Goal: Task Accomplishment & Management: Complete application form

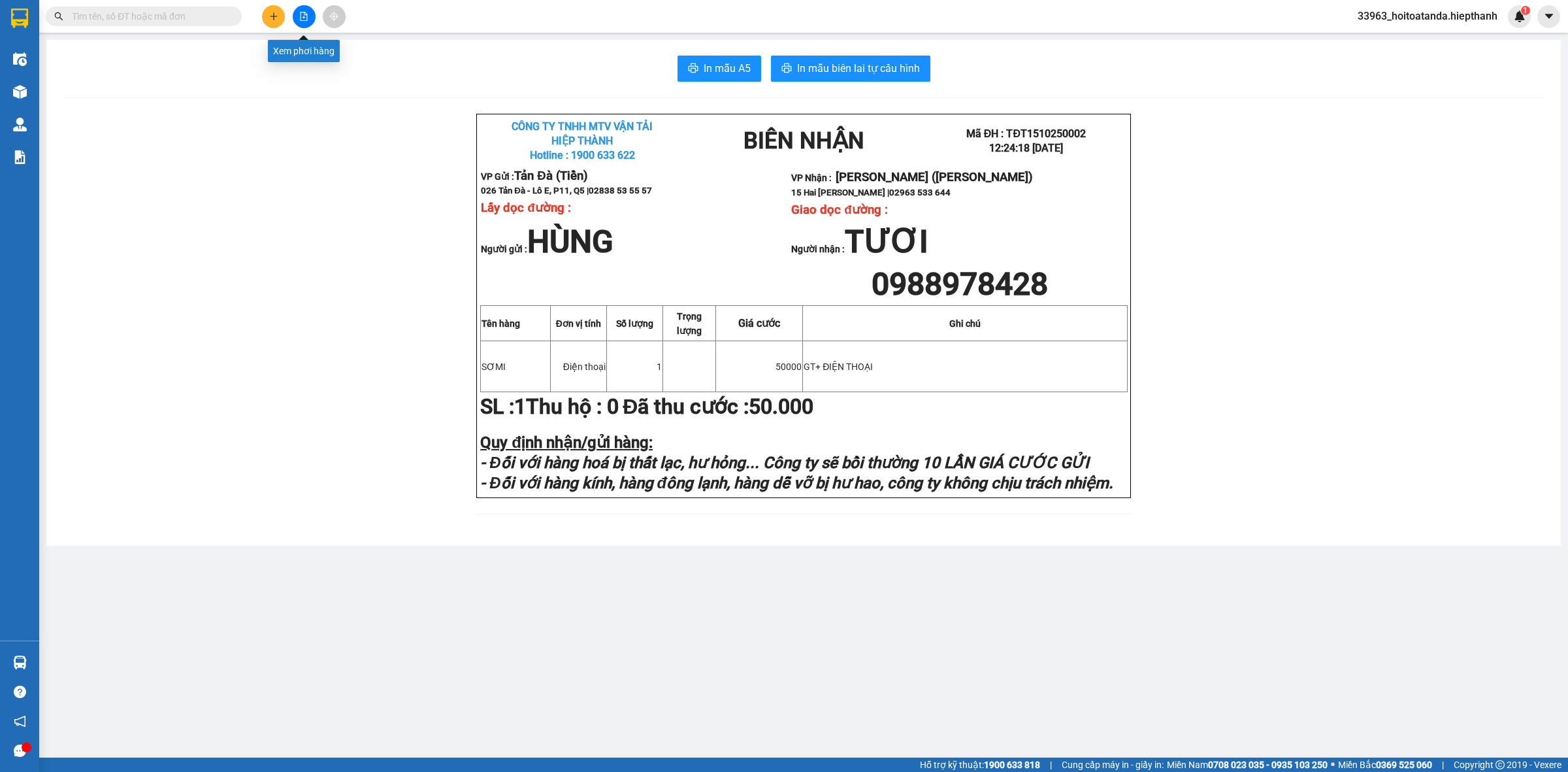
click at [302, 5] on button at bounding box center [304, 17] width 23 height 23
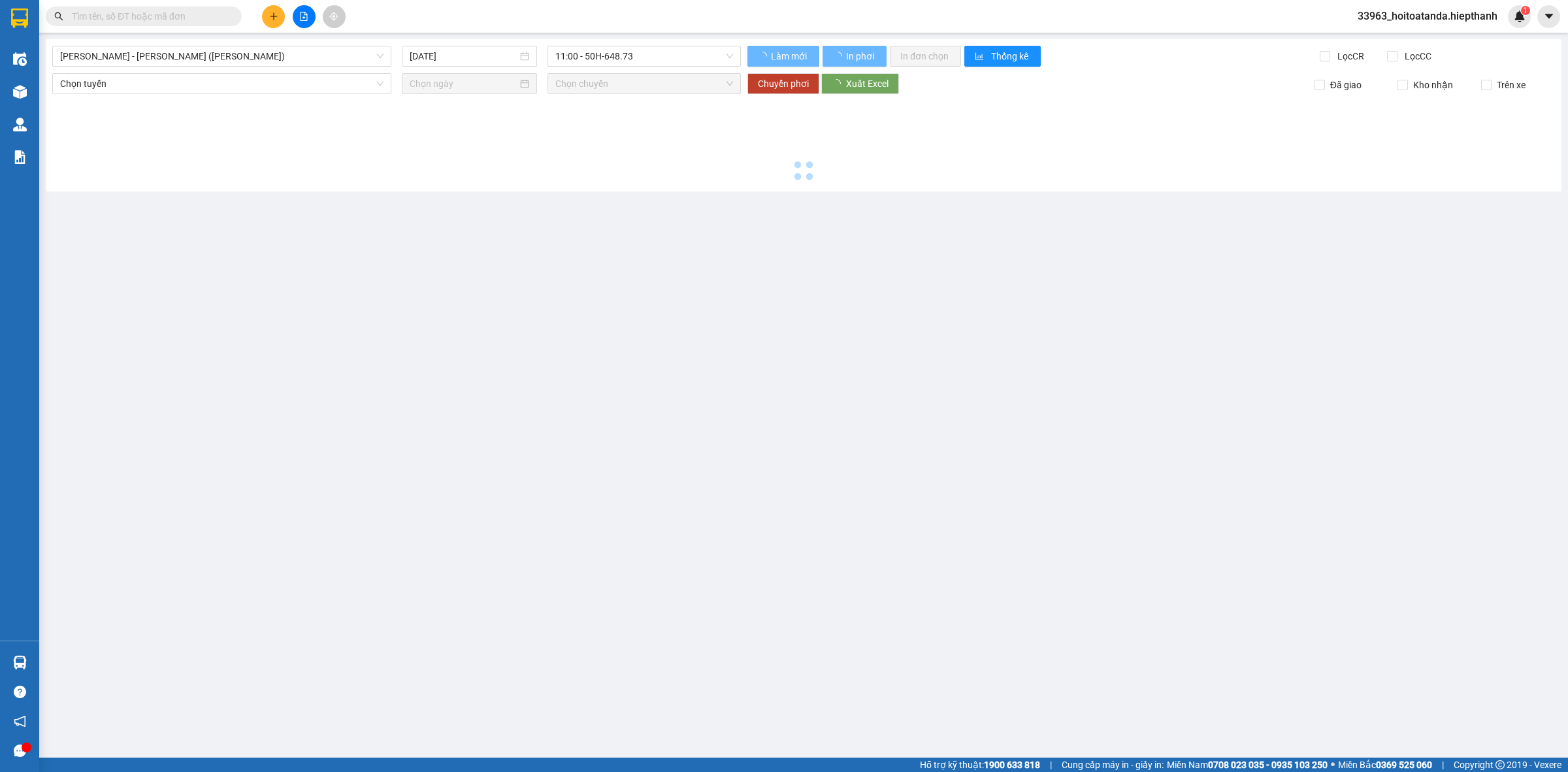
click at [208, 14] on input "text" at bounding box center [149, 16] width 154 height 15
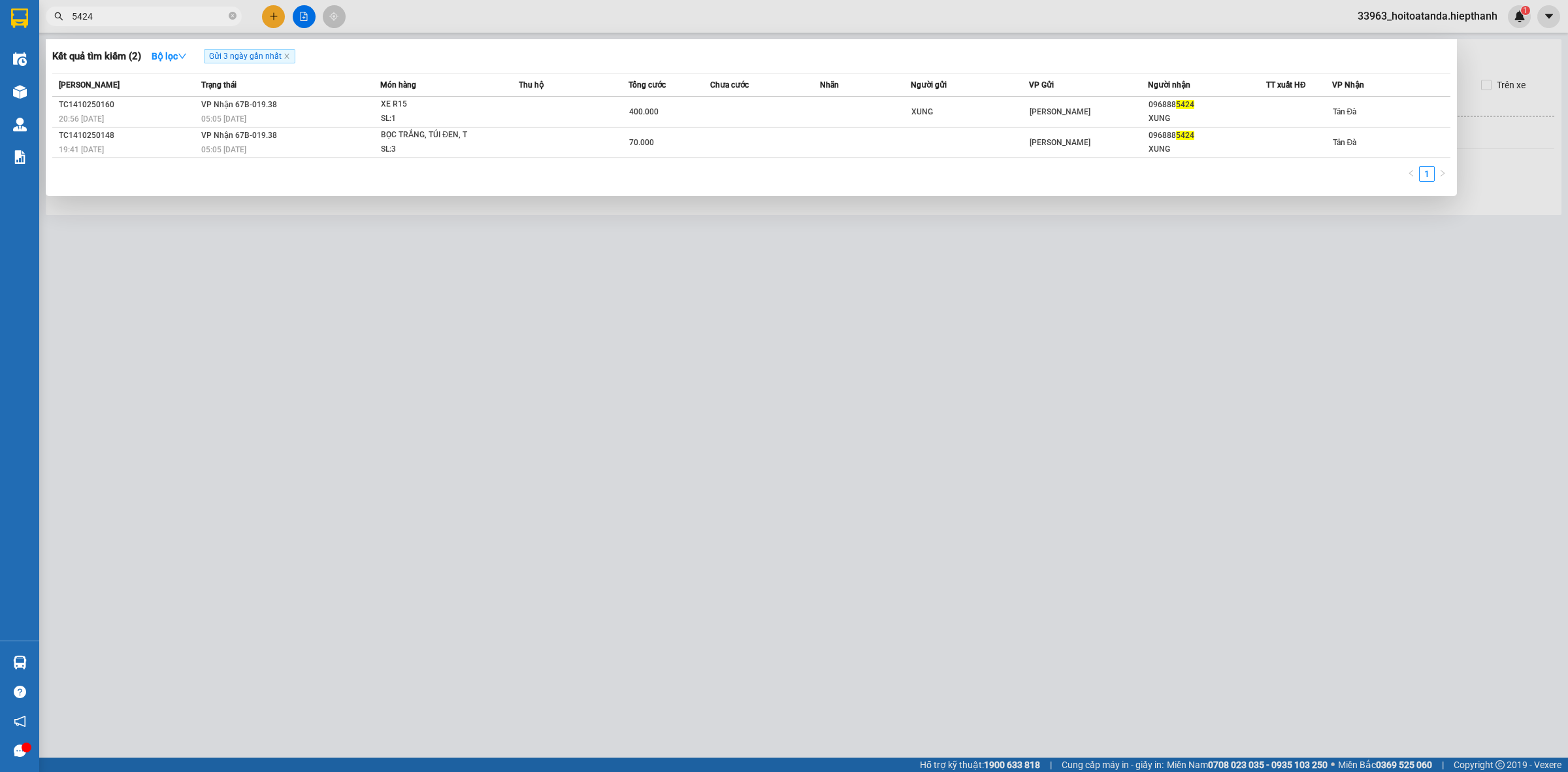
type input "5424"
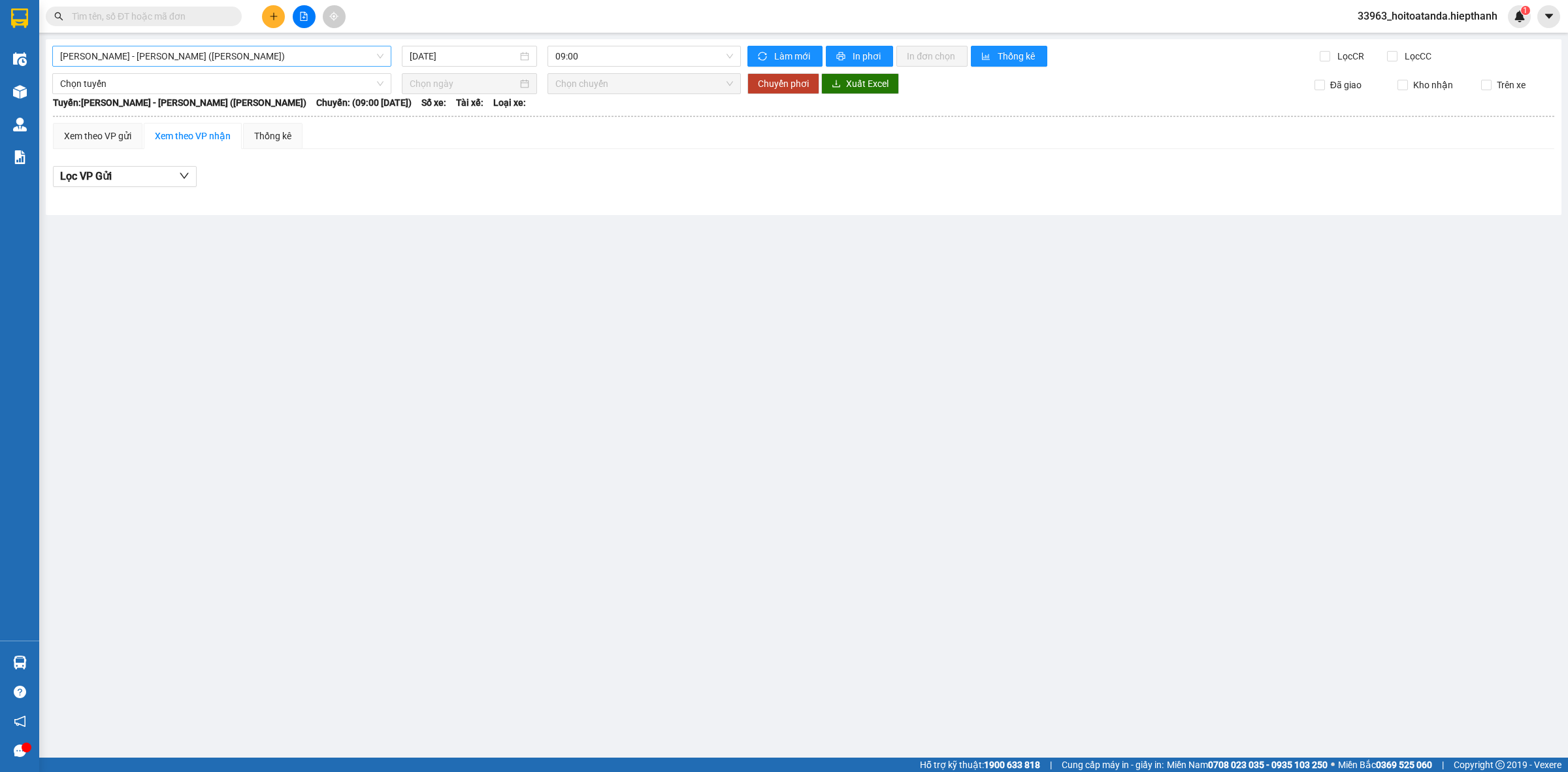
click at [304, 49] on span "[PERSON_NAME] - [PERSON_NAME] ([PERSON_NAME])" at bounding box center [222, 56] width 324 height 19
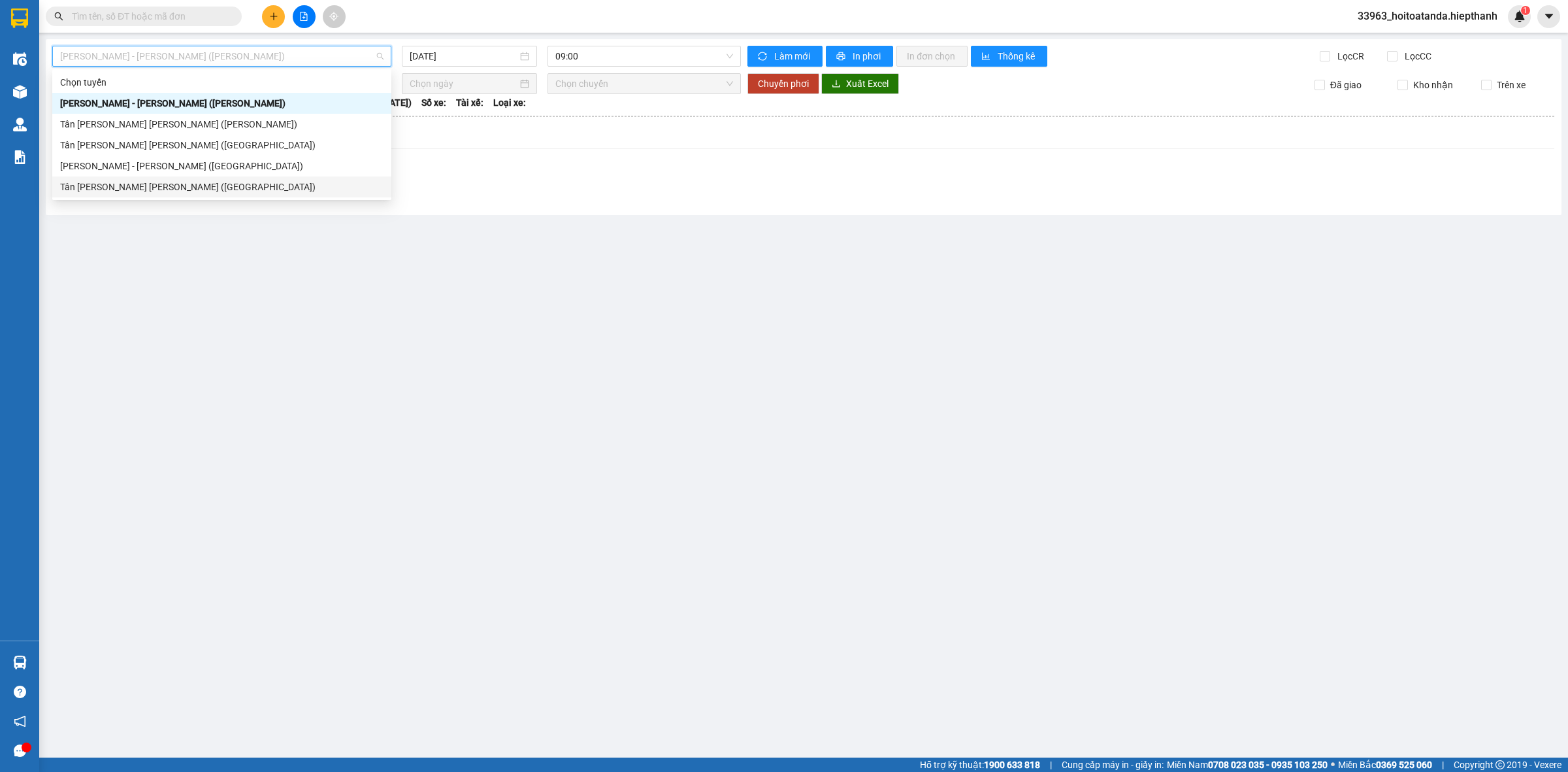
click at [195, 189] on div "Tân [PERSON_NAME] [PERSON_NAME] ([GEOGRAPHIC_DATA])" at bounding box center [222, 187] width 324 height 15
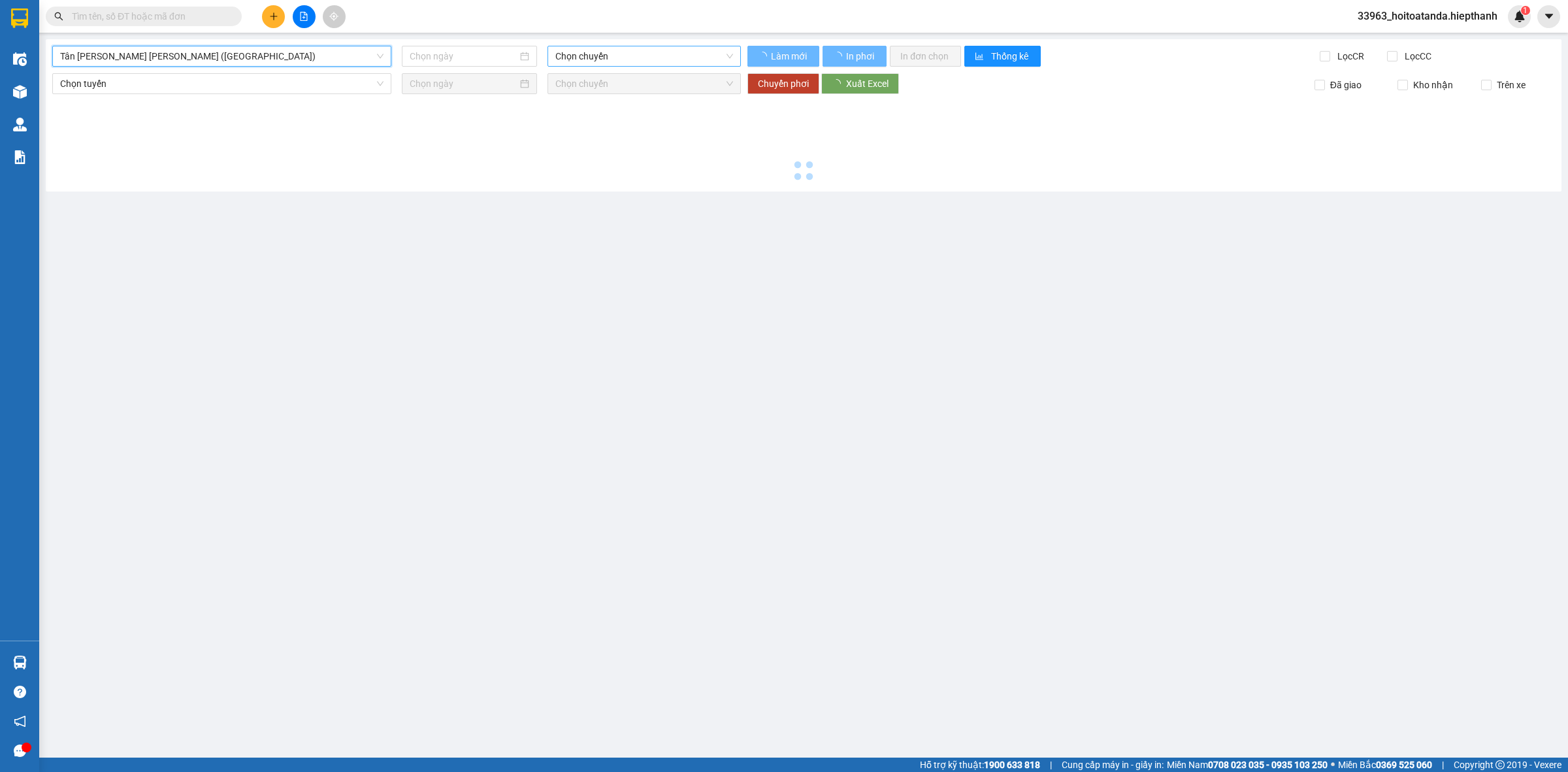
click at [606, 66] on span "Chọn chuyến" at bounding box center [644, 56] width 178 height 19
type input "[DATE]"
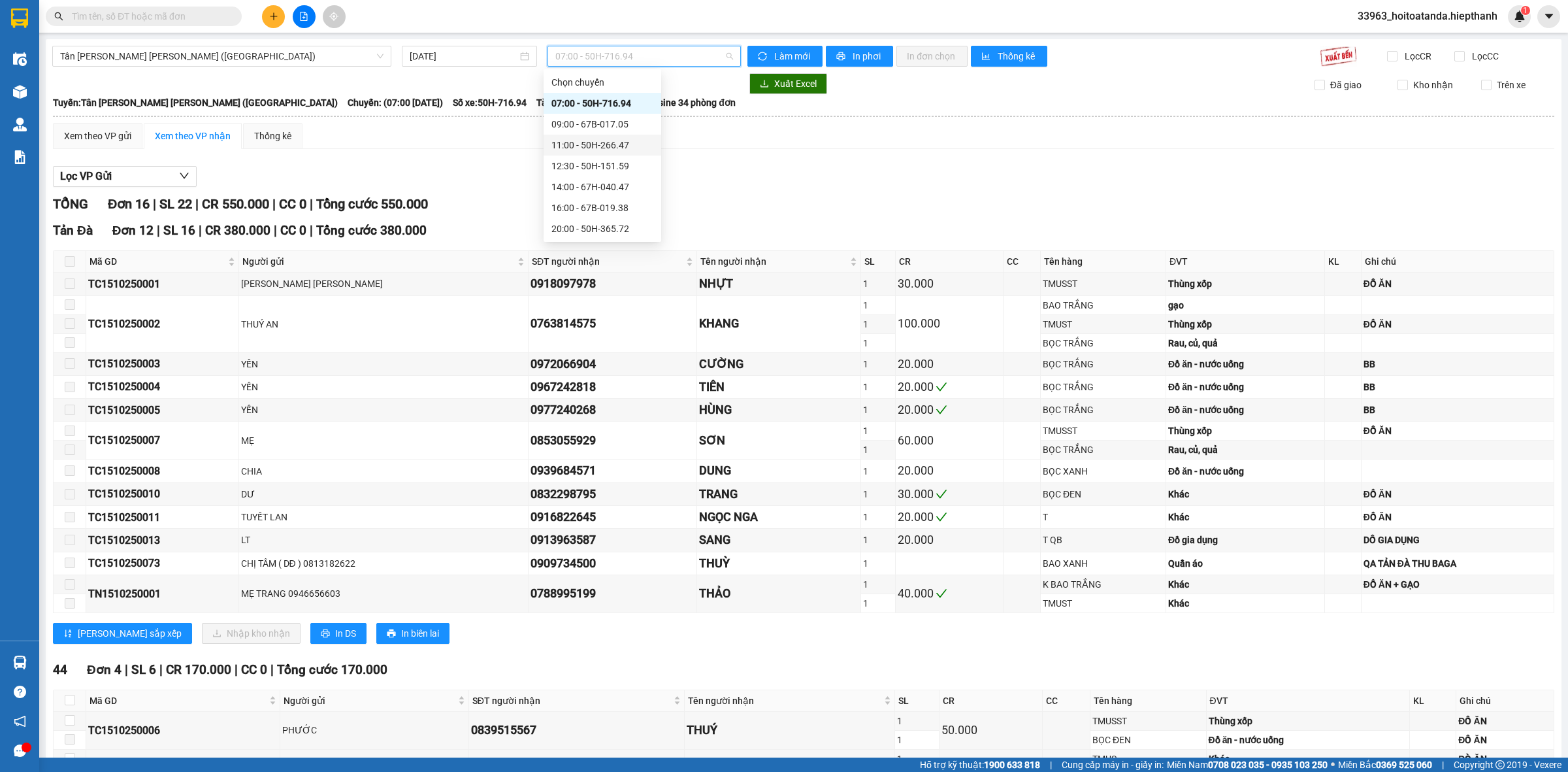
click at [596, 144] on div "11:00 - 50H-266.47" at bounding box center [602, 145] width 102 height 15
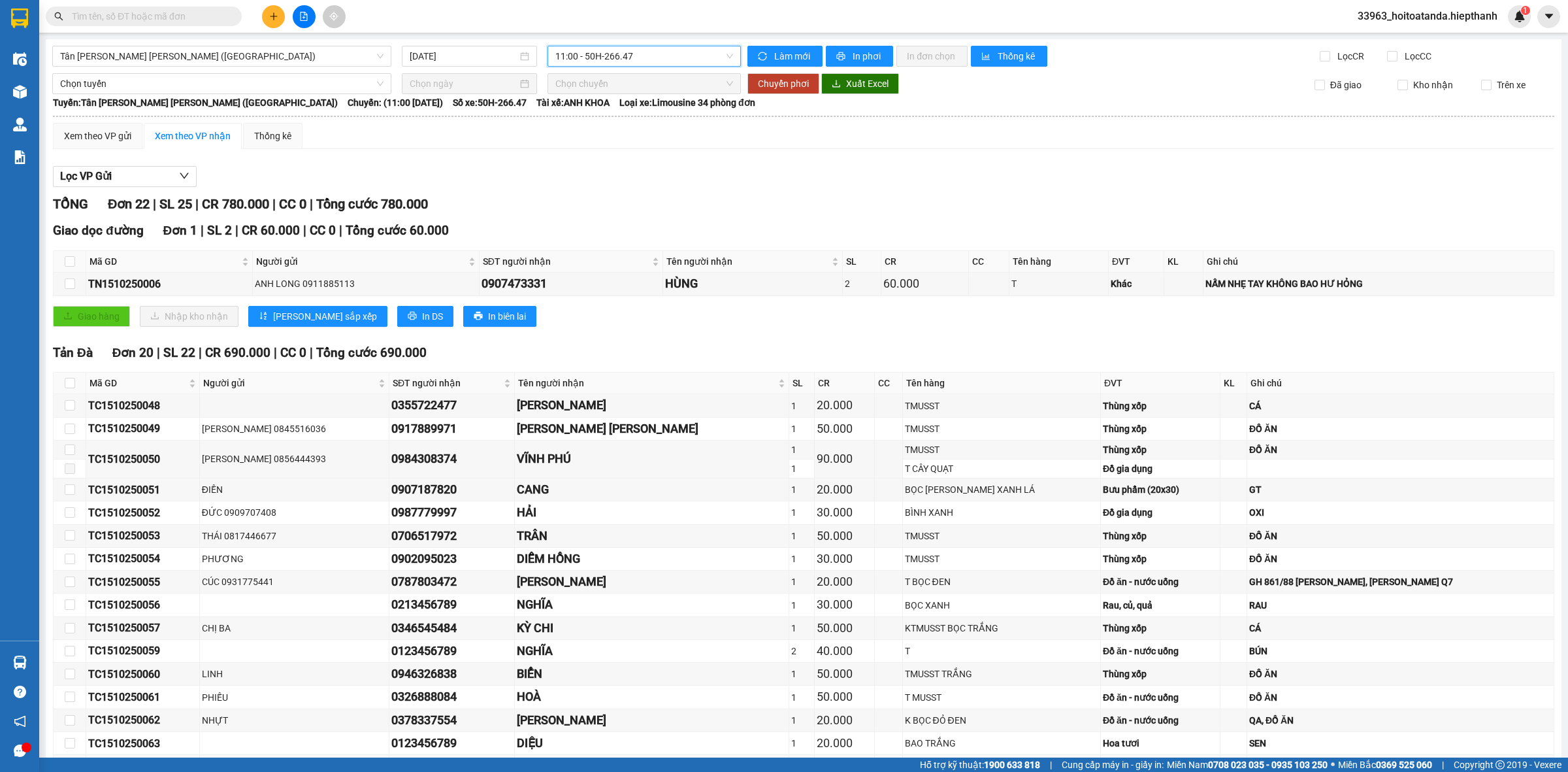
click at [585, 62] on span "11:00 - 50H-266.47" at bounding box center [644, 56] width 178 height 19
click at [556, 174] on div "12:30 - 50H-151.59" at bounding box center [602, 165] width 117 height 21
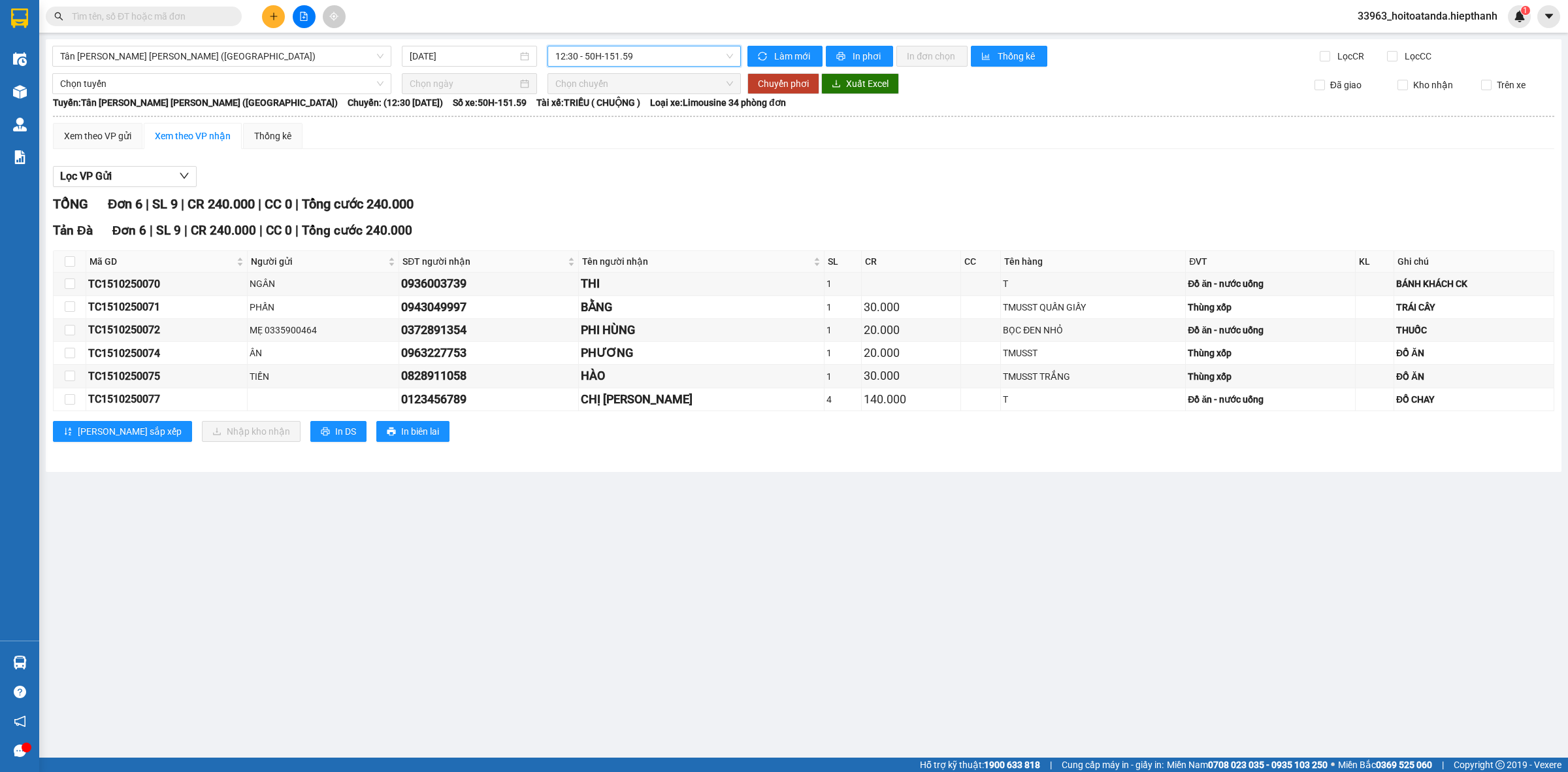
click at [613, 74] on span "Chọn chuyến" at bounding box center [644, 83] width 178 height 19
click at [613, 70] on div "[GEOGRAPHIC_DATA][PERSON_NAME][GEOGRAPHIC_DATA][PERSON_NAME] (Giường) [DATE] 12…" at bounding box center [803, 256] width 1516 height 433
click at [611, 66] on div "12:30 - 50H-151.59" at bounding box center [644, 56] width 193 height 21
click at [579, 187] on div "14:00 - 67H-040.47" at bounding box center [606, 187] width 102 height 15
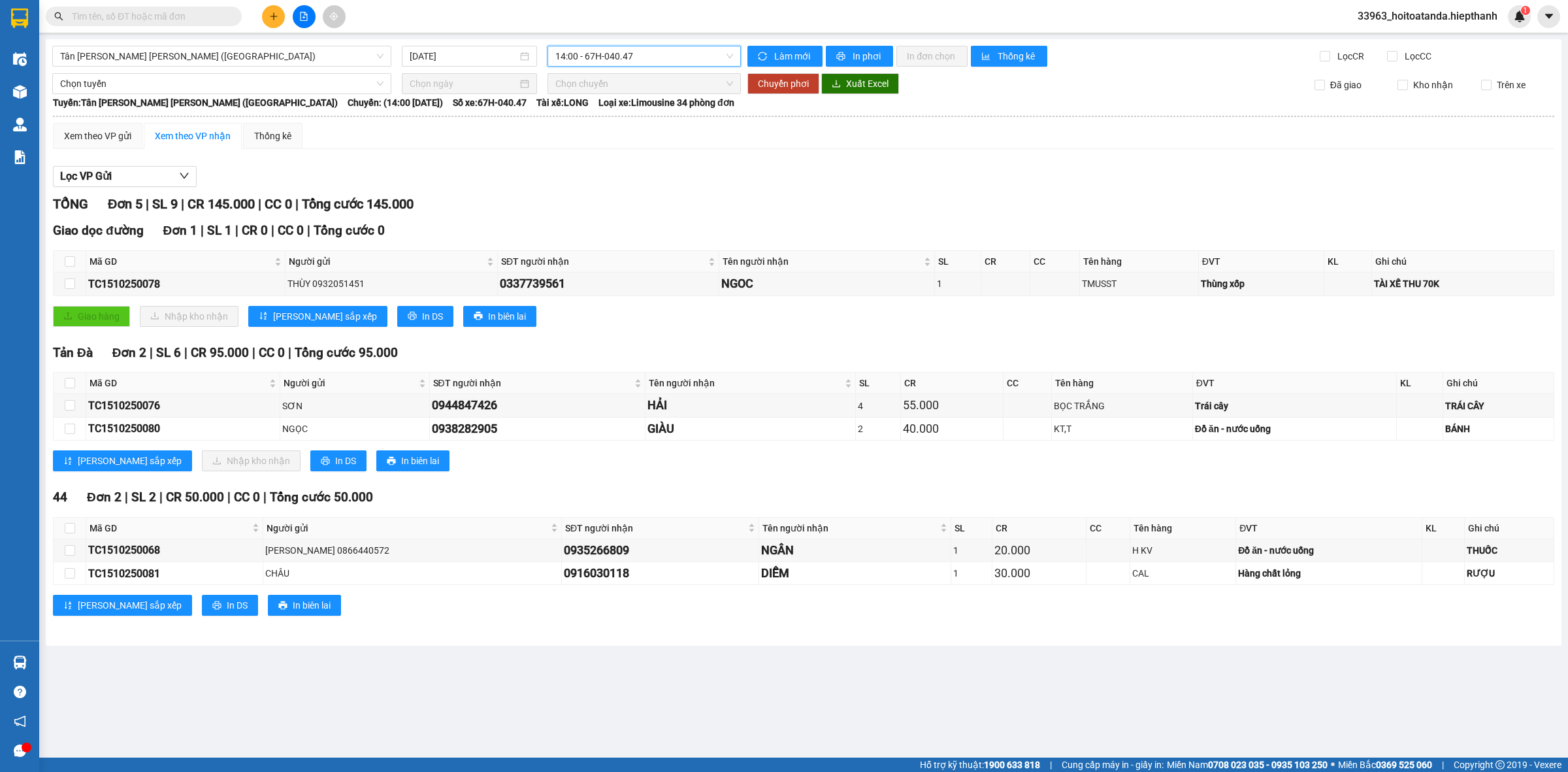
click at [582, 60] on span "14:00 - 67H-040.47" at bounding box center [644, 56] width 178 height 19
click at [577, 119] on div "09:00 - 67B-017.05" at bounding box center [606, 124] width 102 height 15
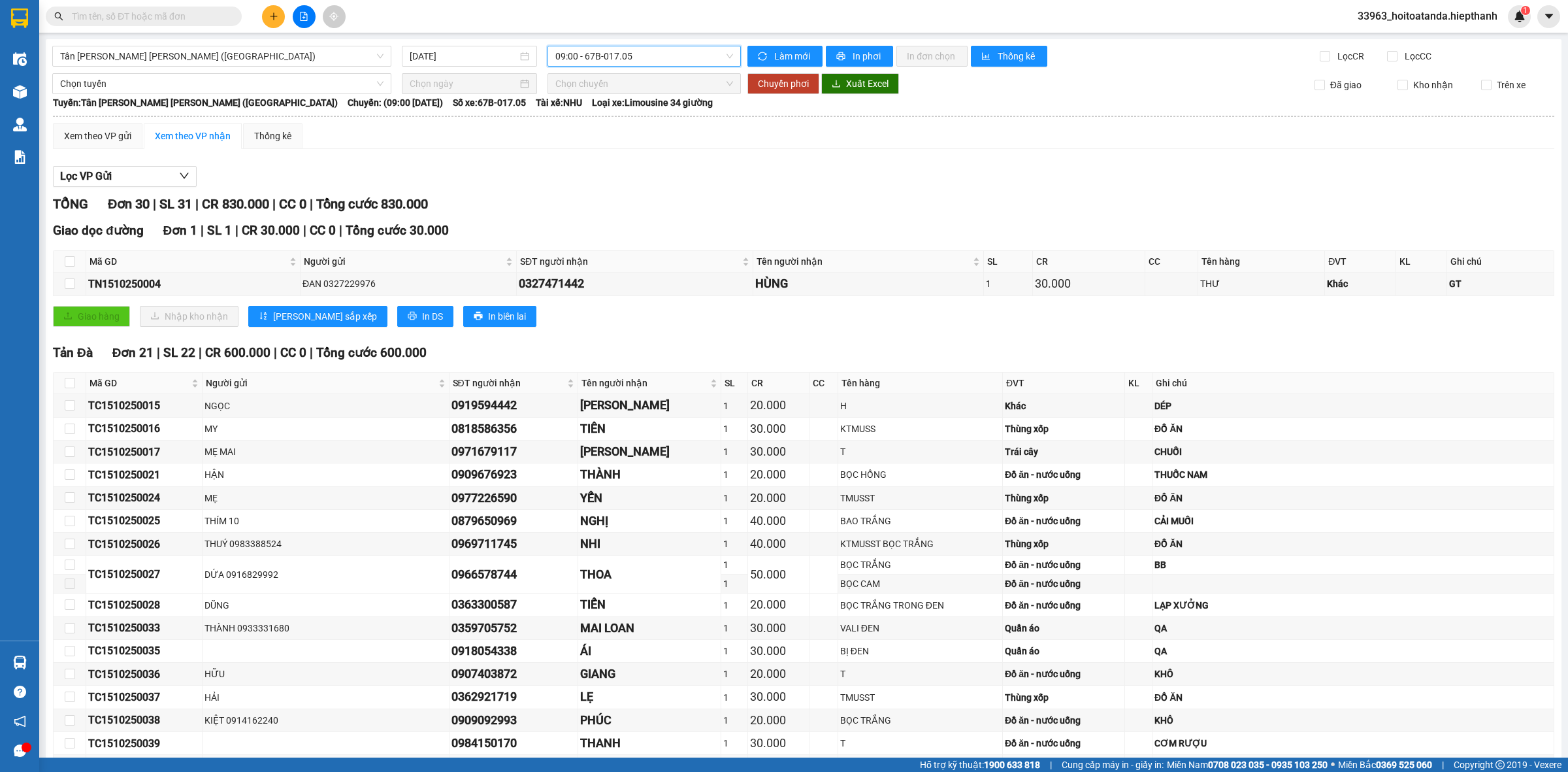
click at [589, 50] on span "09:00 - 67B-017.05" at bounding box center [644, 56] width 178 height 19
click at [568, 148] on div "11:00 - 50H-266.47" at bounding box center [602, 145] width 102 height 15
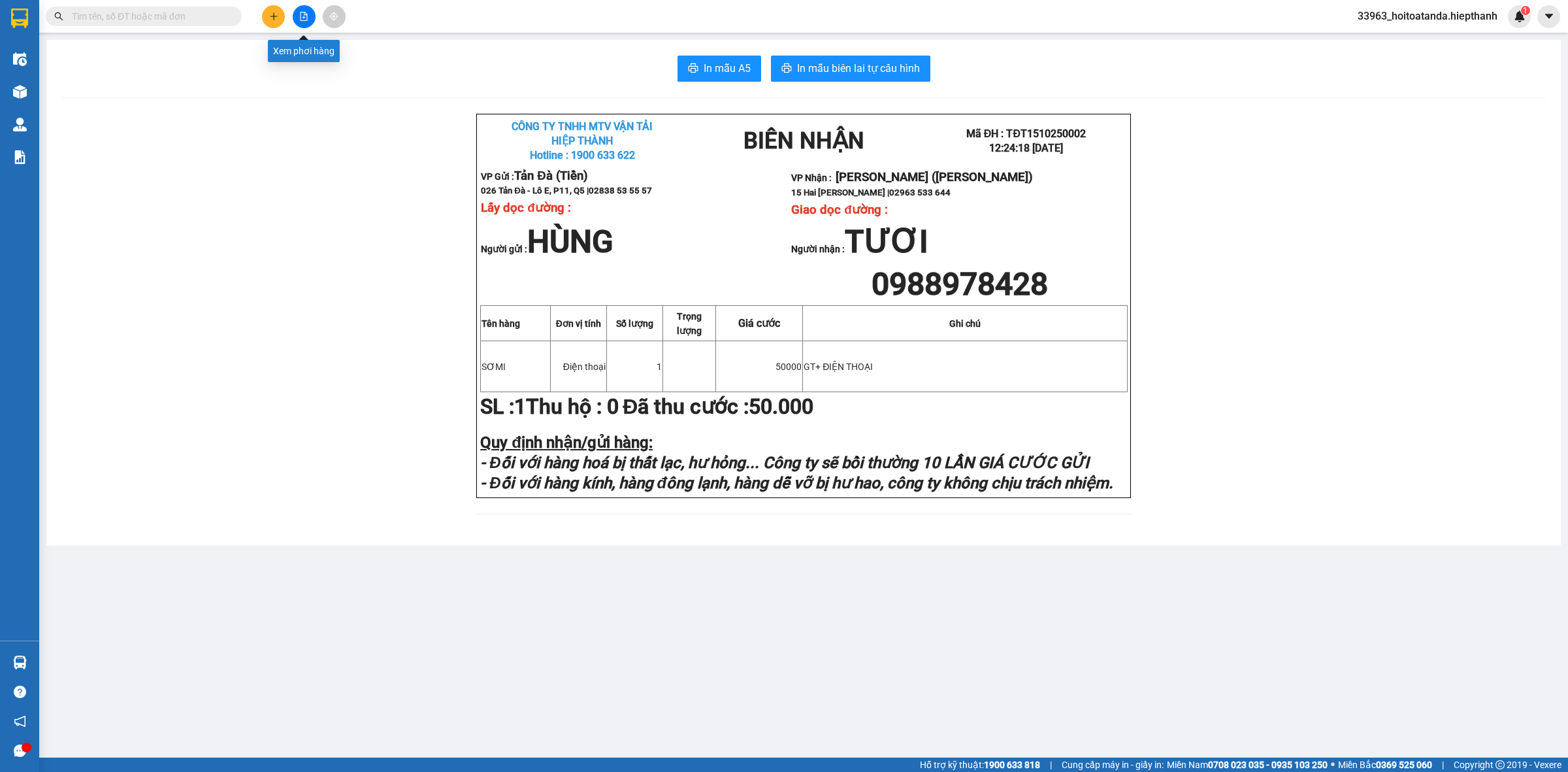
click at [307, 15] on icon "file-add" at bounding box center [304, 16] width 7 height 9
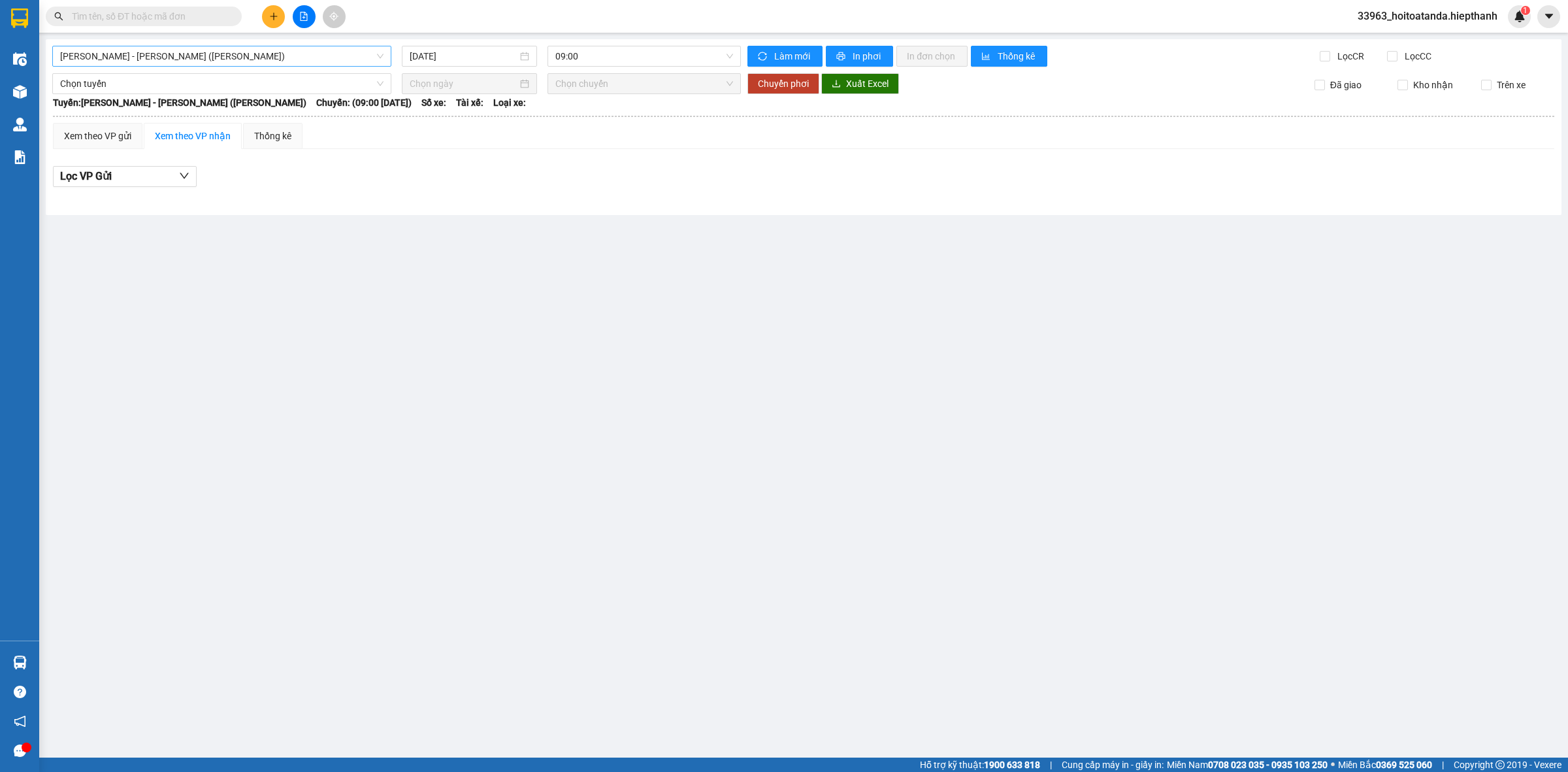
click at [333, 62] on span "[PERSON_NAME] - [PERSON_NAME] ([PERSON_NAME])" at bounding box center [222, 56] width 324 height 19
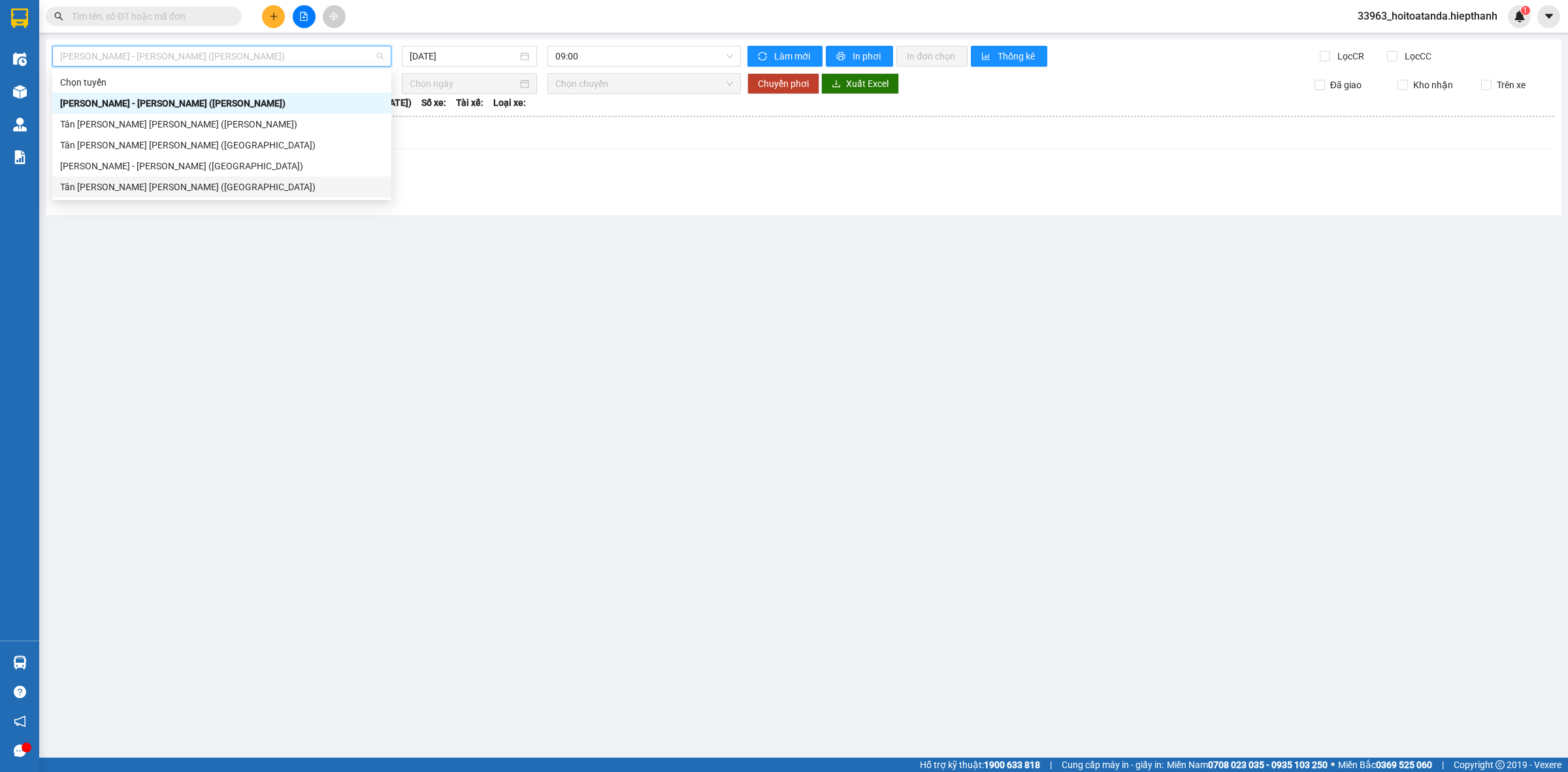
click at [273, 196] on div "Tân [PERSON_NAME] [PERSON_NAME] ([GEOGRAPHIC_DATA])" at bounding box center [222, 186] width 339 height 21
type input "[DATE]"
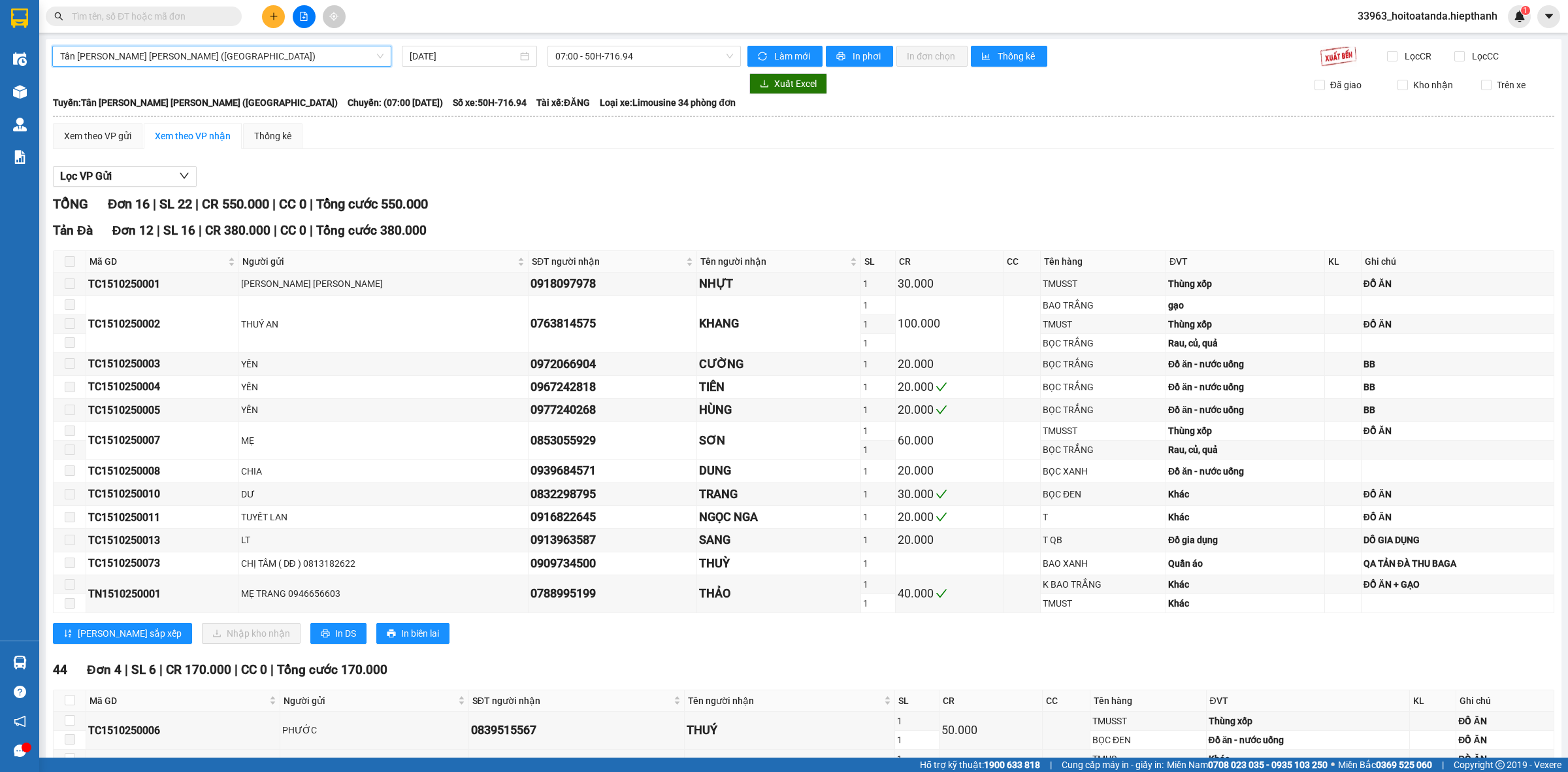
click at [697, 69] on div "[GEOGRAPHIC_DATA][PERSON_NAME][GEOGRAPHIC_DATA][PERSON_NAME] (Giường) [GEOGRAPH…" at bounding box center [803, 467] width 1516 height 855
click at [699, 63] on span "07:00 - 50H-716.94" at bounding box center [644, 56] width 178 height 19
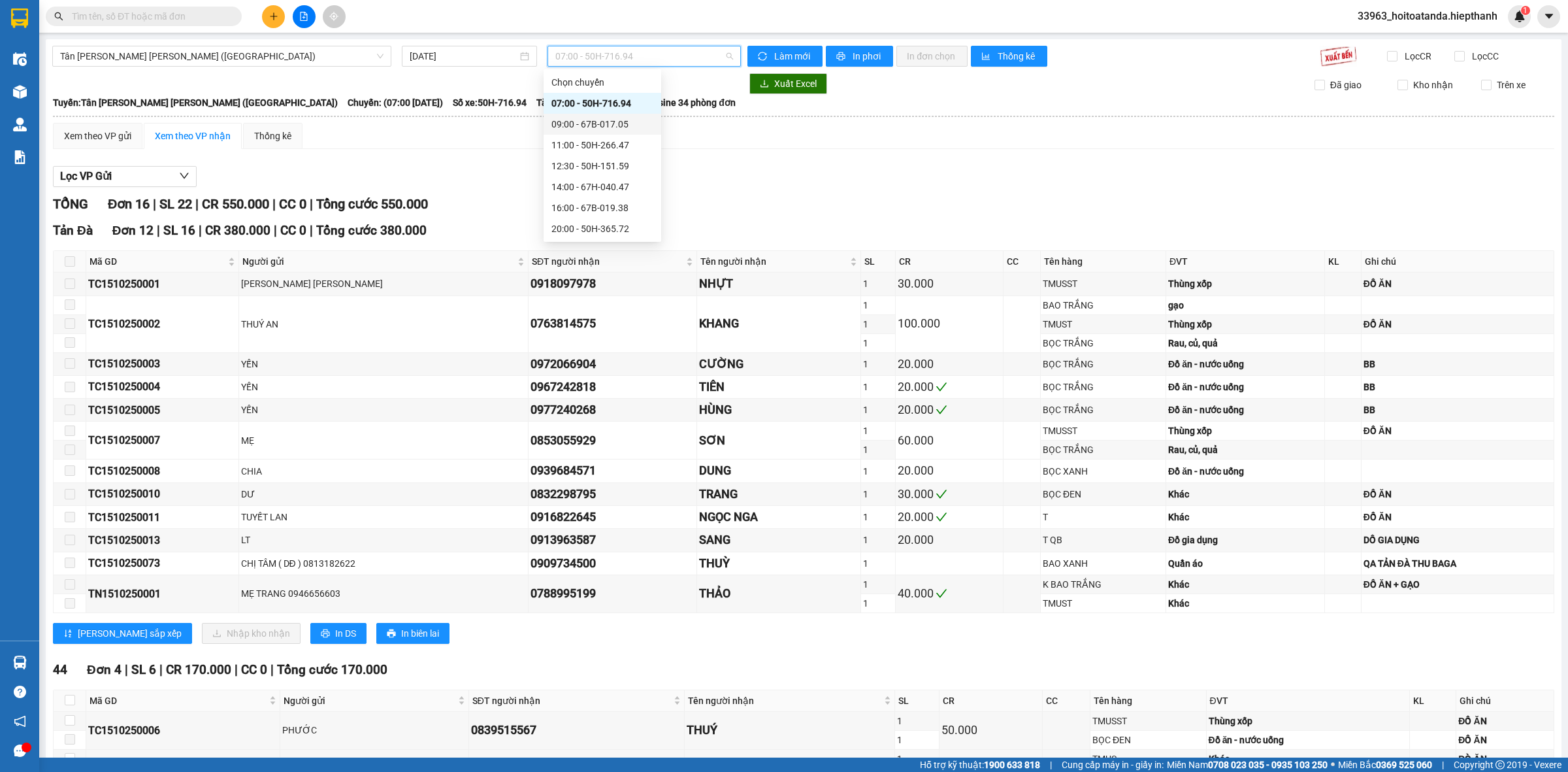
click at [606, 114] on div "09:00 - 67B-017.05" at bounding box center [602, 124] width 117 height 21
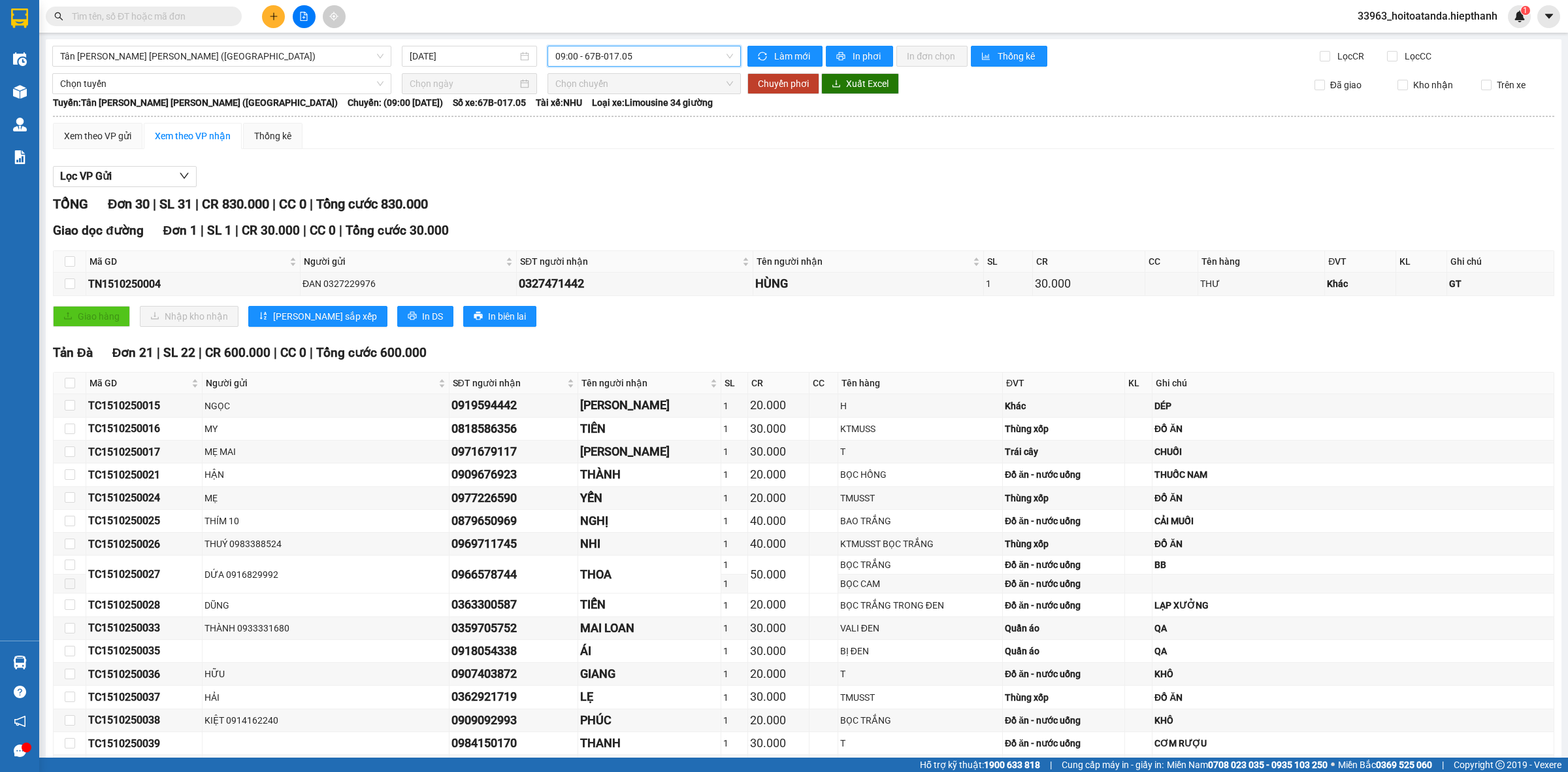
scroll to position [572, 0]
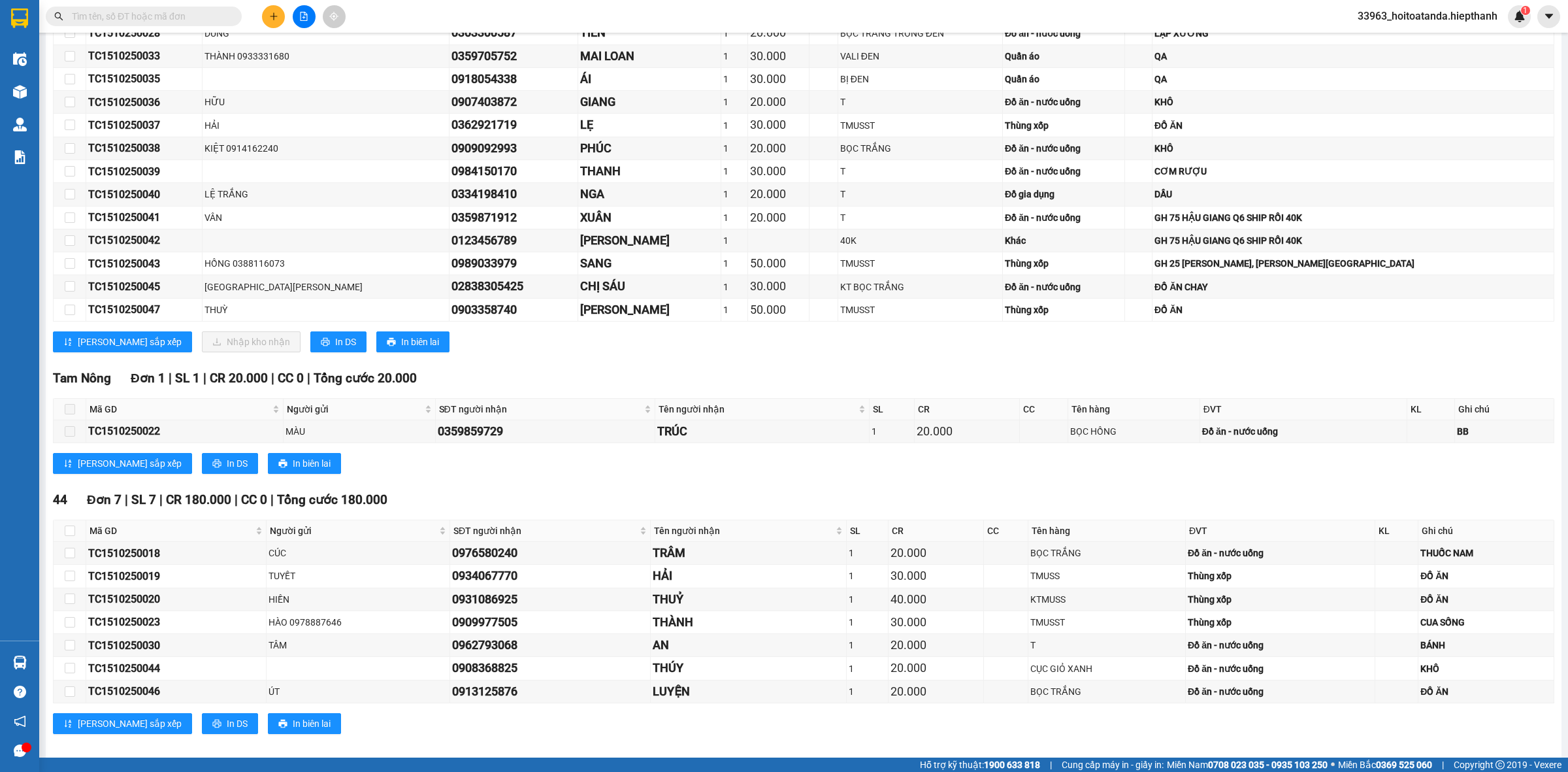
click at [278, 19] on icon "plus" at bounding box center [274, 16] width 9 height 9
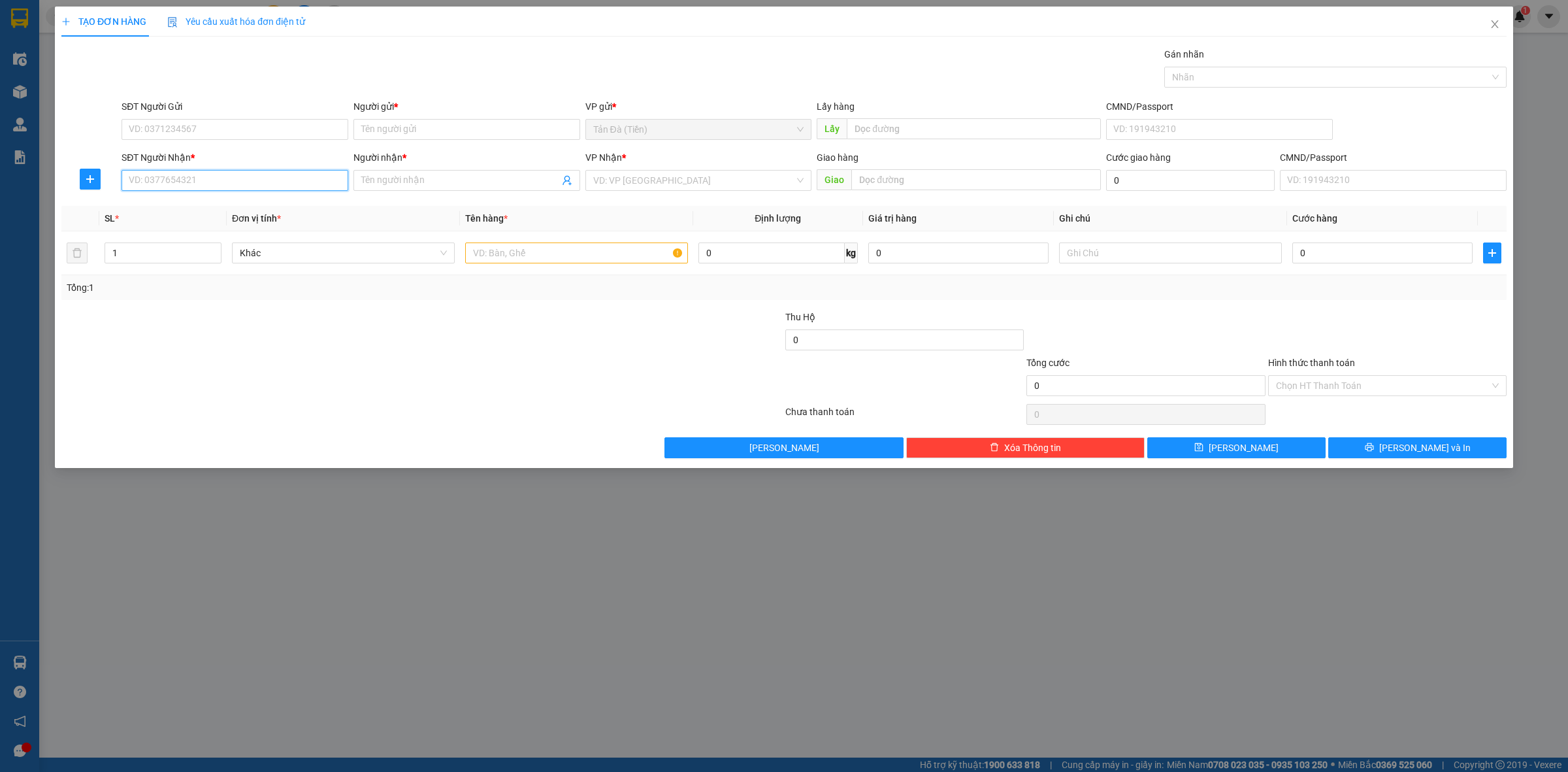
click at [222, 185] on input "SĐT Người Nhận *" at bounding box center [235, 180] width 227 height 21
type input "0784662148"
click at [227, 205] on div "0784662148 - LỆ" at bounding box center [234, 207] width 211 height 15
click at [276, 133] on input "SĐT Người Gửi" at bounding box center [235, 129] width 227 height 21
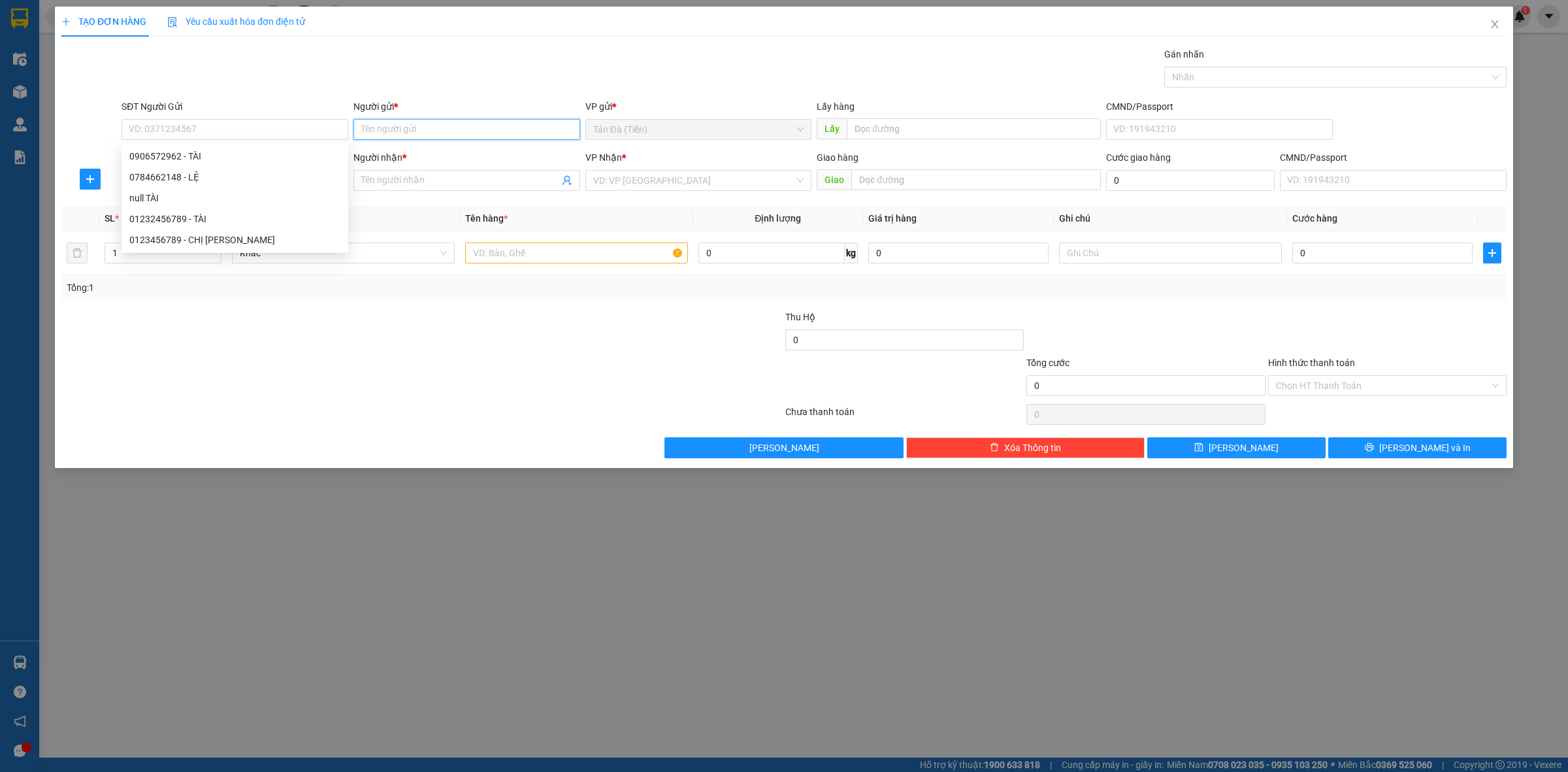
click at [419, 133] on input "Người gửi *" at bounding box center [467, 129] width 227 height 21
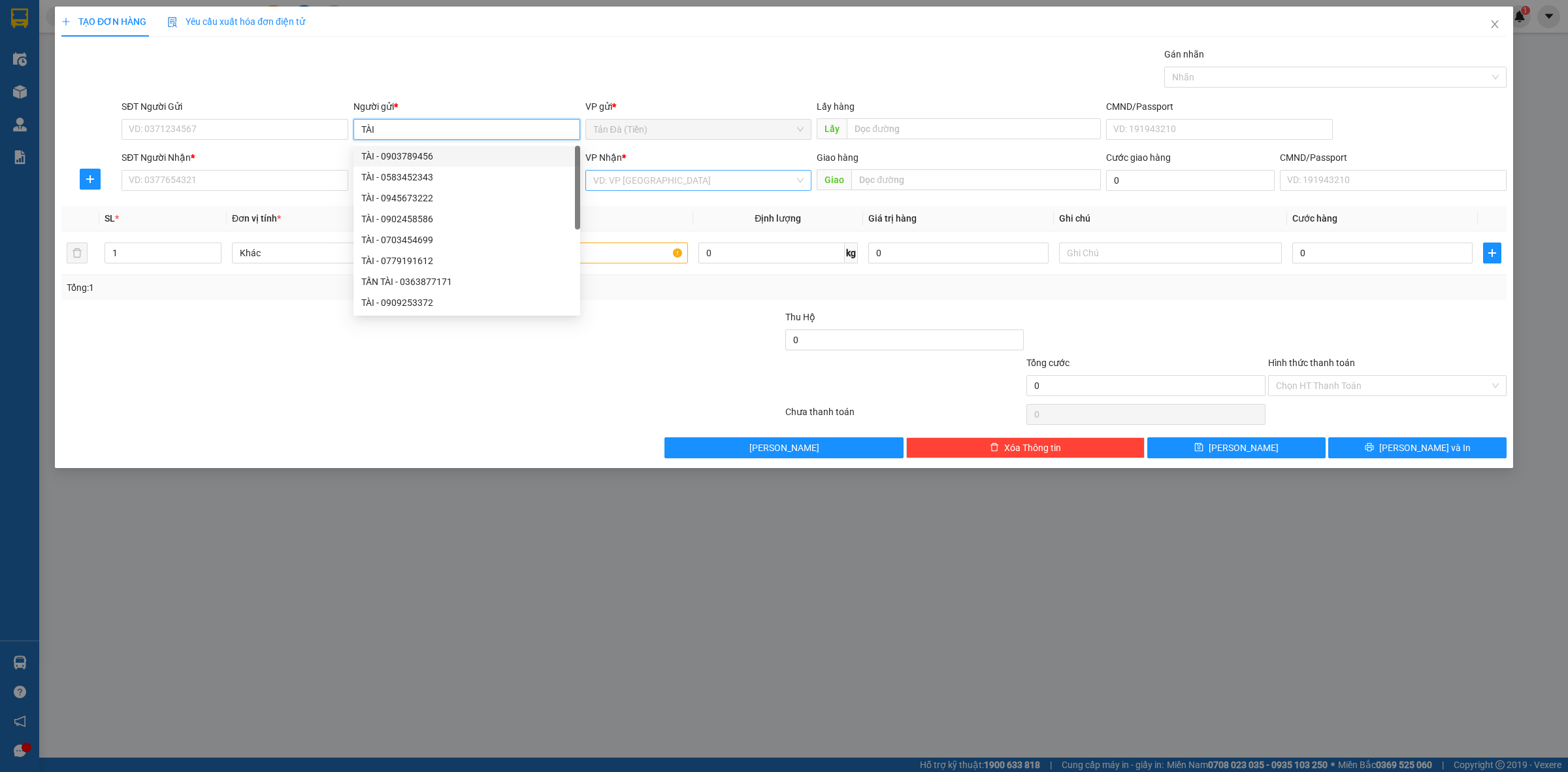
type input "TÀI"
click at [684, 184] on input "search" at bounding box center [694, 180] width 202 height 19
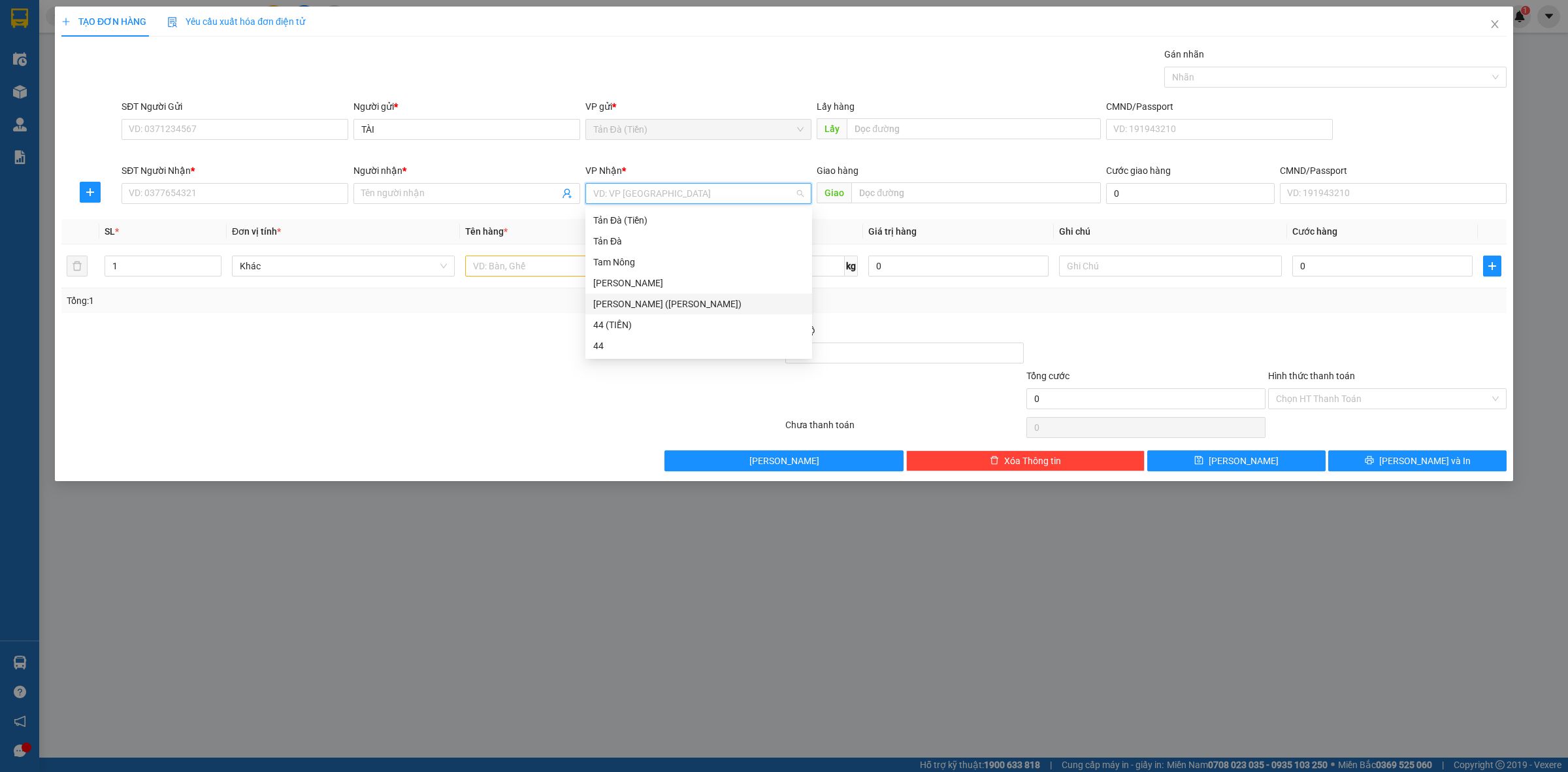
click at [619, 304] on div "[PERSON_NAME] ([PERSON_NAME])" at bounding box center [698, 304] width 211 height 15
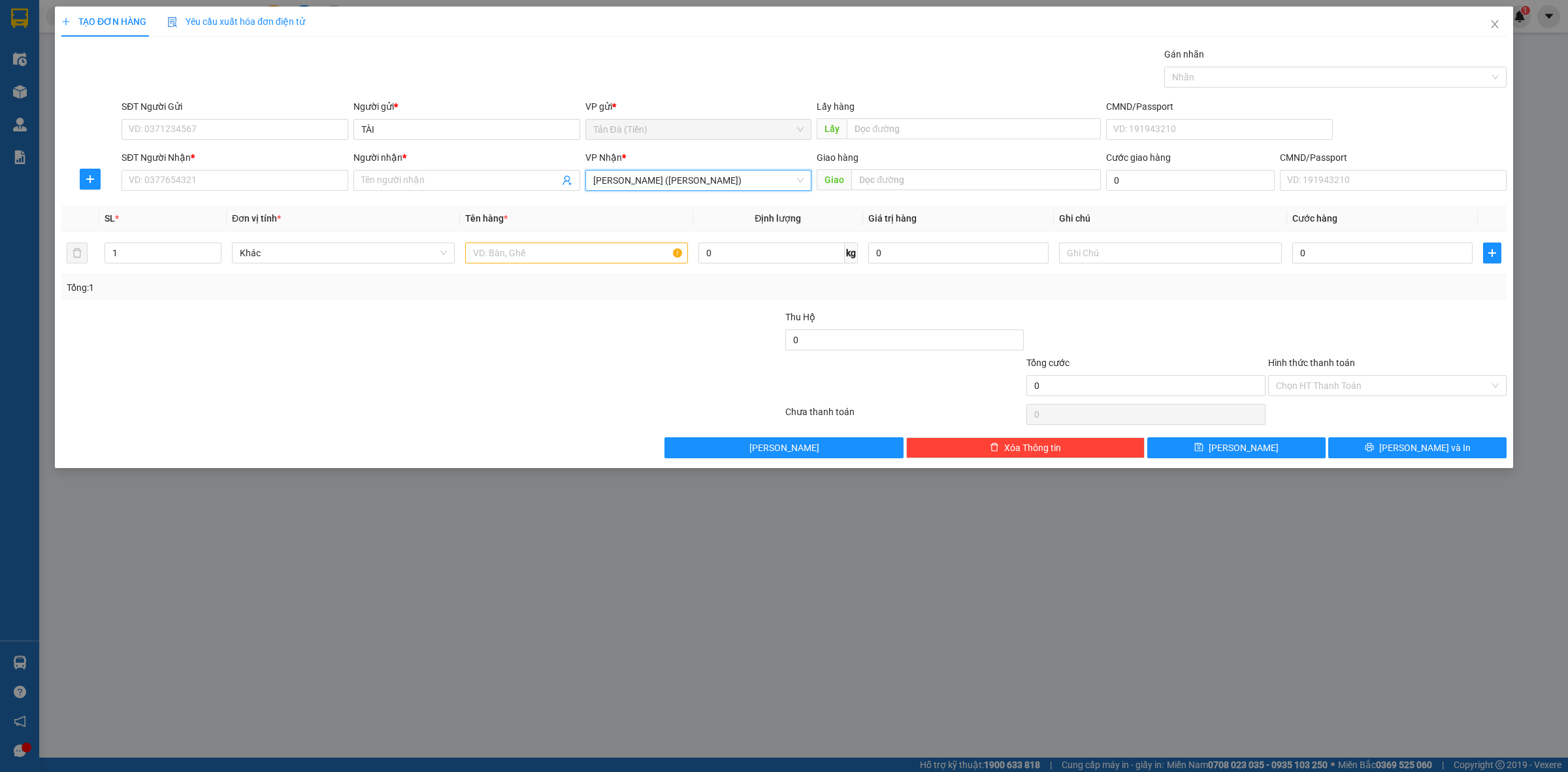
drag, startPoint x: 510, startPoint y: 324, endPoint x: 518, endPoint y: 261, distance: 63.5
click at [510, 322] on div at bounding box center [301, 332] width 483 height 46
click at [521, 255] on input "text" at bounding box center [576, 253] width 222 height 21
type input "TT 1TR"
click at [1160, 260] on input "text" at bounding box center [1170, 253] width 222 height 21
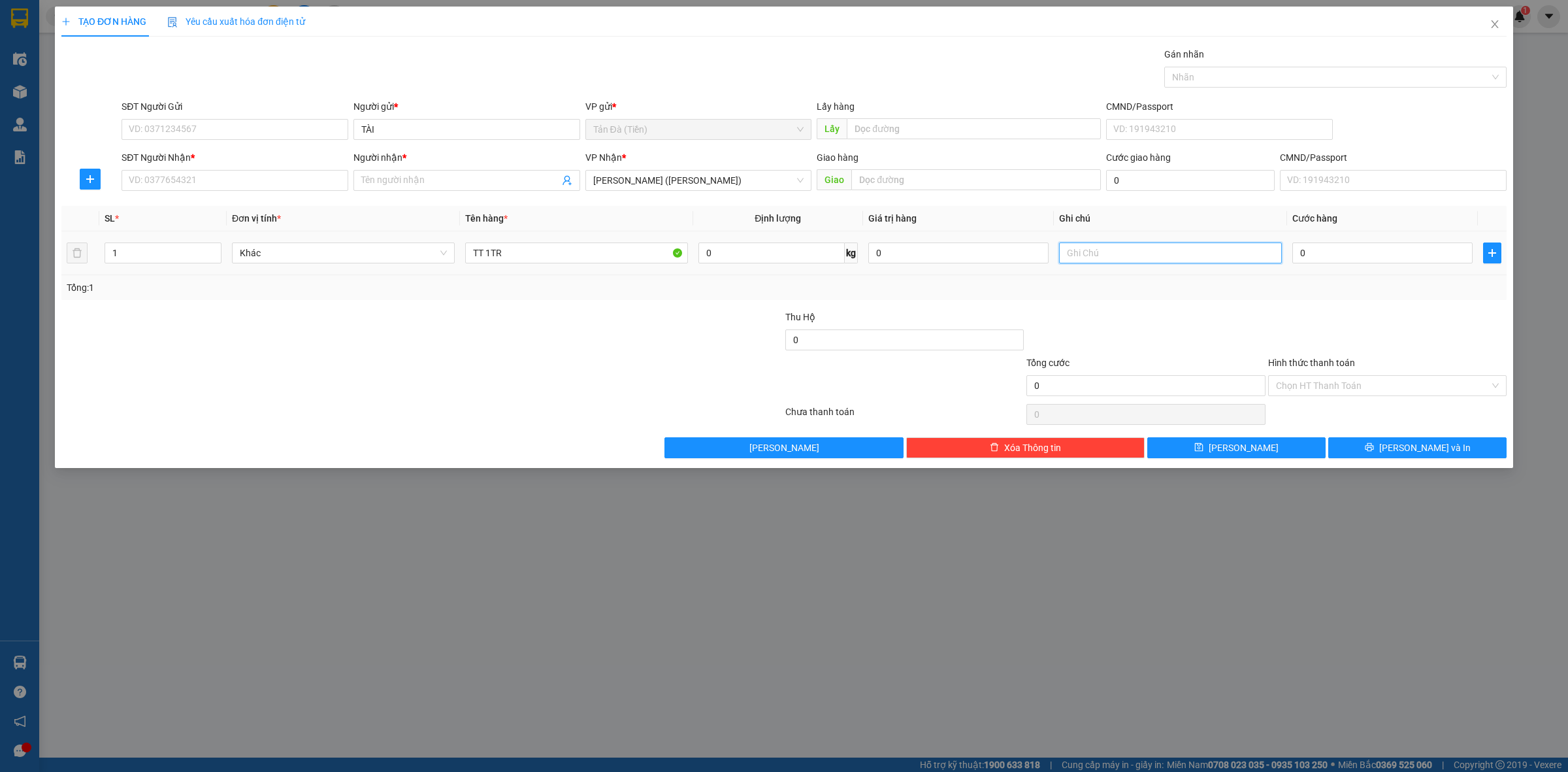
click at [1160, 260] on input "text" at bounding box center [1170, 253] width 222 height 21
type input "TT 1TR"
drag, startPoint x: 1207, startPoint y: 304, endPoint x: 1307, endPoint y: 240, distance: 118.7
click at [1207, 304] on div "Transit Pickup Surcharge Ids Transit Deliver Surcharge Ids Transit Deliver Surc…" at bounding box center [784, 253] width 1445 height 411
click at [1308, 236] on td "0" at bounding box center [1382, 253] width 191 height 44
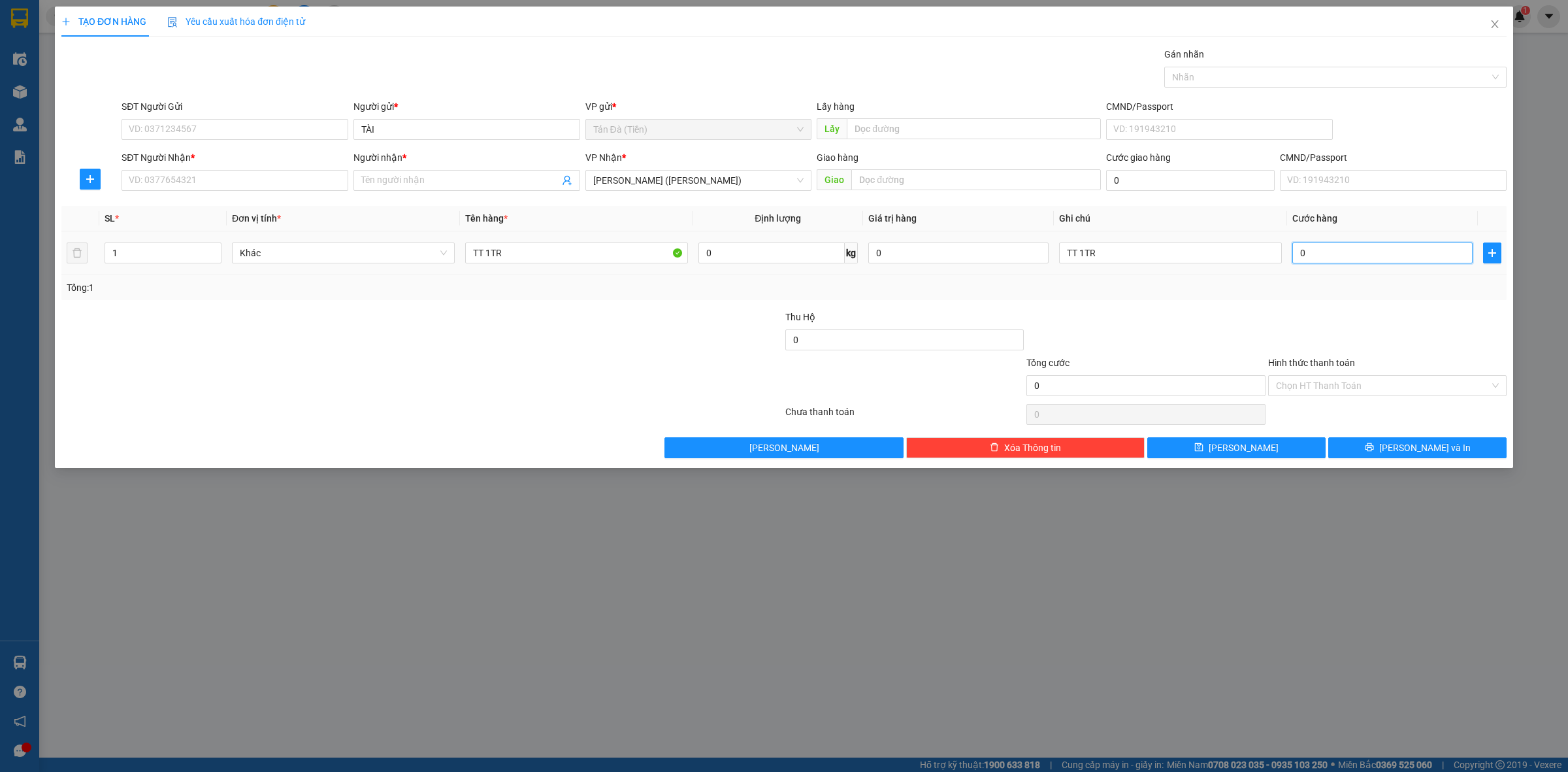
click at [1312, 258] on input "0" at bounding box center [1382, 253] width 180 height 21
type input "001"
type input "1"
type input "0.010"
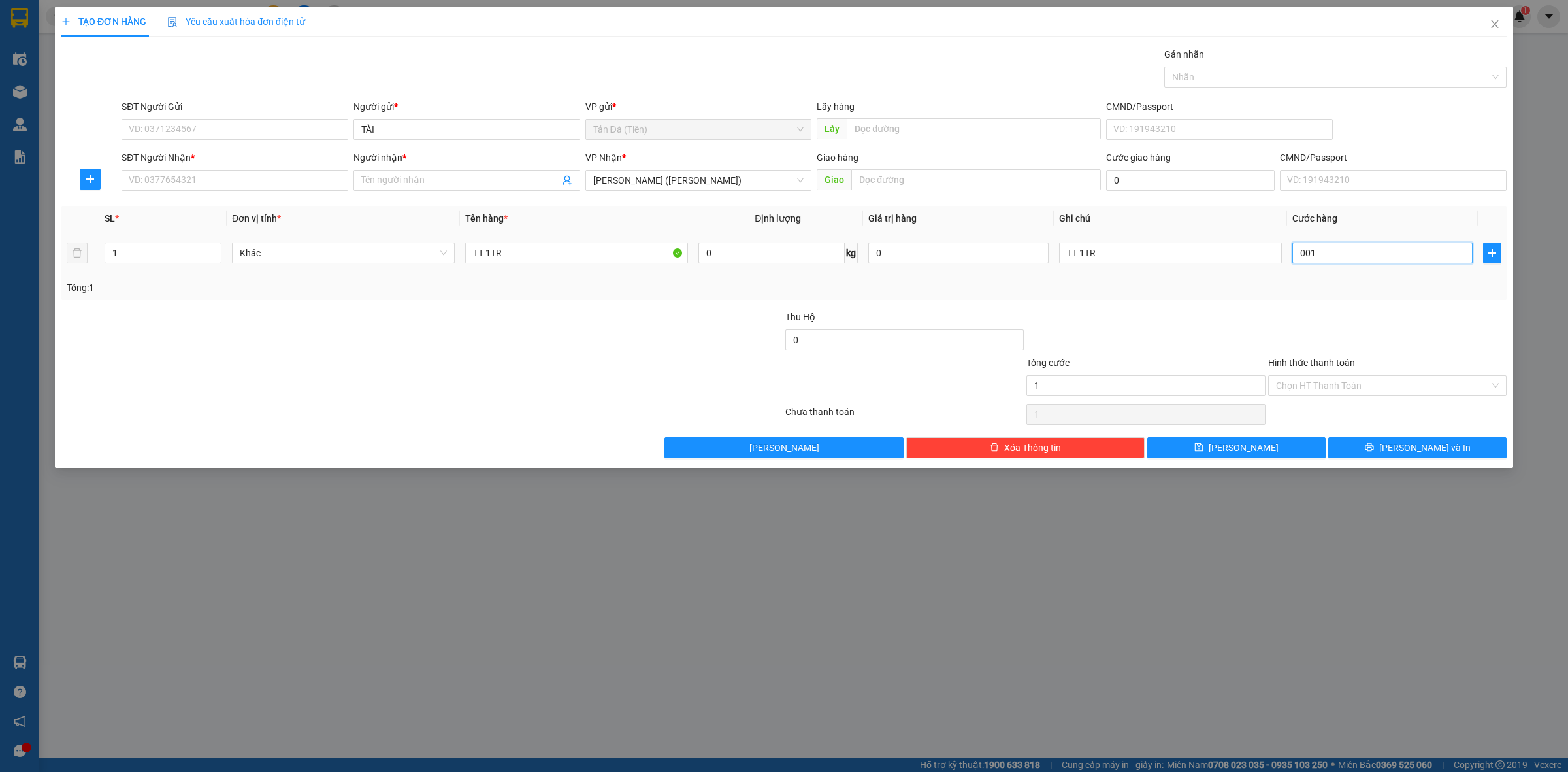
type input "10"
type input "0.010"
type input "10"
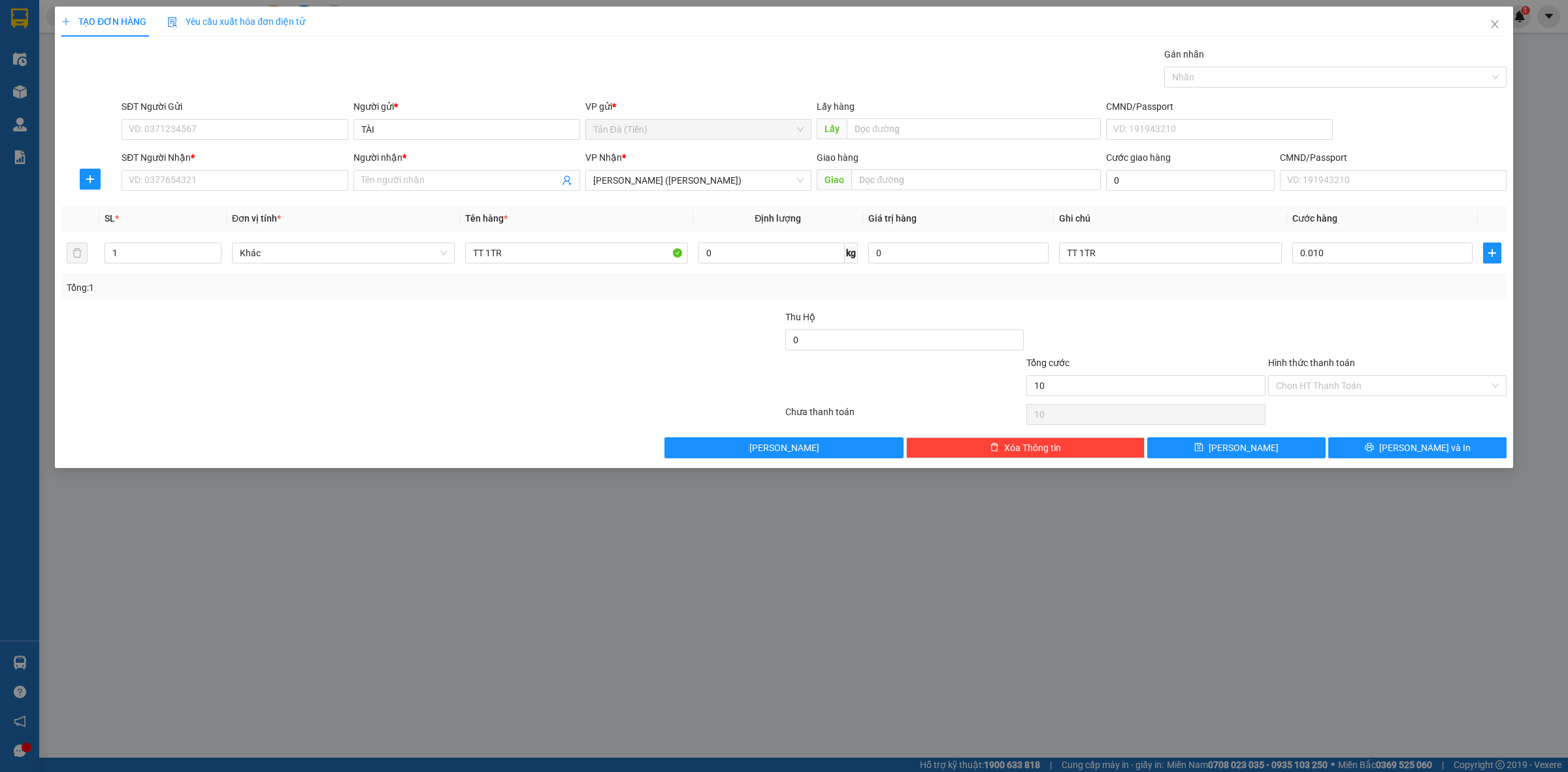
type input "10.000"
click at [1319, 384] on input "Hình thức thanh toán" at bounding box center [1383, 385] width 214 height 19
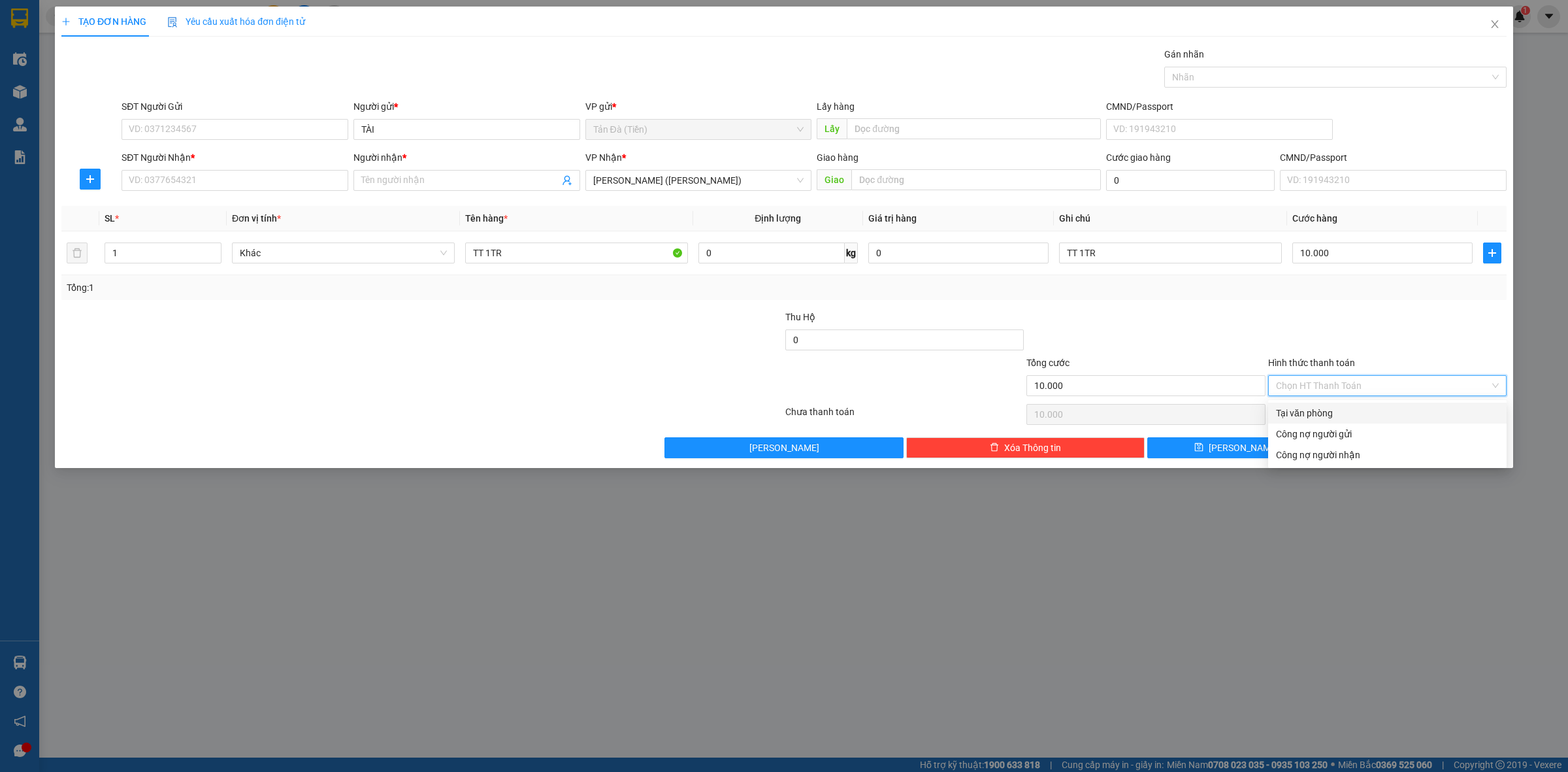
click at [1320, 413] on div "Tại văn phòng" at bounding box center [1387, 413] width 222 height 15
type input "0"
click at [1377, 444] on button "[PERSON_NAME] và In" at bounding box center [1417, 447] width 178 height 21
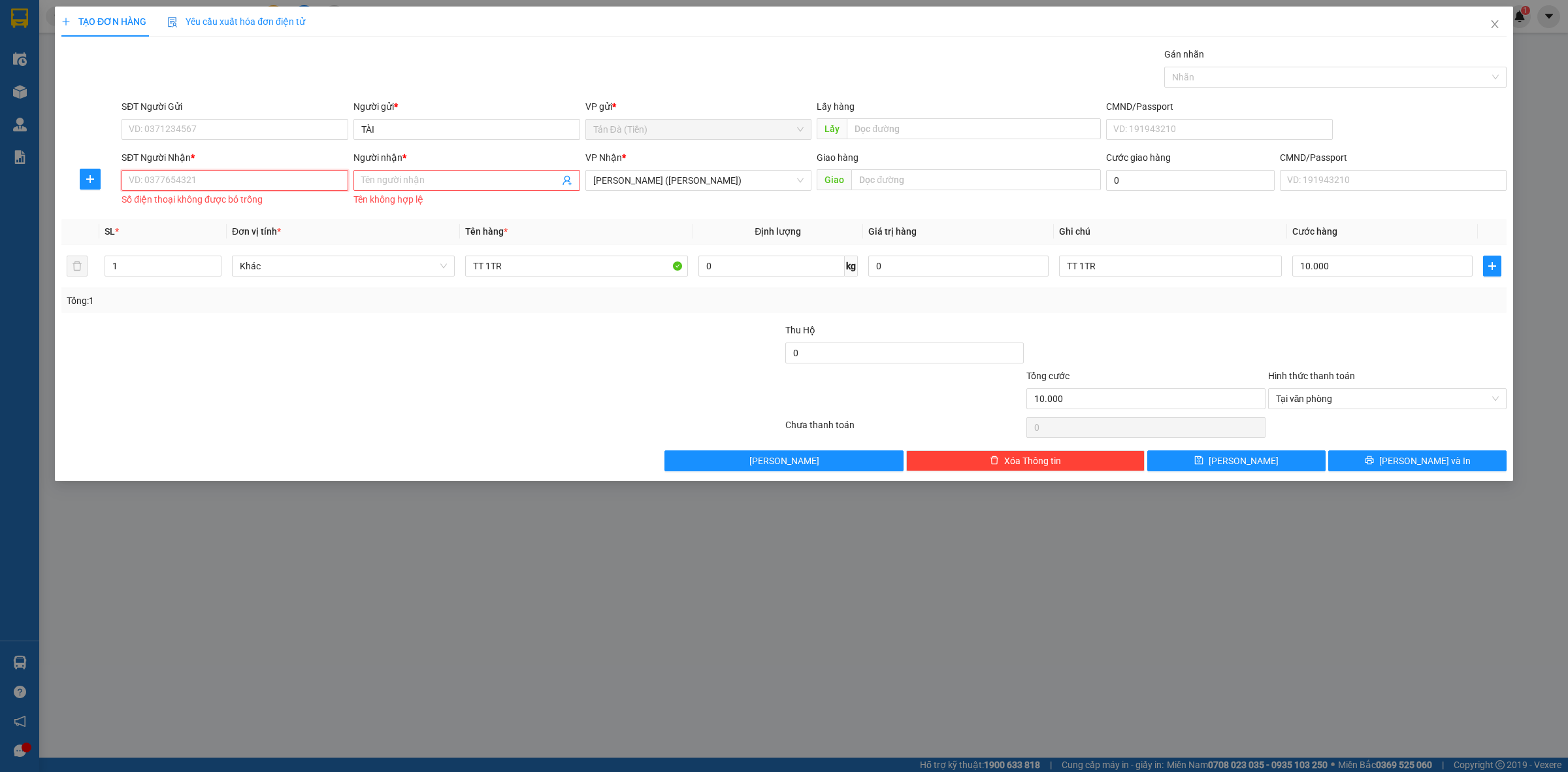
click at [265, 186] on input "SĐT Người Nhận *" at bounding box center [235, 180] width 227 height 21
click at [253, 208] on div "0784662148 - LỆ" at bounding box center [234, 207] width 211 height 15
type input "0784662148"
type input "LỆ"
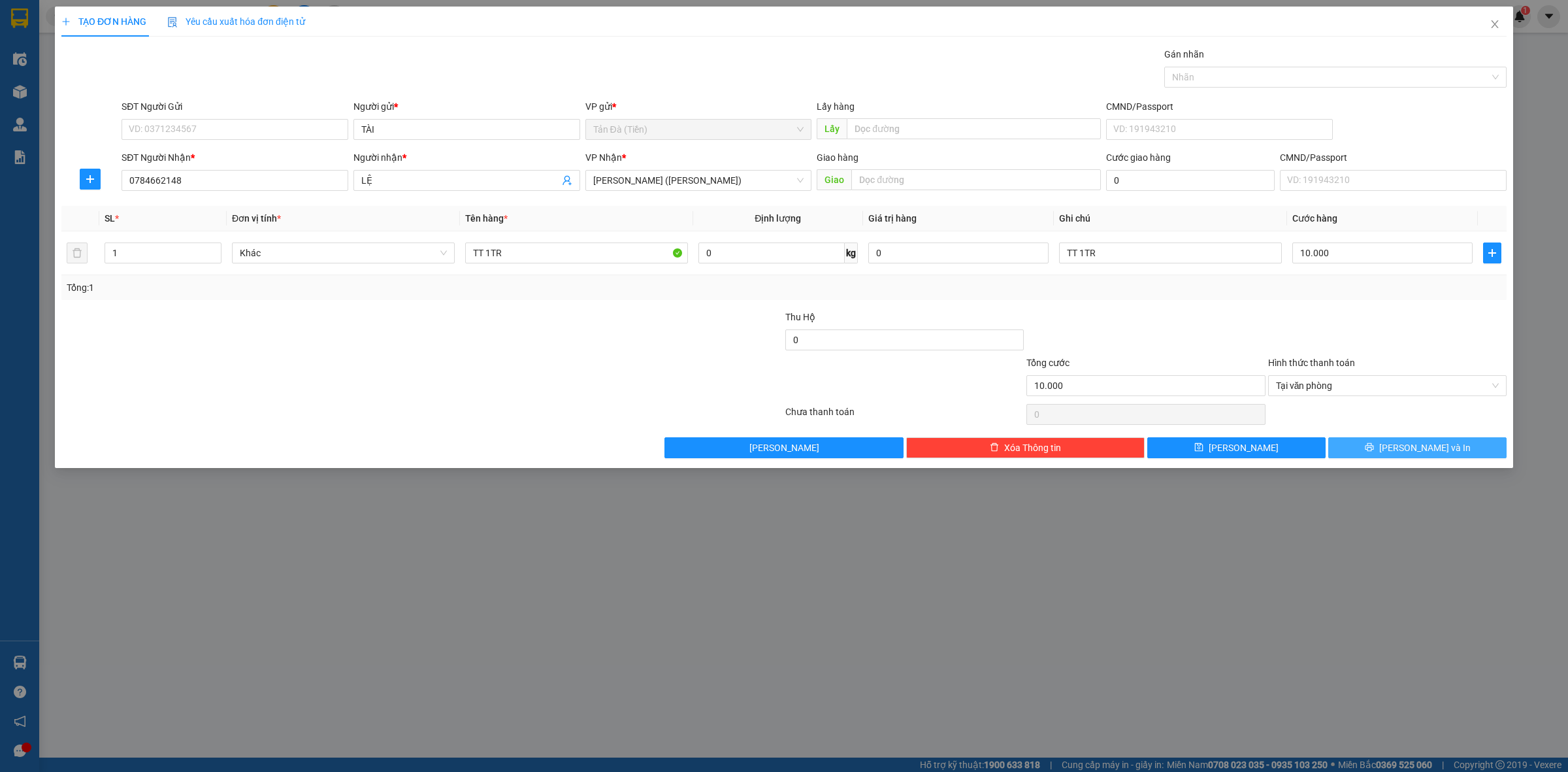
click at [1373, 452] on icon "printer" at bounding box center [1369, 447] width 8 height 9
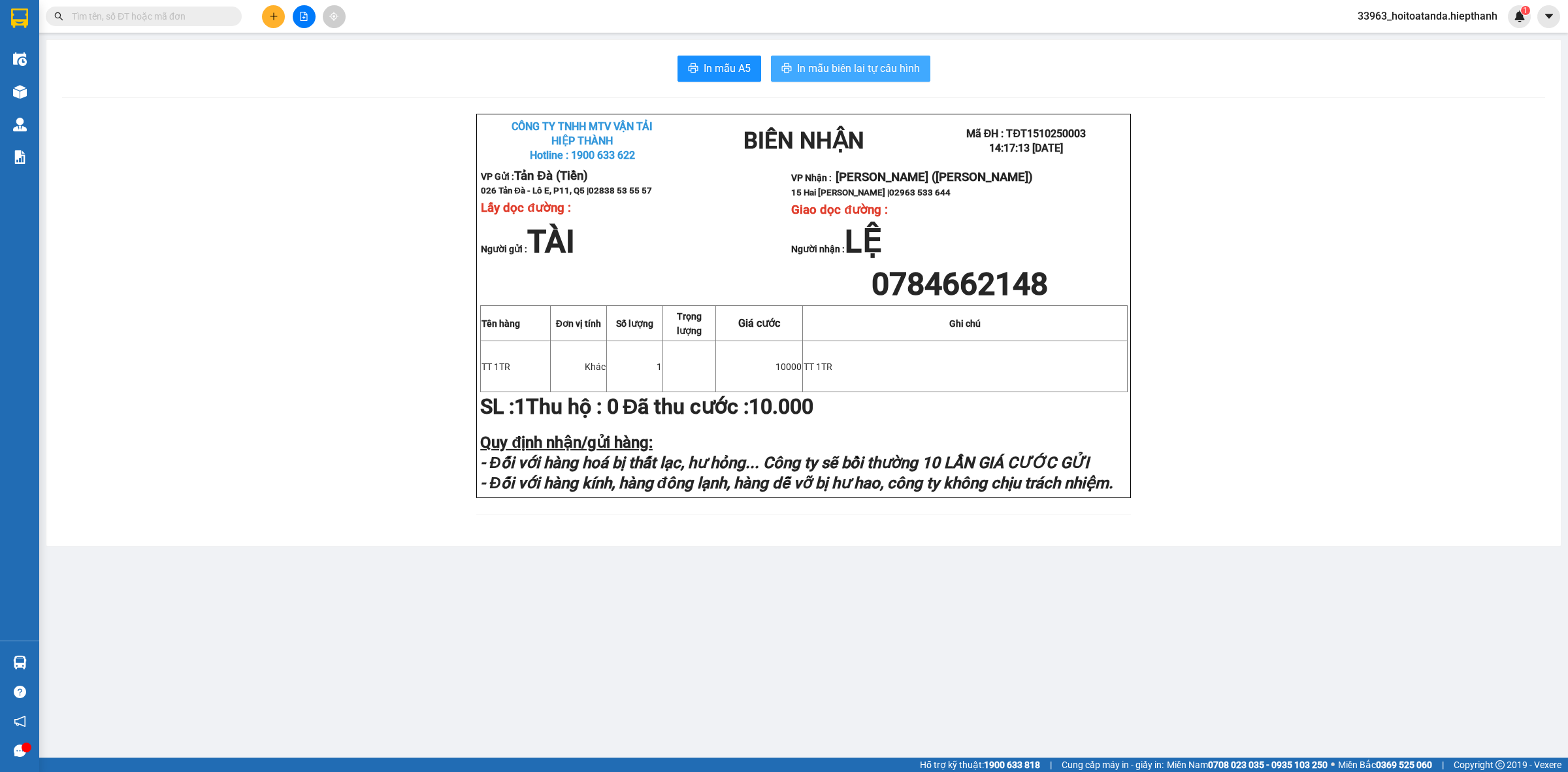
click at [867, 67] on span "In mẫu biên lai tự cấu hình" at bounding box center [858, 68] width 123 height 16
click at [171, 17] on input "text" at bounding box center [149, 16] width 154 height 15
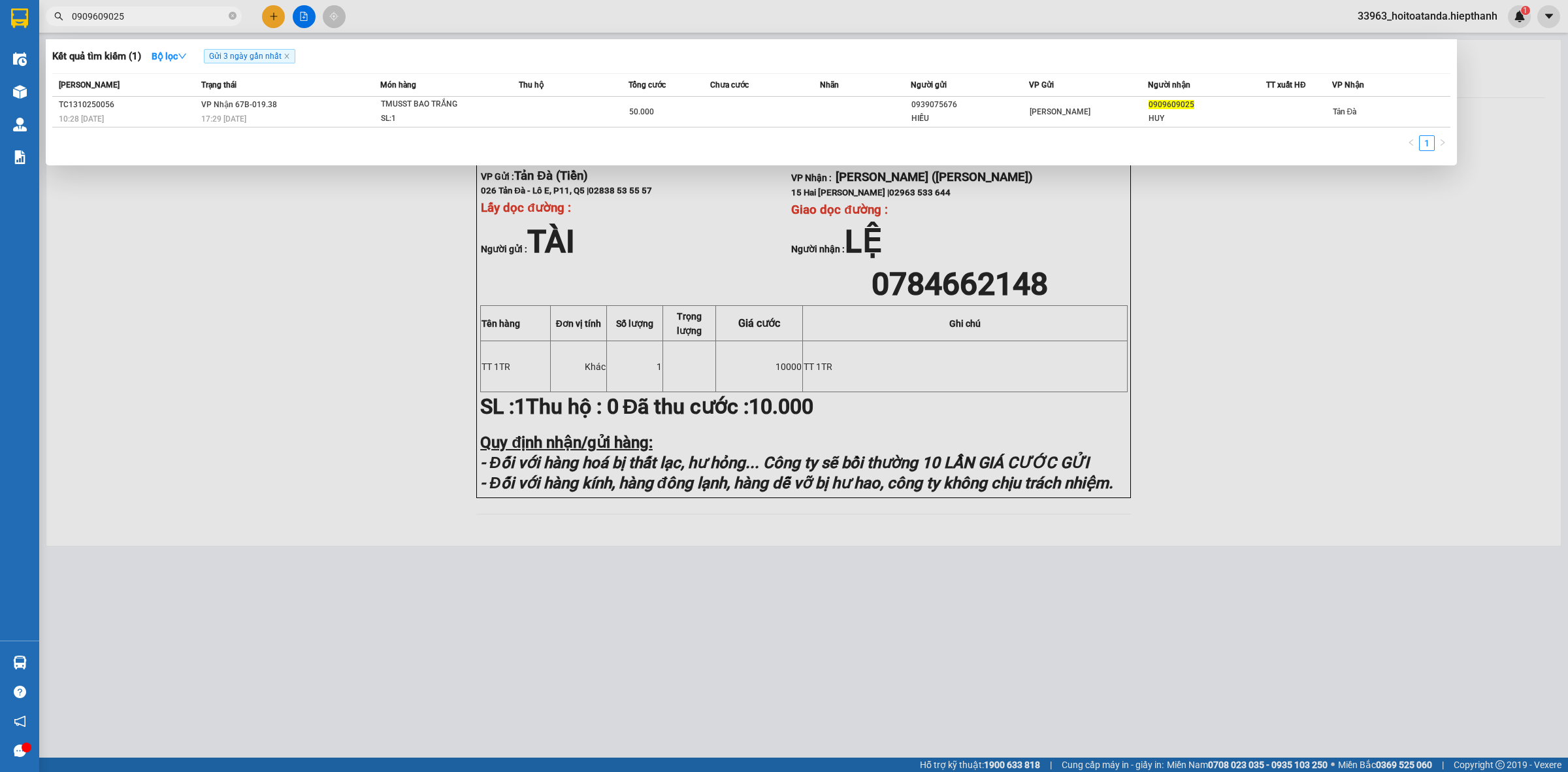
type input "0909609025"
click at [276, 334] on div at bounding box center [784, 386] width 1568 height 772
click at [204, 19] on input "0909609025" at bounding box center [149, 16] width 154 height 15
click at [372, 128] on div "Mã ĐH Trạng thái Món hàng Thu hộ Tổng [PERSON_NAME] [PERSON_NAME] Người gửi VP …" at bounding box center [752, 116] width 1398 height 86
click at [367, 125] on td "[PERSON_NAME] 67B-019.38 17:29 [DATE]" at bounding box center [289, 112] width 182 height 31
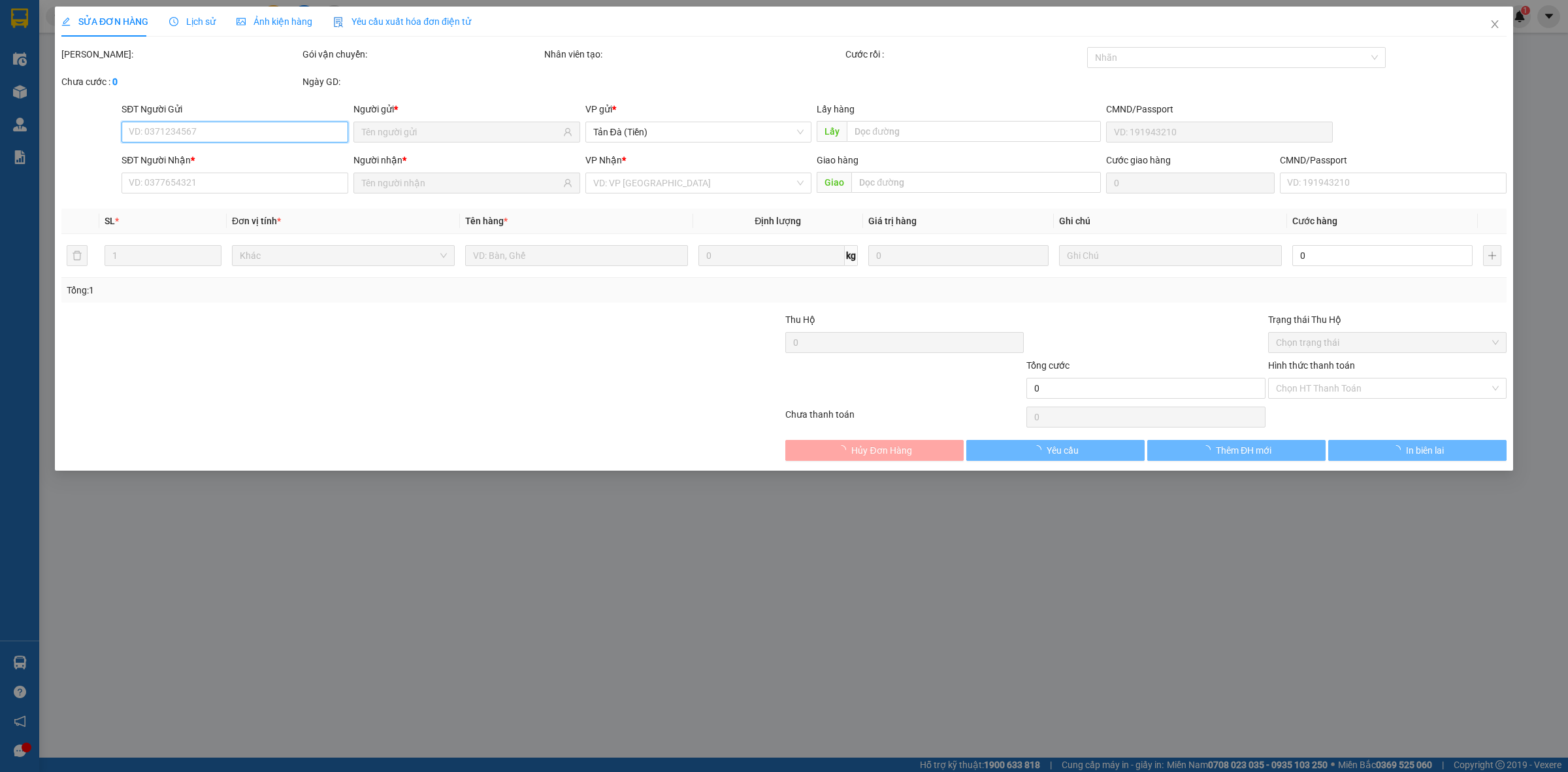
type input "0939075676"
type input "HIẾU"
type input "0909609025"
type input "HUY"
type input "50.000"
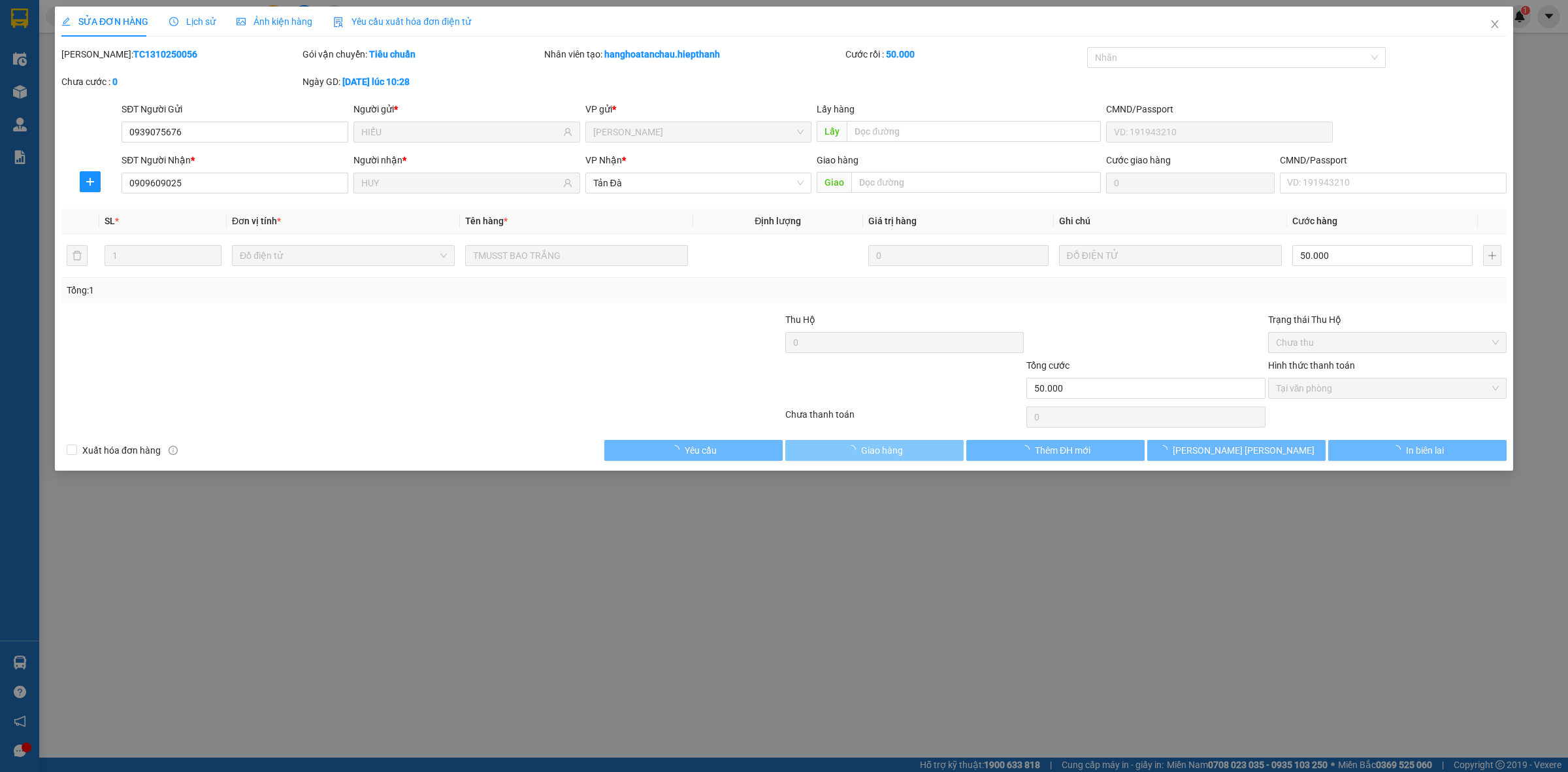
click at [894, 450] on span "Giao hàng" at bounding box center [882, 451] width 42 height 15
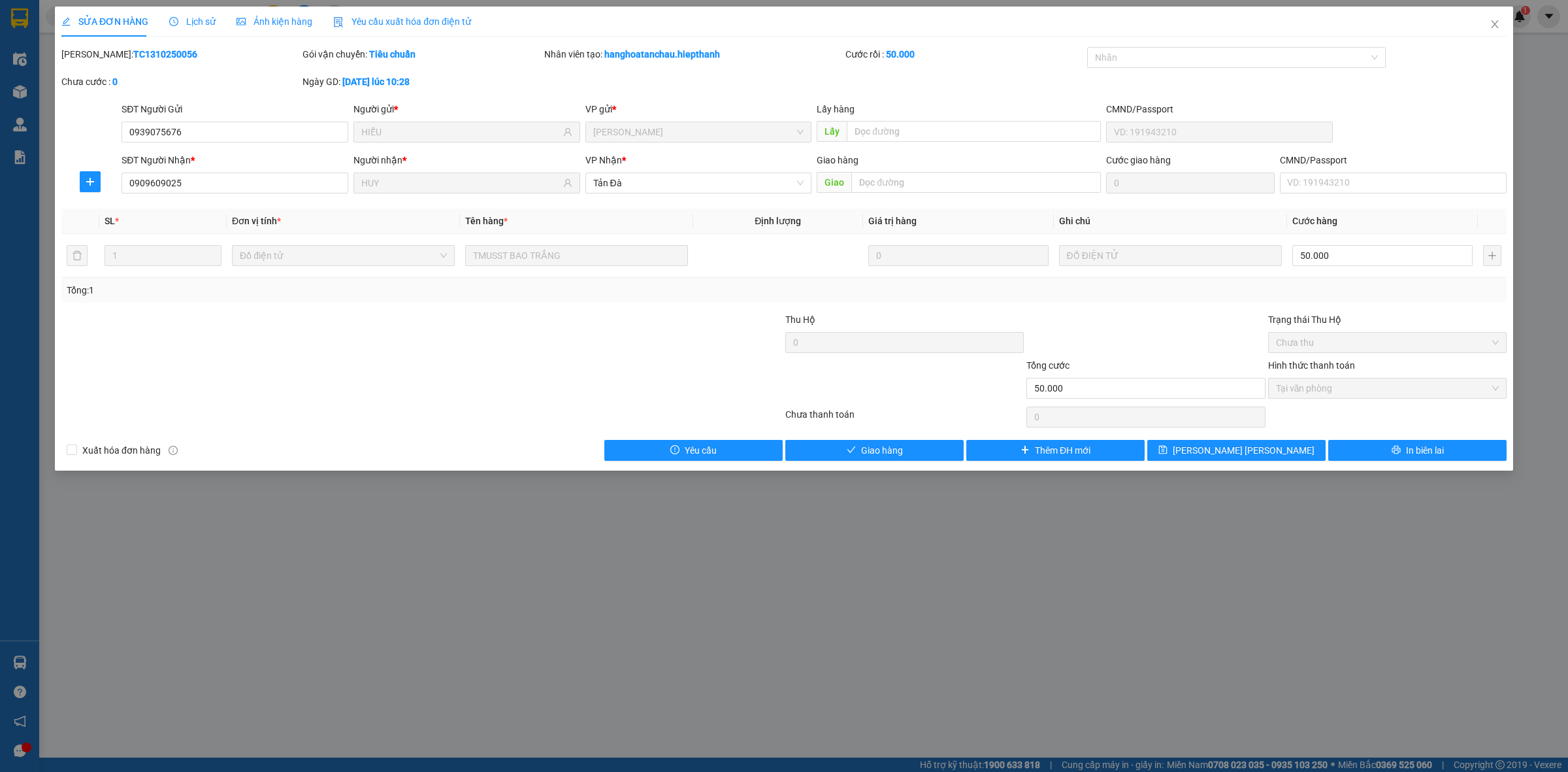
click at [892, 463] on div "SỬA ĐƠN HÀNG Lịch sử [PERSON_NAME] hàng Yêu cầu xuất [PERSON_NAME] điện tử Tota…" at bounding box center [784, 238] width 1458 height 464
click at [895, 457] on span "Giao hàng" at bounding box center [882, 451] width 42 height 15
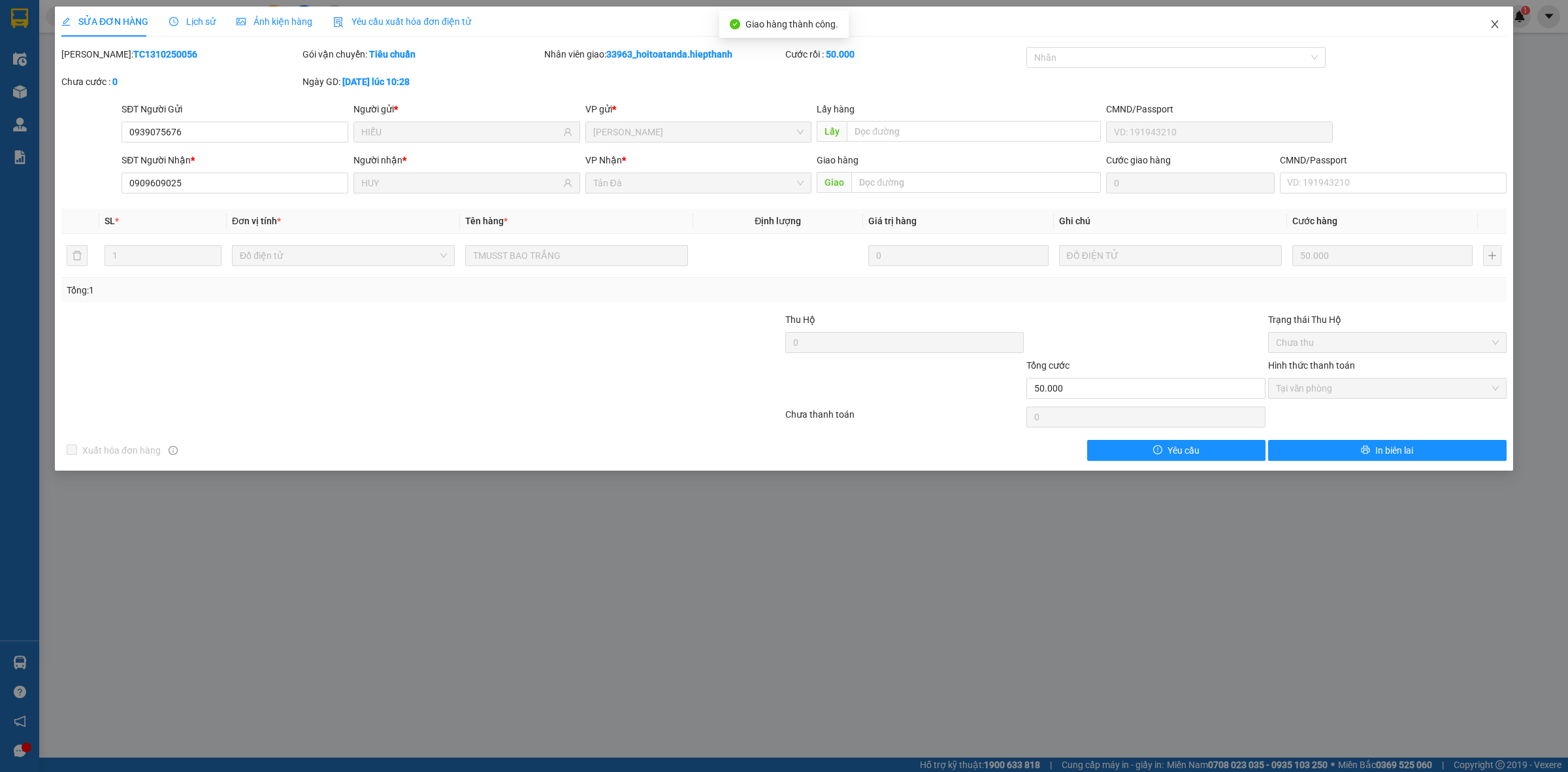
click at [1493, 28] on icon "close" at bounding box center [1495, 25] width 11 height 11
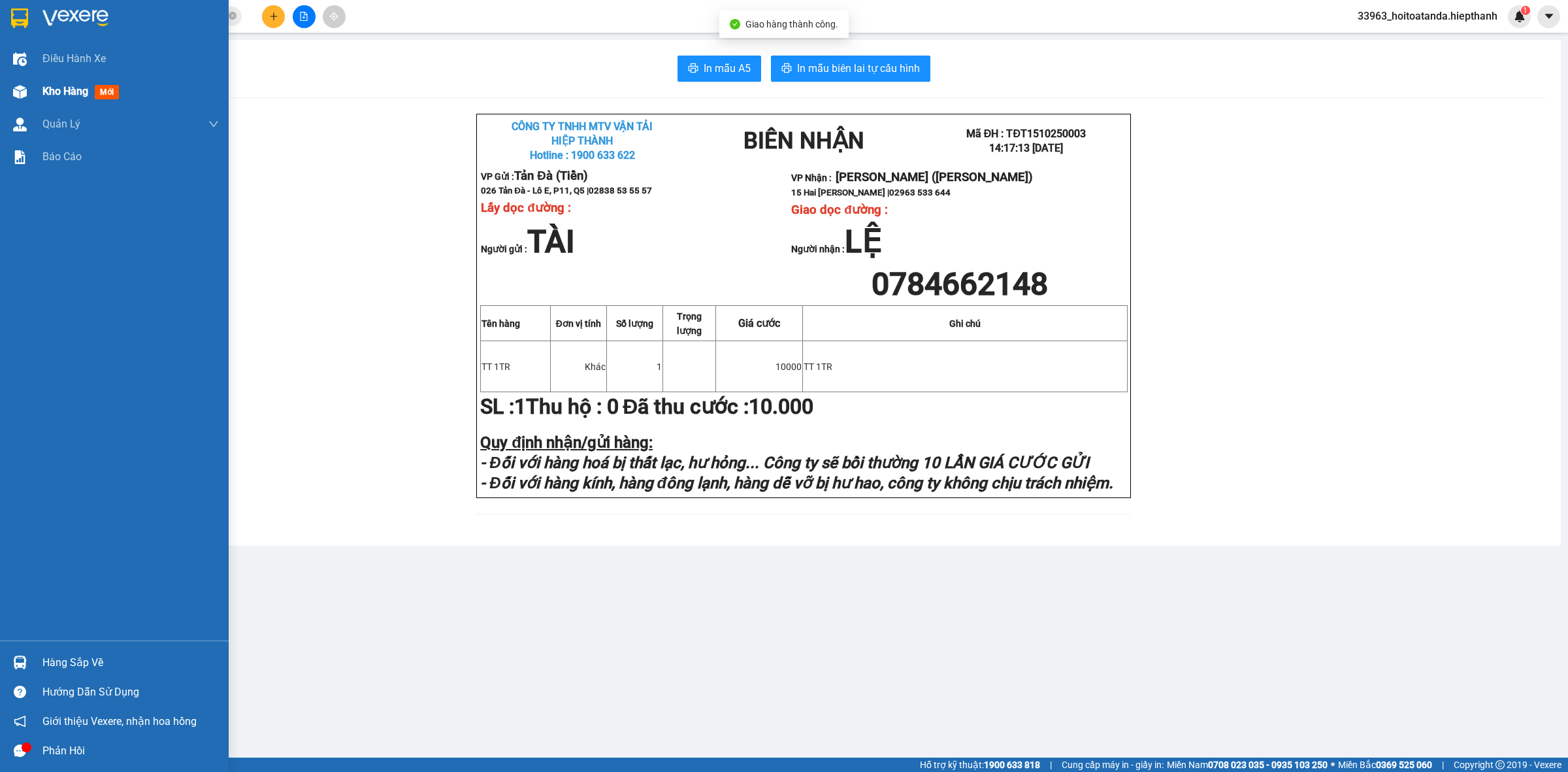
drag, startPoint x: 34, startPoint y: 85, endPoint x: 42, endPoint y: 82, distance: 8.5
click at [35, 85] on div "Kho hàng mới" at bounding box center [114, 91] width 229 height 32
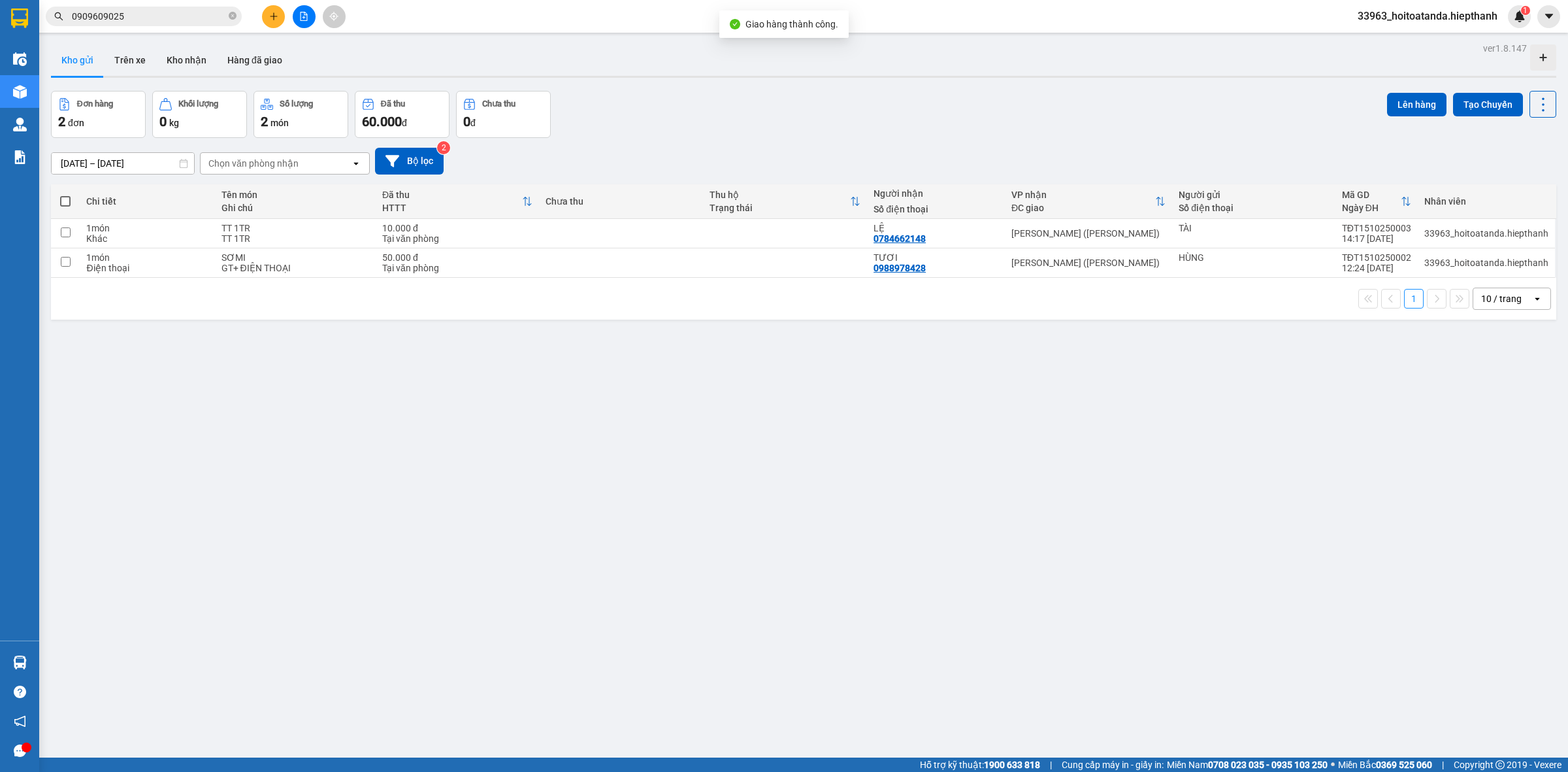
click at [688, 117] on div "Đơn hàng 2 đơn Khối lượng 0 kg Số lượng 2 món Đã thu 60.000 đ Chưa thu 0 đ Lên …" at bounding box center [803, 114] width 1505 height 47
click at [307, 17] on icon "file-add" at bounding box center [304, 16] width 7 height 9
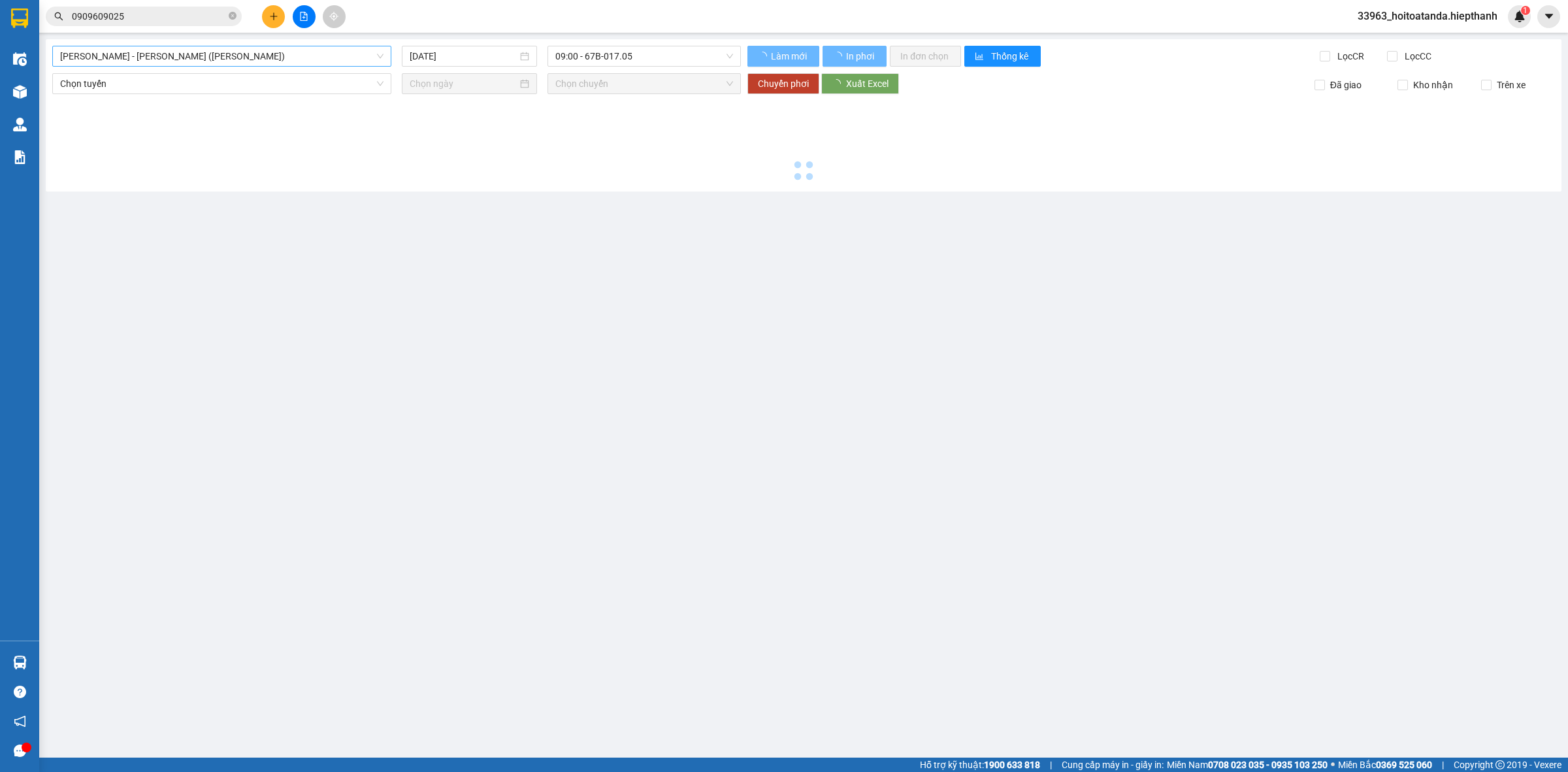
click at [154, 61] on span "[PERSON_NAME] - [PERSON_NAME] ([PERSON_NAME])" at bounding box center [222, 56] width 324 height 19
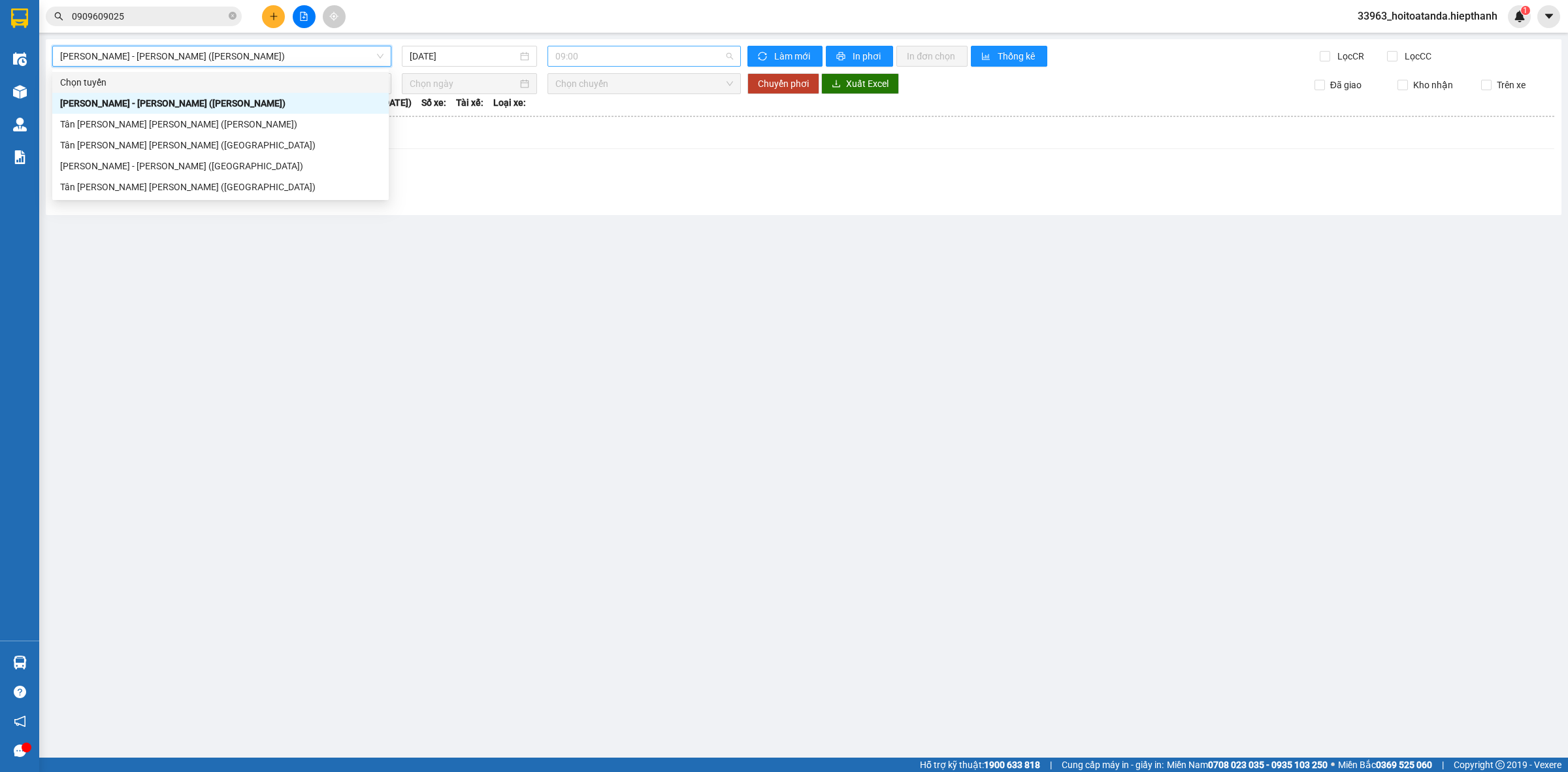
click at [631, 60] on span "09:00" at bounding box center [644, 56] width 178 height 19
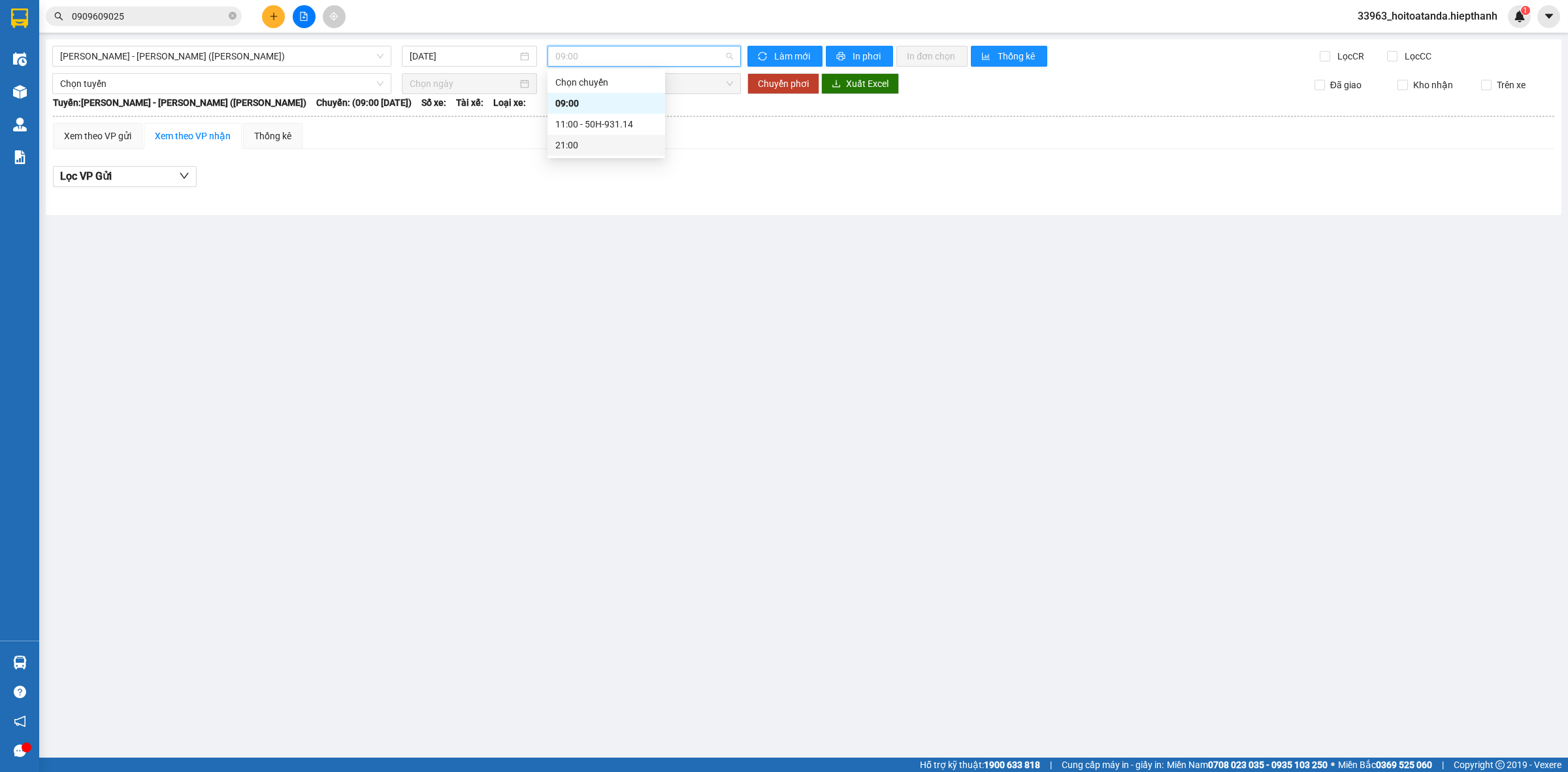
click at [592, 151] on div "21:00" at bounding box center [606, 145] width 102 height 15
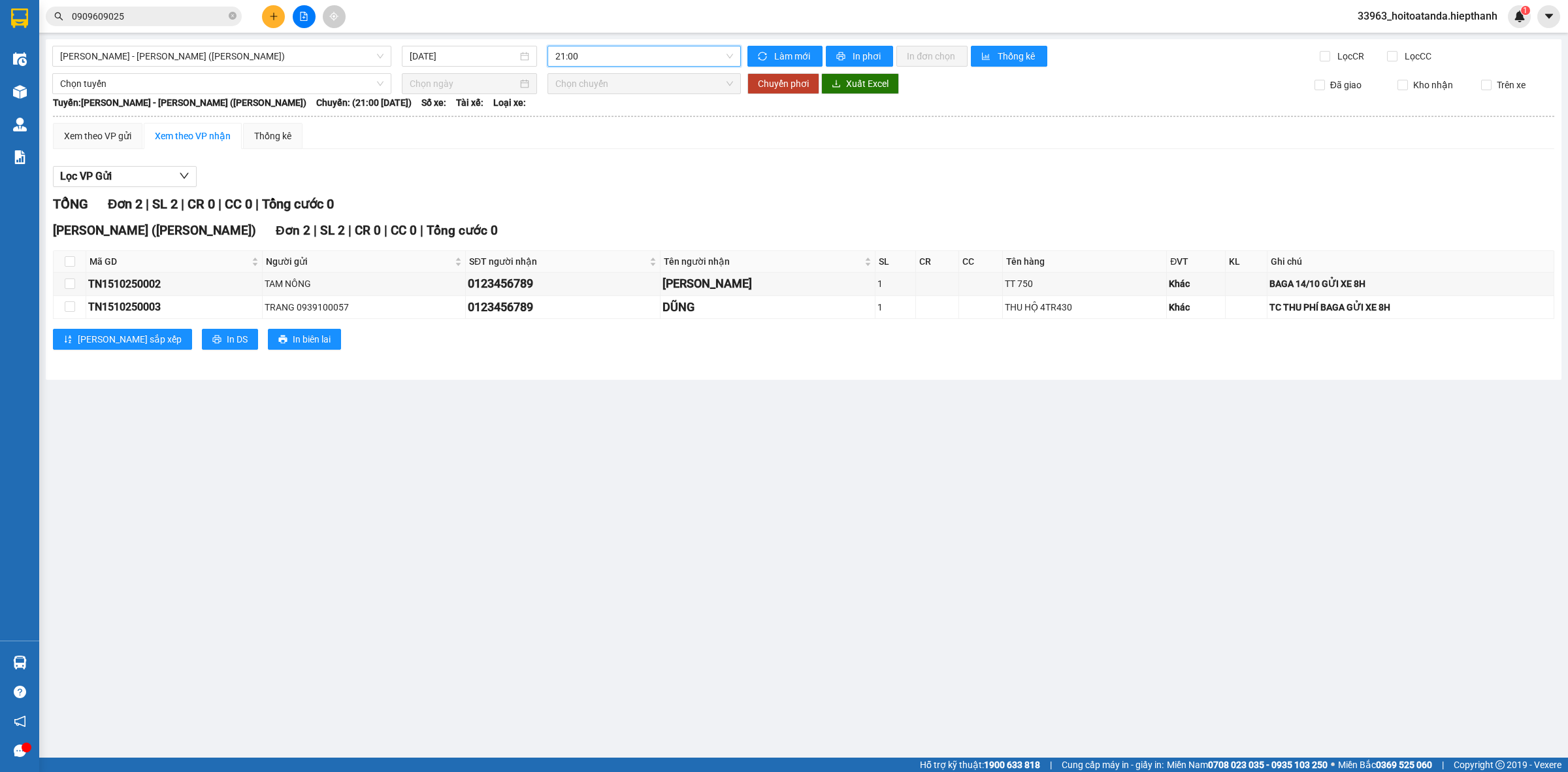
click at [638, 66] on span "21:00" at bounding box center [644, 56] width 178 height 19
click at [596, 123] on div "11:00 - 50H-931.14" at bounding box center [606, 124] width 102 height 15
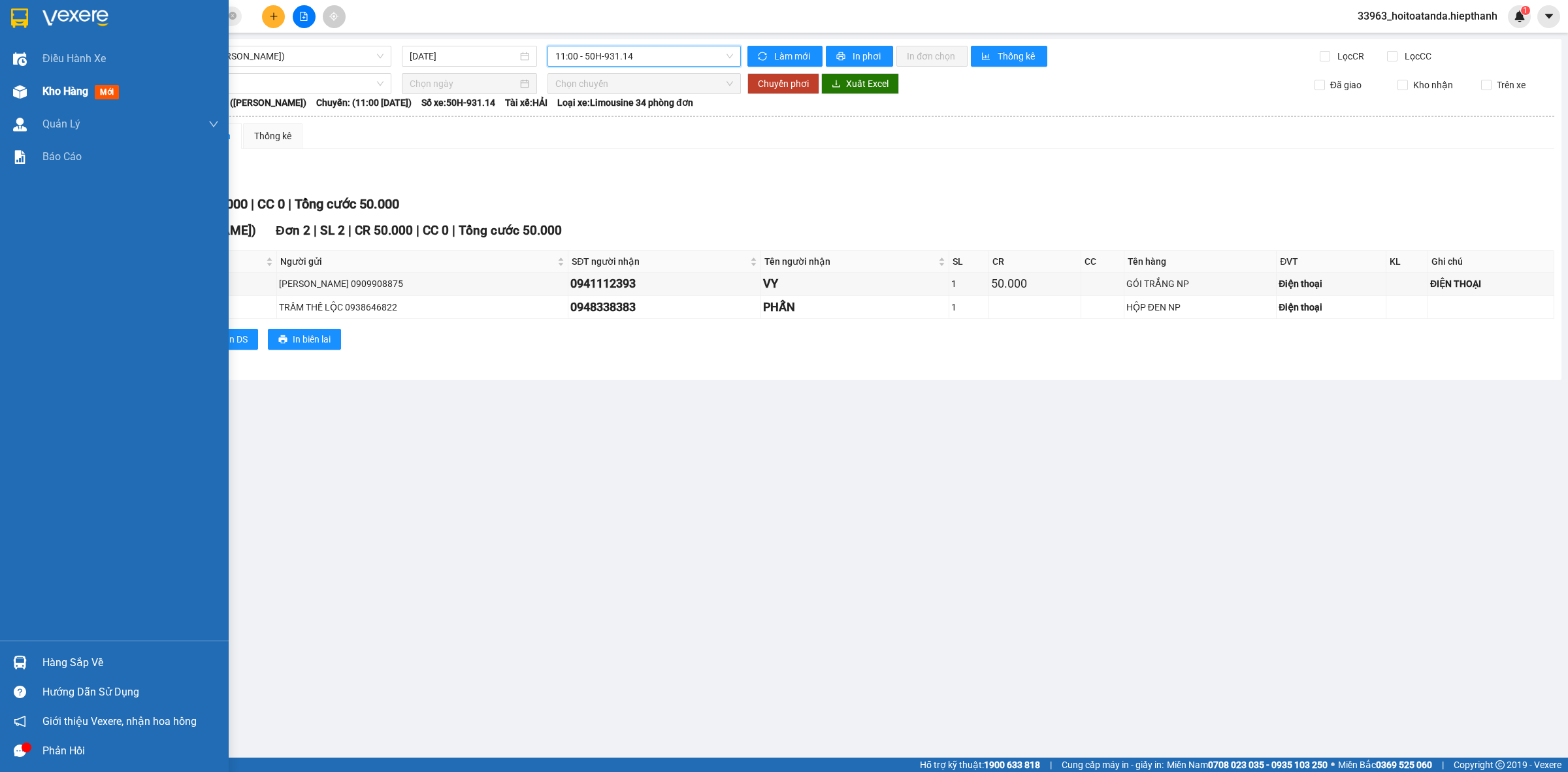
click at [28, 90] on div at bounding box center [20, 92] width 23 height 23
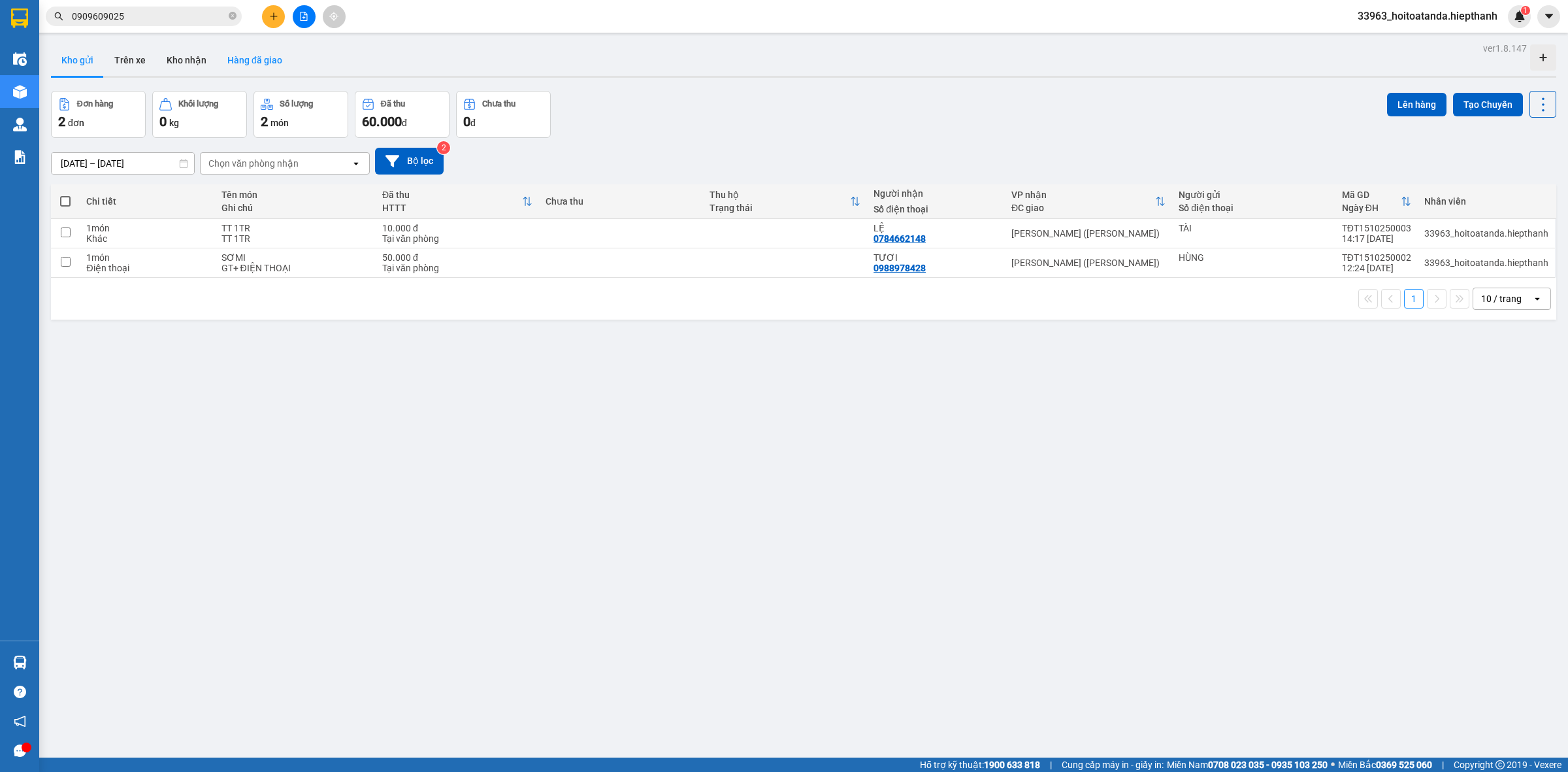
click at [270, 59] on button "Hàng đã giao" at bounding box center [255, 60] width 76 height 32
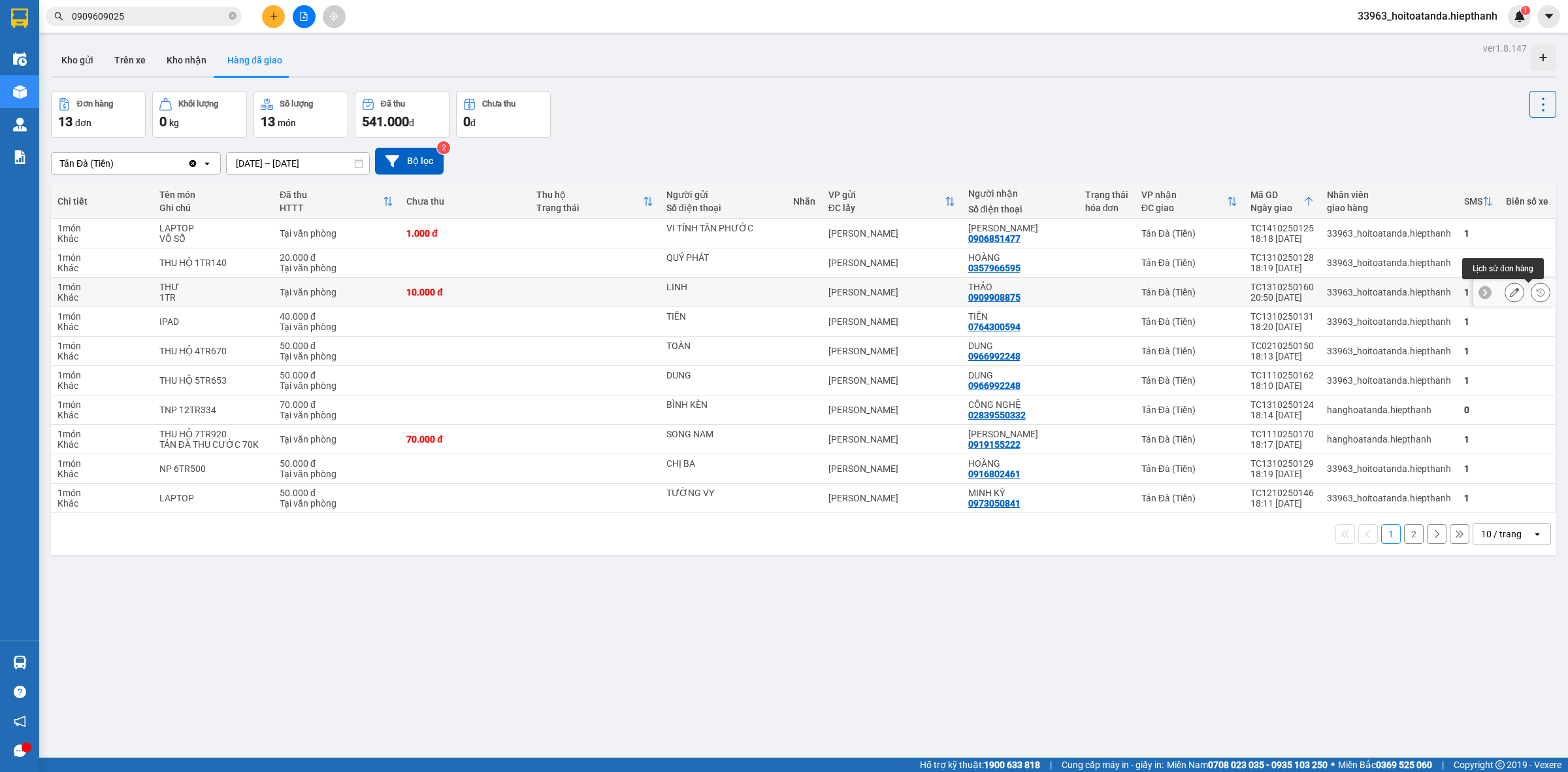
click at [1536, 291] on icon at bounding box center [1541, 292] width 9 height 9
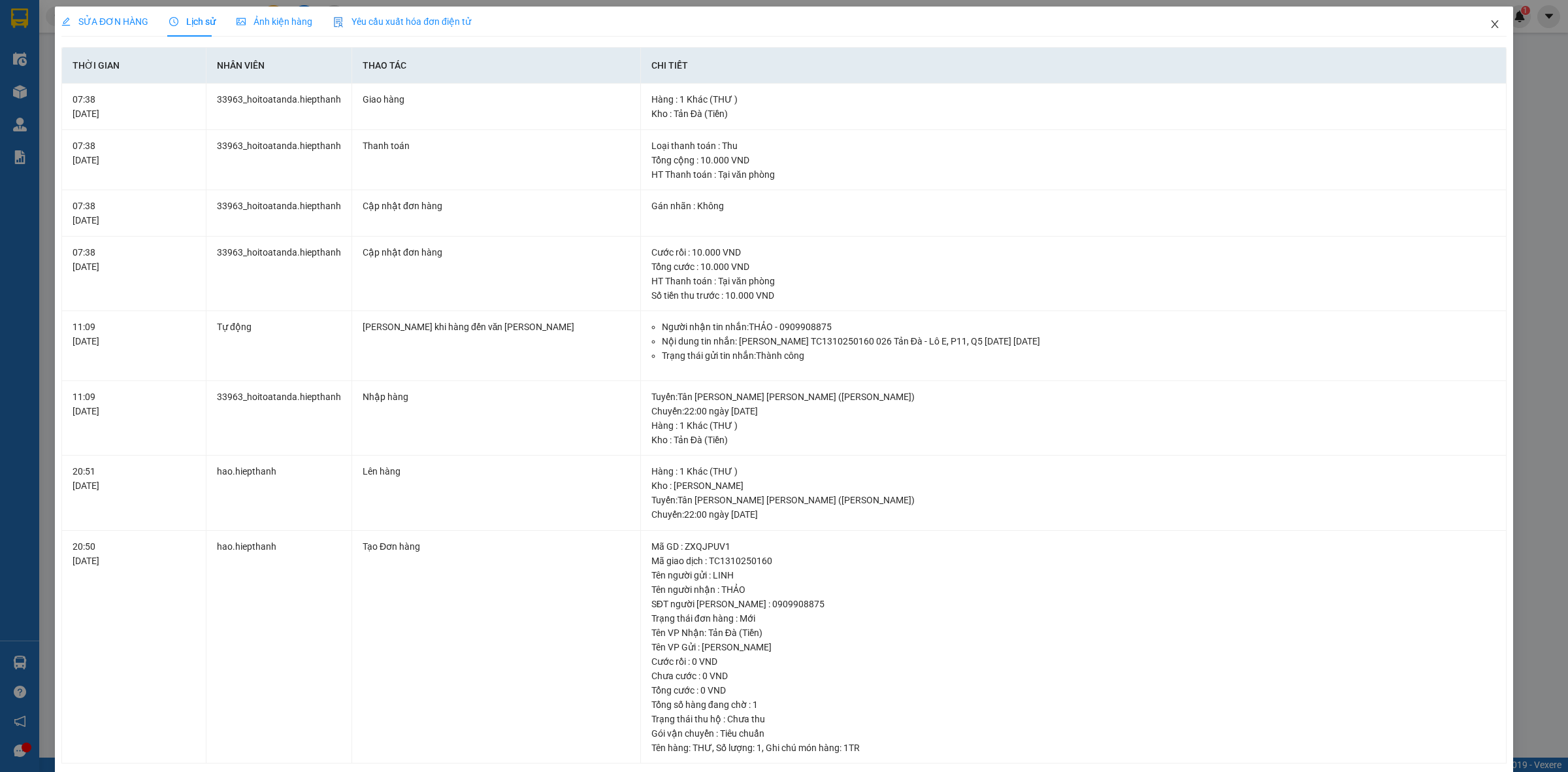
click at [1481, 30] on span "Close" at bounding box center [1495, 24] width 36 height 36
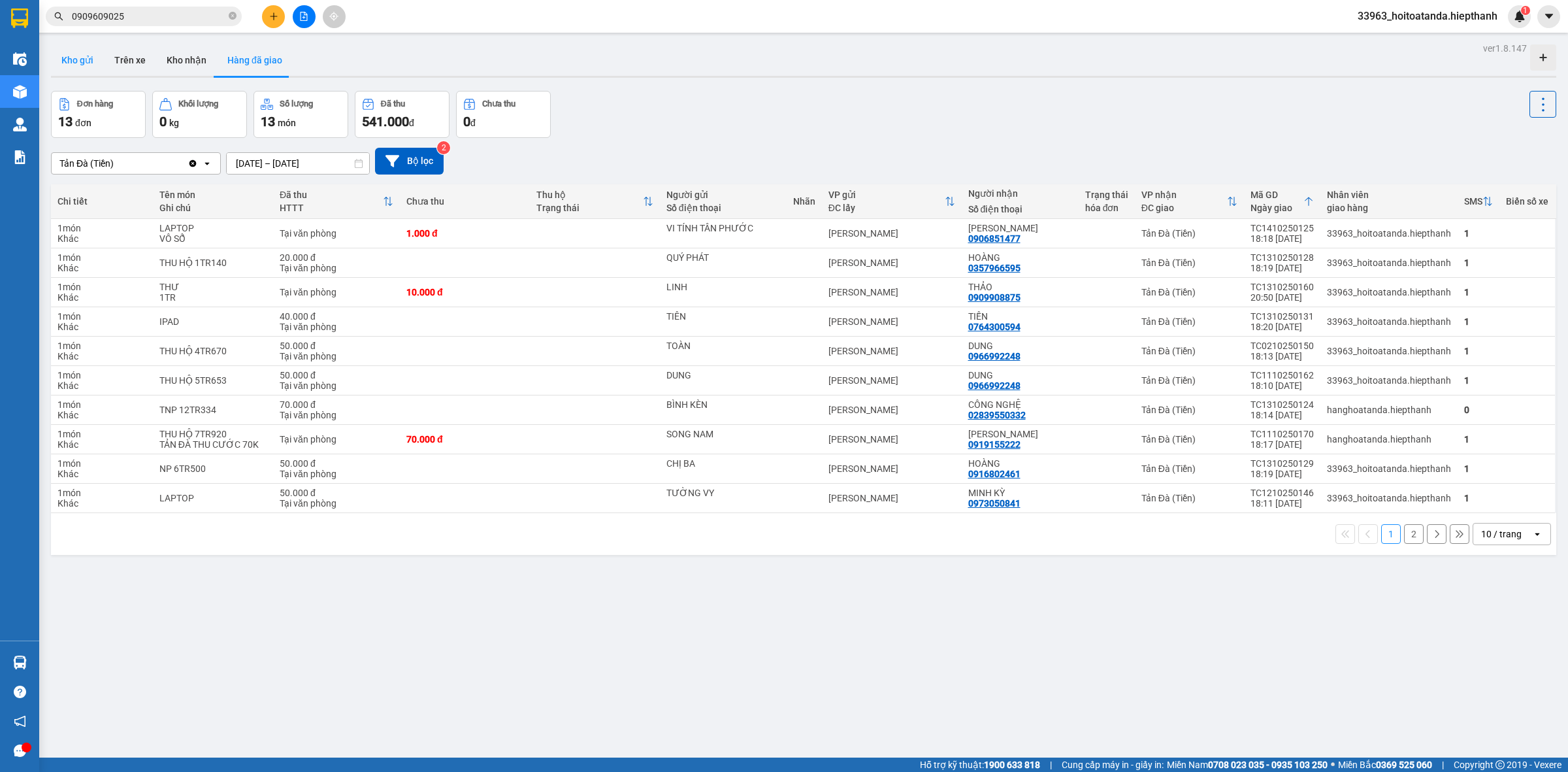
click at [61, 53] on button "Kho gửi" at bounding box center [77, 60] width 53 height 32
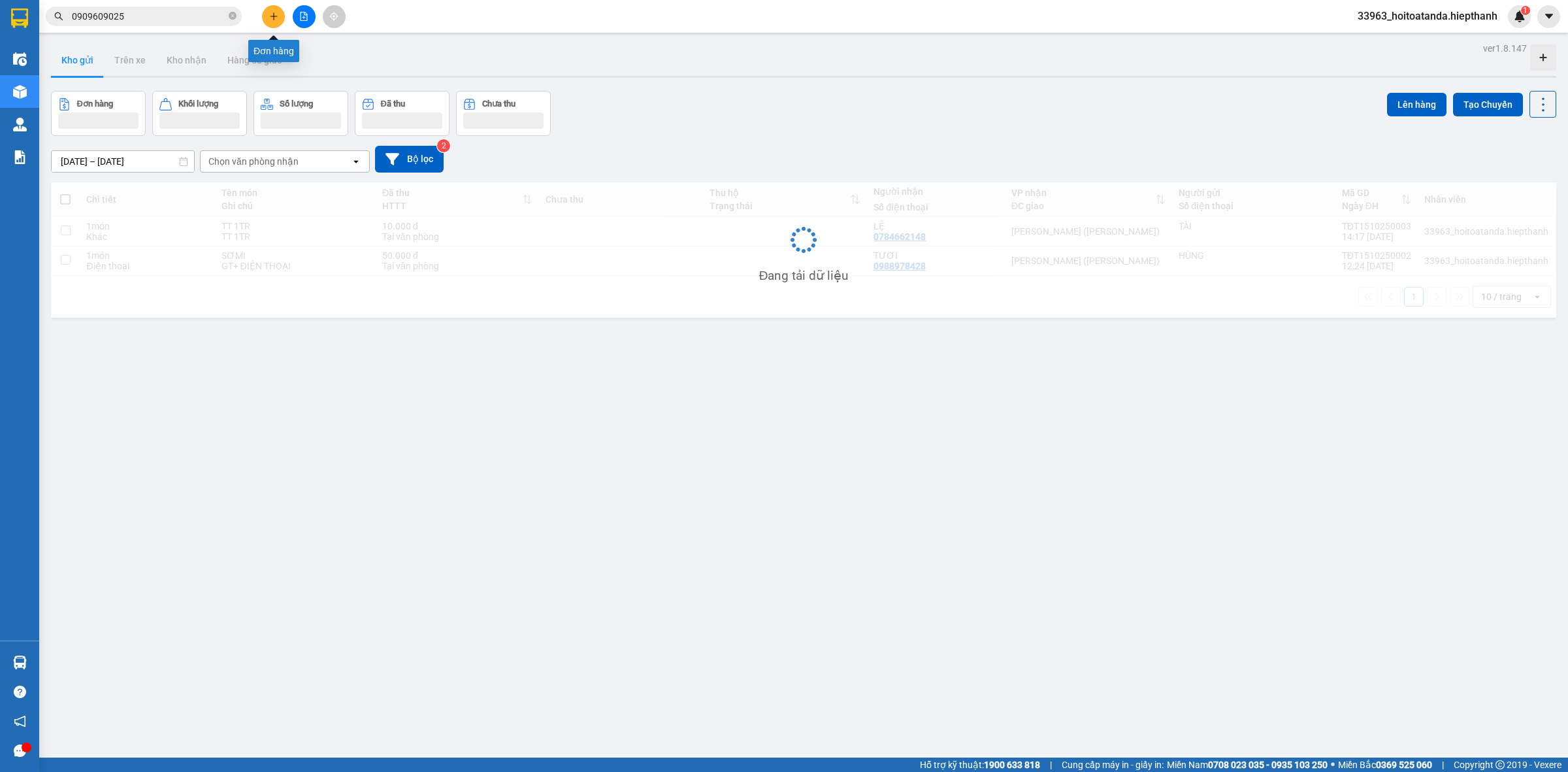
click at [307, 17] on icon "file-add" at bounding box center [304, 16] width 9 height 9
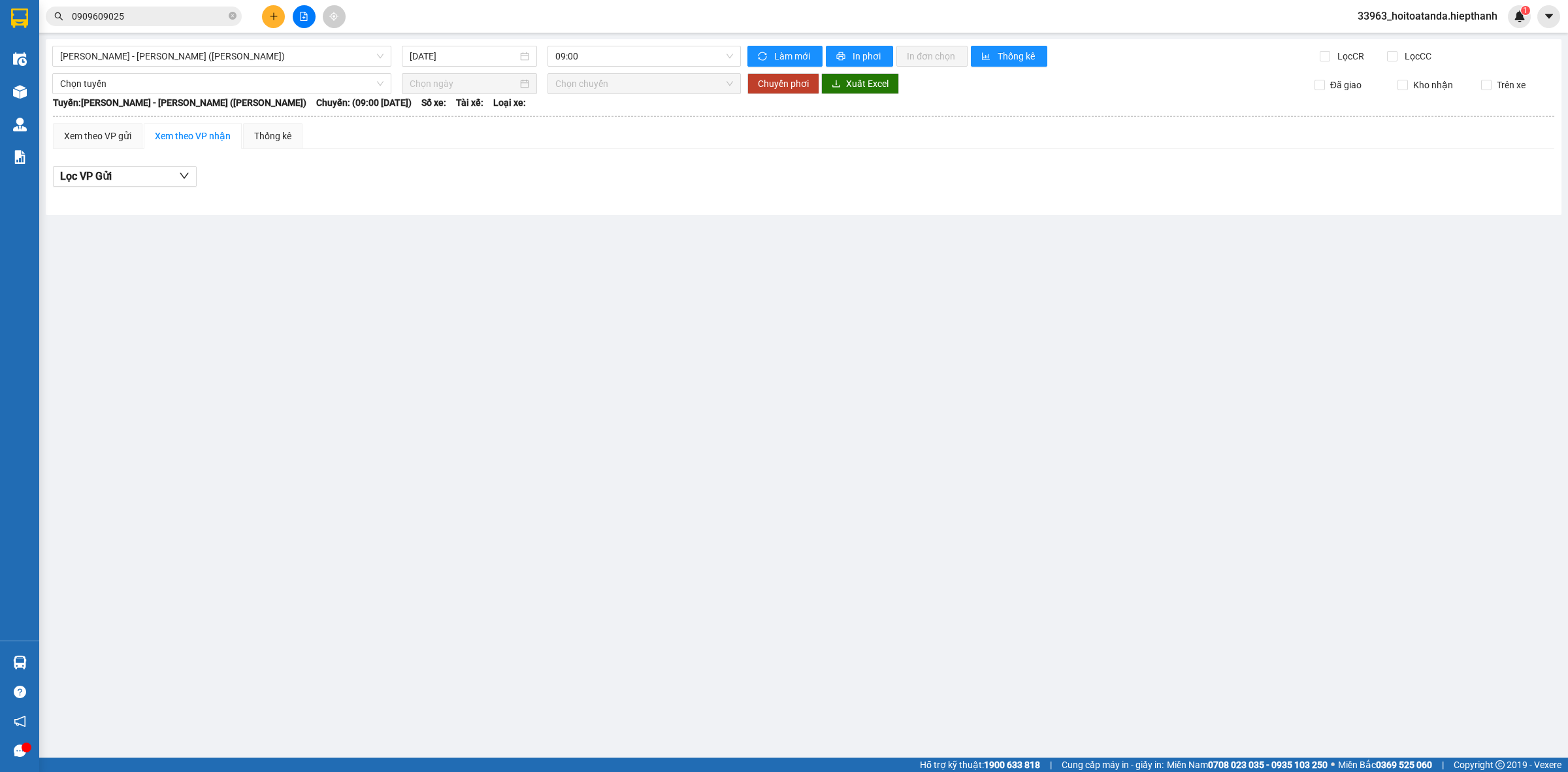
click at [219, 43] on div "[PERSON_NAME] - [PERSON_NAME] ([PERSON_NAME]) [DATE] 09:00 [PERSON_NAME] mới In…" at bounding box center [803, 128] width 1516 height 176
click at [222, 51] on span "[PERSON_NAME] - [PERSON_NAME] ([PERSON_NAME])" at bounding box center [222, 56] width 324 height 19
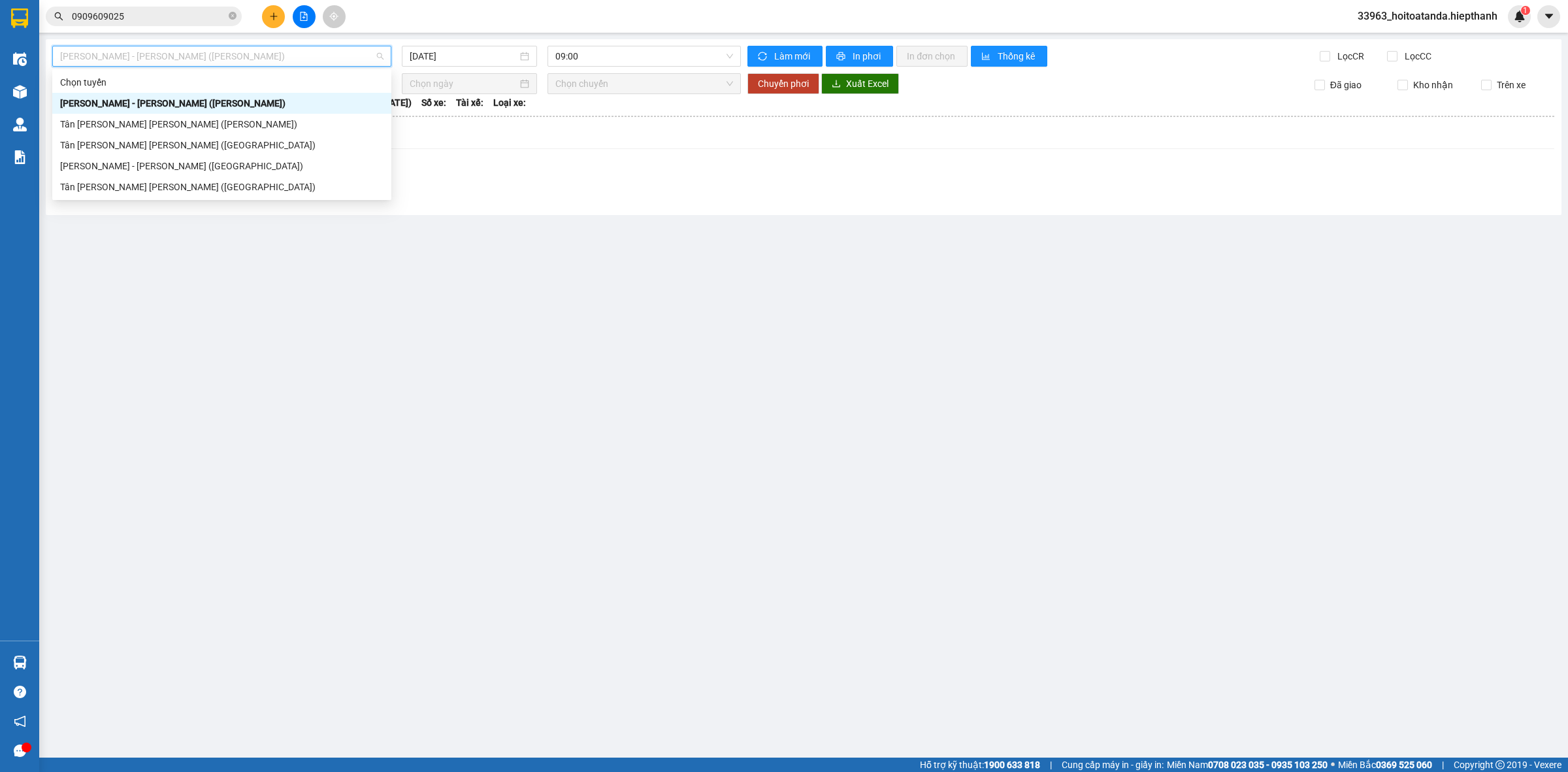
click at [213, 105] on div "[PERSON_NAME] - [PERSON_NAME] ([PERSON_NAME])" at bounding box center [222, 103] width 324 height 15
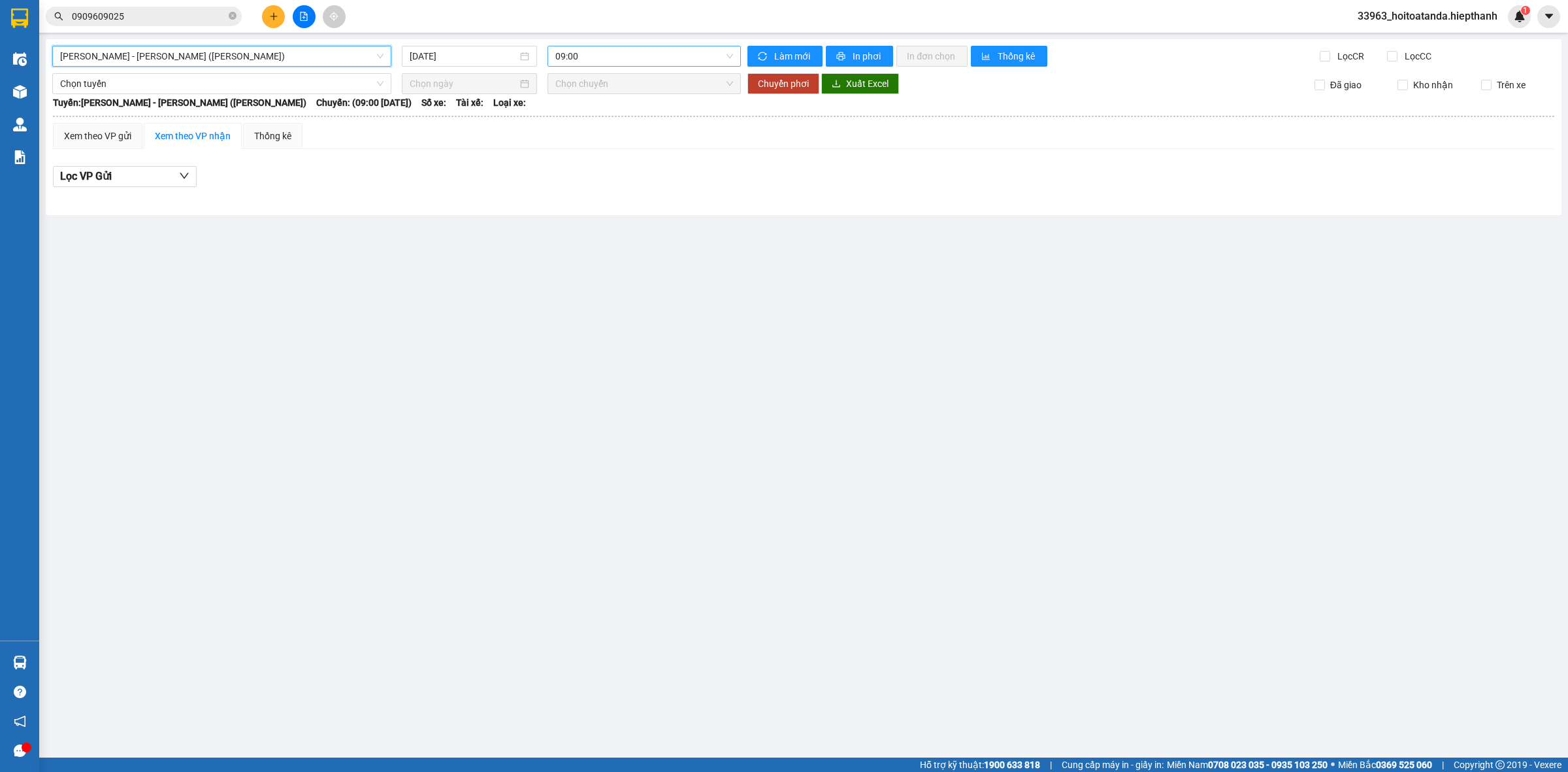
click at [642, 57] on span "09:00" at bounding box center [644, 56] width 178 height 19
click at [601, 114] on div "11:00 - 50H-931.14" at bounding box center [606, 124] width 117 height 21
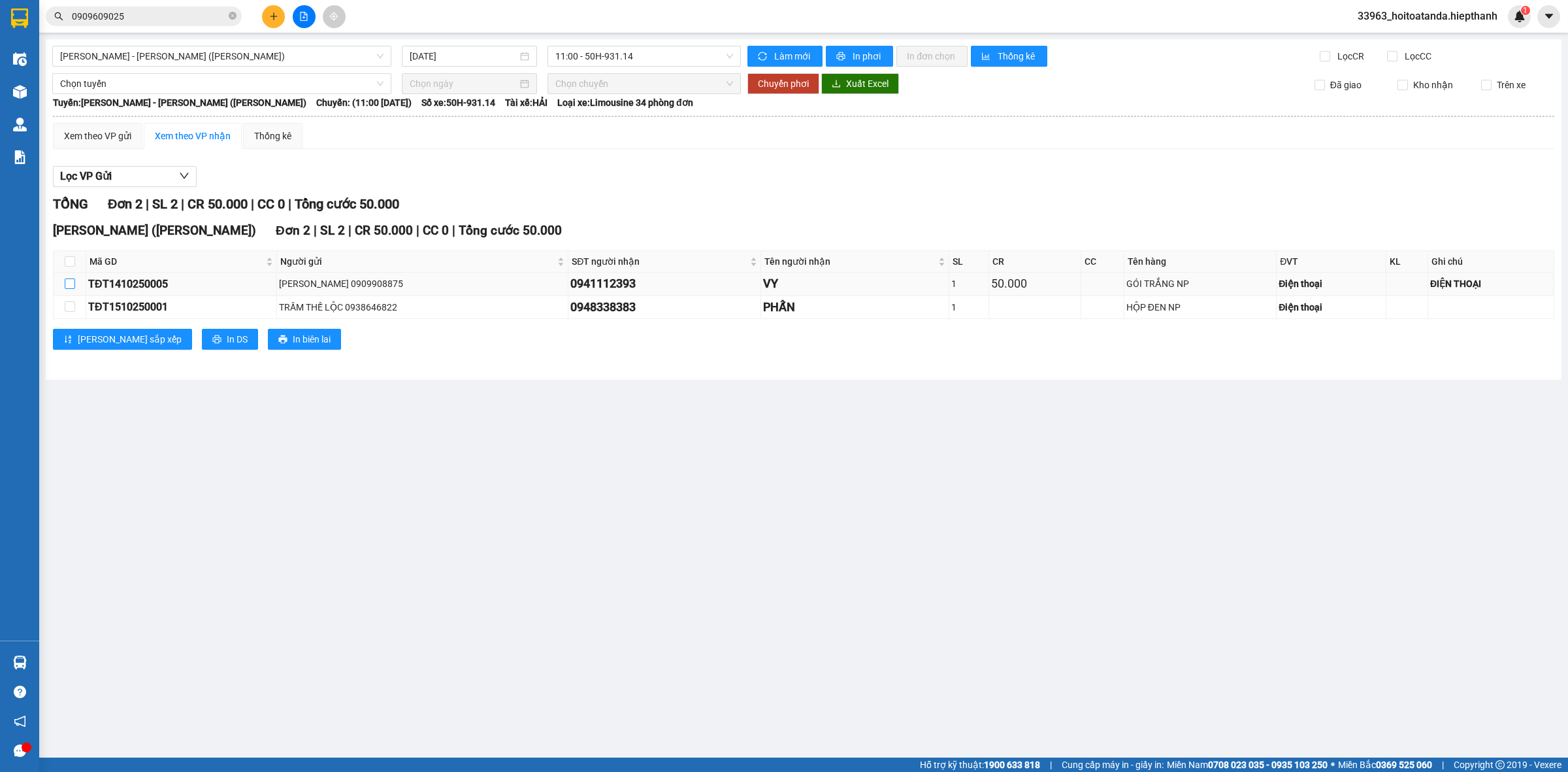
click at [72, 282] on input "checkbox" at bounding box center [70, 284] width 11 height 11
checkbox input "true"
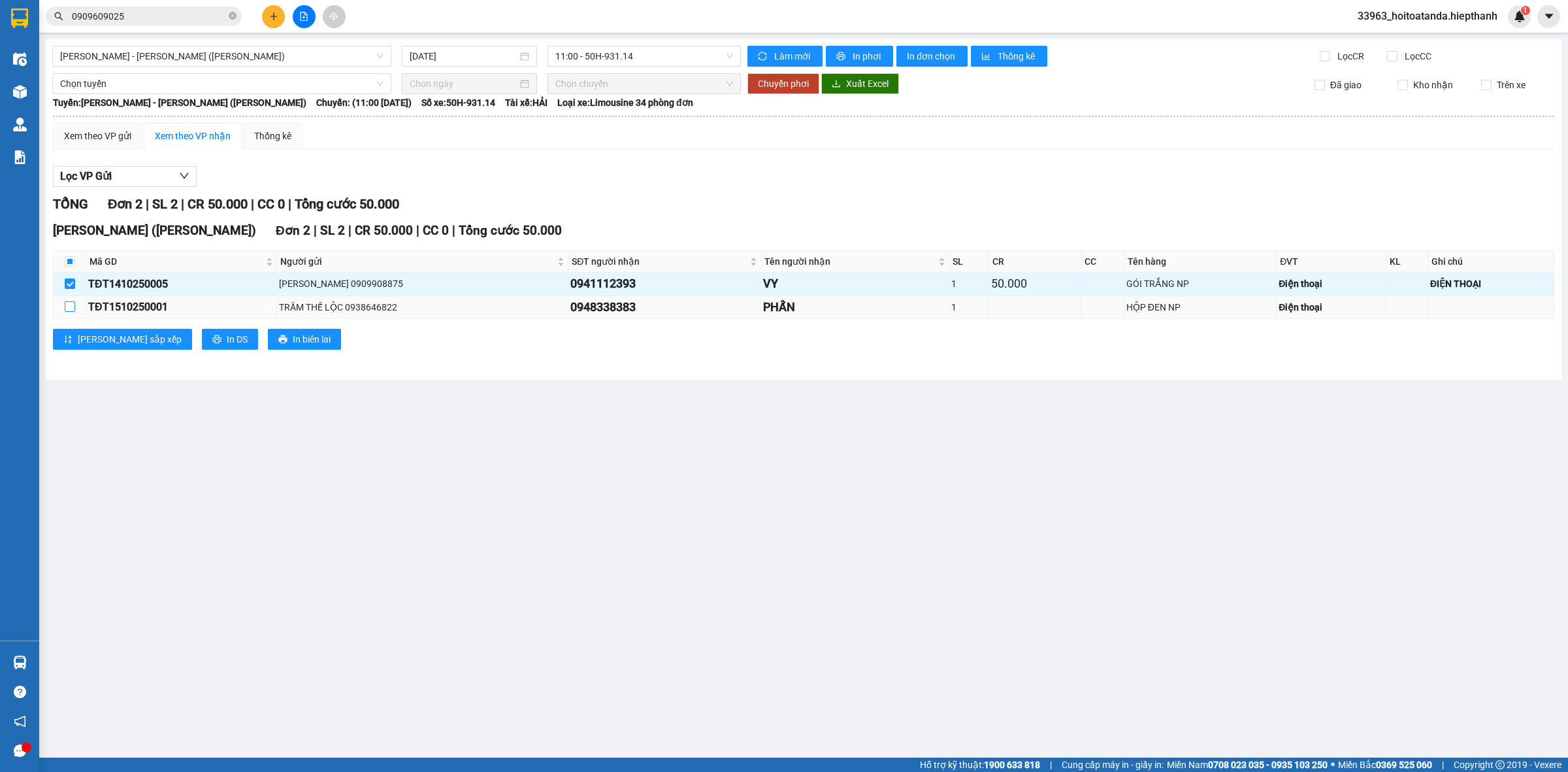
click at [66, 308] on input "checkbox" at bounding box center [70, 307] width 11 height 11
checkbox input "true"
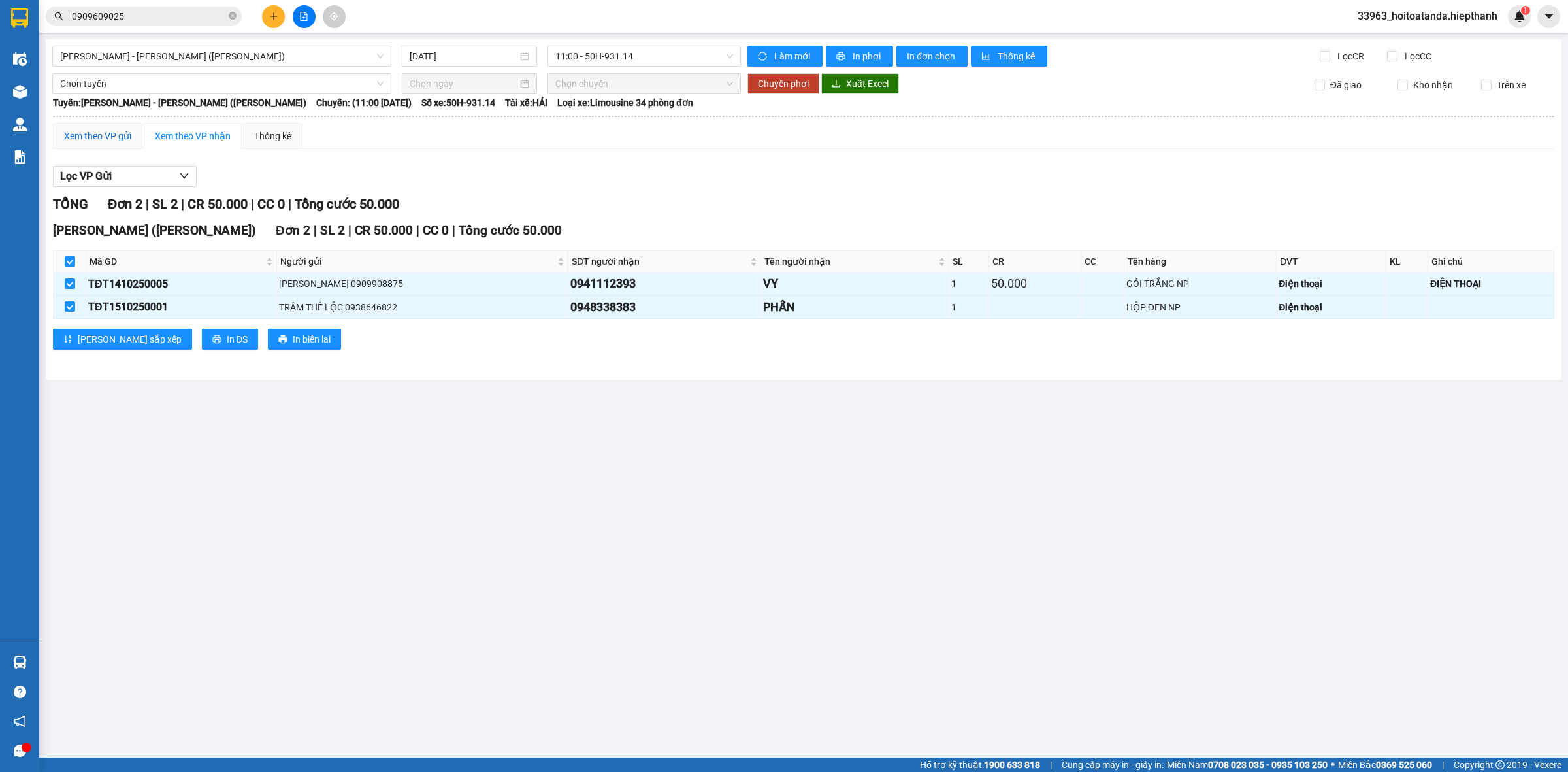
click at [108, 134] on div "Xem theo VP gửi" at bounding box center [97, 136] width 67 height 15
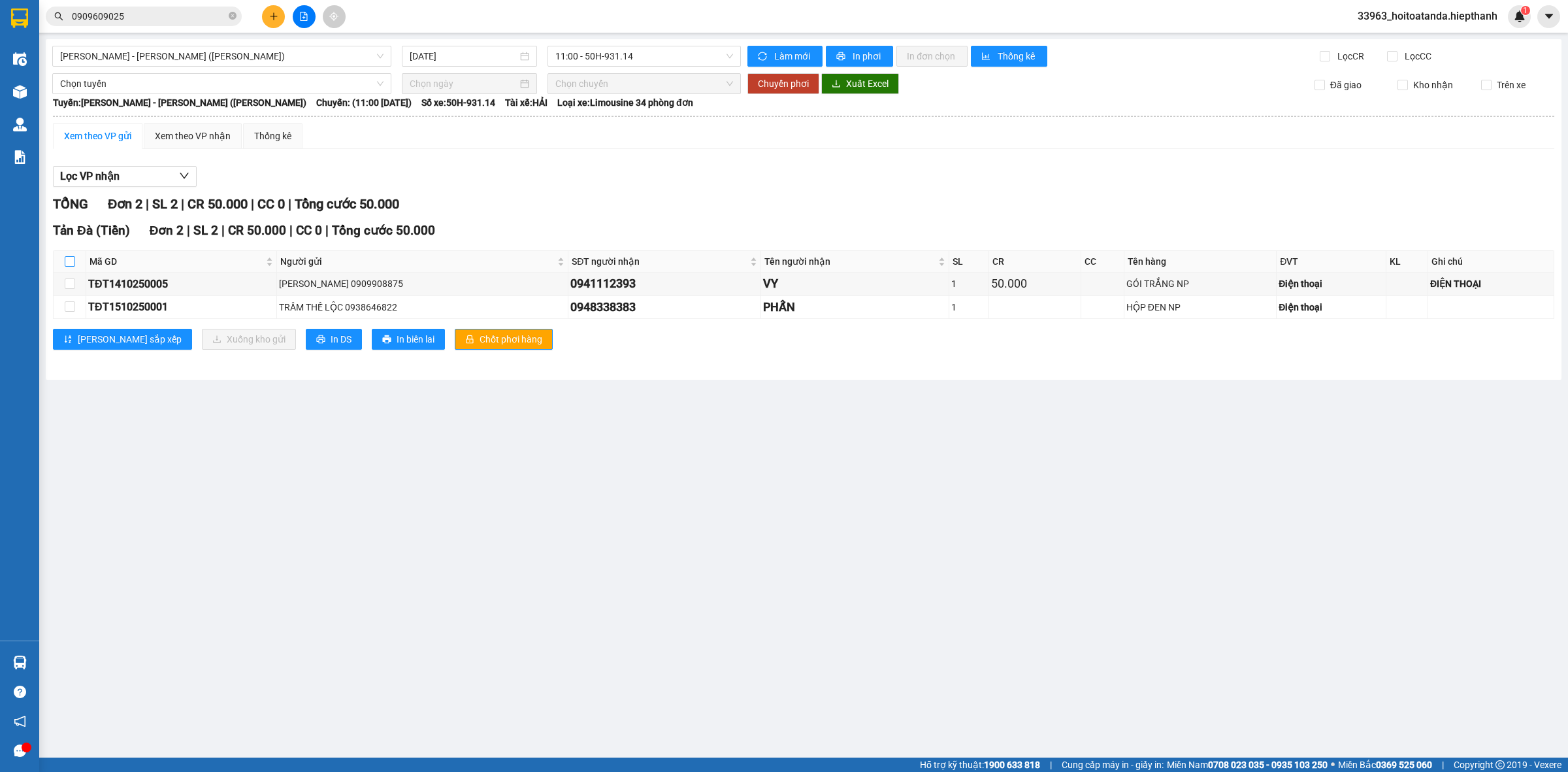
click at [70, 263] on input "checkbox" at bounding box center [70, 262] width 11 height 11
checkbox input "true"
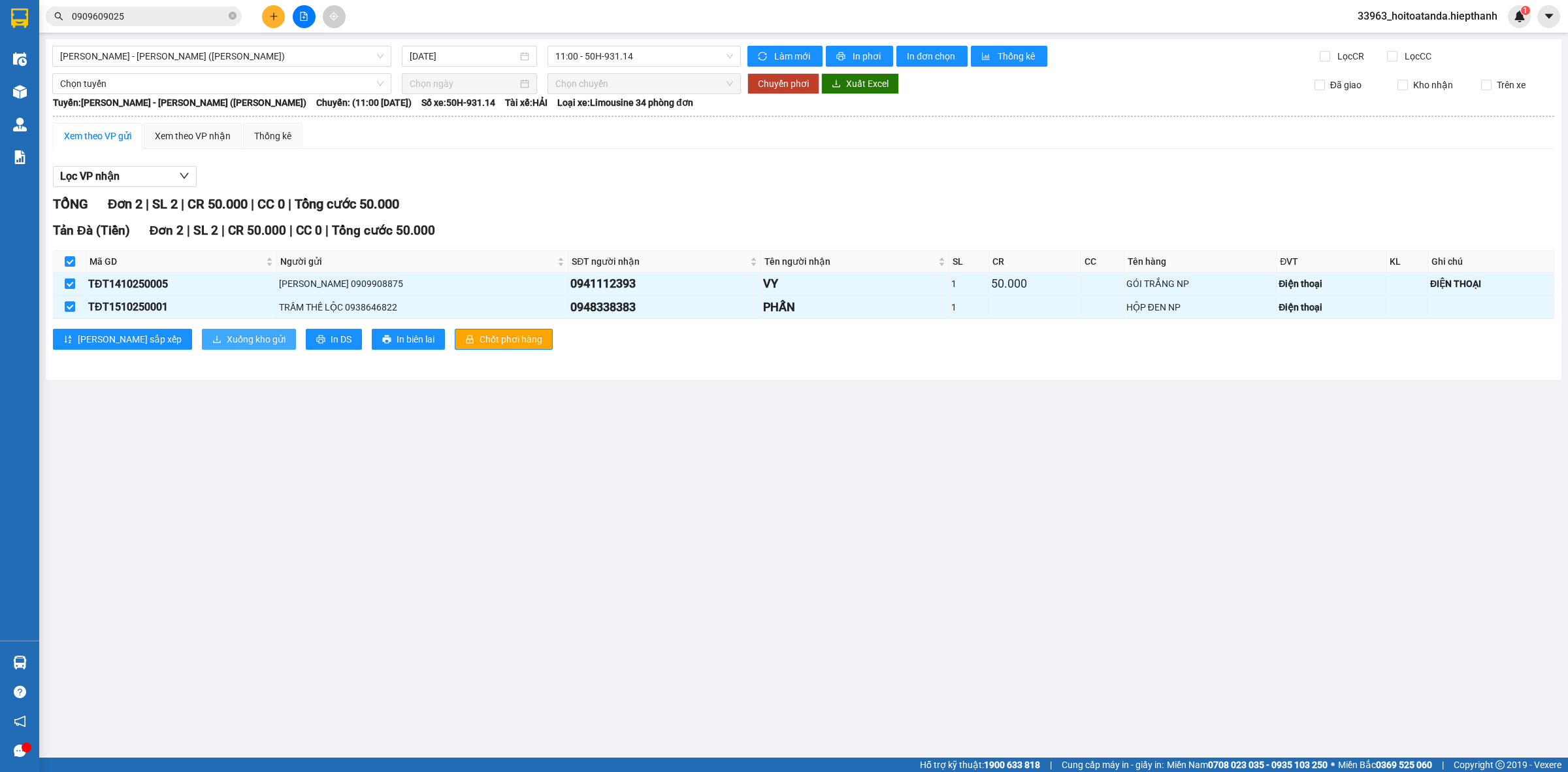
click at [227, 340] on span "Xuống kho gửi" at bounding box center [256, 339] width 59 height 15
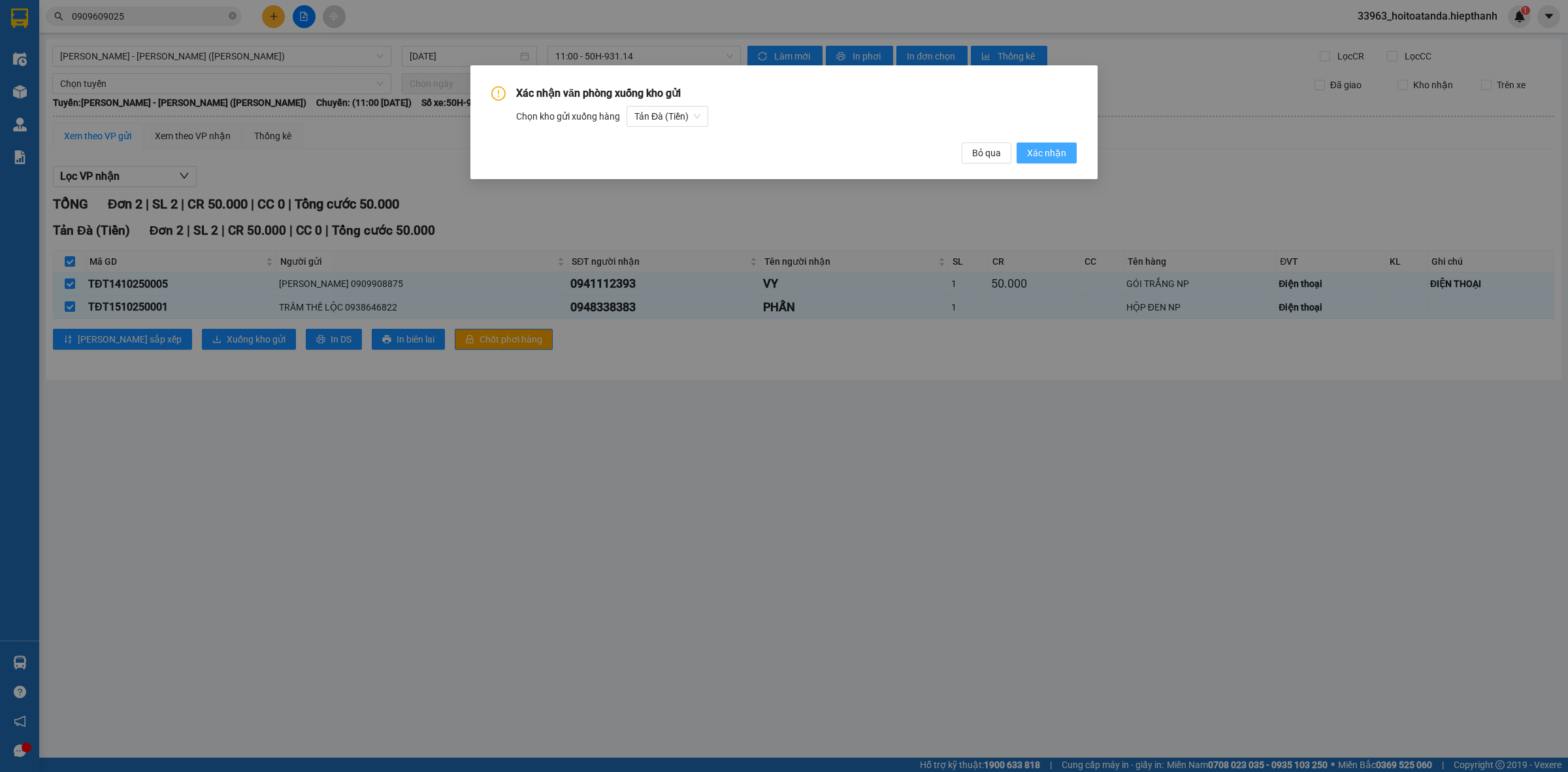
click at [1047, 155] on span "Xác nhận" at bounding box center [1047, 153] width 39 height 15
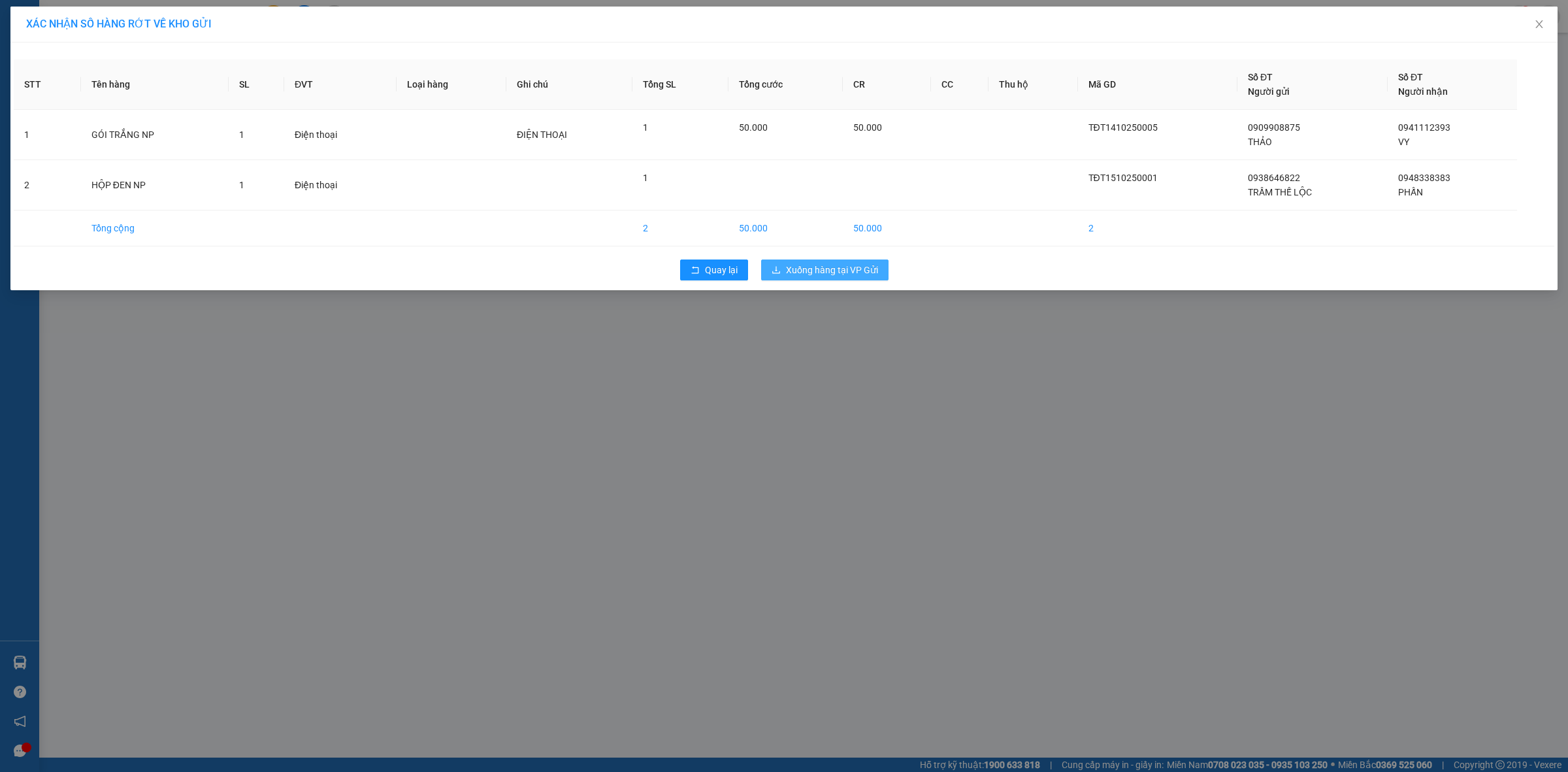
click at [850, 273] on span "Xuống hàng tại VP Gửi" at bounding box center [832, 270] width 92 height 15
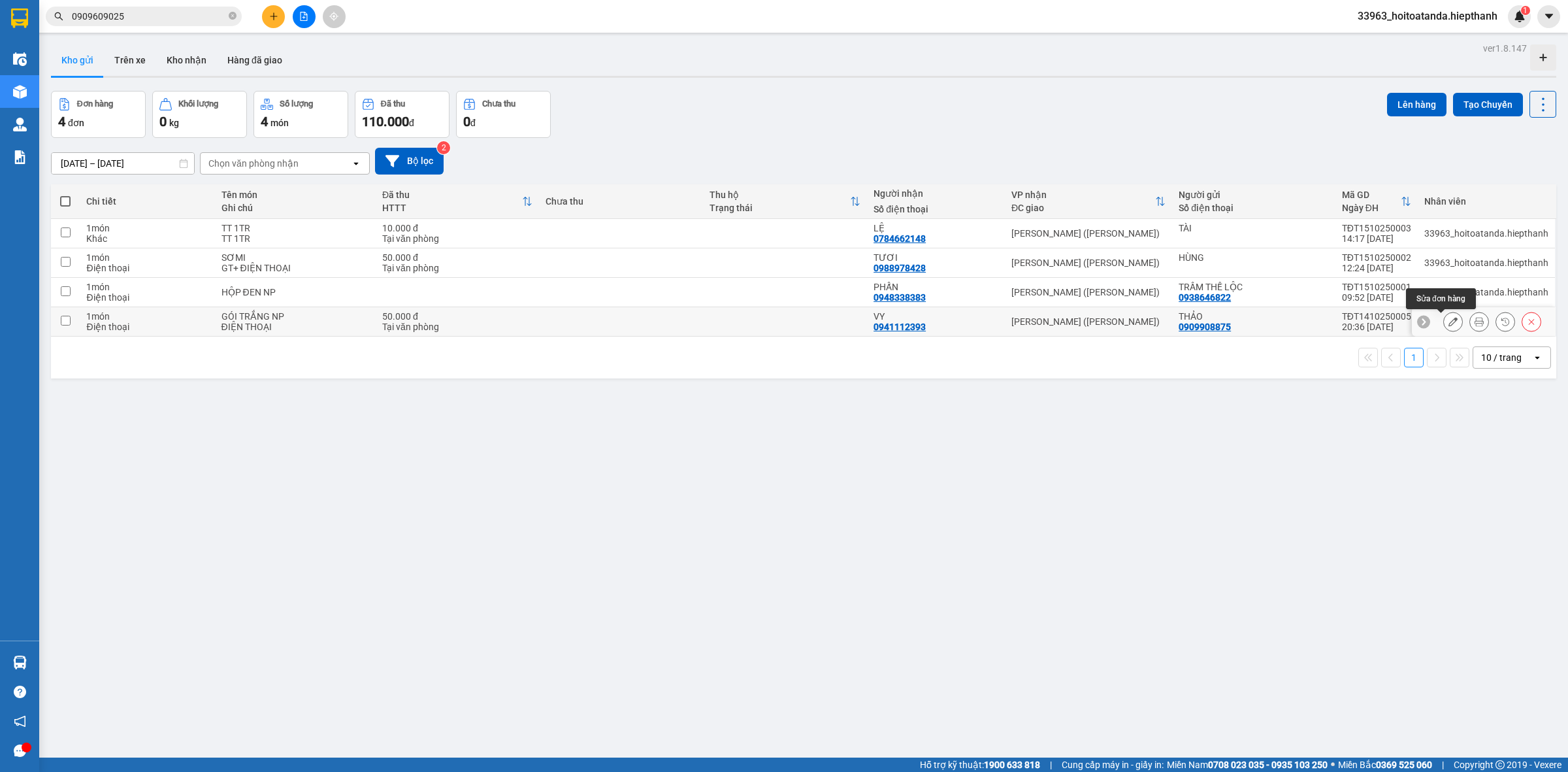
click at [1448, 324] on icon at bounding box center [1453, 321] width 9 height 9
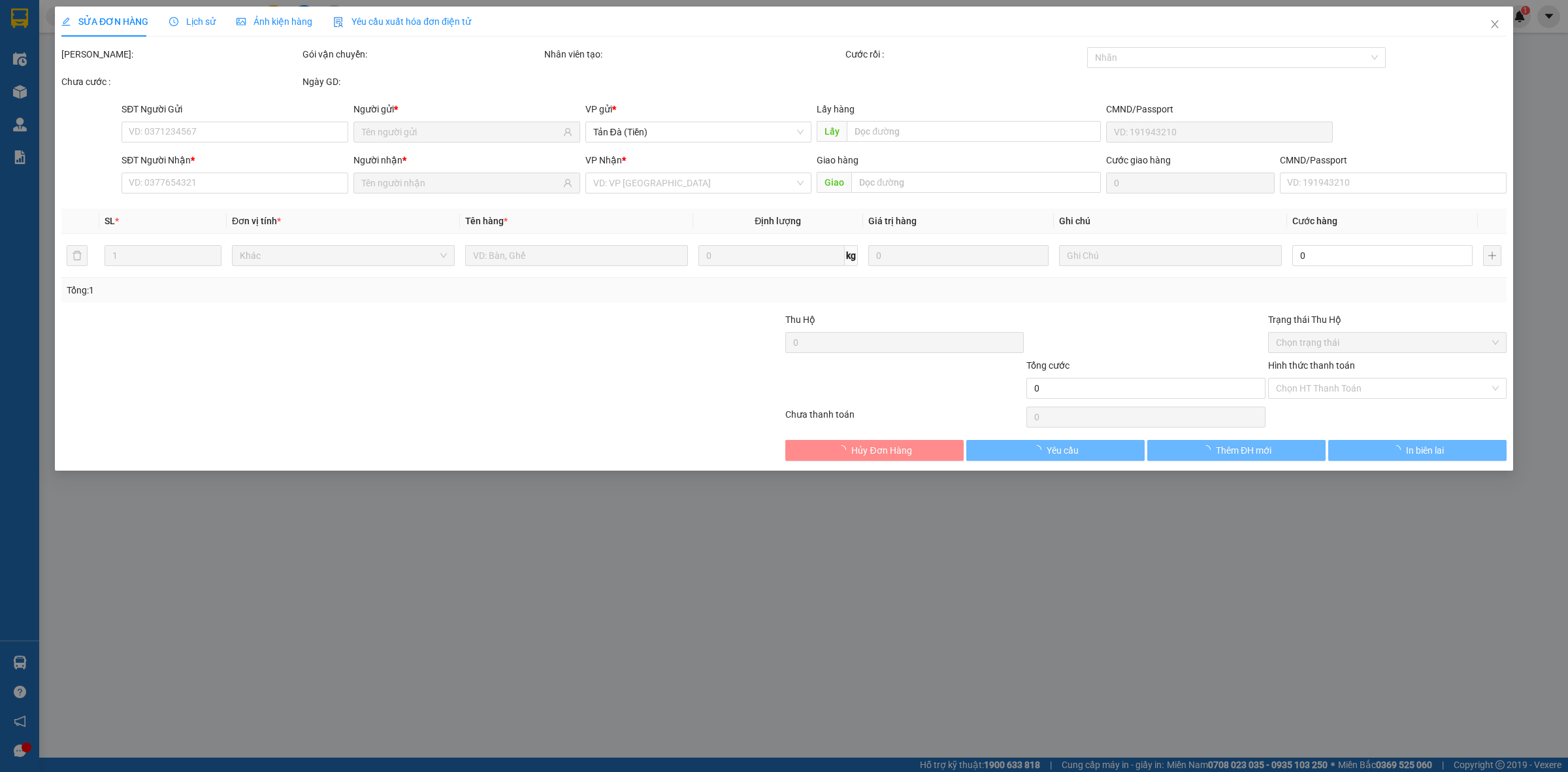
type input "0909908875"
type input "0941112393"
type input "50.000"
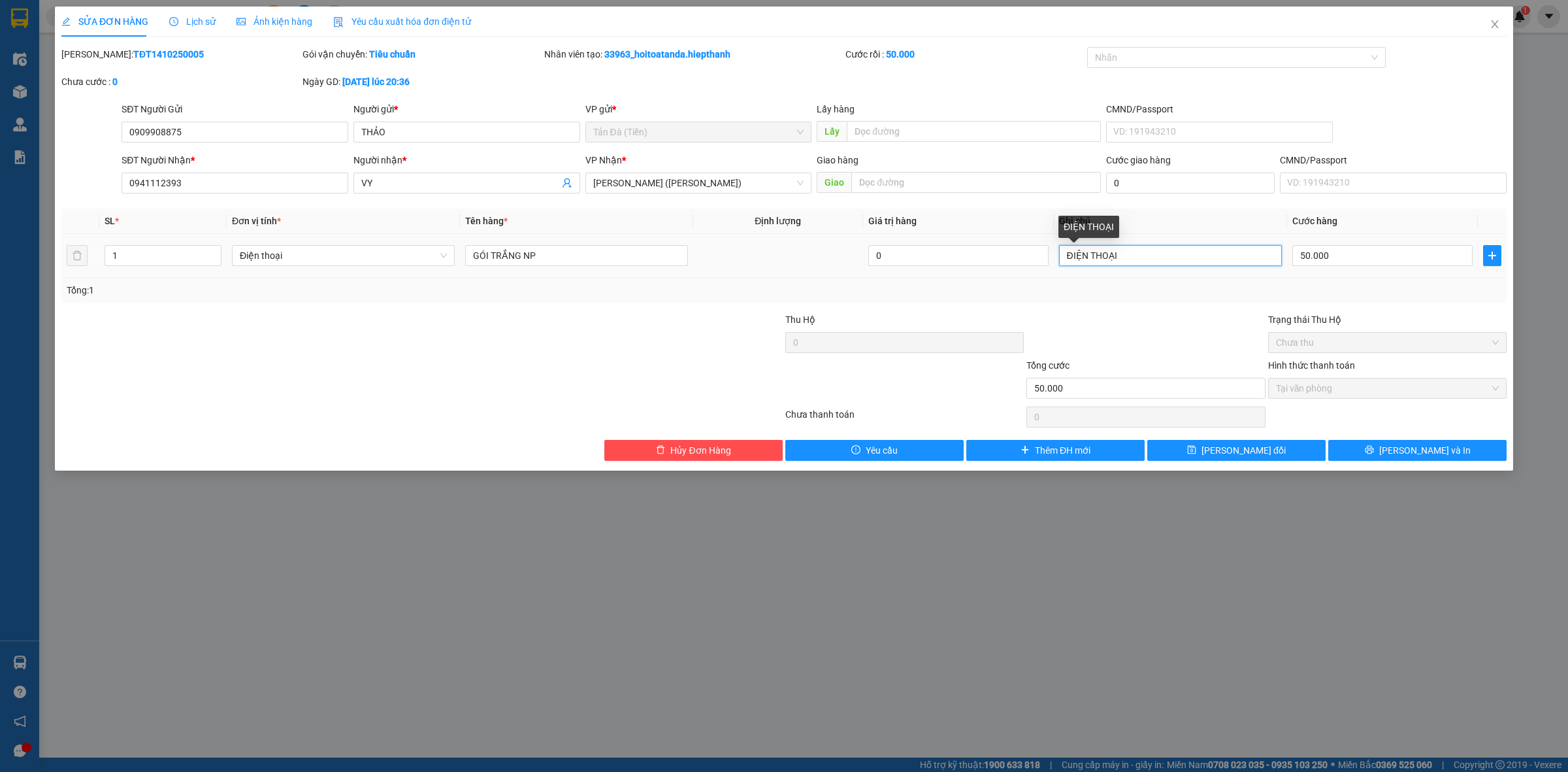
click at [1157, 257] on input "ĐIỆN THOẠI" at bounding box center [1170, 255] width 222 height 21
type input "ĐIỆN THOẠI, XE 12H"
click at [1237, 451] on span "[PERSON_NAME] đổi" at bounding box center [1244, 451] width 84 height 15
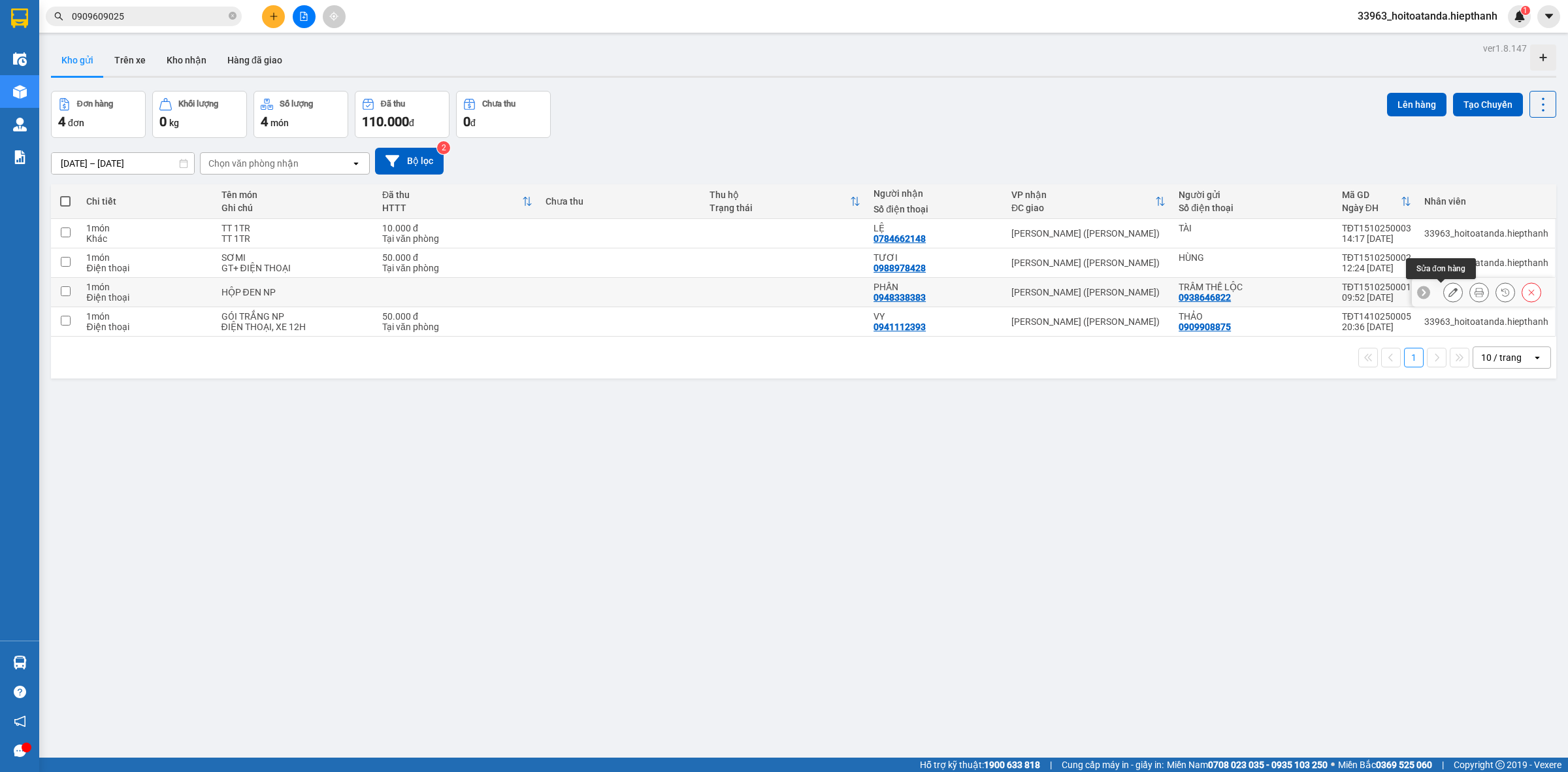
click at [1448, 293] on icon at bounding box center [1453, 292] width 9 height 9
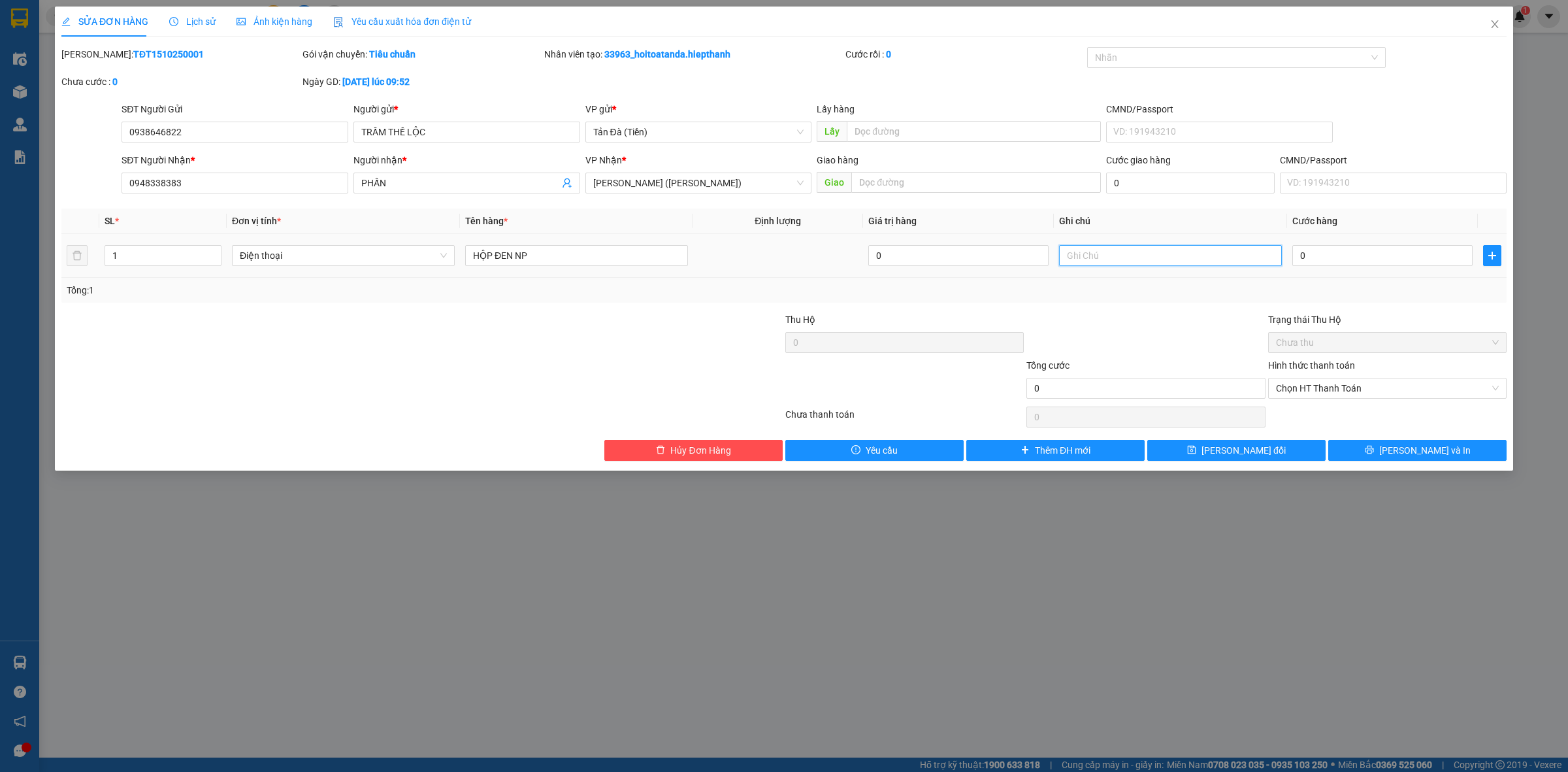
click at [1084, 256] on input "text" at bounding box center [1170, 255] width 222 height 21
type input "XE 12H"
click at [1269, 445] on button "[PERSON_NAME] đổi" at bounding box center [1236, 450] width 178 height 21
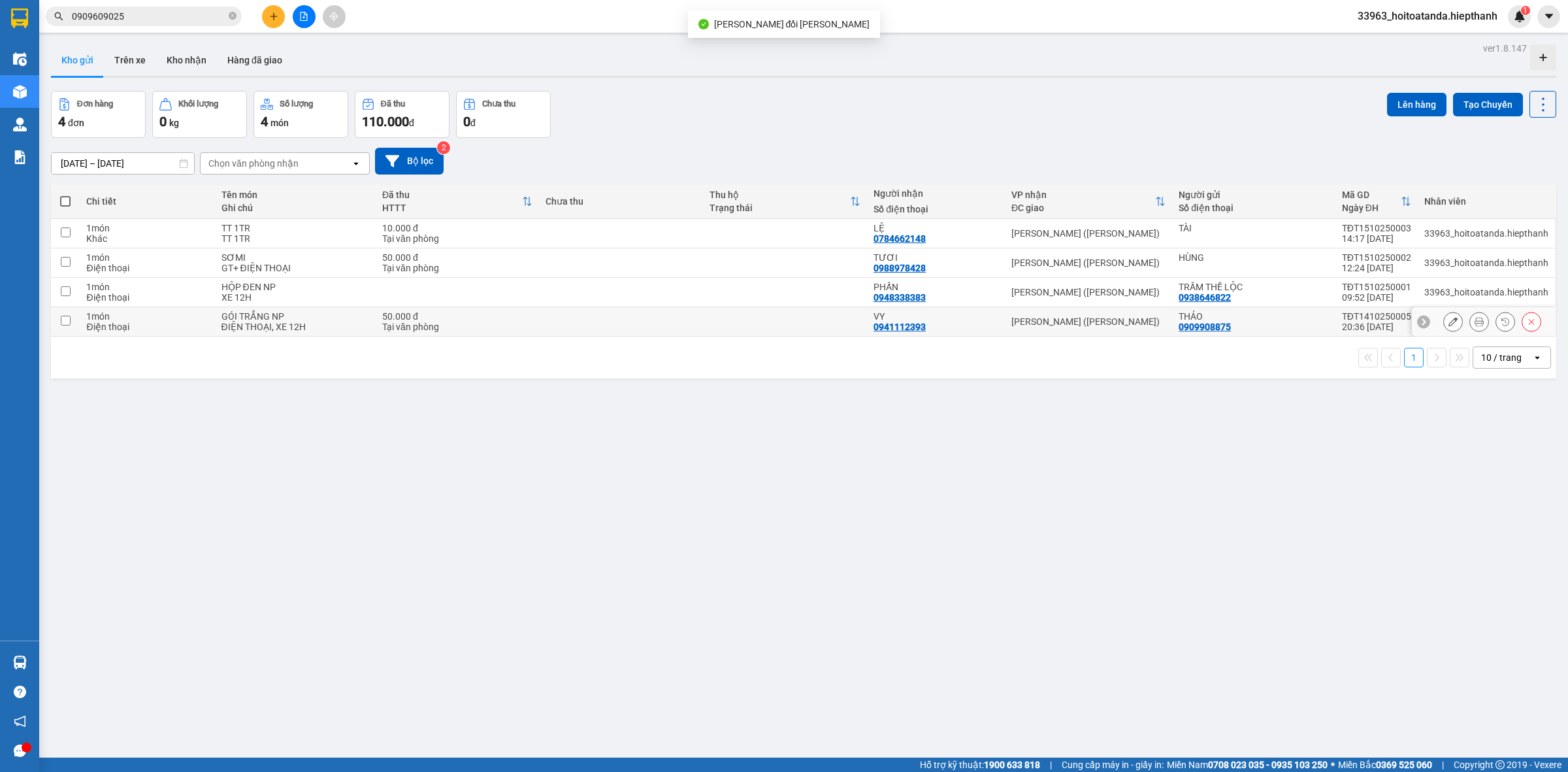
click at [728, 322] on td at bounding box center [785, 322] width 164 height 29
checkbox input "true"
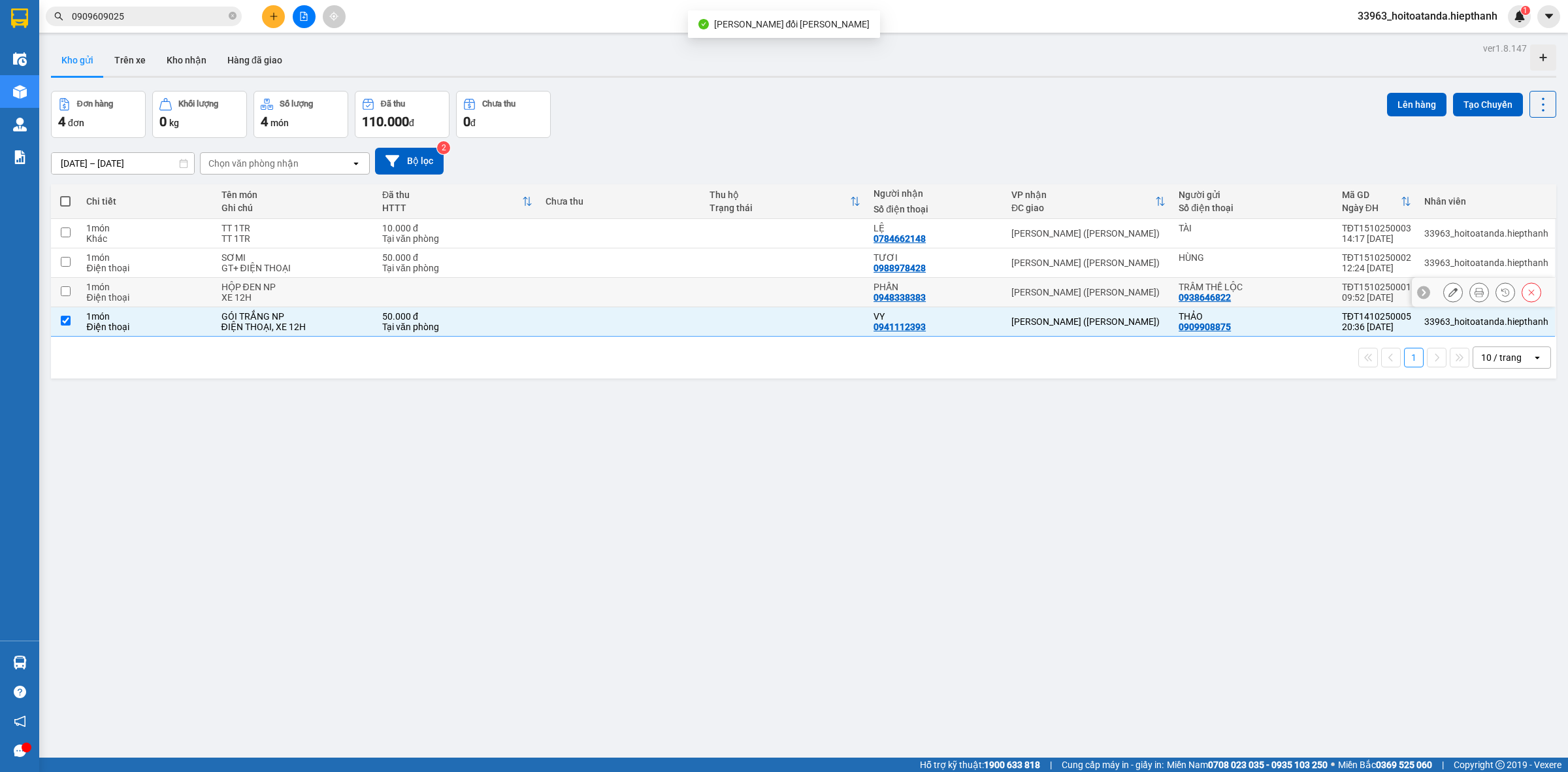
click at [727, 290] on td at bounding box center [785, 293] width 164 height 29
checkbox input "true"
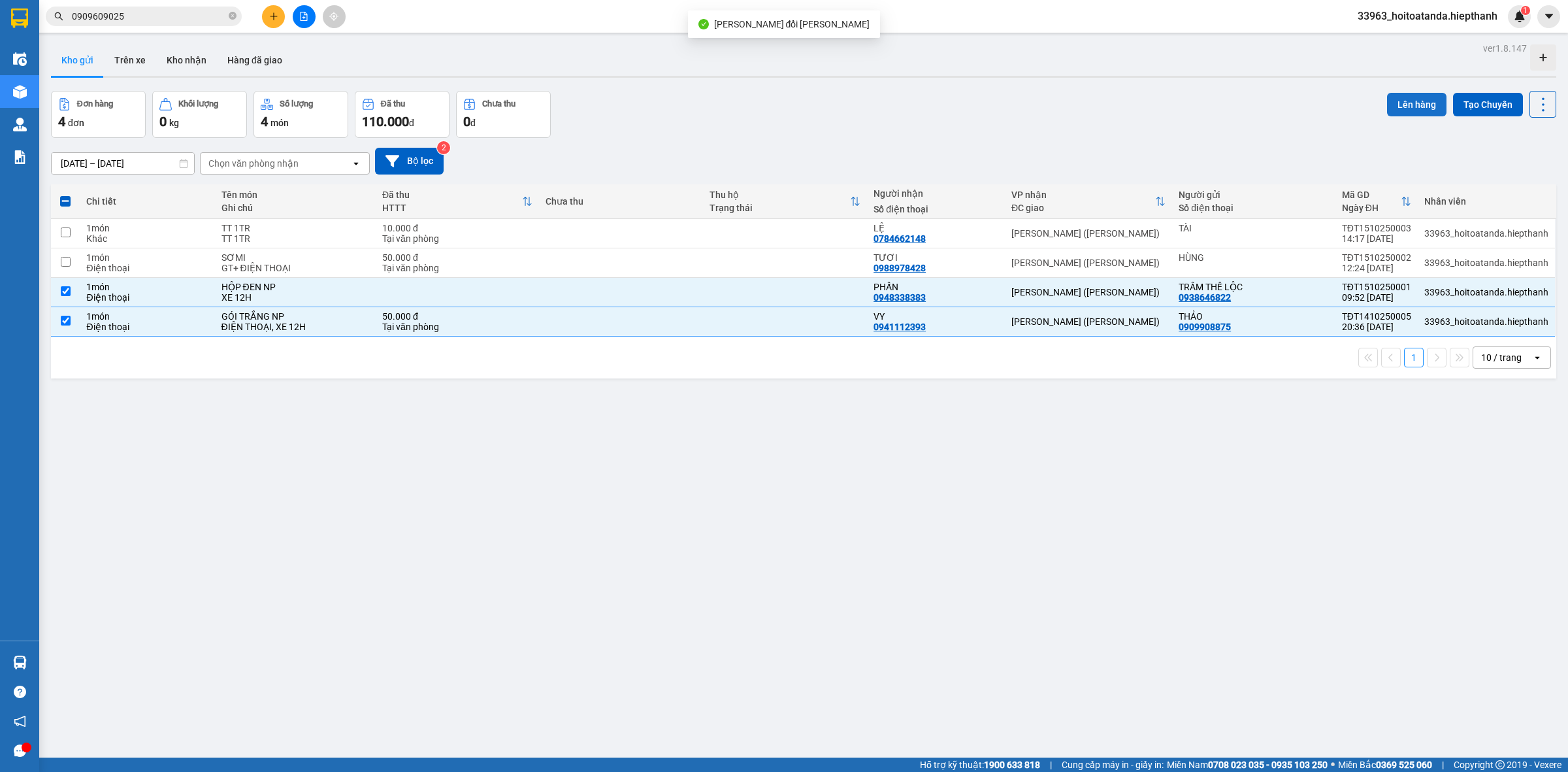
click at [1410, 104] on button "Lên hàng" at bounding box center [1417, 104] width 59 height 23
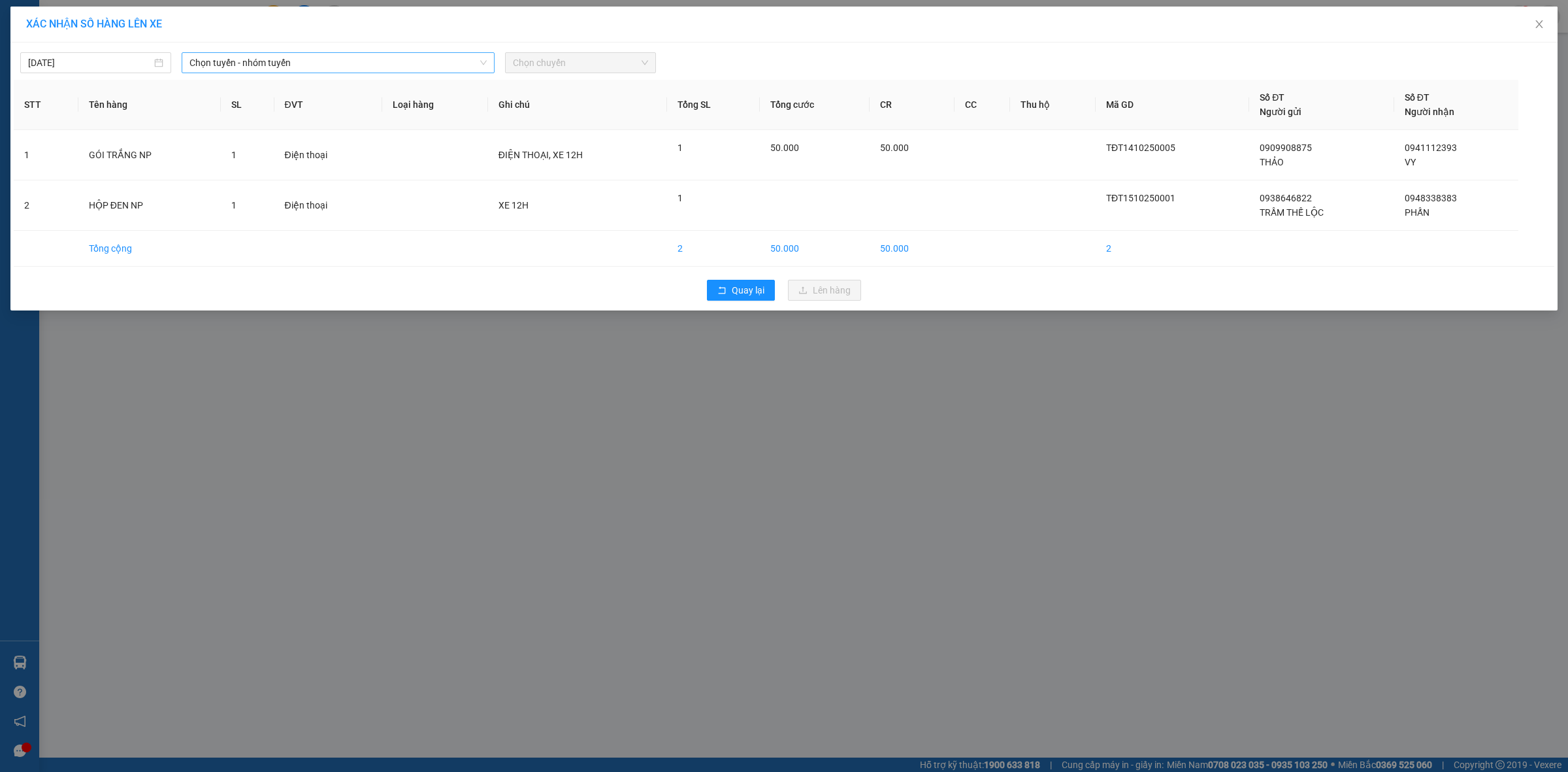
click at [239, 53] on span "Chọn tuyến - nhóm tuyến" at bounding box center [338, 63] width 297 height 19
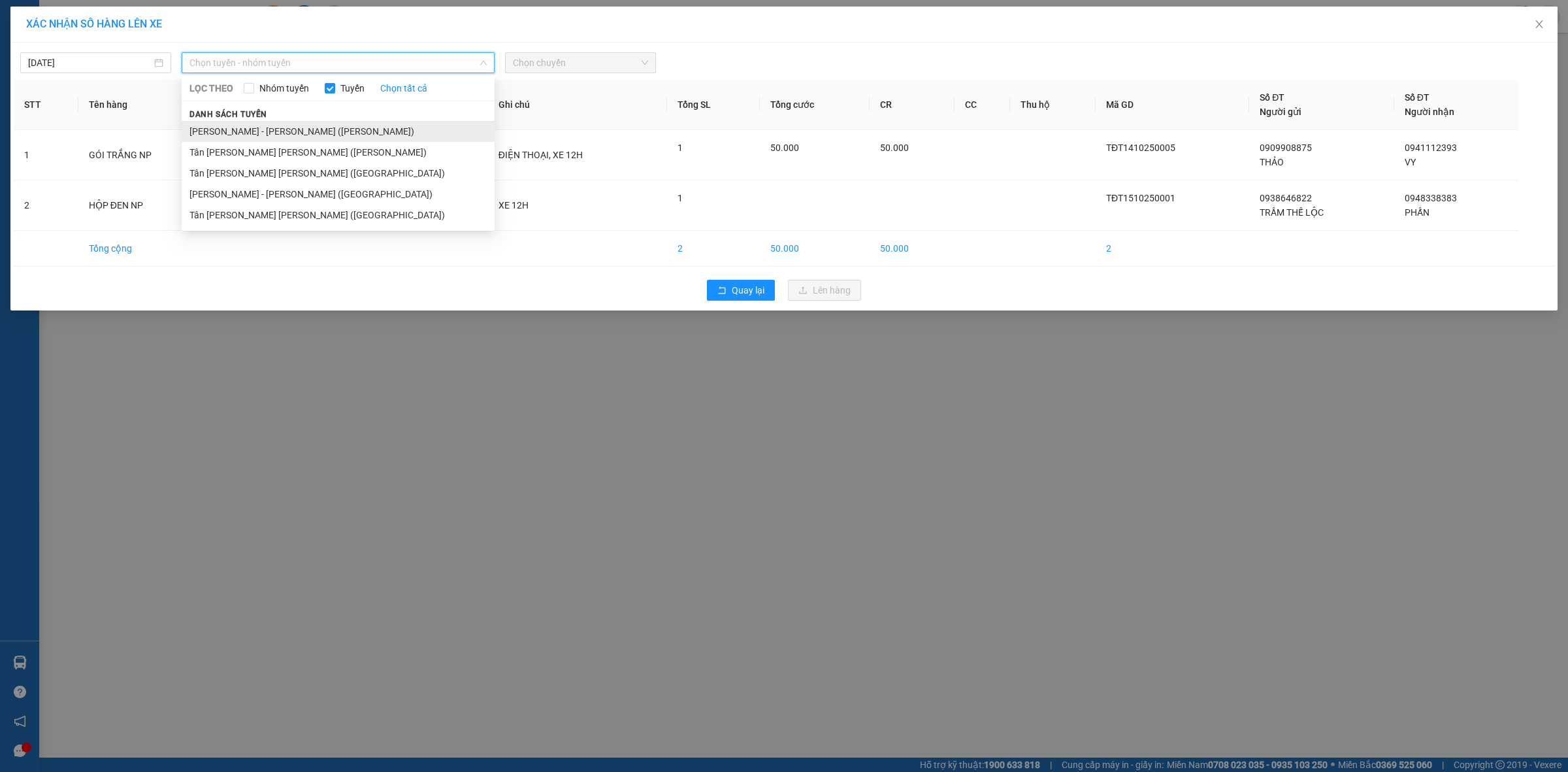
drag, startPoint x: 283, startPoint y: 131, endPoint x: 472, endPoint y: 80, distance: 195.8
click at [284, 131] on li "[PERSON_NAME] - [PERSON_NAME] ([PERSON_NAME])" at bounding box center [338, 131] width 313 height 21
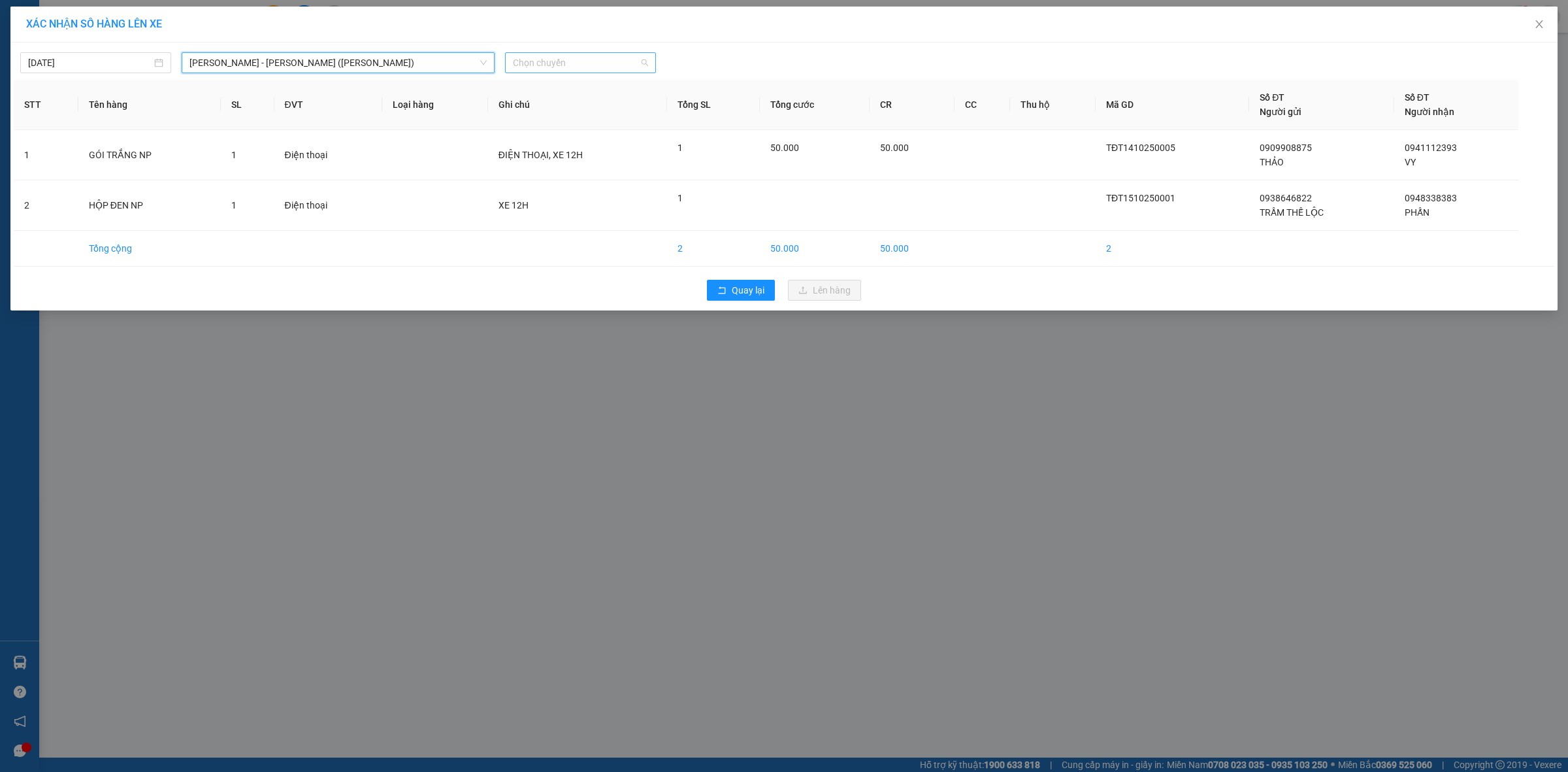
click at [603, 60] on span "Chọn chuyến" at bounding box center [580, 63] width 135 height 19
click at [570, 148] on div "21:00" at bounding box center [564, 151] width 102 height 15
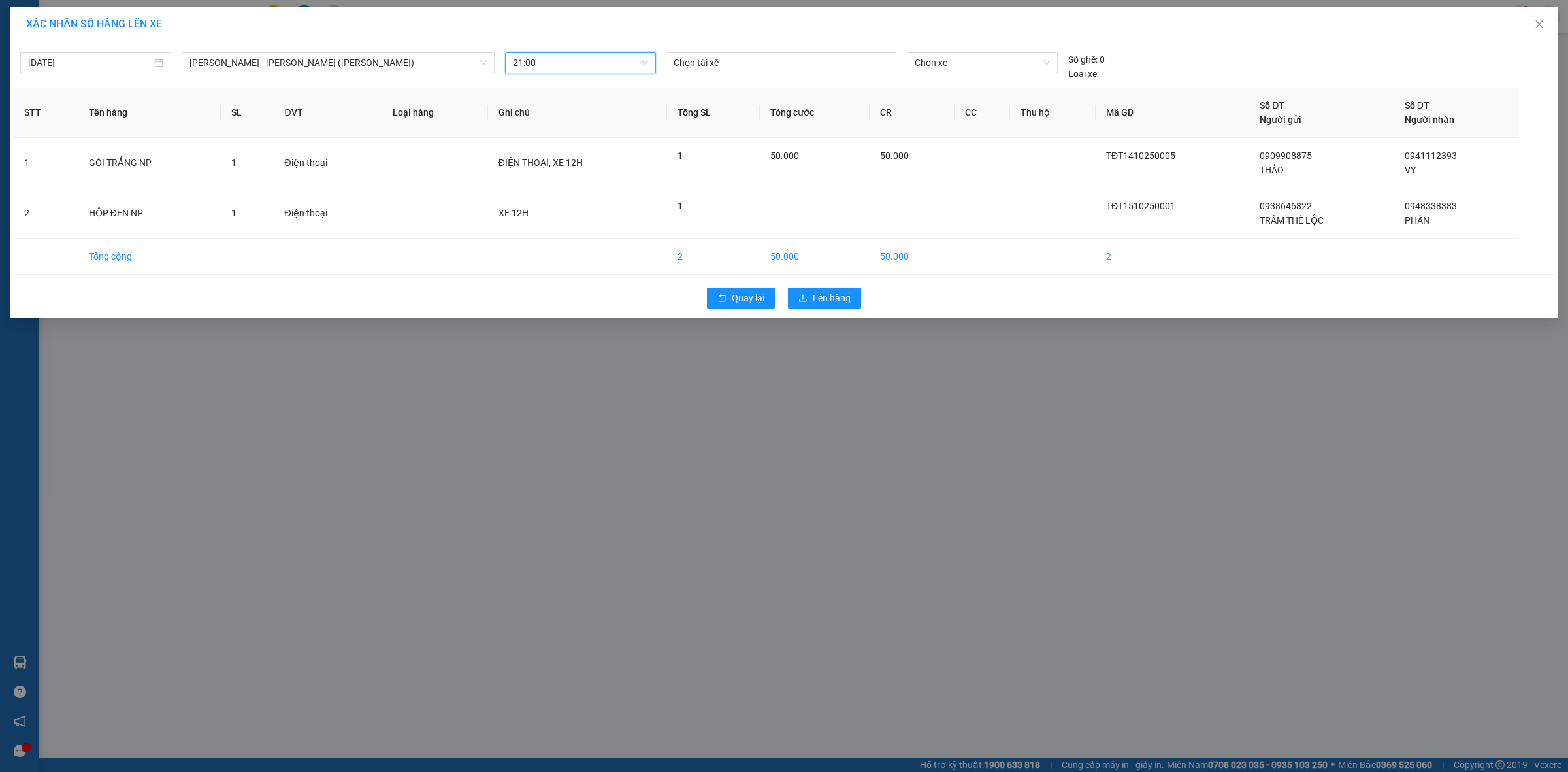
click at [815, 279] on div "[DATE] [PERSON_NAME] - [PERSON_NAME] ([PERSON_NAME]) LỌC THEO Nhóm [PERSON_NAME…" at bounding box center [784, 180] width 1547 height 276
click at [816, 294] on span "Lên hàng" at bounding box center [831, 298] width 38 height 15
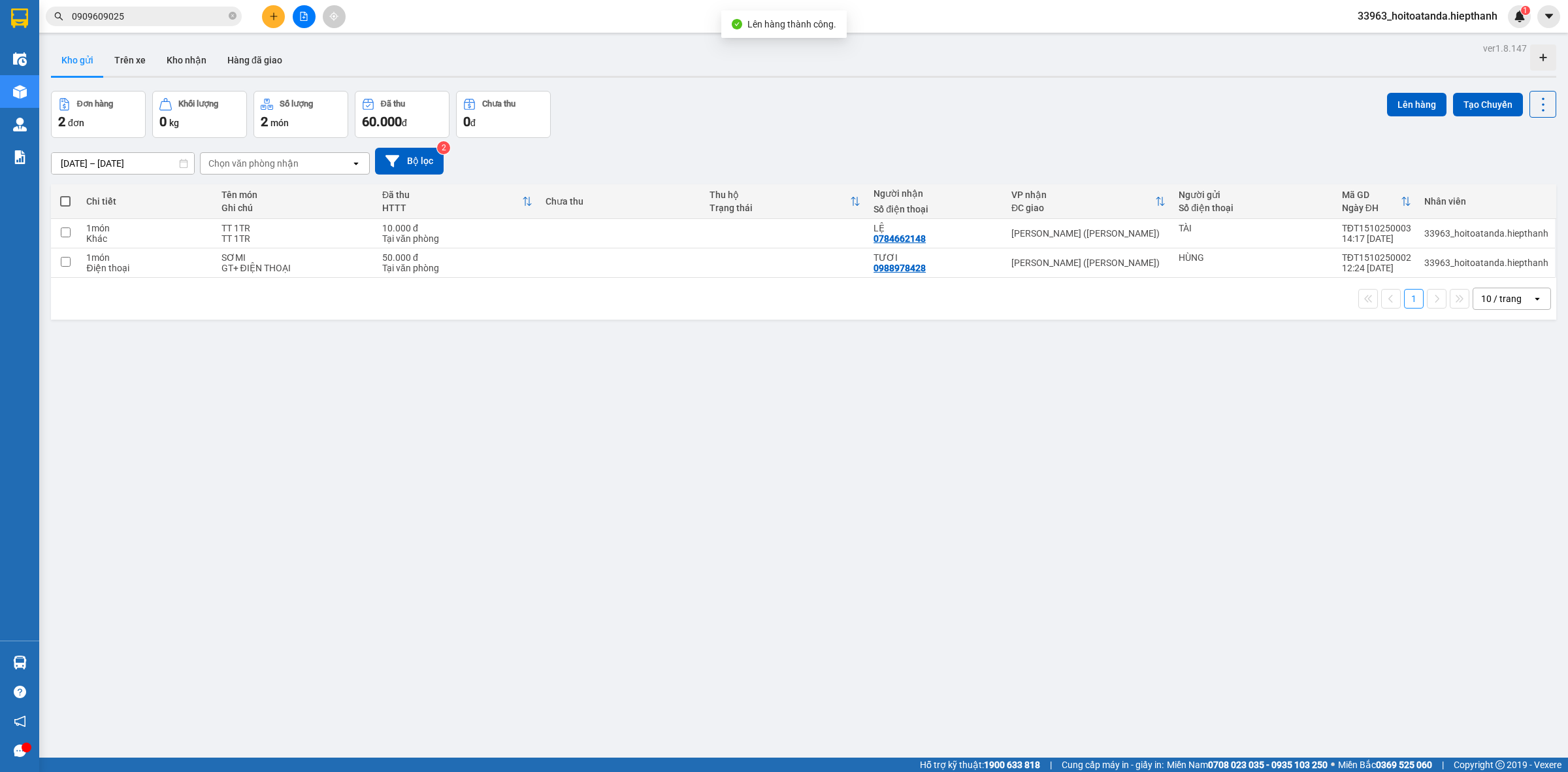
click at [592, 419] on div "ver 1.8.147 Kho gửi Trên xe [PERSON_NAME] Hàng đã [PERSON_NAME] hàng 2 đơn [PER…" at bounding box center [803, 425] width 1516 height 772
click at [311, 18] on button at bounding box center [304, 17] width 23 height 23
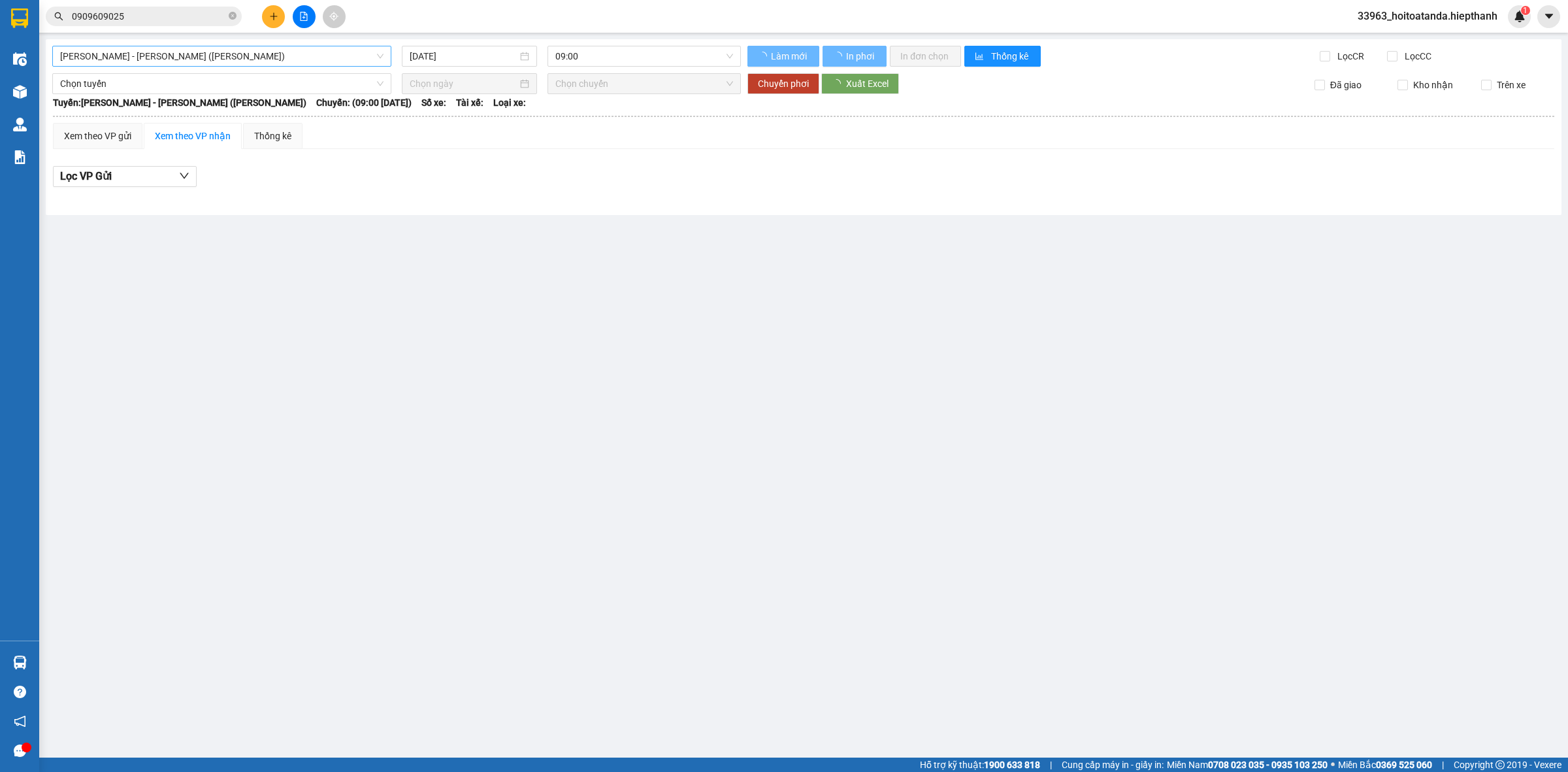
click at [210, 54] on span "[PERSON_NAME] - [PERSON_NAME] ([PERSON_NAME])" at bounding box center [222, 56] width 324 height 19
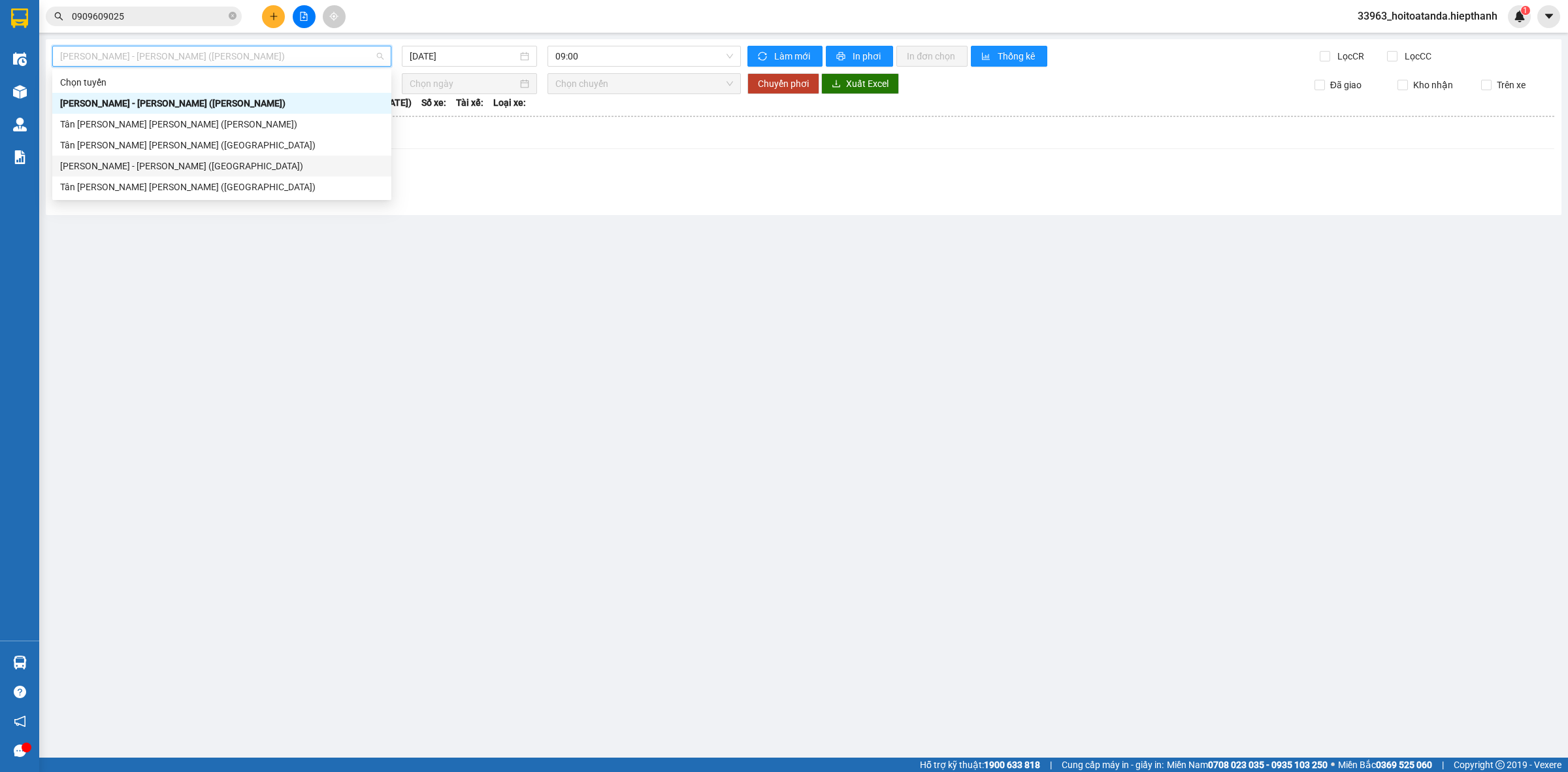
click at [205, 165] on div "[PERSON_NAME] - [PERSON_NAME] ([GEOGRAPHIC_DATA])" at bounding box center [222, 166] width 324 height 15
type input "[DATE]"
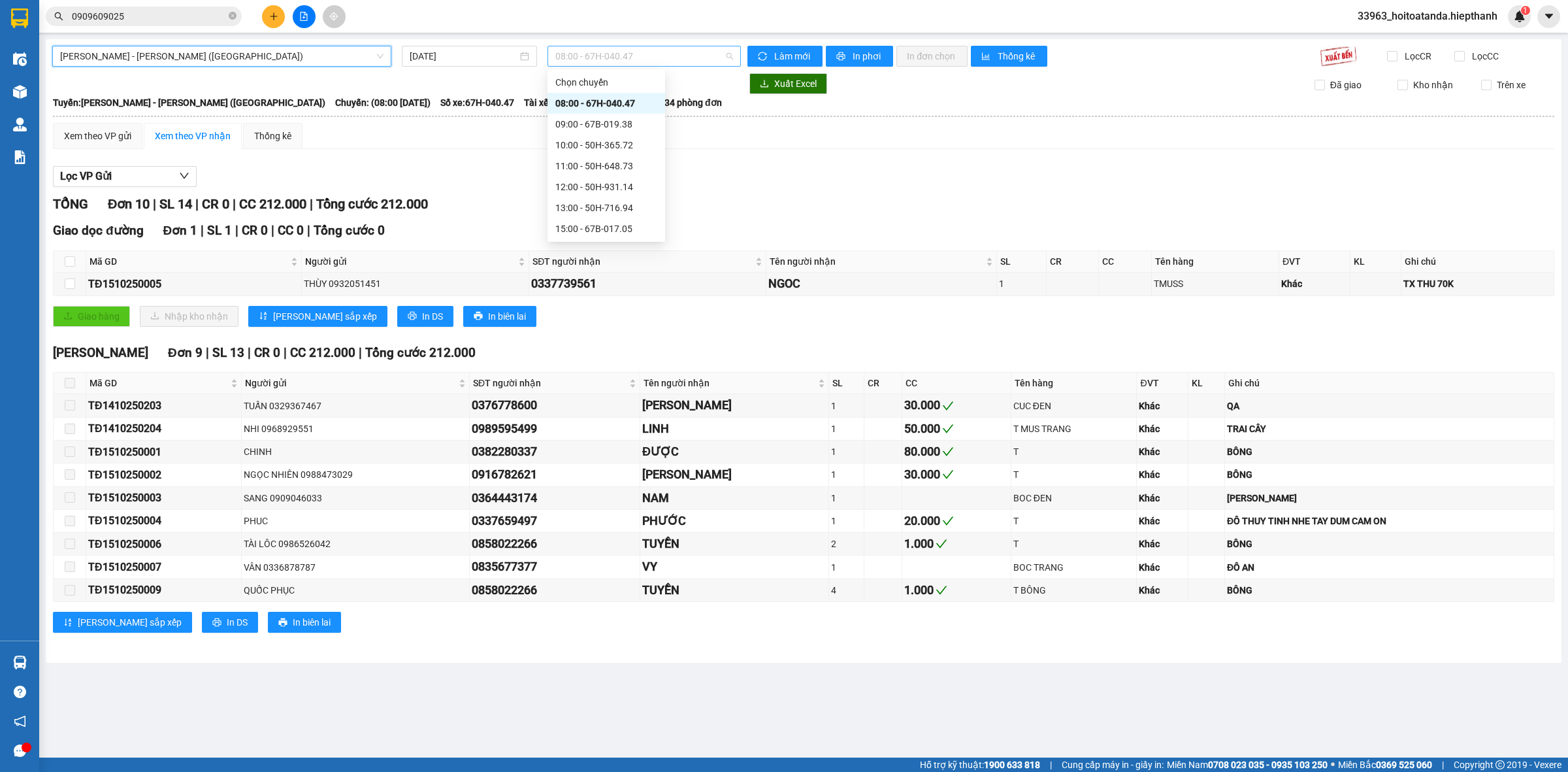
click at [614, 53] on span "08:00 - 67H-040.47" at bounding box center [644, 56] width 178 height 19
click at [585, 227] on div "15:00 - 67B-017.05" at bounding box center [606, 229] width 102 height 15
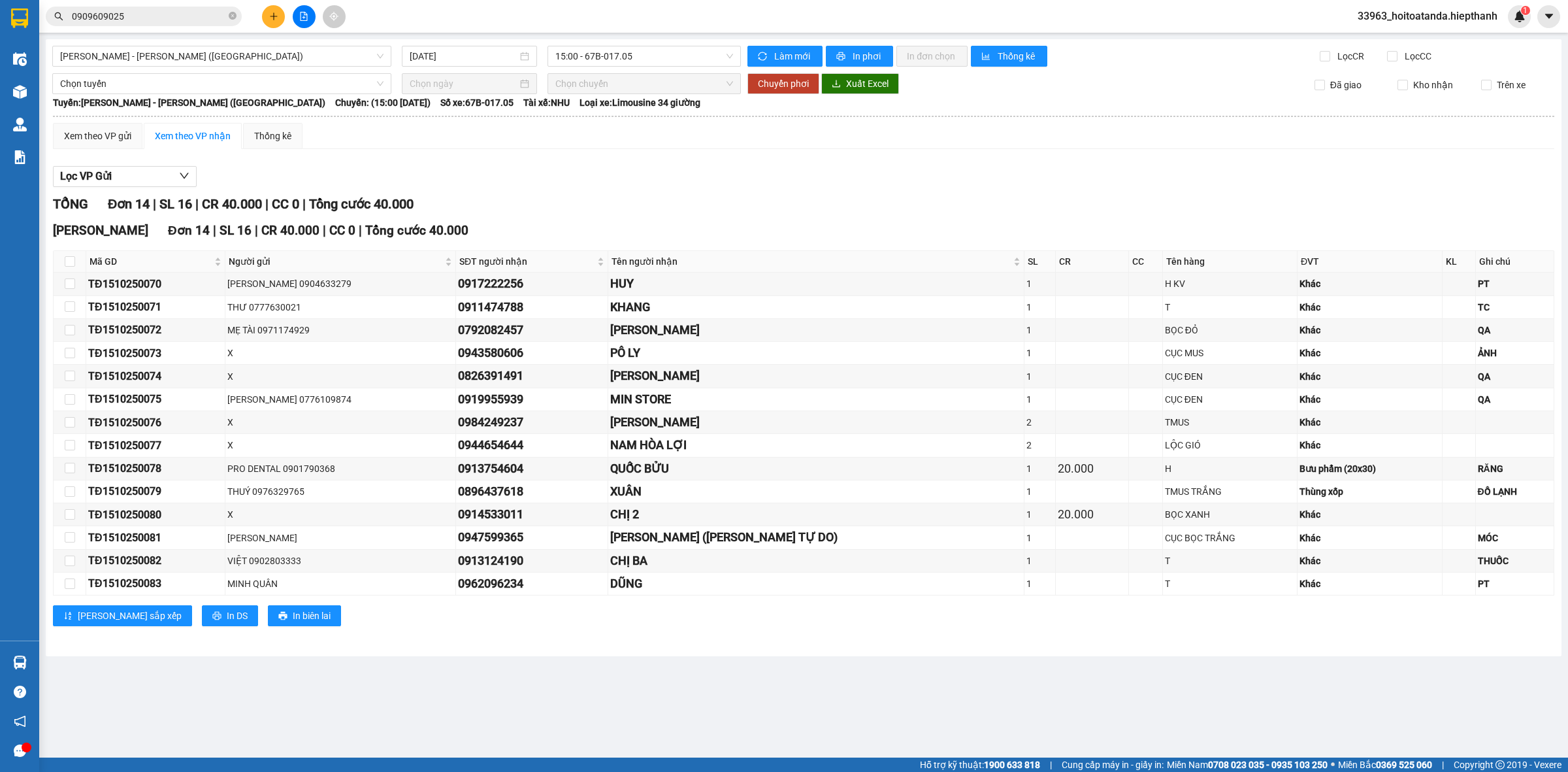
click at [661, 201] on div "[PERSON_NAME] 14 | SL 16 | CR 40.000 | CC 0 | [PERSON_NAME] 40.000" at bounding box center [804, 204] width 1502 height 20
click at [618, 57] on span "15:00 - 67B-017.05" at bounding box center [644, 56] width 178 height 19
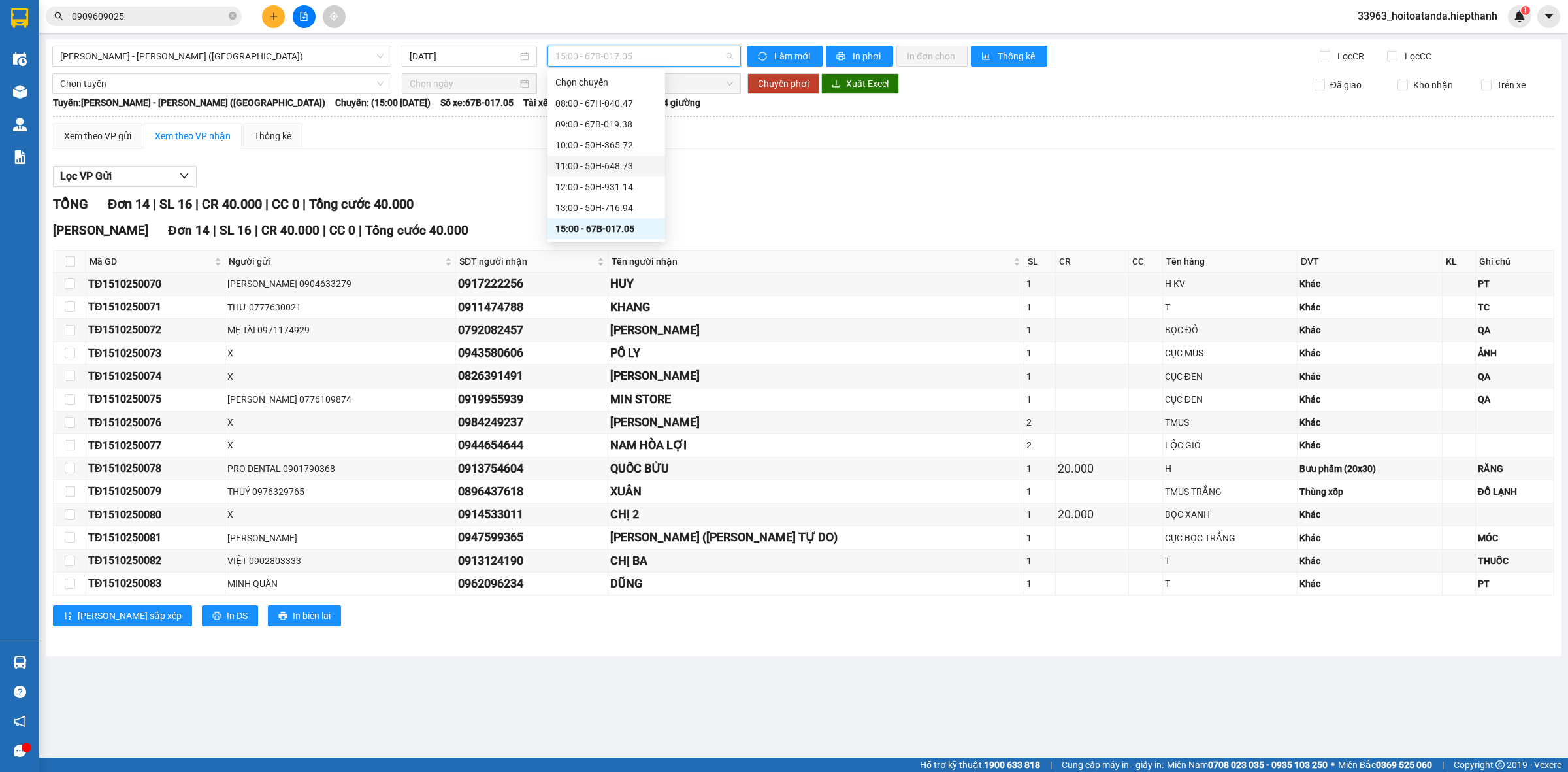
click at [588, 163] on div "11:00 - 50H-648.73" at bounding box center [606, 166] width 102 height 15
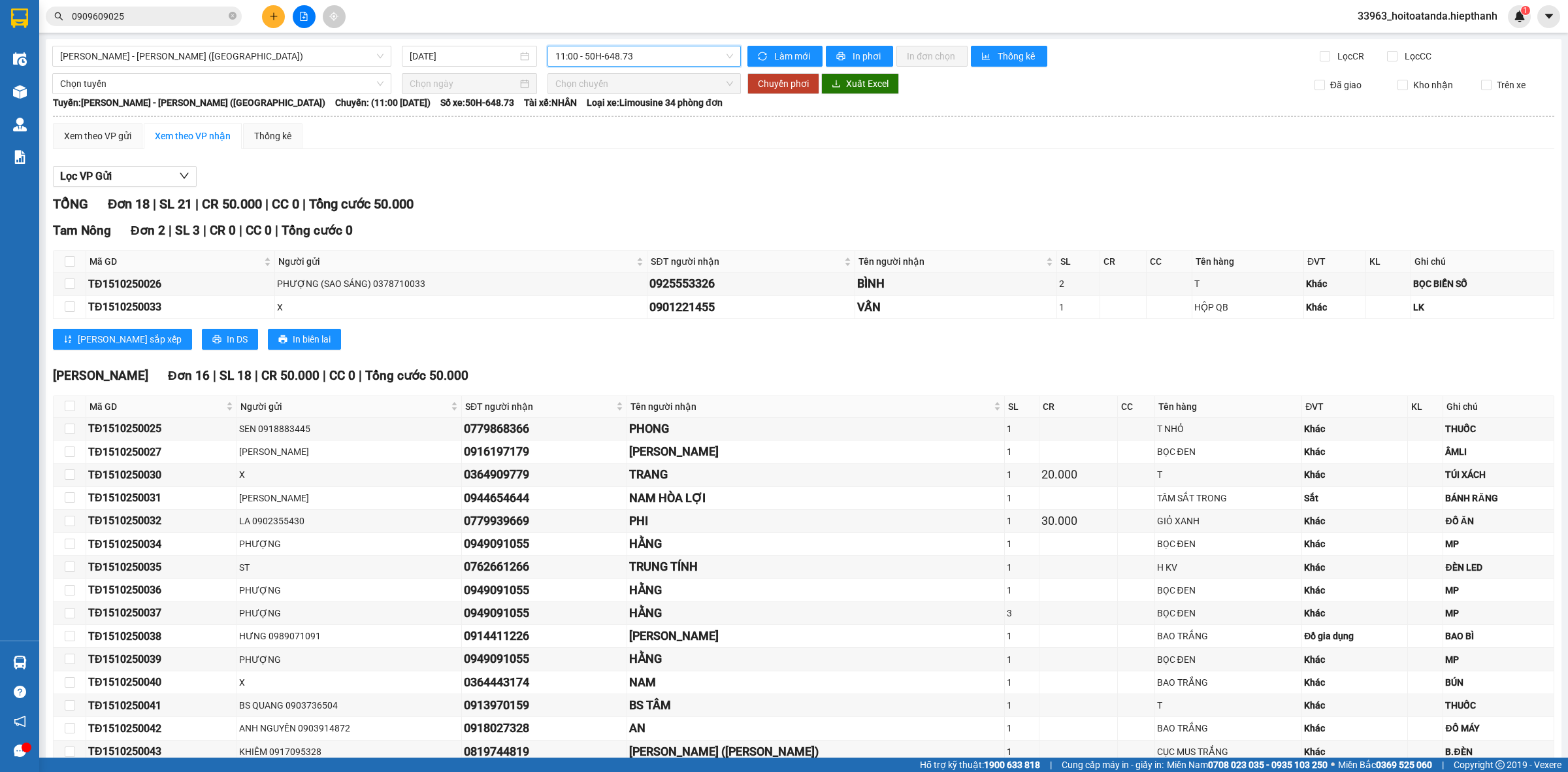
click at [608, 61] on span "11:00 - 50H-648.73" at bounding box center [644, 56] width 178 height 19
click at [864, 199] on div "[PERSON_NAME] 18 | SL 21 | CR 50.000 | CC 0 | [PERSON_NAME] 50.000" at bounding box center [804, 204] width 1502 height 20
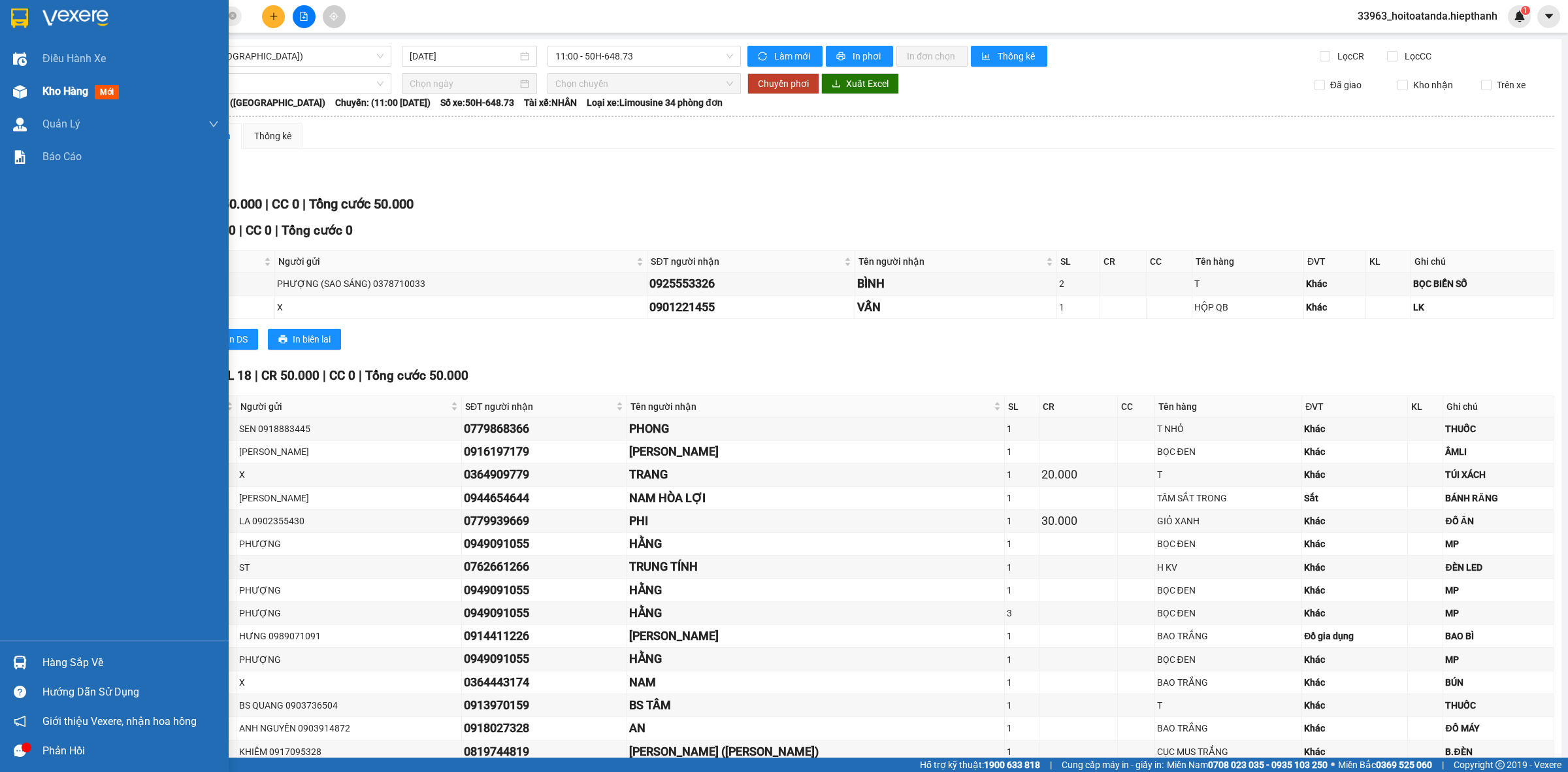
click at [32, 90] on div "Kho hàng mới" at bounding box center [114, 91] width 229 height 32
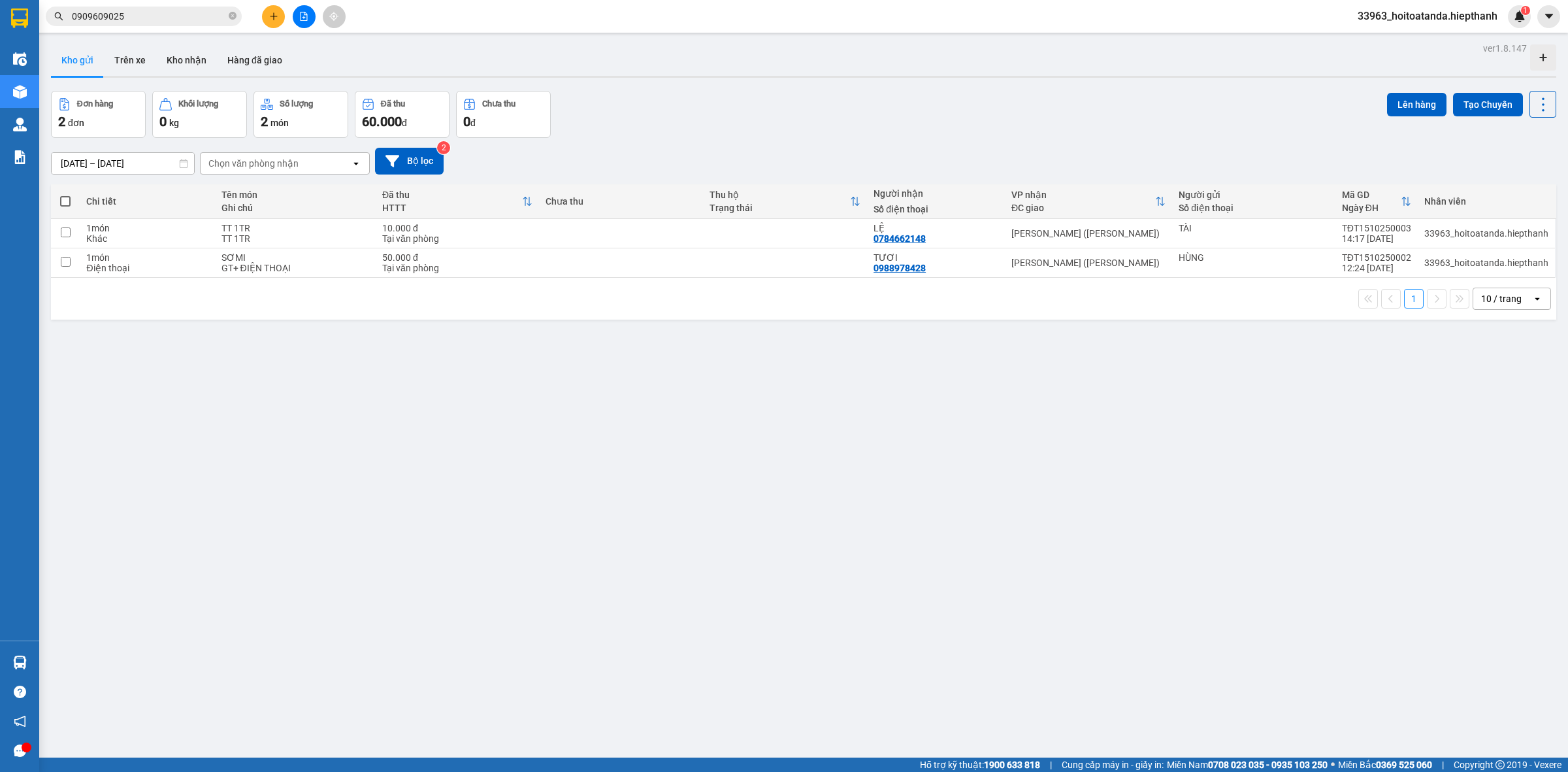
click at [301, 26] on button at bounding box center [304, 17] width 23 height 23
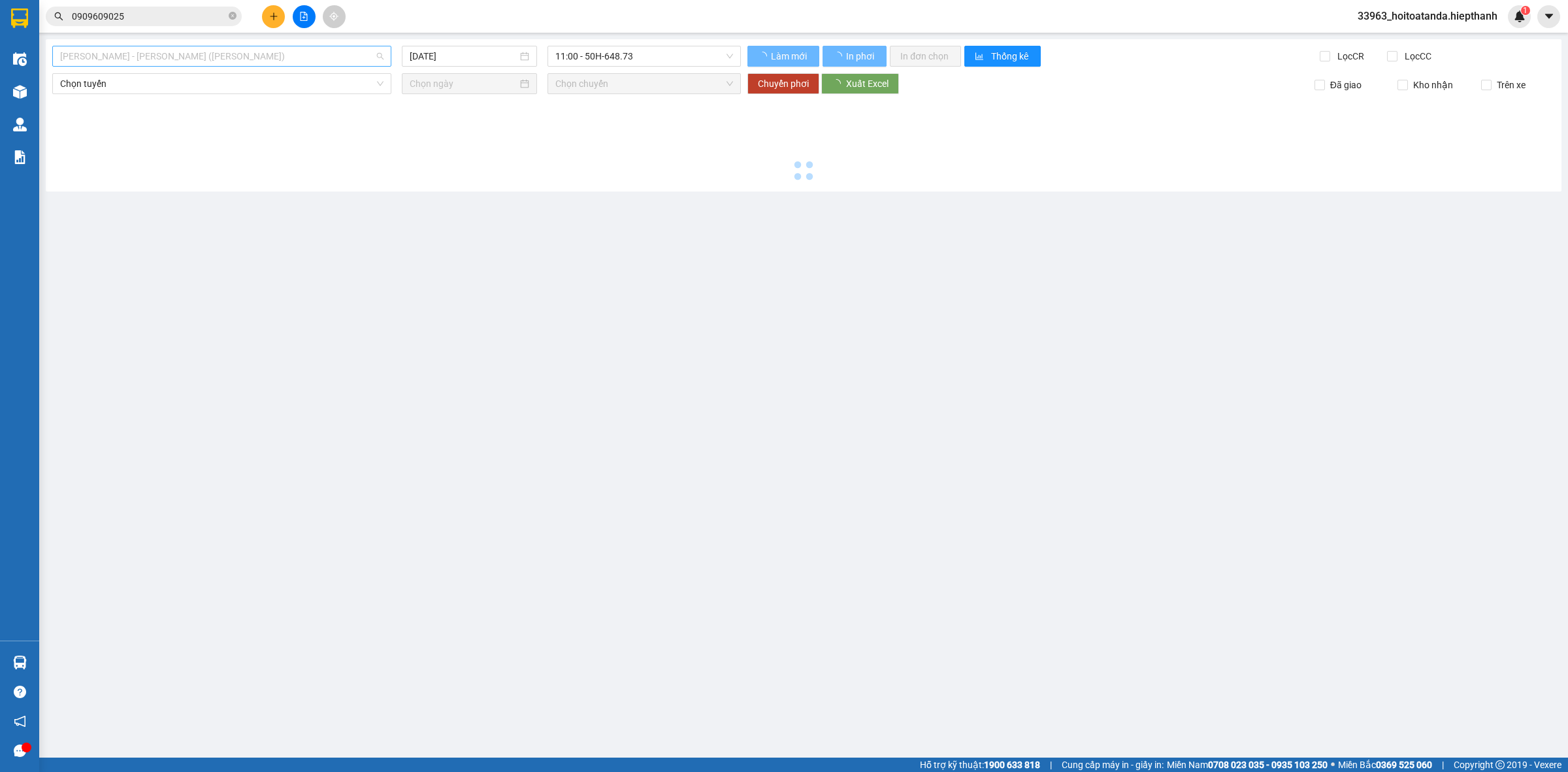
click at [149, 54] on span "[PERSON_NAME] - [PERSON_NAME] ([PERSON_NAME])" at bounding box center [222, 56] width 324 height 19
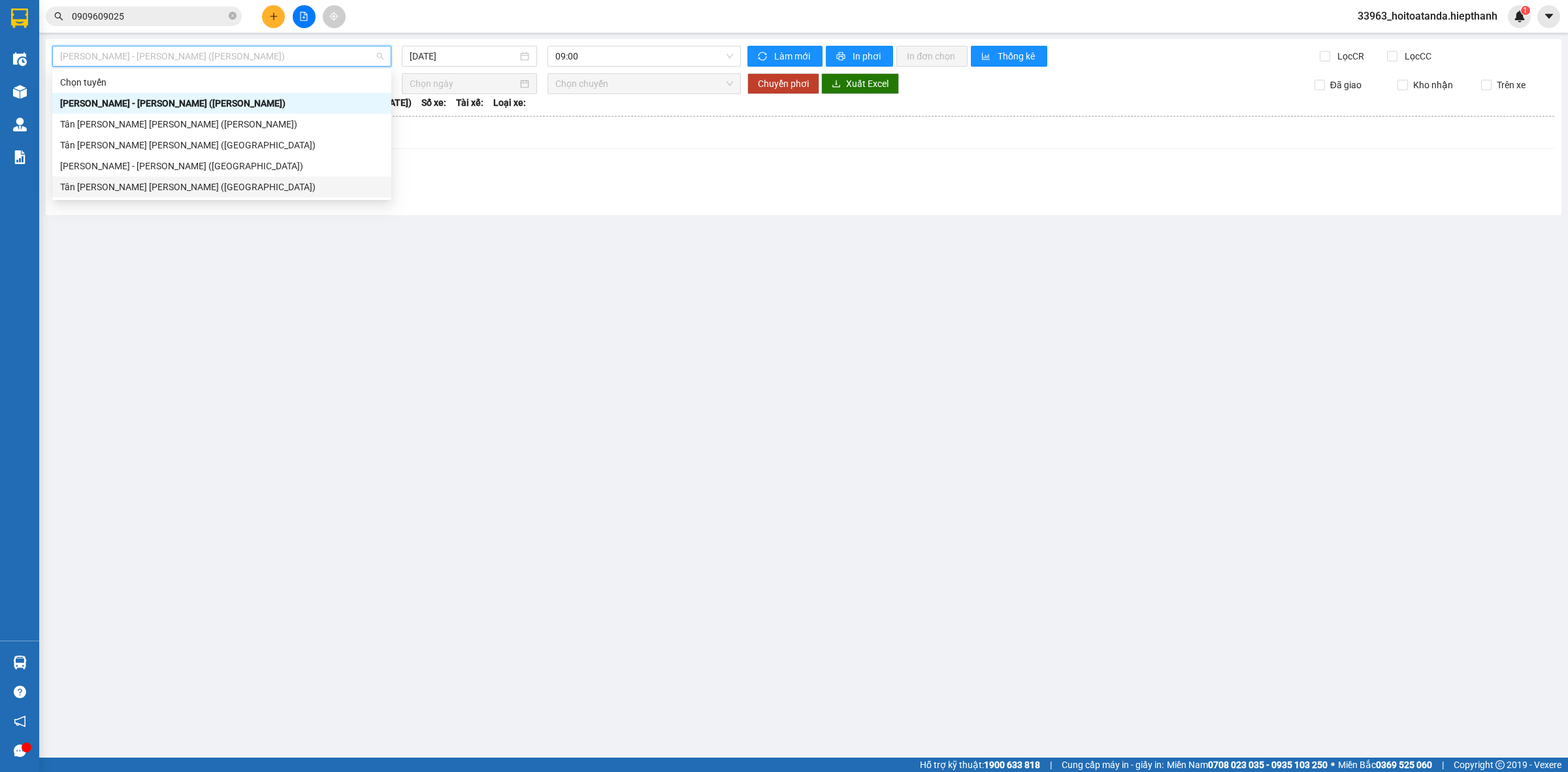
click at [163, 180] on div "Tân [PERSON_NAME] [PERSON_NAME] ([GEOGRAPHIC_DATA])" at bounding box center [222, 187] width 324 height 15
type input "[DATE]"
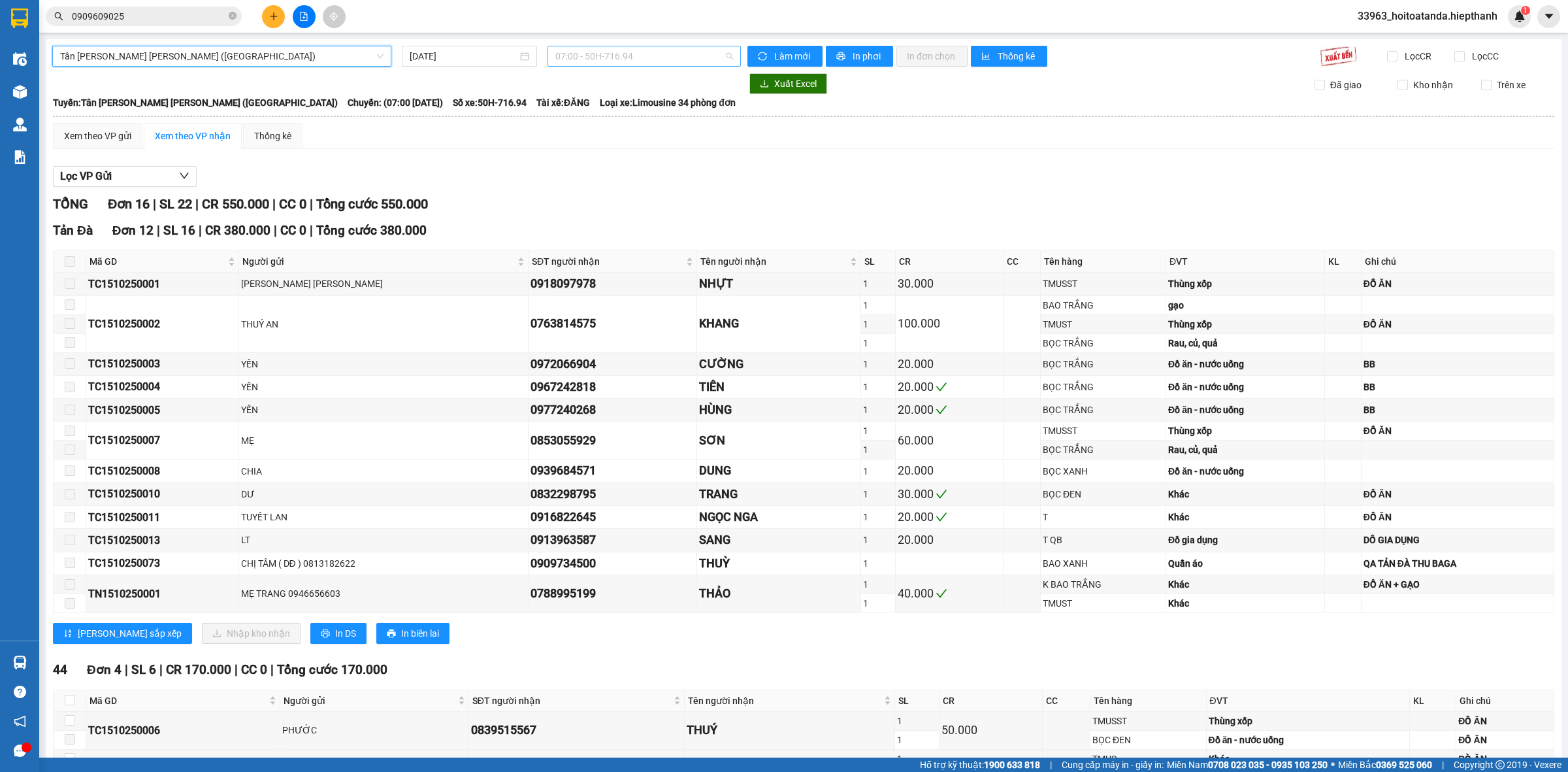
click at [590, 48] on span "07:00 - 50H-716.94" at bounding box center [644, 56] width 178 height 19
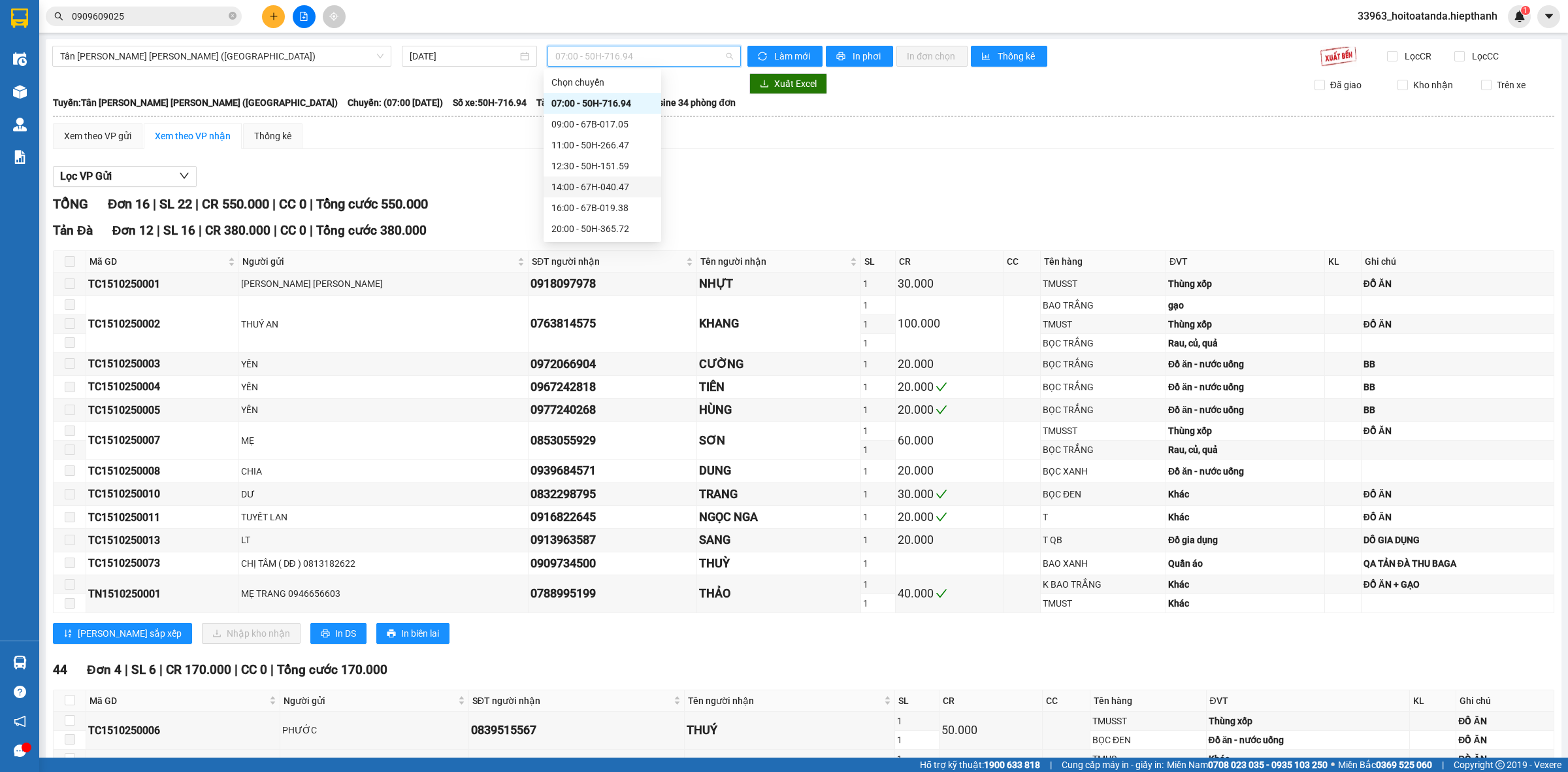
click at [595, 189] on div "14:00 - 67H-040.47" at bounding box center [602, 187] width 102 height 15
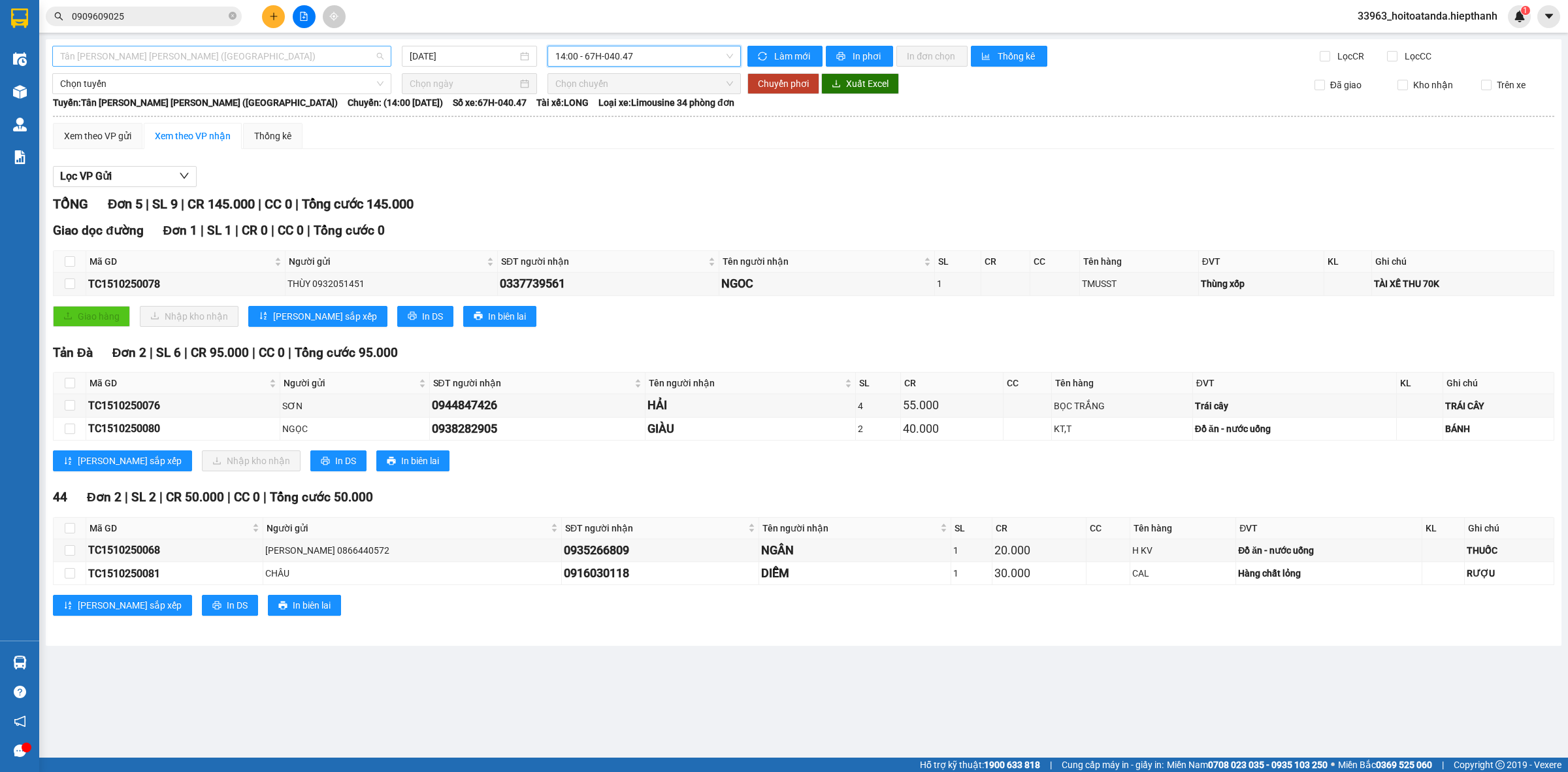
click at [333, 61] on span "Tân [PERSON_NAME] [PERSON_NAME] ([GEOGRAPHIC_DATA])" at bounding box center [222, 56] width 324 height 19
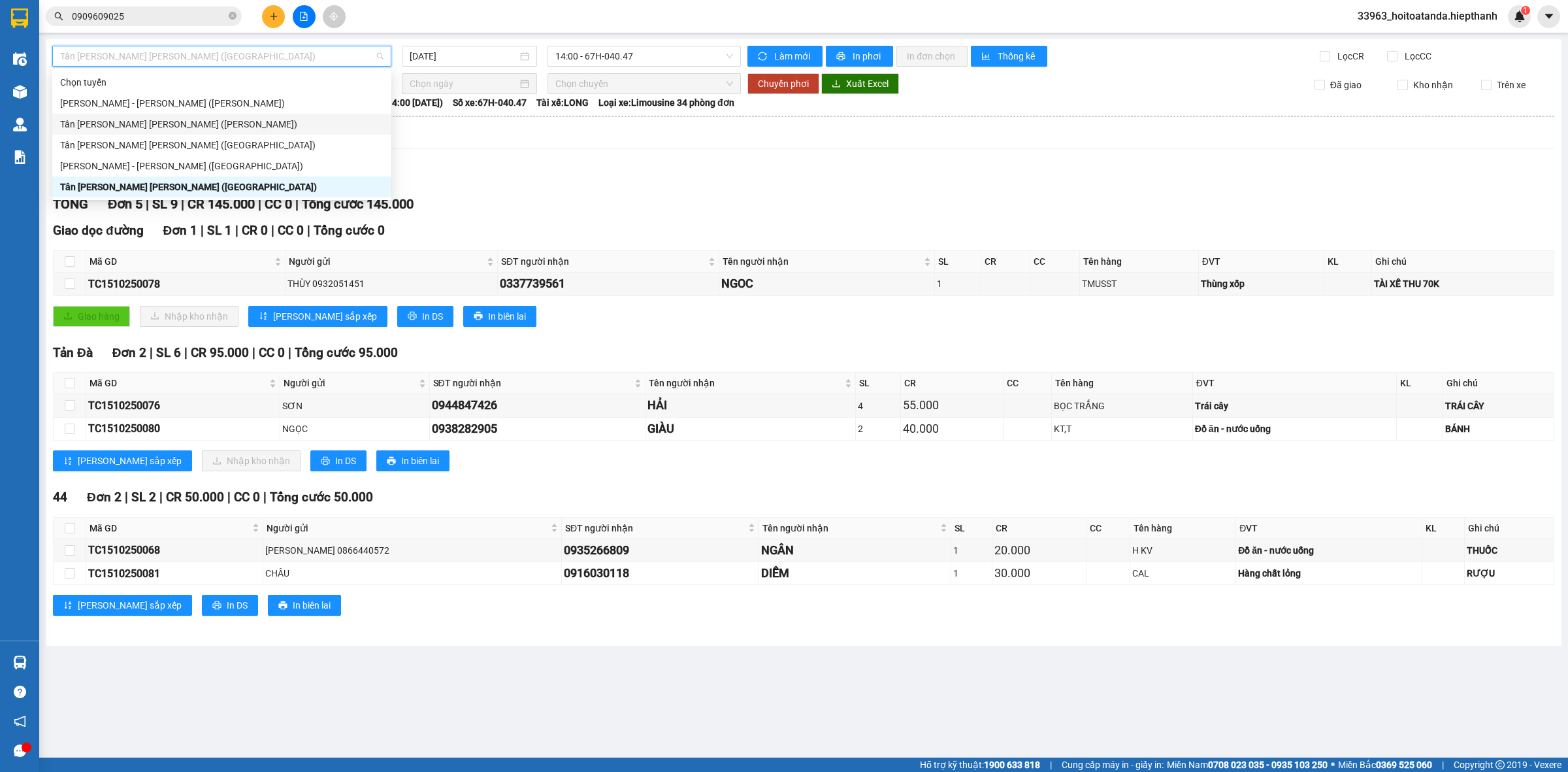
drag, startPoint x: 193, startPoint y: 103, endPoint x: 193, endPoint y: 124, distance: 21.0
click at [193, 124] on div "[PERSON_NAME] [GEOGRAPHIC_DATA][PERSON_NAME] - [PERSON_NAME] ([PERSON_NAME]) [G…" at bounding box center [222, 134] width 339 height 125
click at [193, 124] on div "Tân [PERSON_NAME] [PERSON_NAME] ([PERSON_NAME])" at bounding box center [222, 124] width 324 height 15
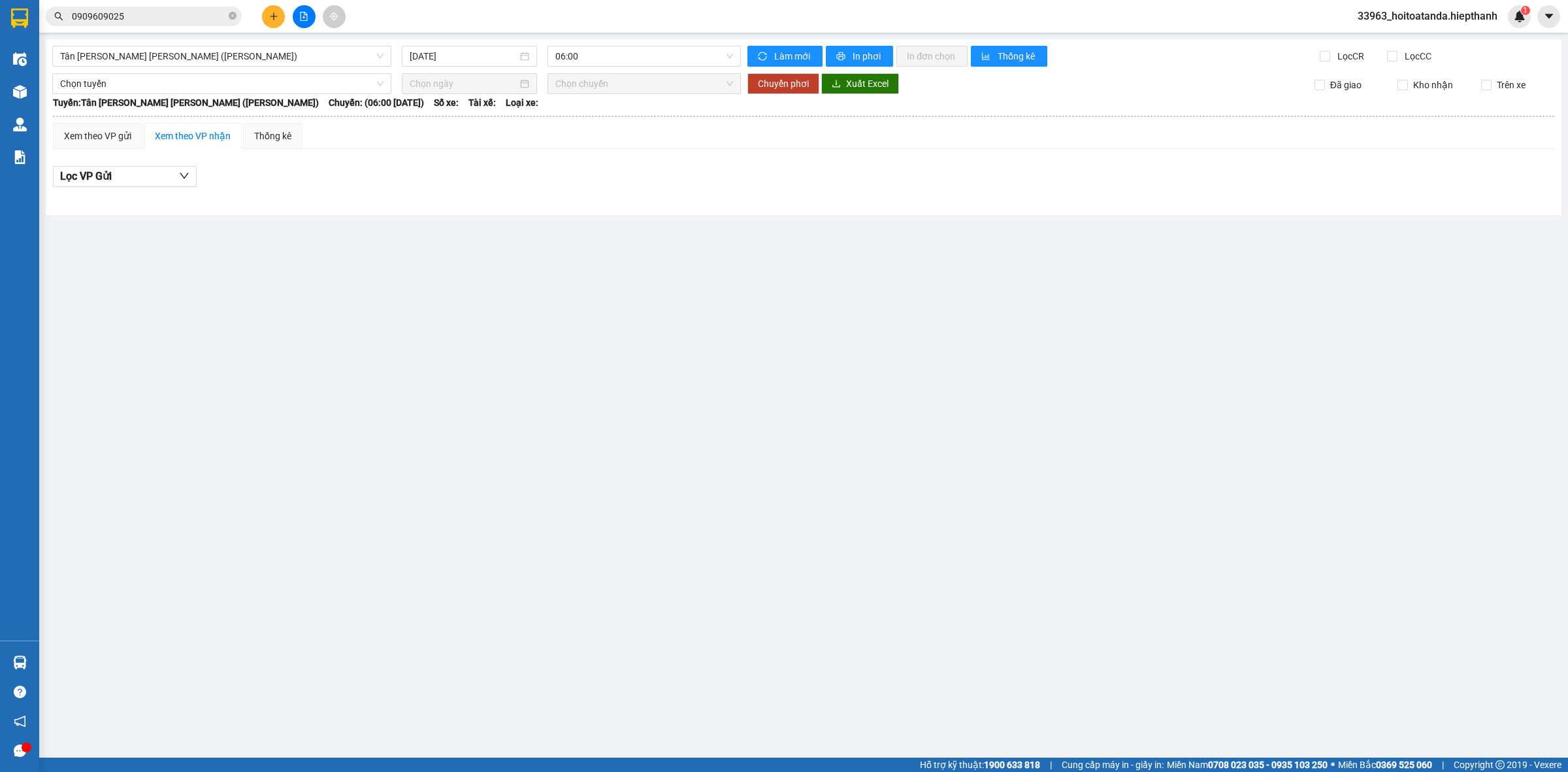
click at [634, 69] on div "[GEOGRAPHIC_DATA][PERSON_NAME][GEOGRAPHIC_DATA][PERSON_NAME] ([PERSON_NAME]) [D…" at bounding box center [803, 128] width 1516 height 176
click at [623, 62] on span "06:00" at bounding box center [644, 56] width 178 height 19
drag, startPoint x: 485, startPoint y: 59, endPoint x: 501, endPoint y: 106, distance: 49.6
click at [484, 60] on input "[DATE]" at bounding box center [463, 56] width 108 height 15
click at [466, 170] on div "14" at bounding box center [468, 171] width 15 height 15
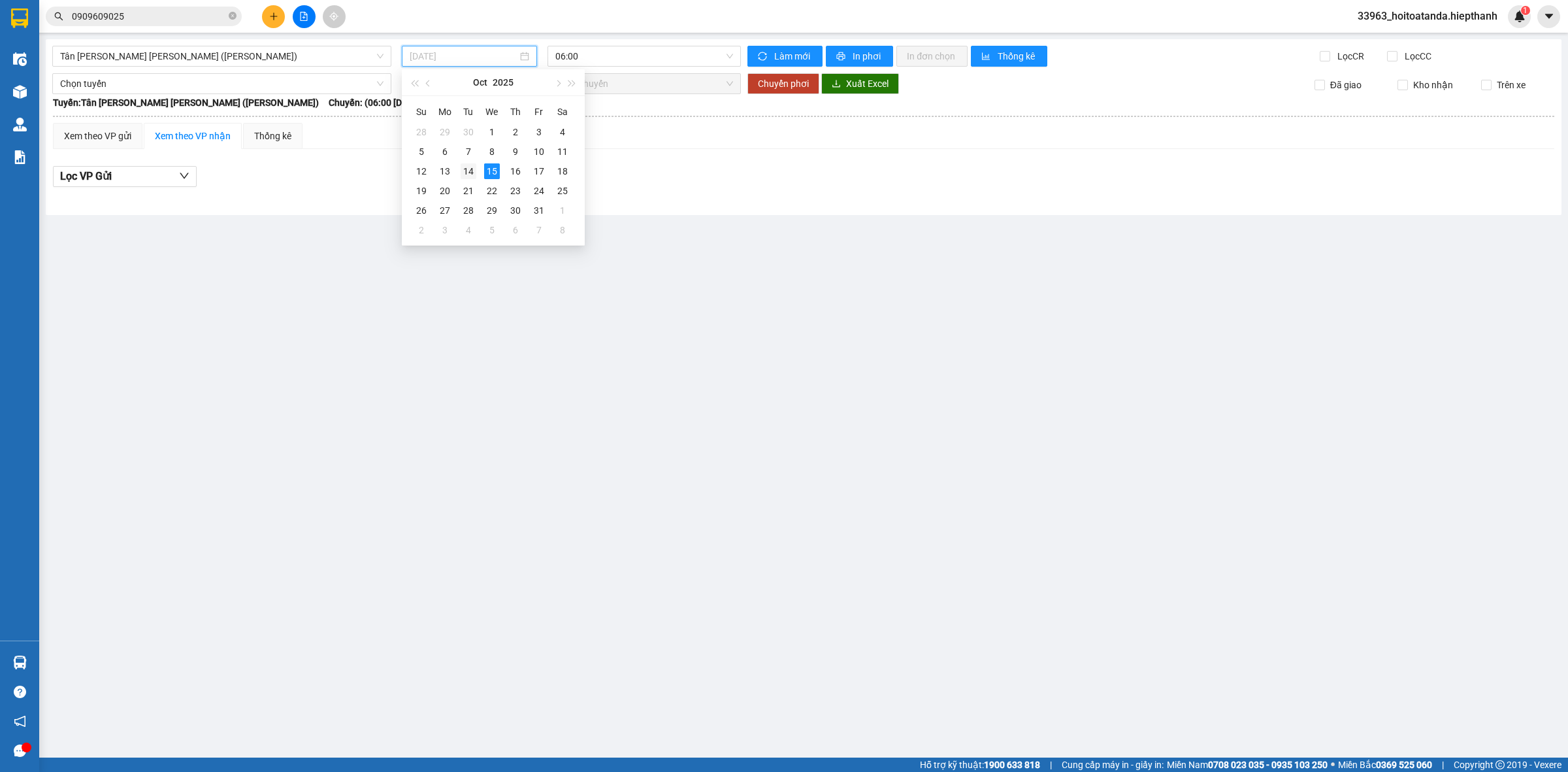
type input "[DATE]"
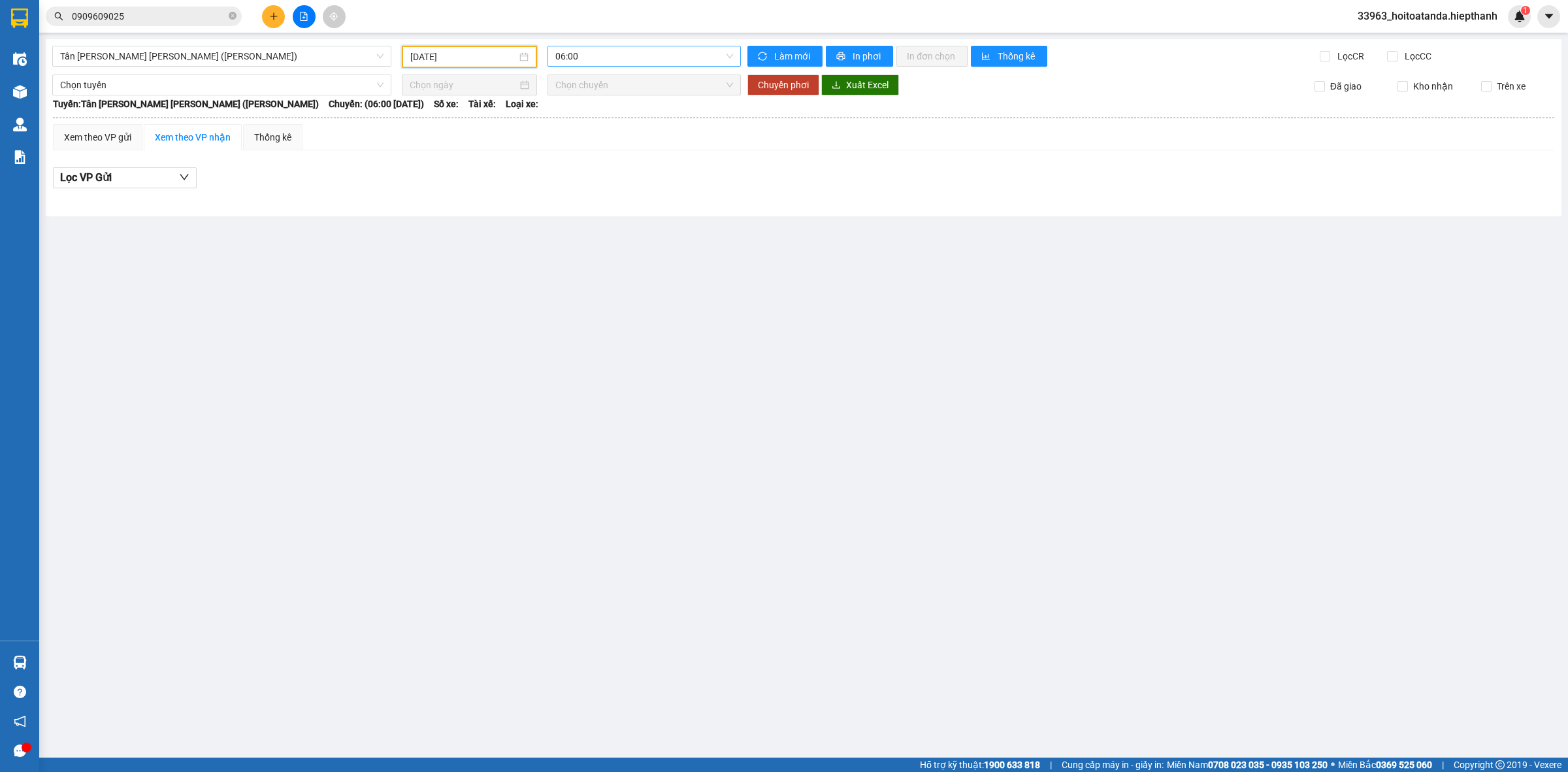
click at [599, 46] on span "06:00" at bounding box center [644, 56] width 178 height 19
click at [589, 202] on div "22:00" at bounding box center [606, 208] width 102 height 15
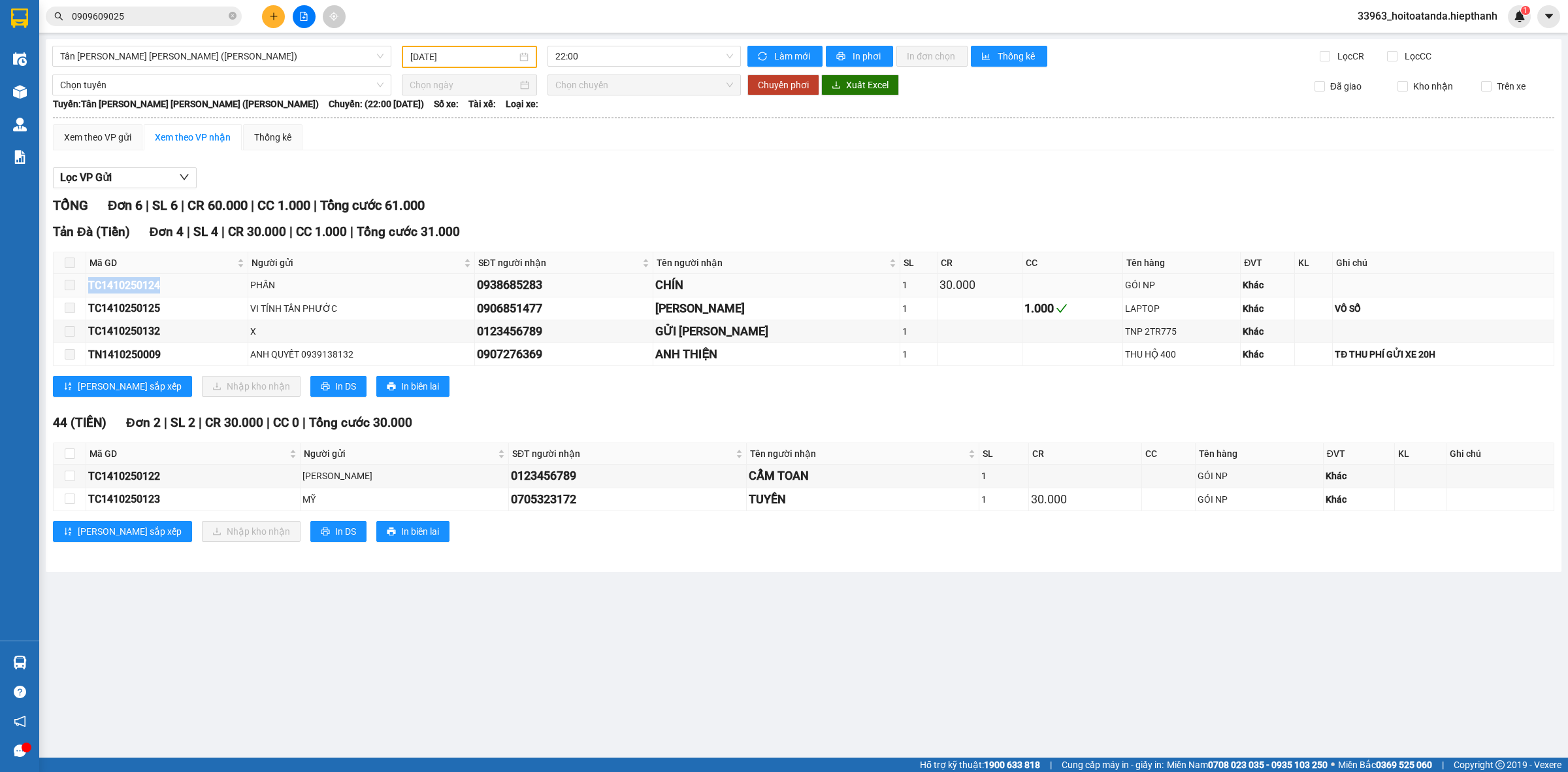
drag, startPoint x: 90, startPoint y: 283, endPoint x: 168, endPoint y: 283, distance: 78.0
click at [164, 283] on div "TC1410250124" at bounding box center [167, 285] width 158 height 16
copy div "TC1410250124"
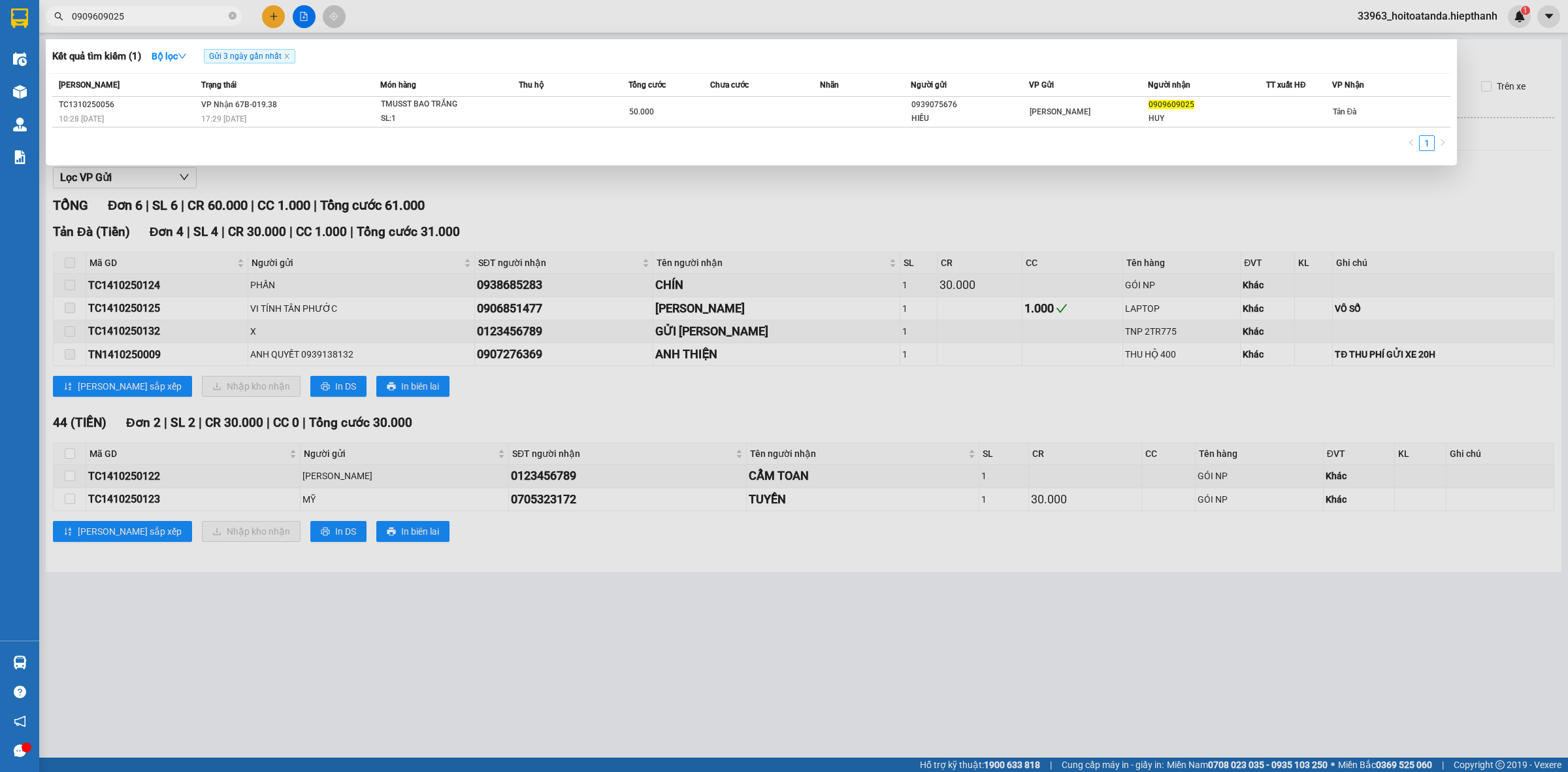
click at [167, 15] on input "0909609025" at bounding box center [149, 16] width 154 height 15
paste input "TC1410250124"
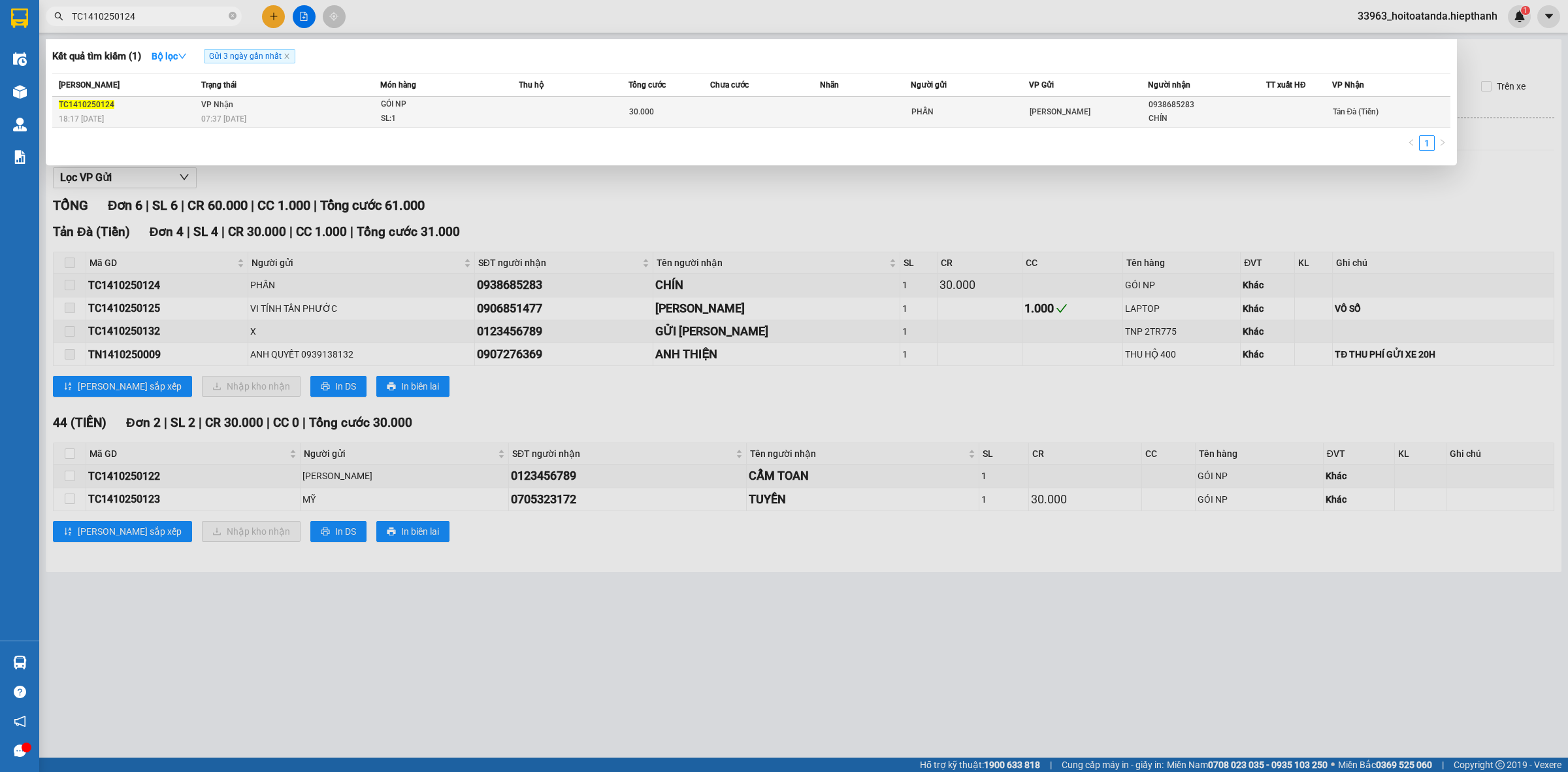
type input "TC1410250124"
click at [519, 121] on td at bounding box center [573, 112] width 109 height 31
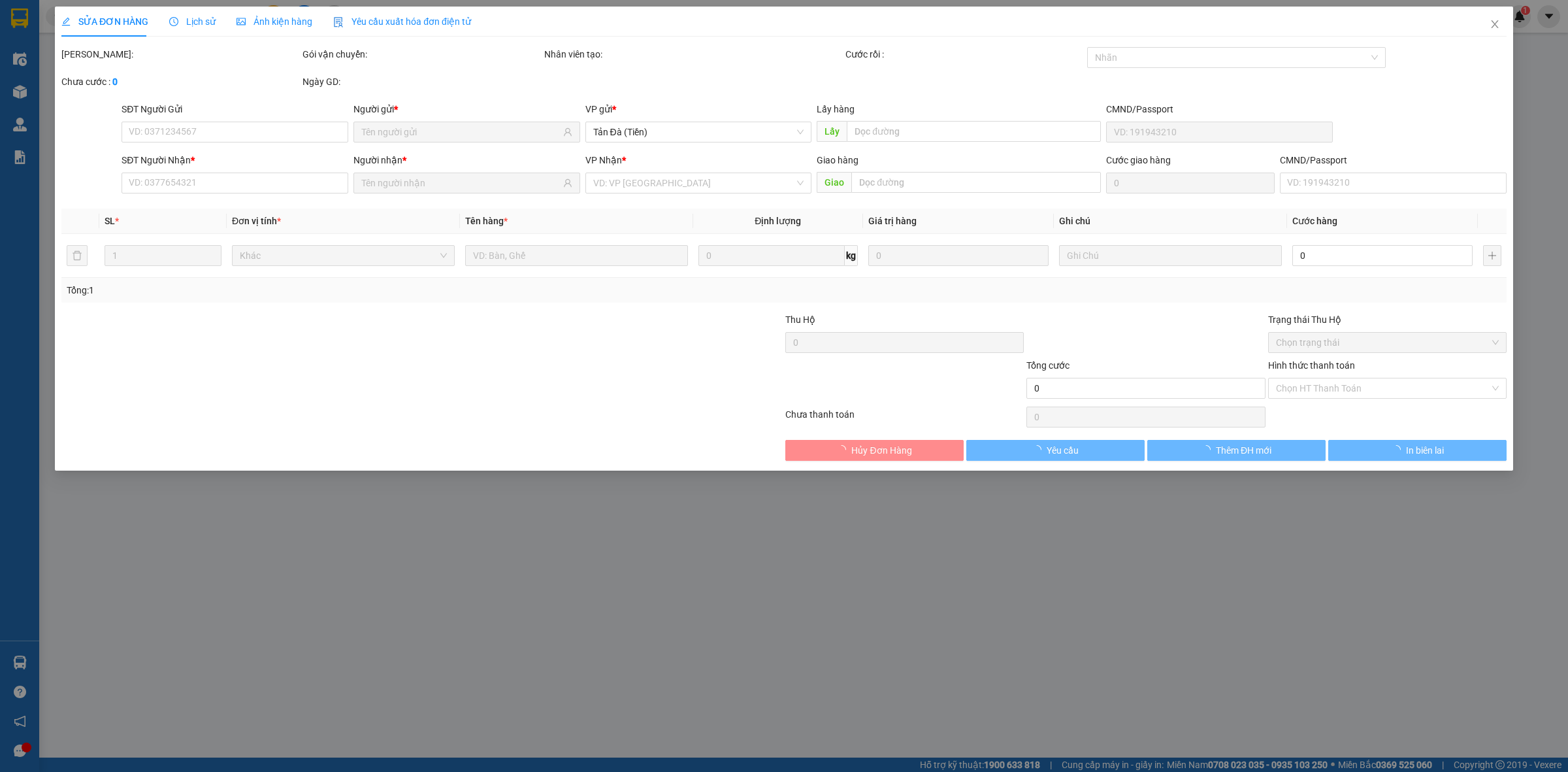
type input "PHẤN"
type input "0938685283"
type input "CHÍN"
type input "30.000"
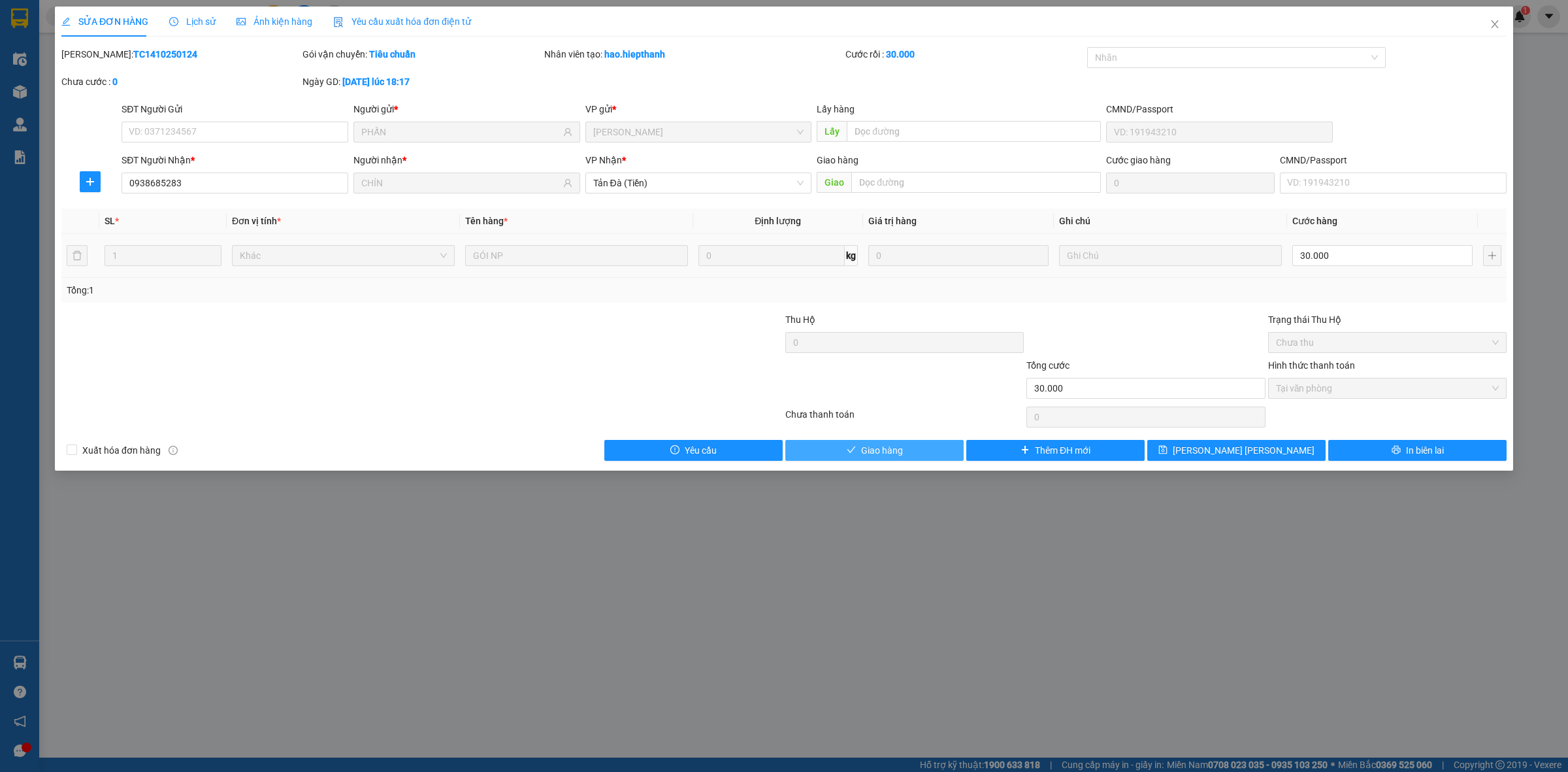
click at [859, 454] on button "Giao hàng" at bounding box center [874, 450] width 178 height 21
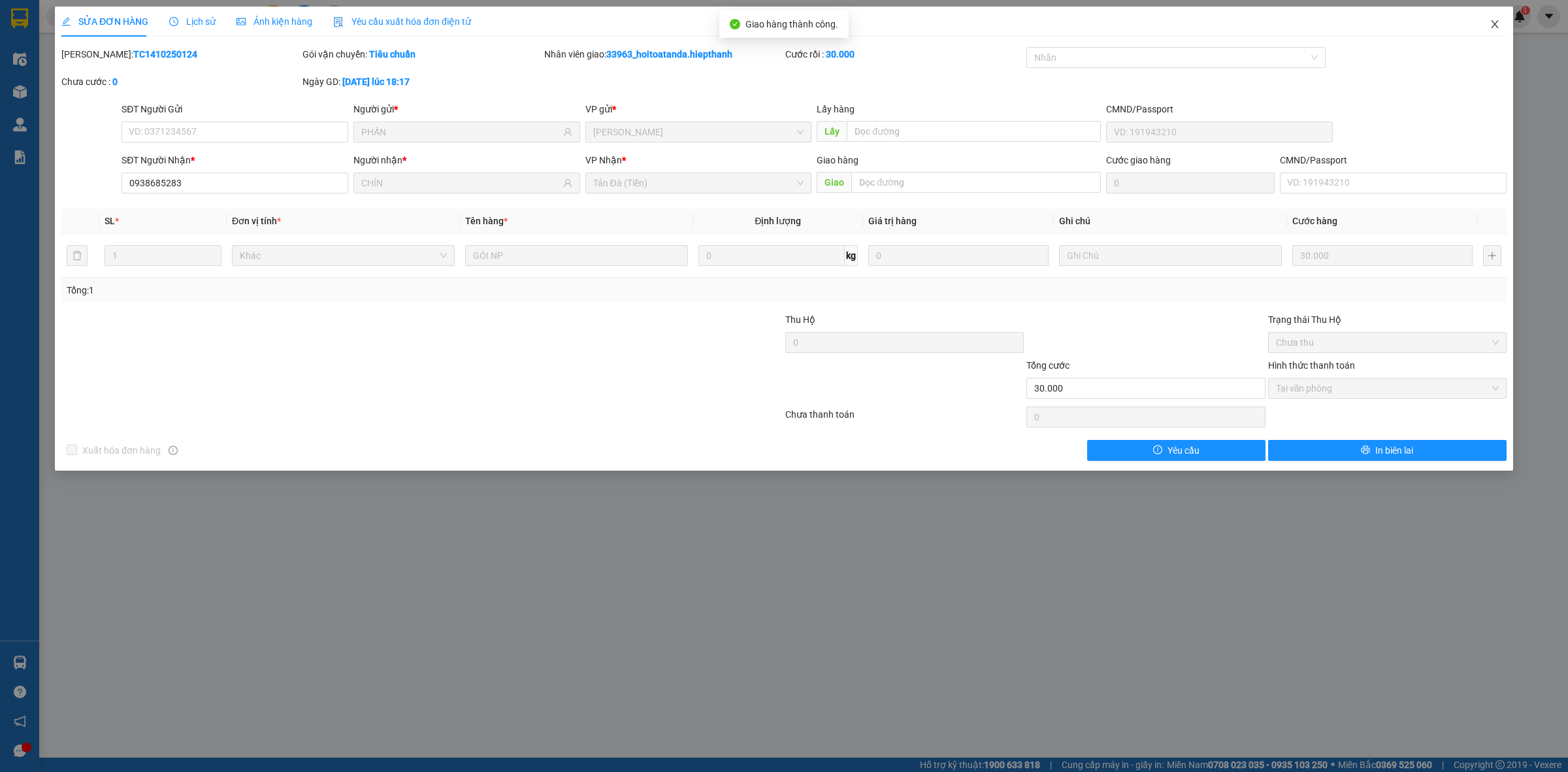
click at [1495, 23] on icon "close" at bounding box center [1494, 24] width 7 height 8
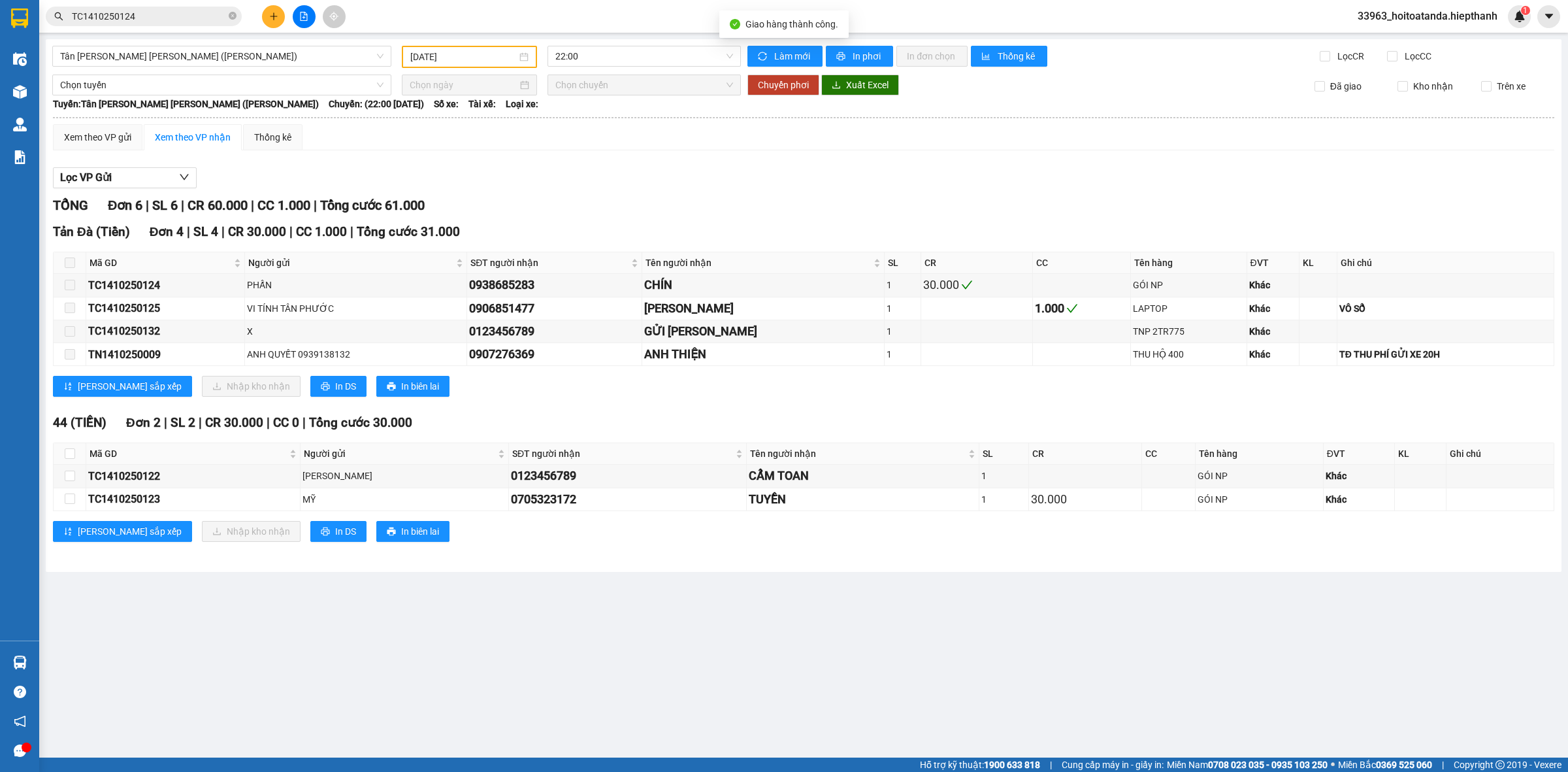
click at [856, 406] on div "Tản Đà (Tiền) Đơn 4 | SL 4 | CR 30.000 | CC 1.000 | [PERSON_NAME] 31.000 Mã …" at bounding box center [804, 315] width 1502 height 185
click at [273, 12] on icon "plus" at bounding box center [274, 16] width 9 height 9
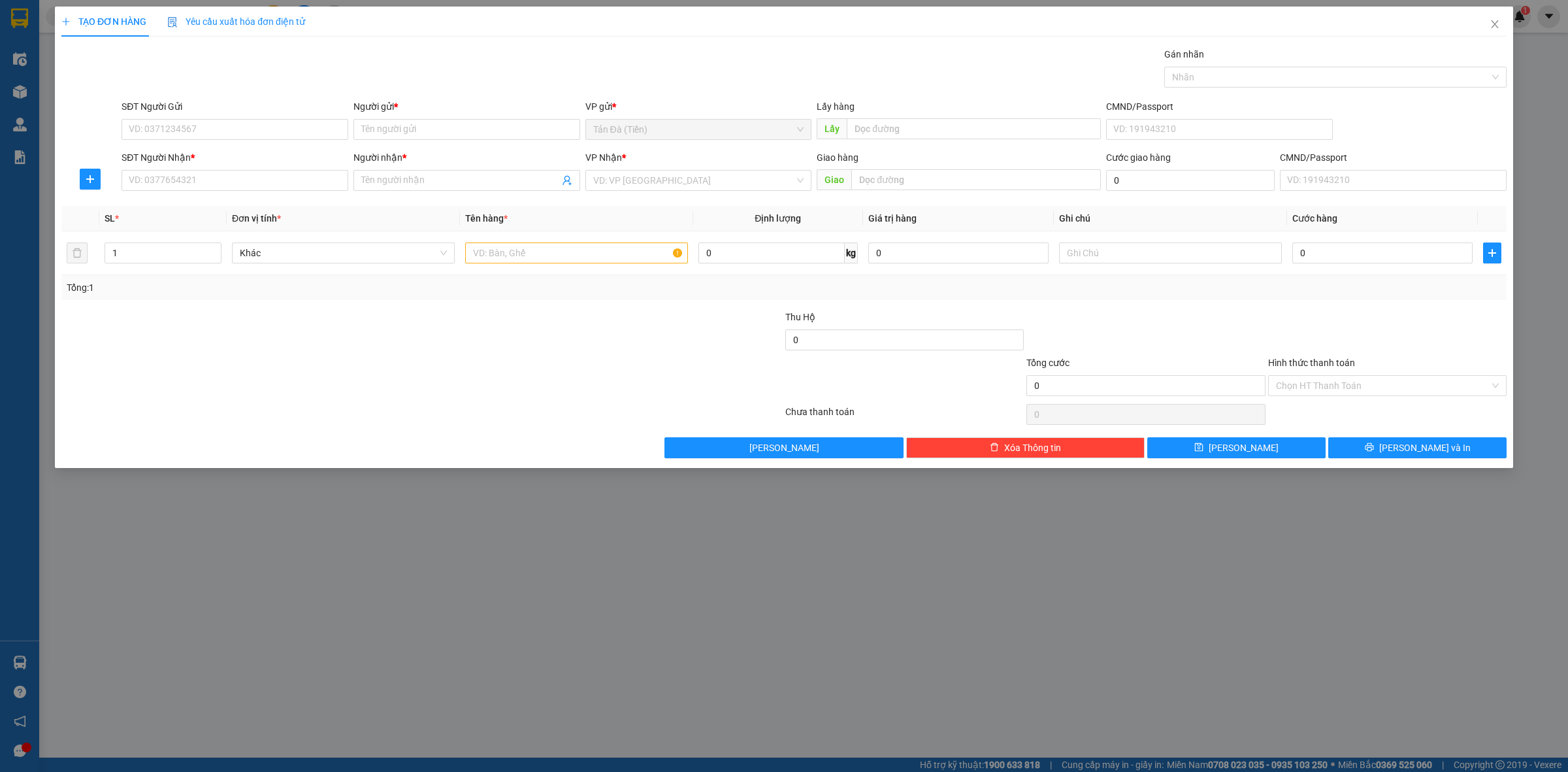
click at [216, 157] on div "SĐT Người Nhận *" at bounding box center [235, 158] width 227 height 15
click at [216, 170] on input "SĐT Người Nhận *" at bounding box center [235, 180] width 227 height 21
click at [219, 162] on div "SĐT Người Nhận *" at bounding box center [235, 158] width 227 height 15
click at [219, 170] on input "SĐT Người Nhận *" at bounding box center [235, 180] width 227 height 21
click at [223, 175] on input "SĐT Người Nhận *" at bounding box center [235, 180] width 227 height 21
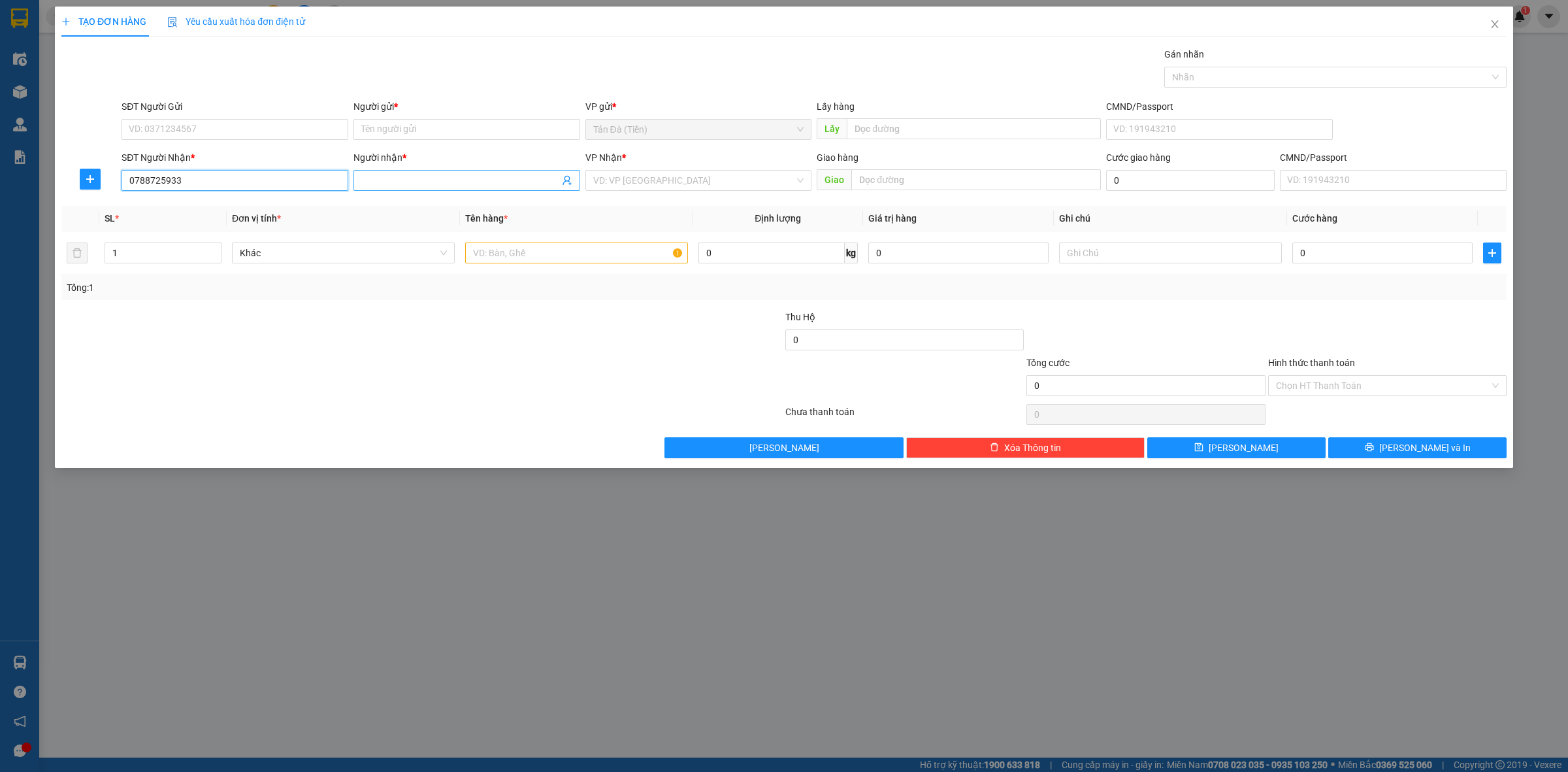
type input "0788725933"
click at [436, 183] on input "Người nhận *" at bounding box center [460, 180] width 198 height 15
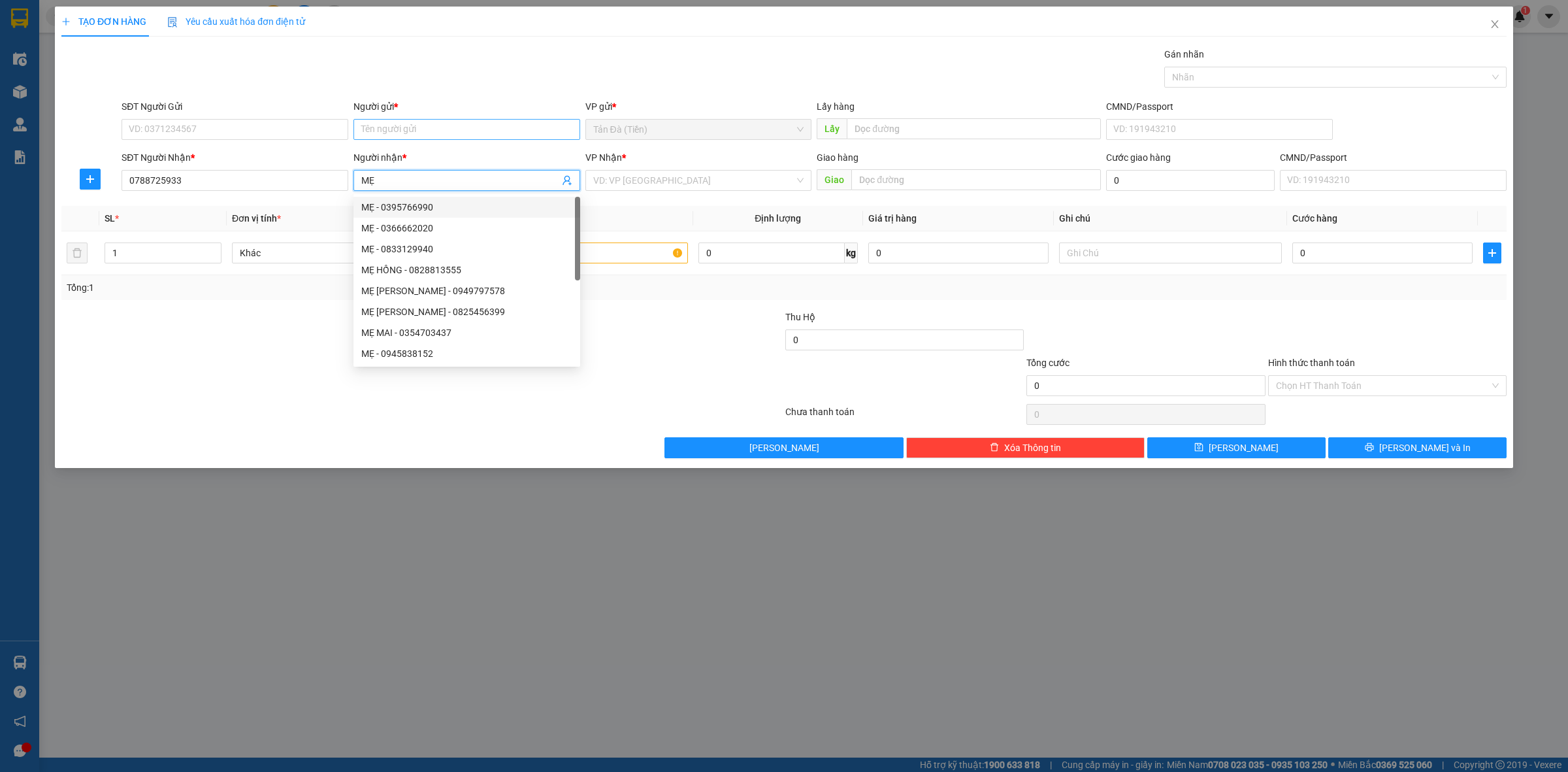
type input "MẸ"
click at [396, 121] on input "Người gửi *" at bounding box center [467, 129] width 227 height 21
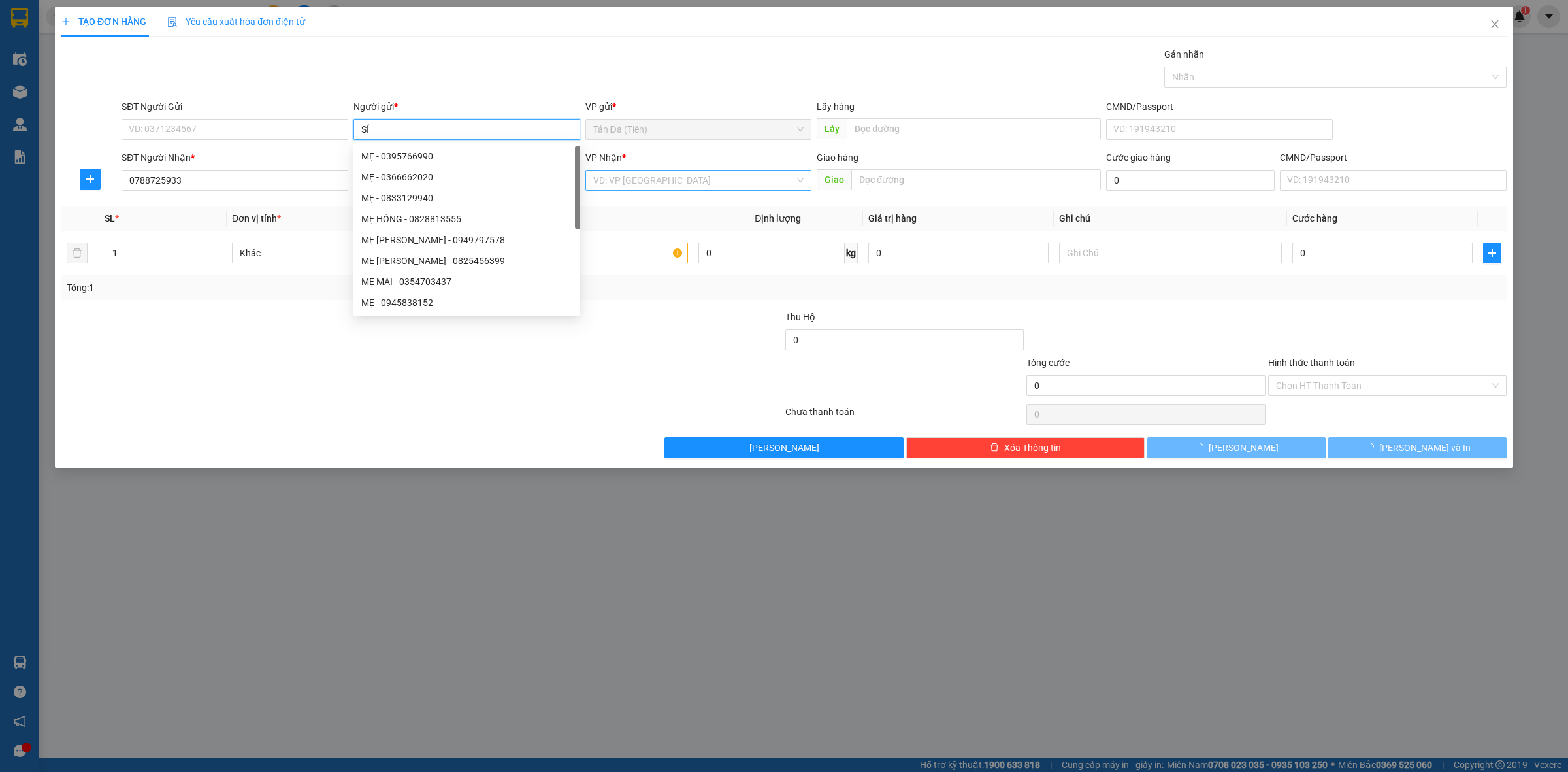
type input "SỈ"
click at [702, 174] on input "search" at bounding box center [694, 180] width 202 height 19
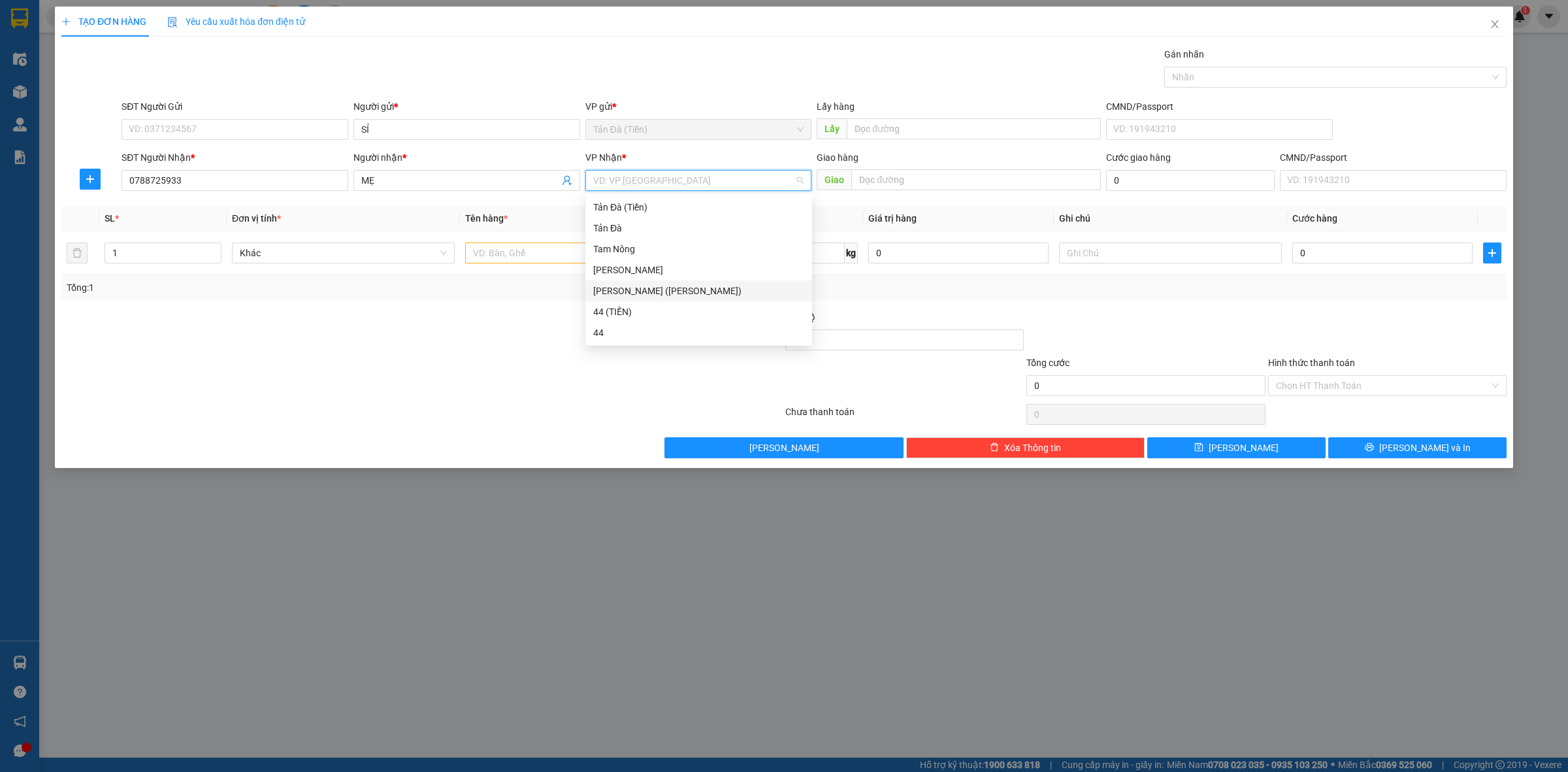
click at [615, 289] on div "[PERSON_NAME] ([PERSON_NAME])" at bounding box center [698, 291] width 211 height 15
click at [527, 318] on div at bounding box center [301, 332] width 483 height 46
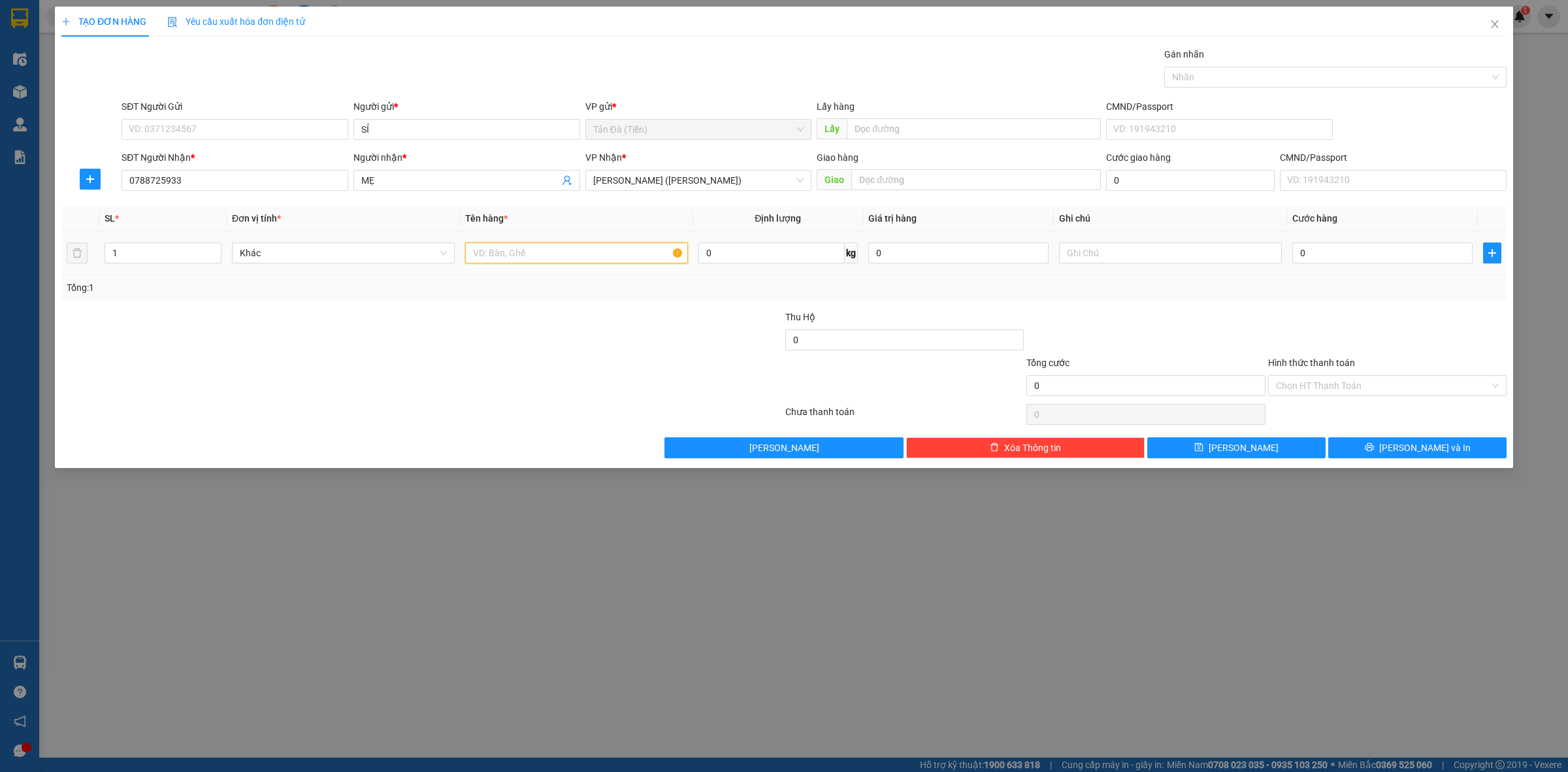
click at [545, 247] on input "text" at bounding box center [576, 253] width 222 height 21
type input "TTHT 2TR"
click at [1127, 242] on div at bounding box center [1170, 253] width 222 height 26
drag, startPoint x: 1115, startPoint y: 272, endPoint x: 1109, endPoint y: 259, distance: 14.3
click at [1112, 268] on td at bounding box center [1170, 253] width 233 height 44
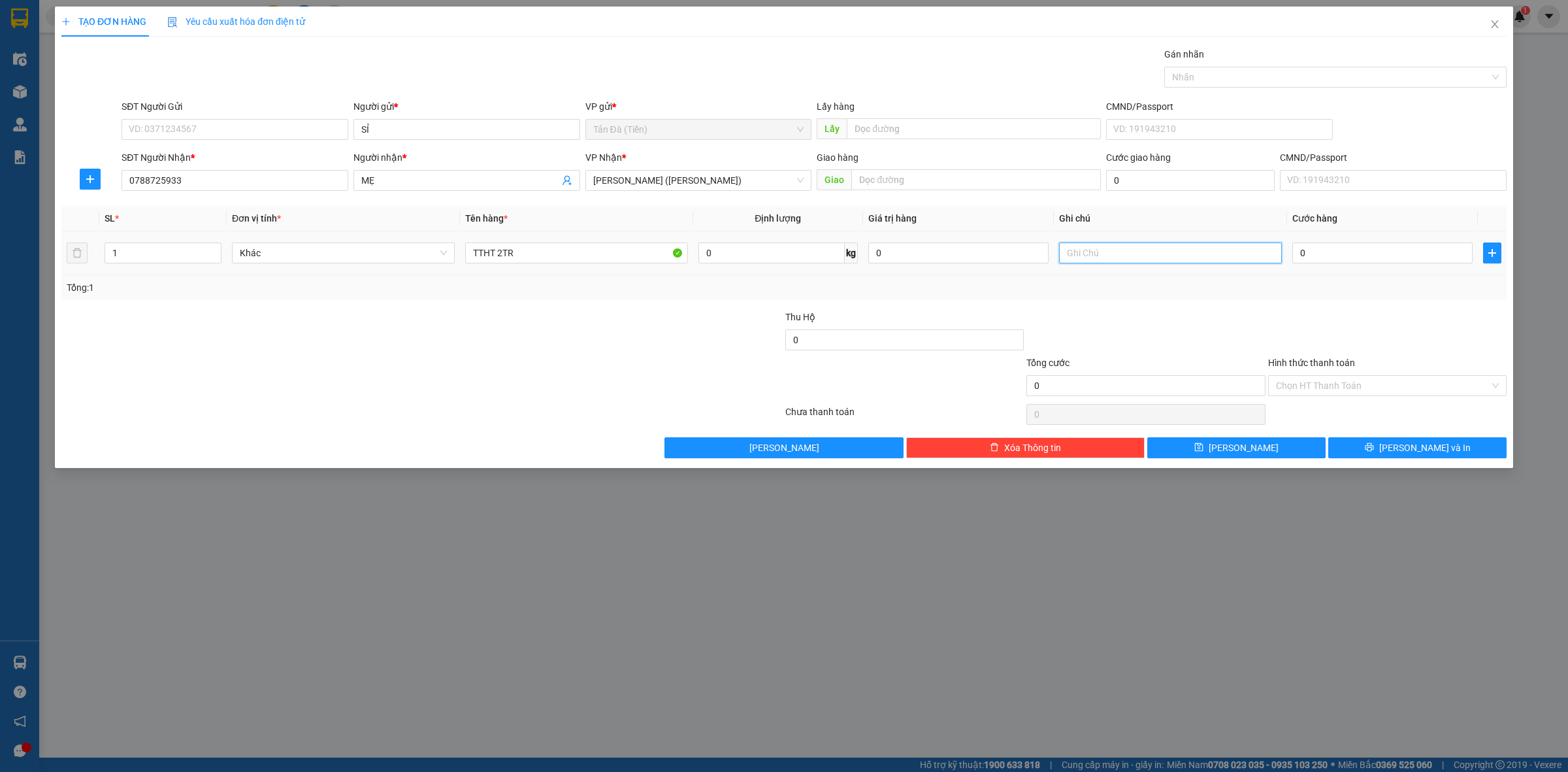
click at [1108, 255] on input "text" at bounding box center [1170, 253] width 222 height 21
type input "HỒI TOA 2TR"
drag, startPoint x: 1183, startPoint y: 312, endPoint x: 1285, endPoint y: 274, distance: 108.8
click at [1184, 312] on div at bounding box center [1145, 332] width 241 height 46
click at [1305, 262] on input "0" at bounding box center [1382, 253] width 180 height 21
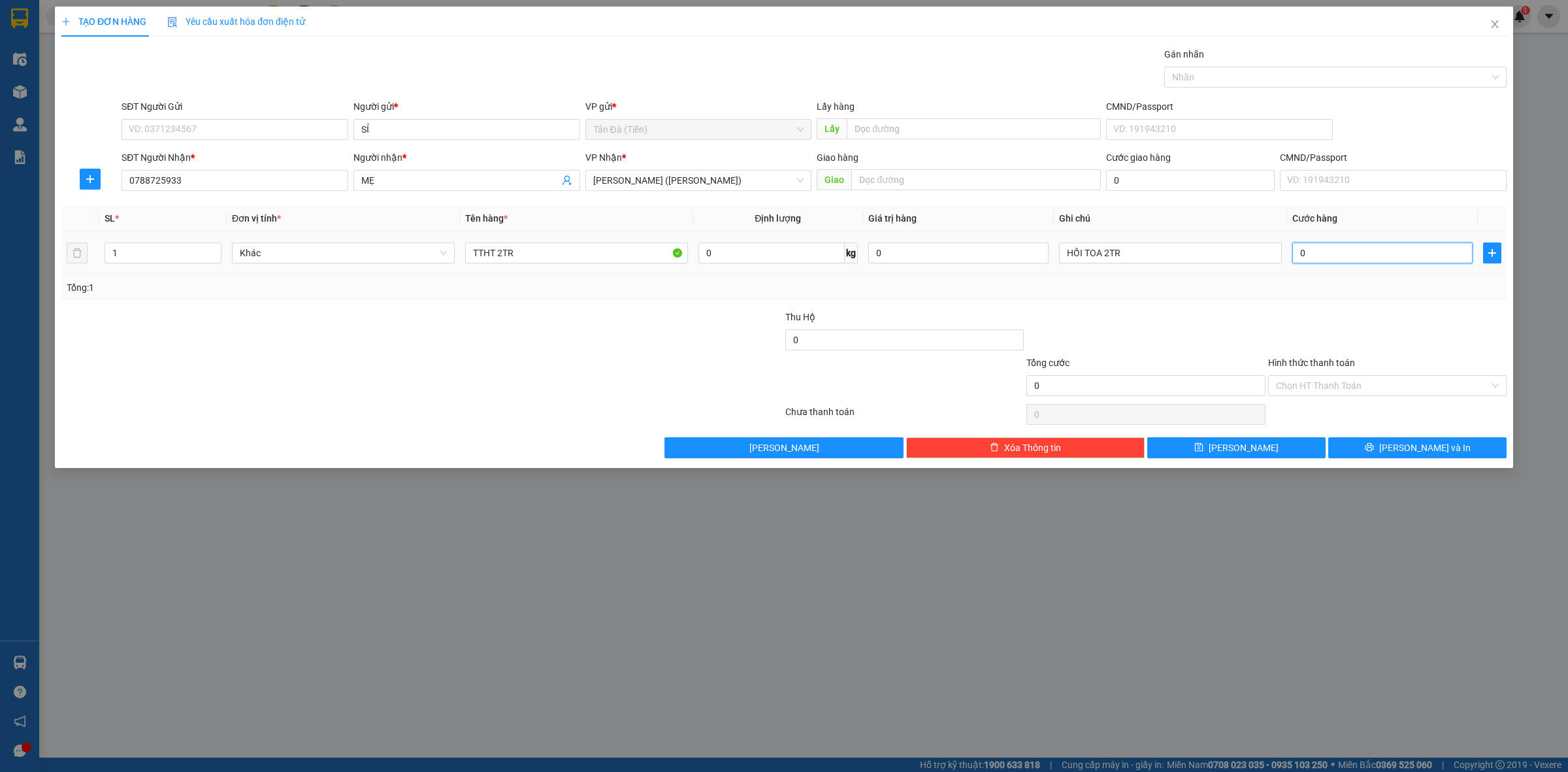
type input "4"
type input "40"
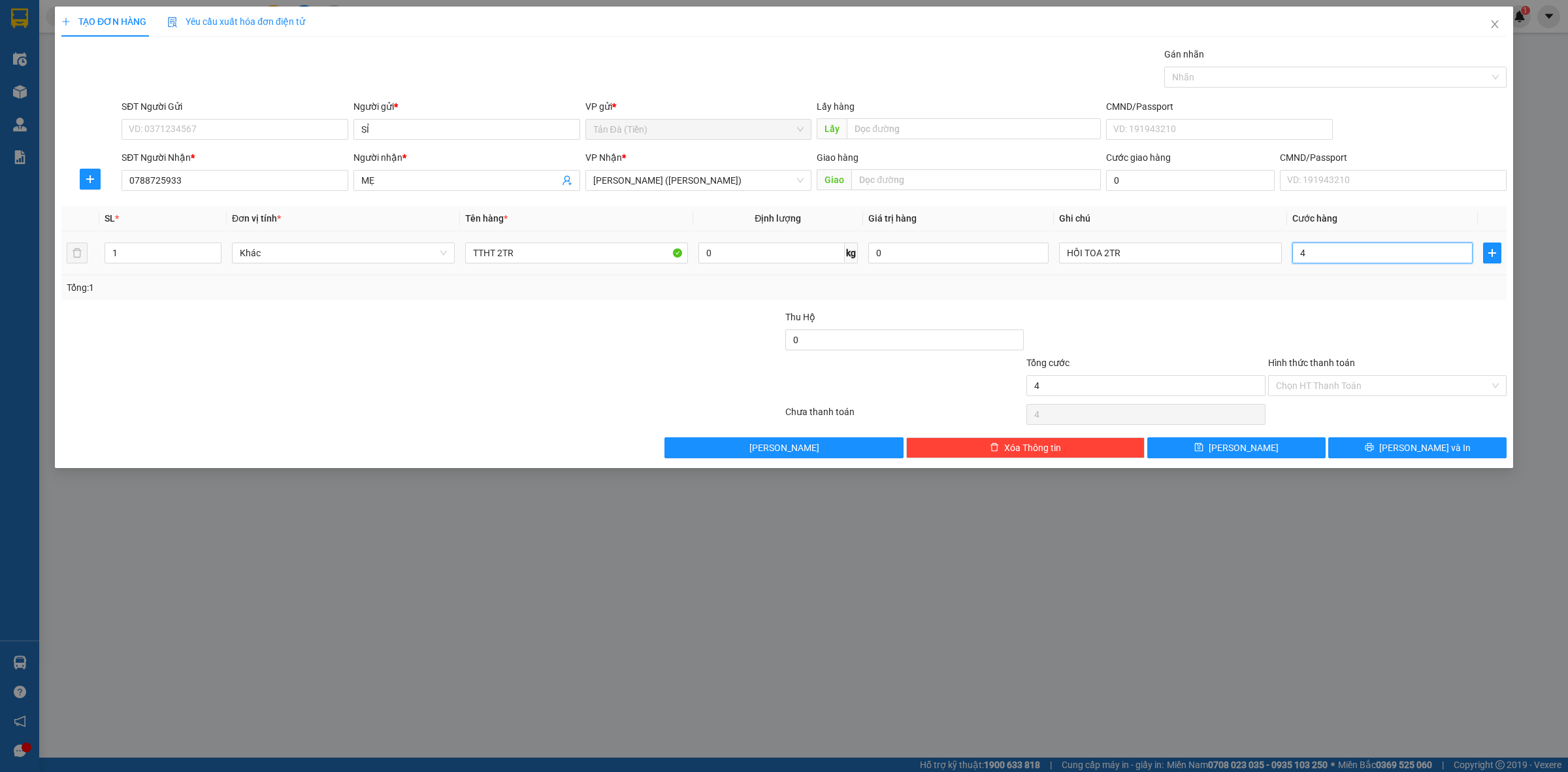
type input "40"
type input "40.000"
click at [1196, 344] on div at bounding box center [1145, 332] width 241 height 46
drag, startPoint x: 1308, startPoint y: 381, endPoint x: 1312, endPoint y: 396, distance: 15.5
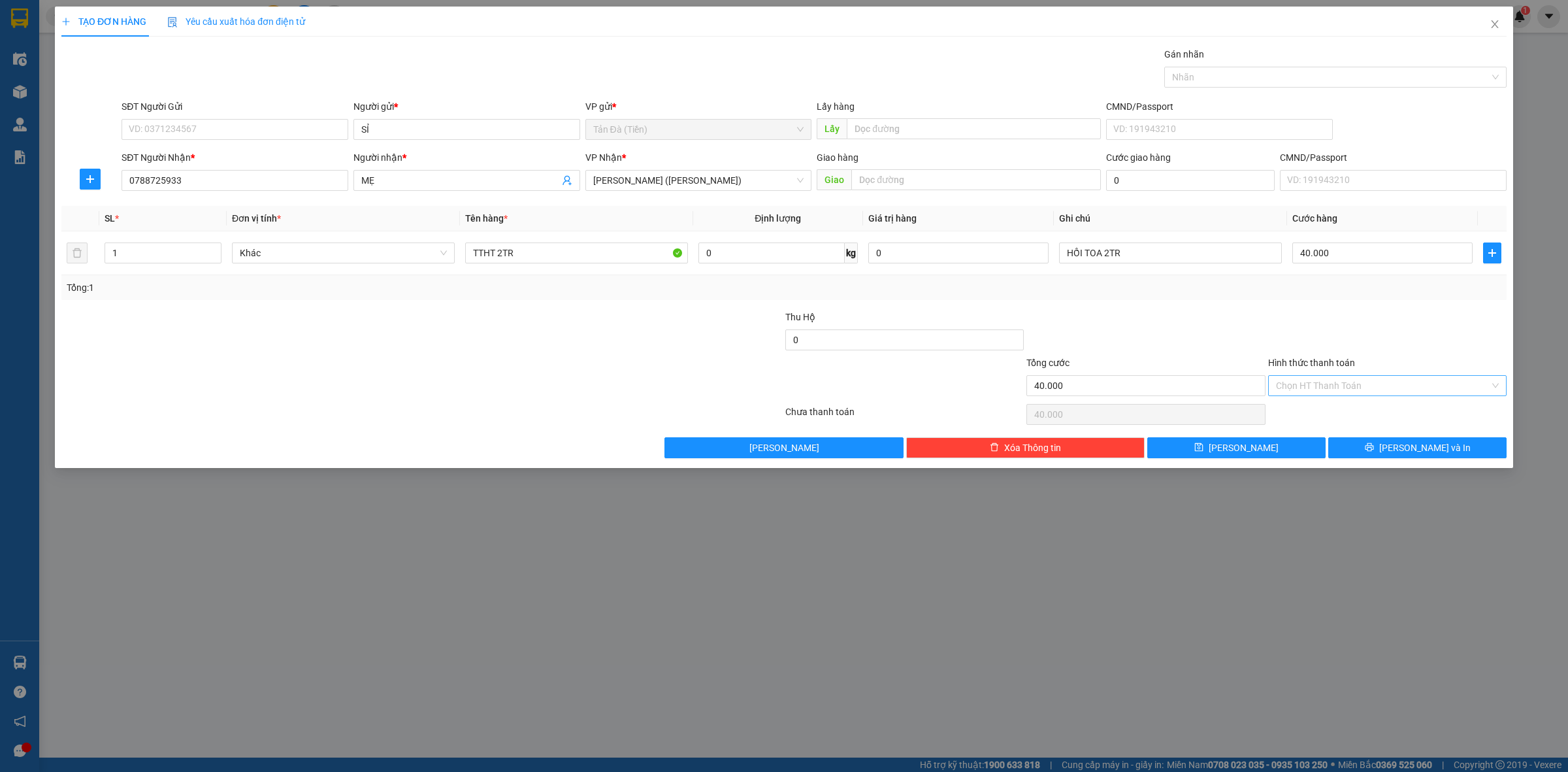
click at [1308, 383] on input "Hình thức thanh toán" at bounding box center [1383, 385] width 214 height 19
click at [1313, 416] on div "Tại văn phòng" at bounding box center [1387, 413] width 222 height 15
type input "0"
click at [1279, 333] on div at bounding box center [1387, 332] width 241 height 46
click at [1363, 448] on button "[PERSON_NAME] và In" at bounding box center [1417, 447] width 178 height 21
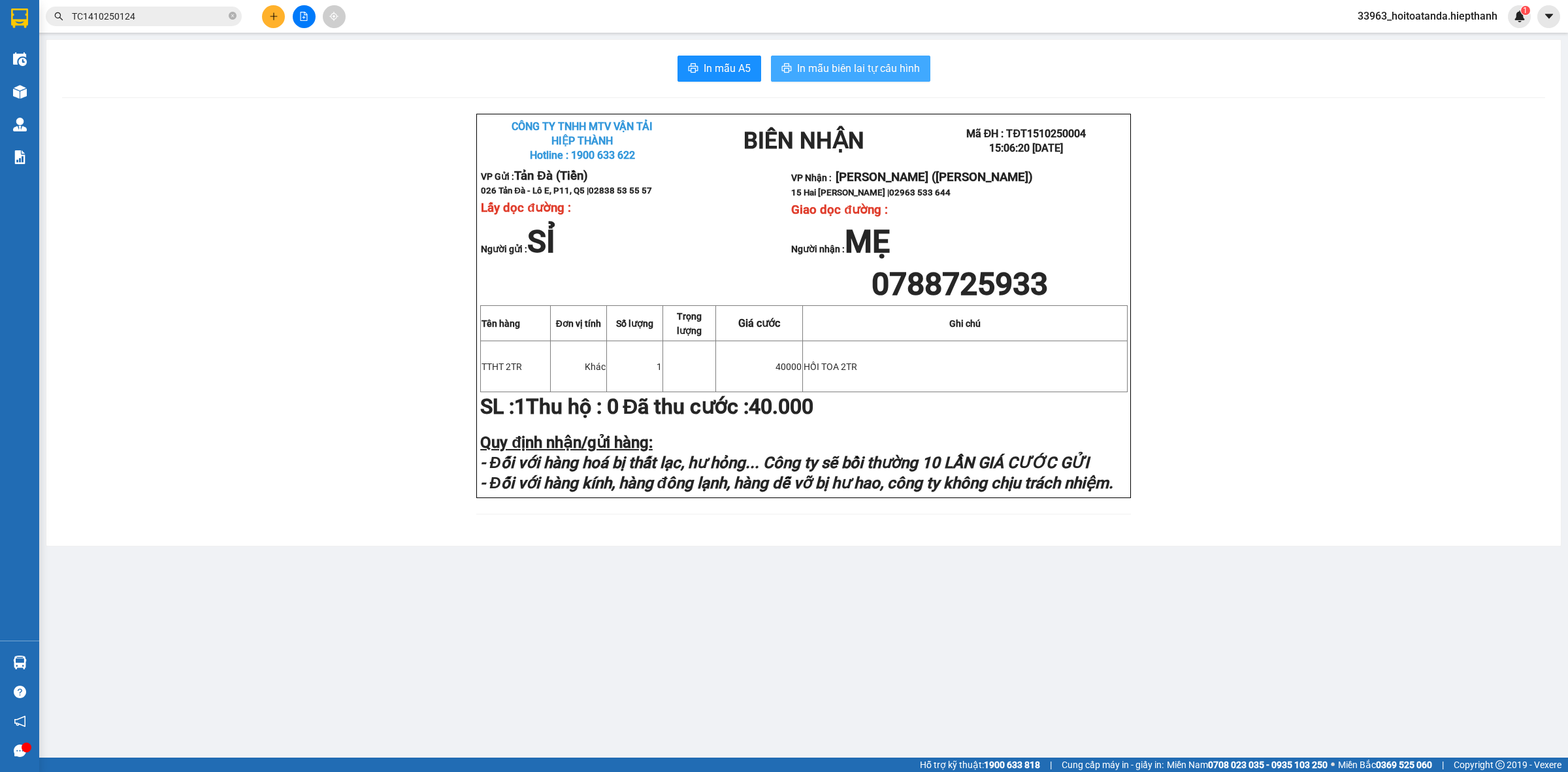
click at [861, 70] on span "In mẫu biên lai tự cấu hình" at bounding box center [858, 68] width 123 height 16
click at [306, 19] on icon "file-add" at bounding box center [304, 16] width 9 height 9
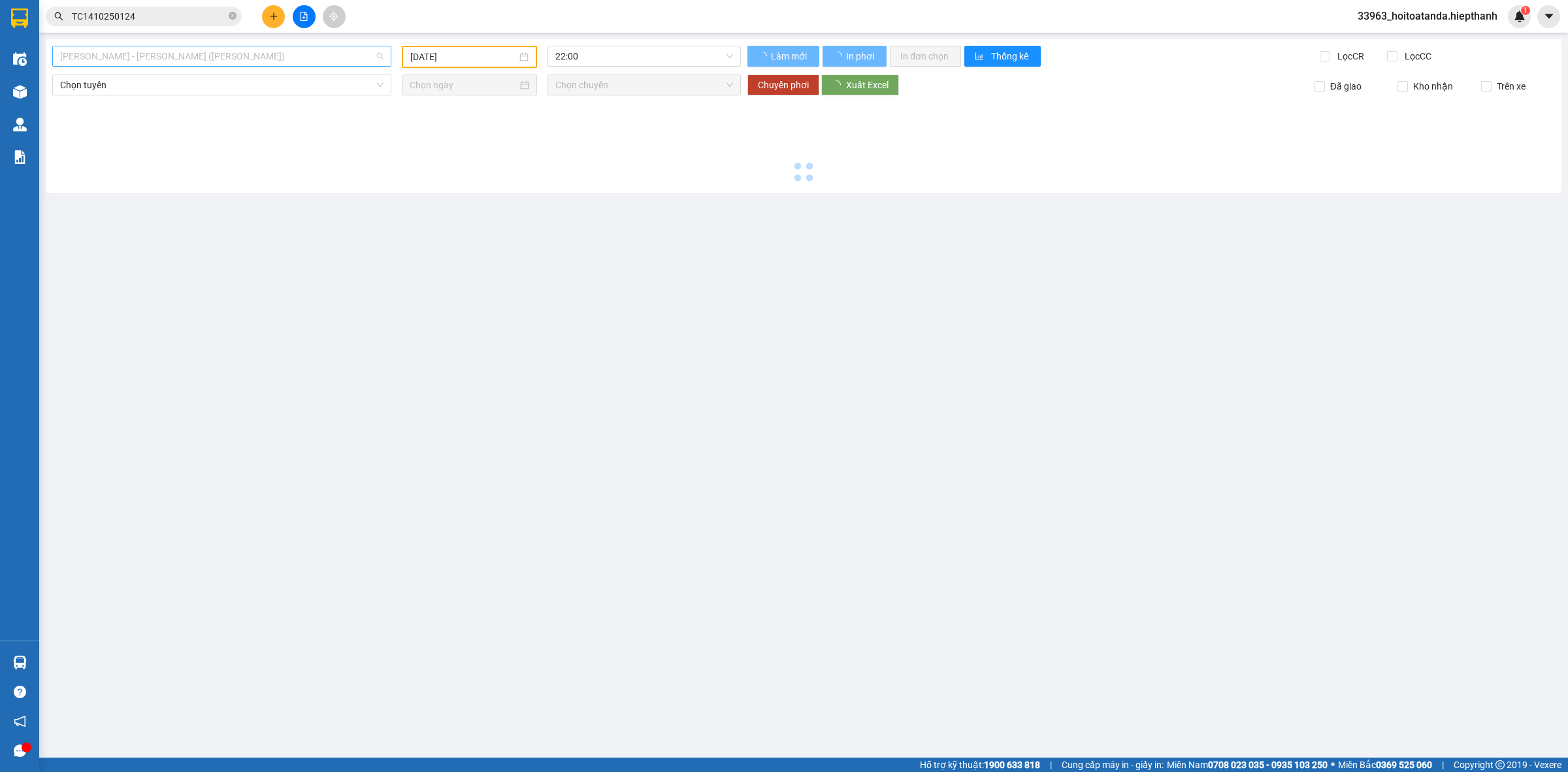
click at [168, 63] on span "[PERSON_NAME] - [PERSON_NAME] ([PERSON_NAME])" at bounding box center [222, 56] width 324 height 19
type input "[DATE]"
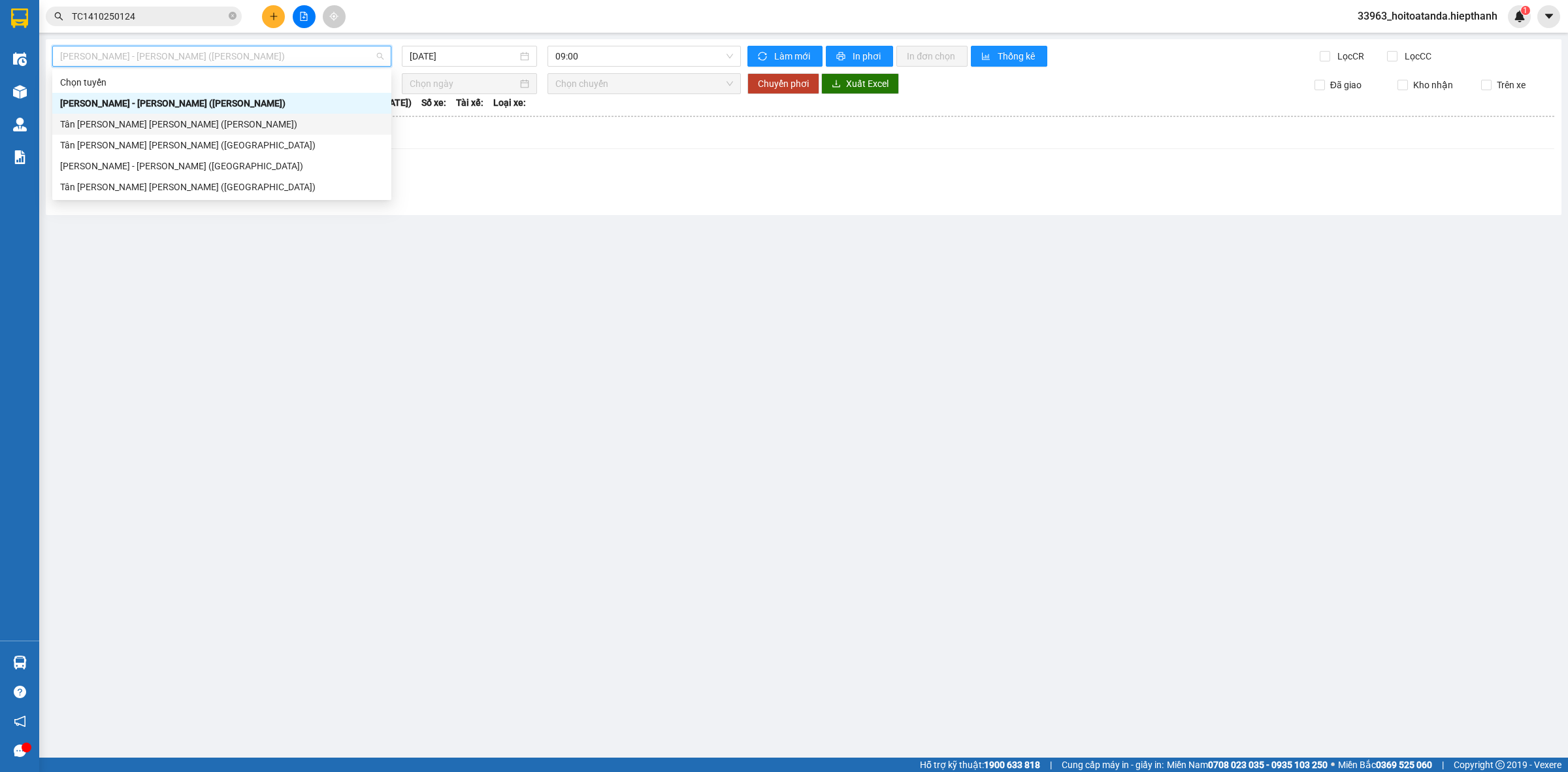
click at [178, 117] on div "Tân [PERSON_NAME] [PERSON_NAME] ([PERSON_NAME])" at bounding box center [222, 124] width 324 height 15
type input "[DATE]"
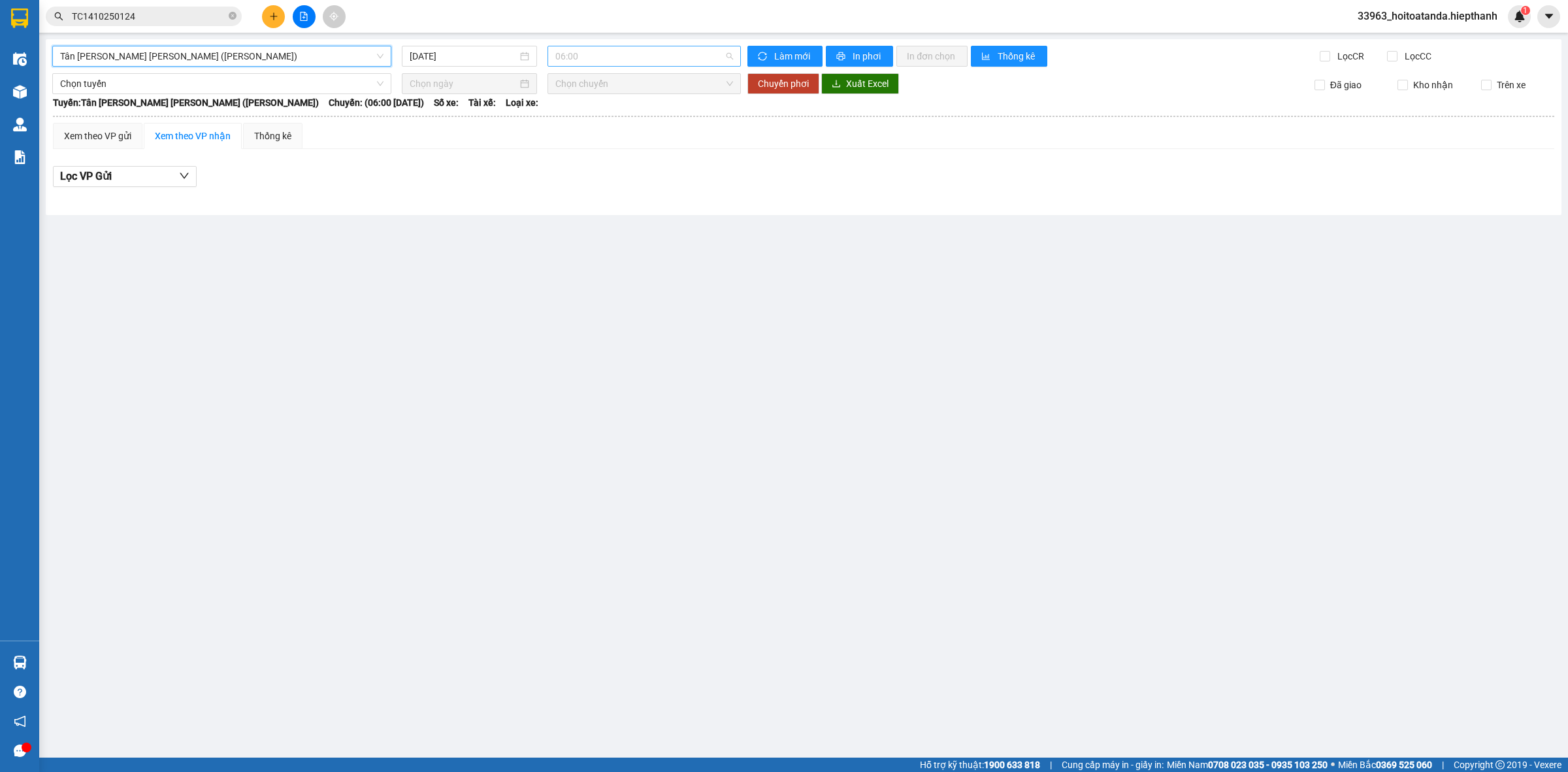
click at [627, 60] on span "06:00" at bounding box center [644, 56] width 178 height 19
click at [563, 205] on div "22:00" at bounding box center [606, 208] width 102 height 15
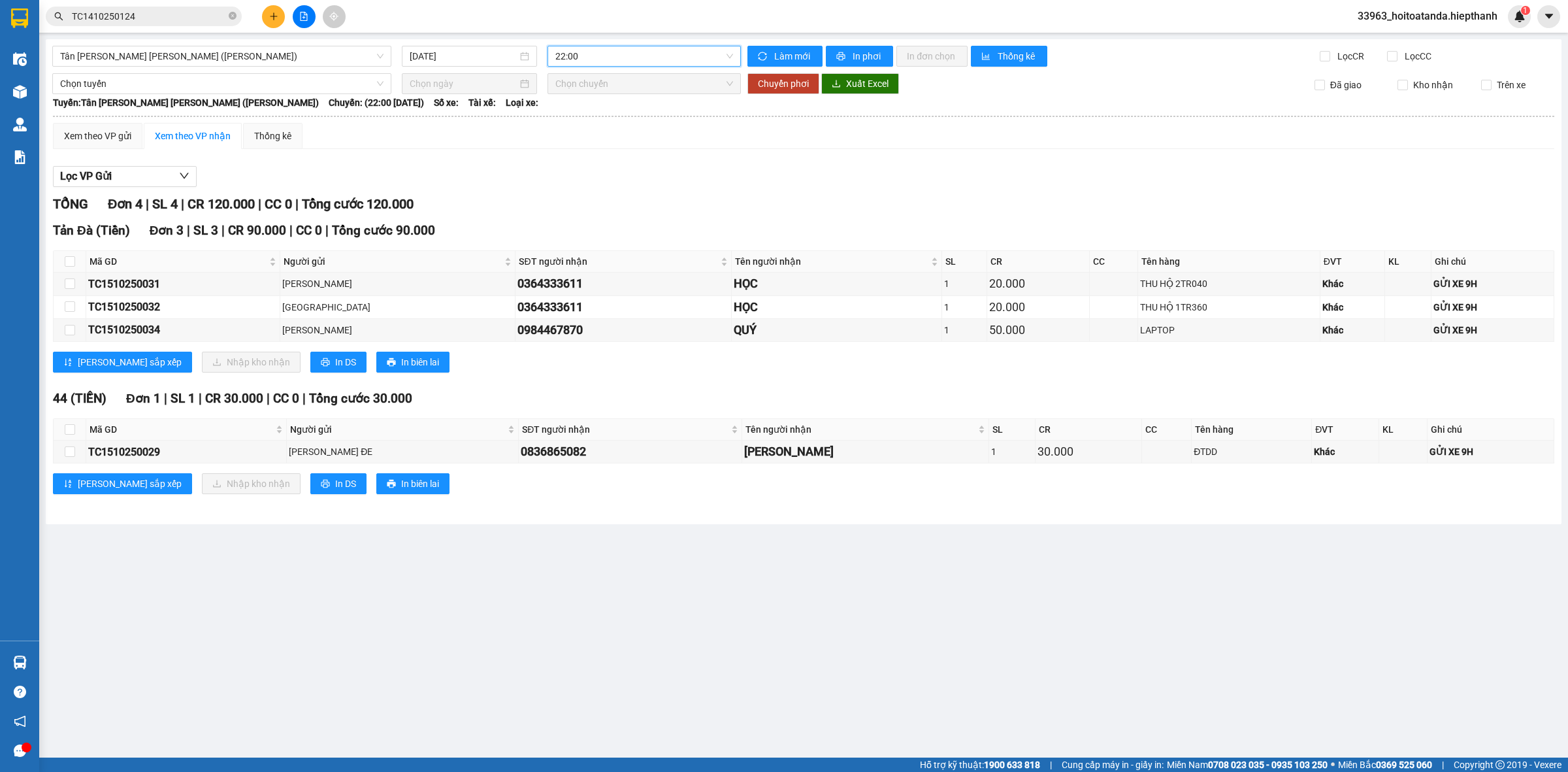
click at [609, 182] on div "Lọc VP Gửi" at bounding box center [804, 177] width 1502 height 22
click at [246, 53] on span "Tân [PERSON_NAME] [PERSON_NAME] ([PERSON_NAME])" at bounding box center [222, 56] width 324 height 19
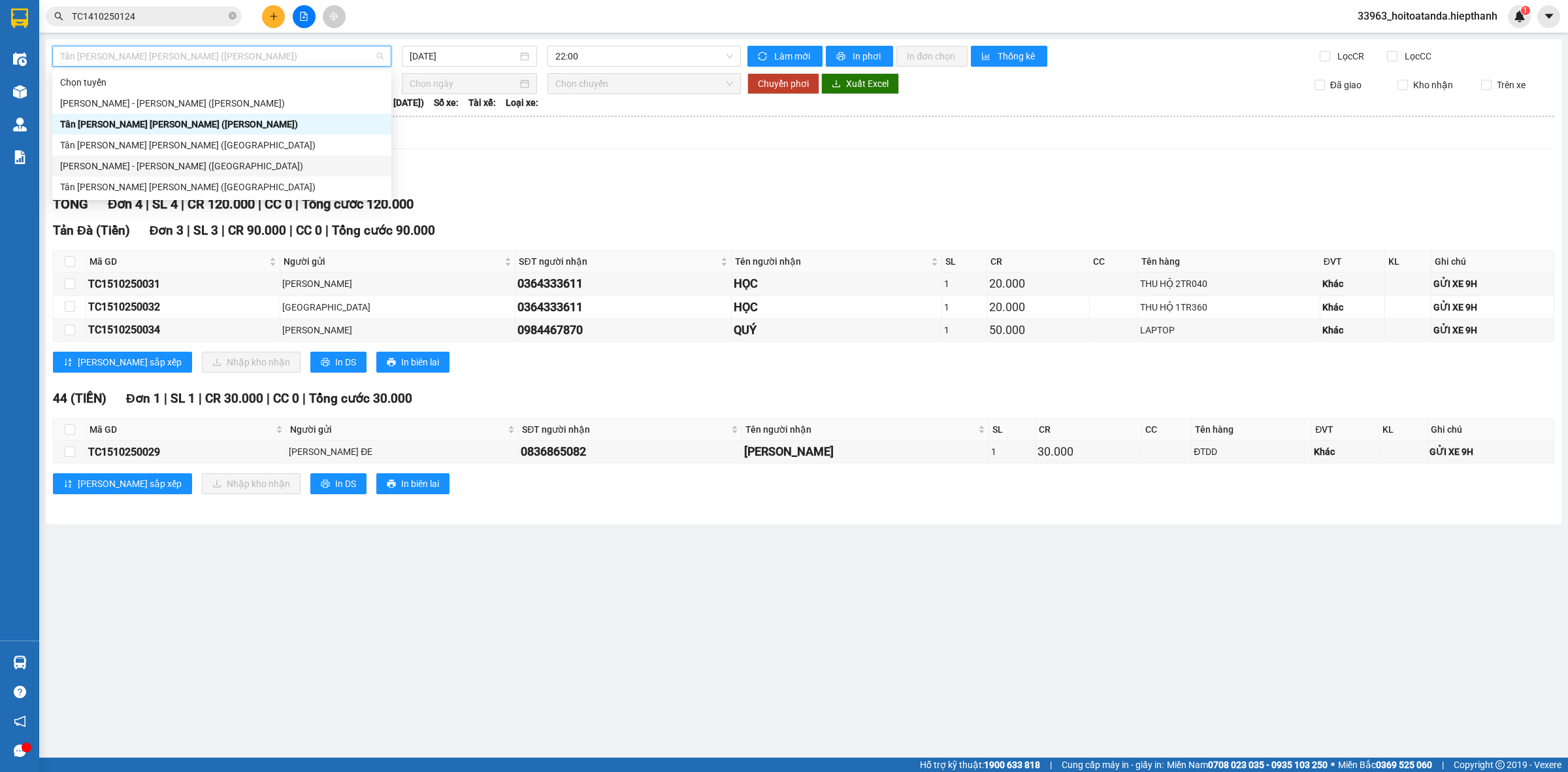
click at [152, 168] on div "[PERSON_NAME] - [PERSON_NAME] ([GEOGRAPHIC_DATA])" at bounding box center [222, 166] width 324 height 15
type input "[DATE]"
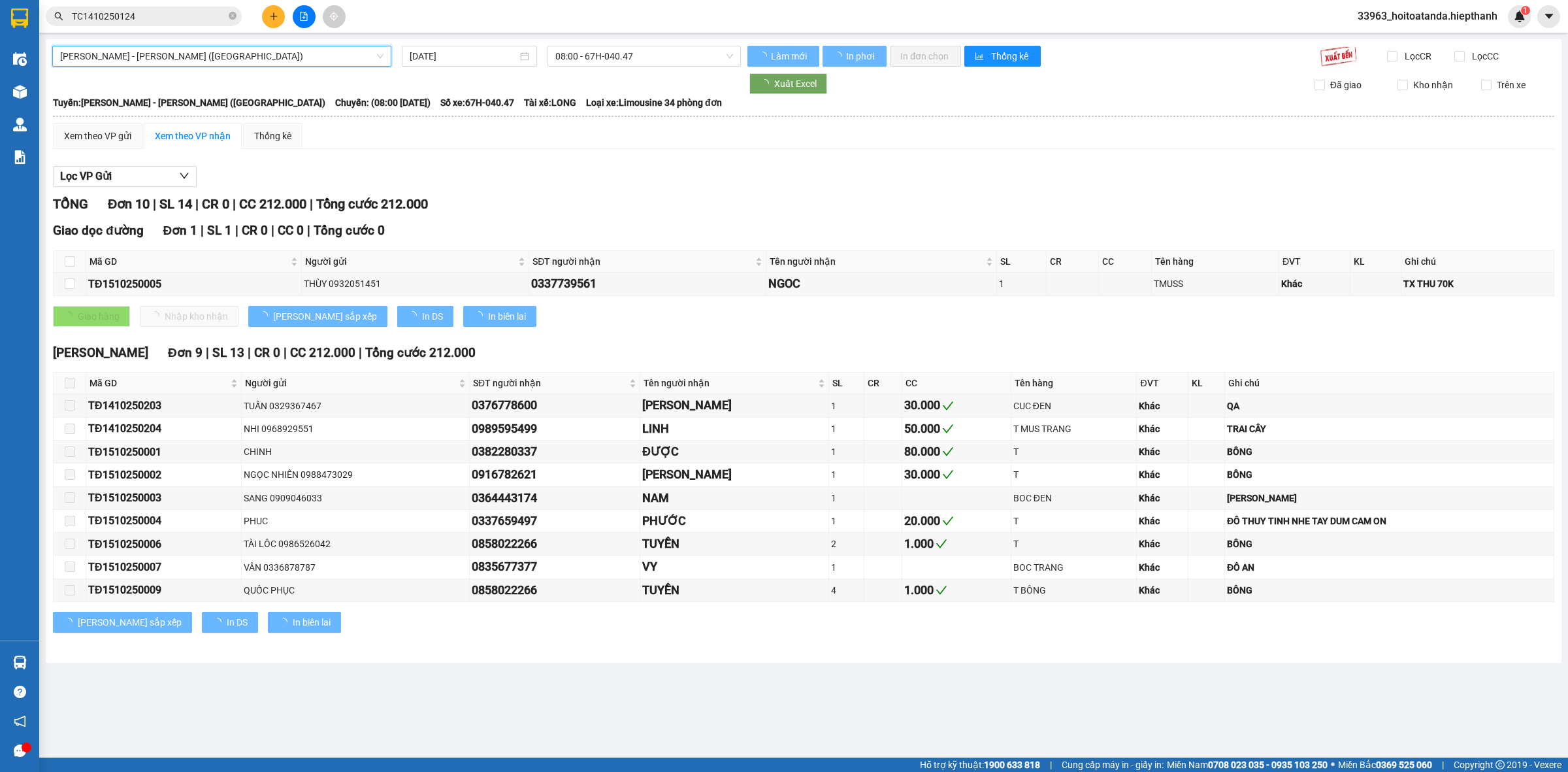
click at [216, 60] on span "[PERSON_NAME] - [PERSON_NAME] ([GEOGRAPHIC_DATA])" at bounding box center [222, 56] width 324 height 19
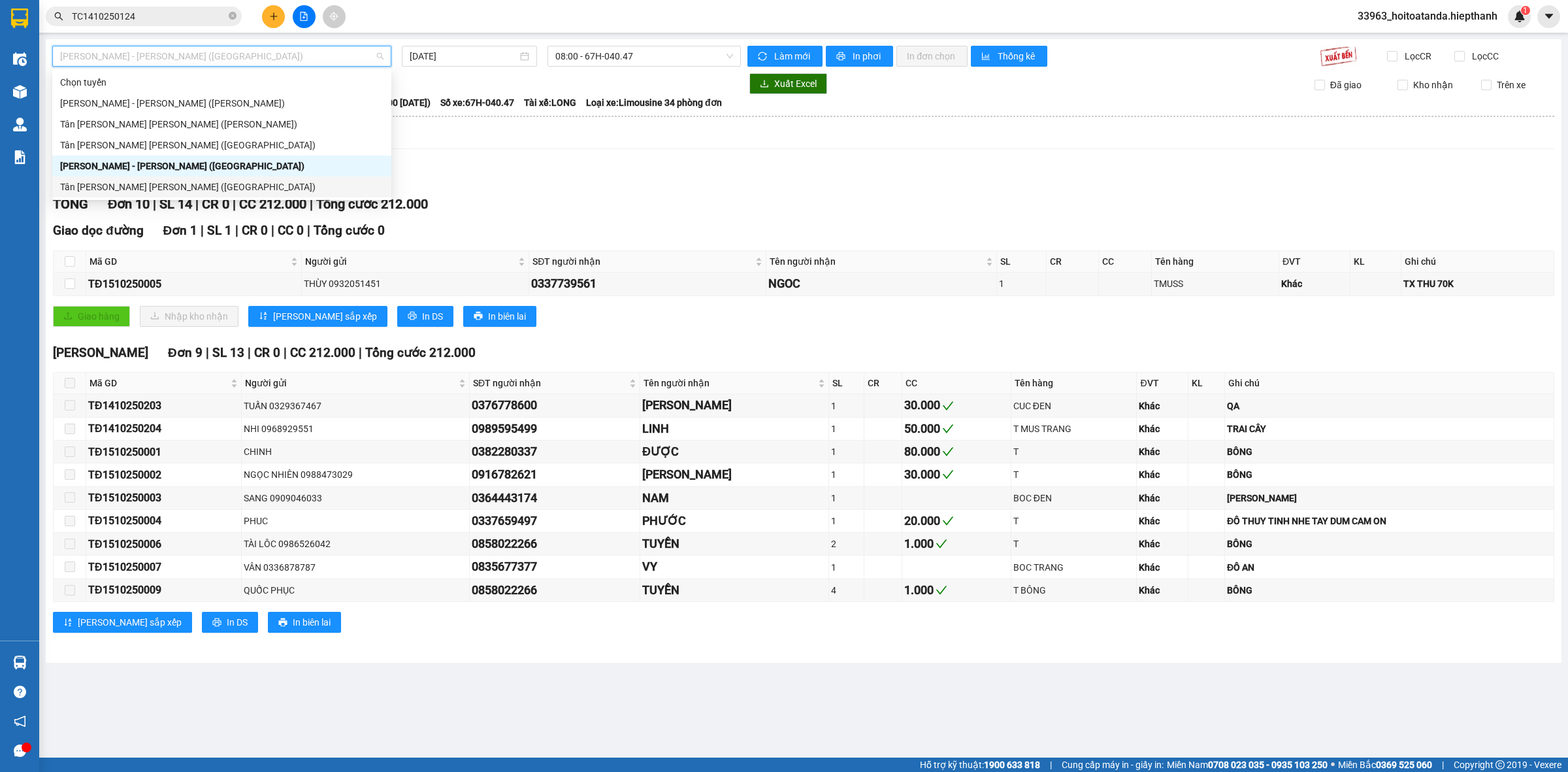
click at [189, 184] on div "Tân [PERSON_NAME] [PERSON_NAME] ([GEOGRAPHIC_DATA])" at bounding box center [222, 187] width 324 height 15
type input "[DATE]"
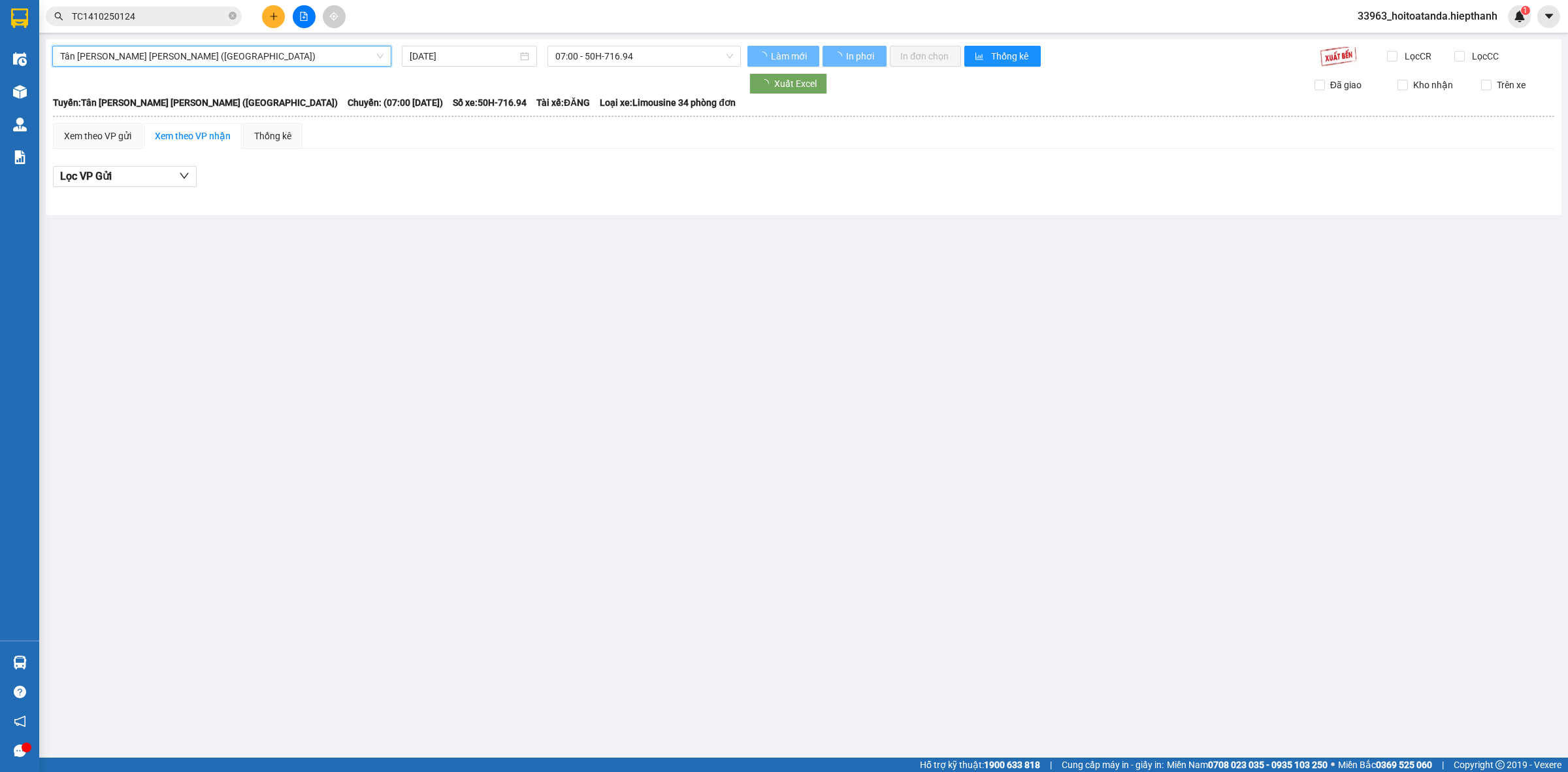
click at [599, 43] on div "[GEOGRAPHIC_DATA][PERSON_NAME][GEOGRAPHIC_DATA][PERSON_NAME] (Giường) [GEOGRAPH…" at bounding box center [803, 128] width 1516 height 176
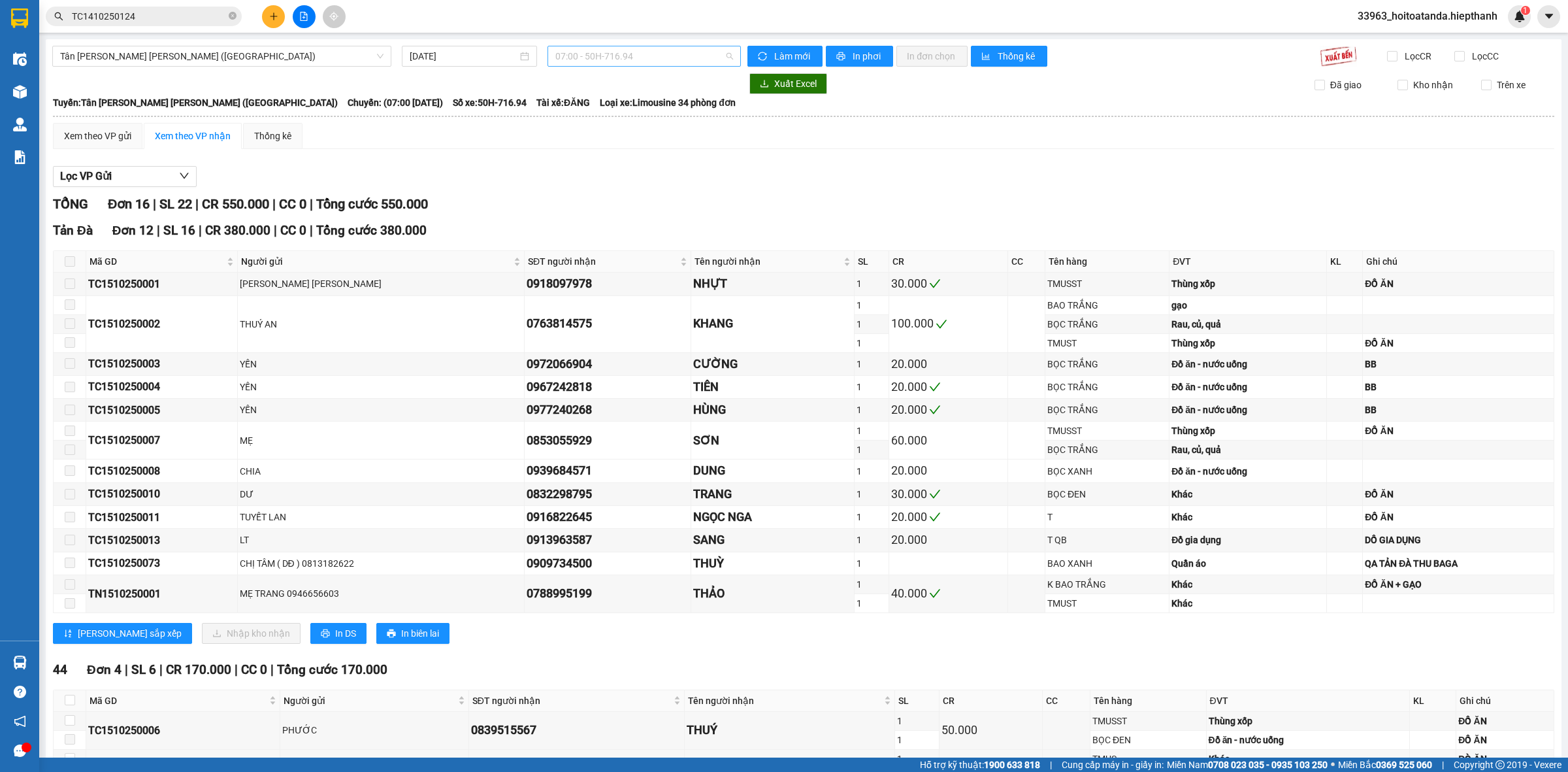
click at [601, 53] on span "07:00 - 50H-716.94" at bounding box center [644, 56] width 178 height 19
click at [602, 129] on div "09:00 - 67B-017.05" at bounding box center [602, 124] width 102 height 15
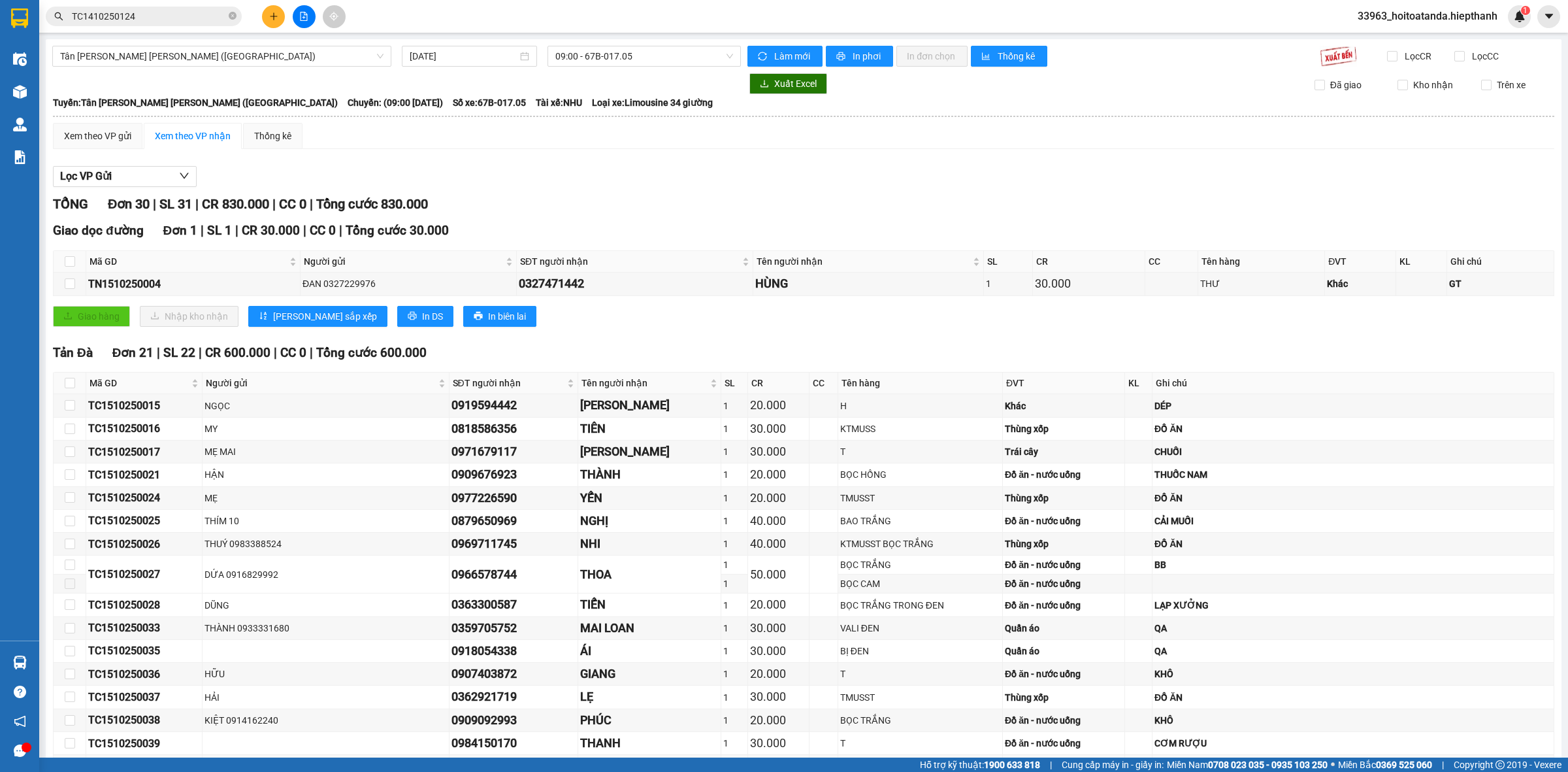
click at [638, 192] on div "Lọc VP Gửi [PERSON_NAME] 30 | SL 31 | CR 830.000 | CC 0 | [PERSON_NAME] 830.00…" at bounding box center [804, 740] width 1502 height 1163
click at [69, 262] on input "checkbox" at bounding box center [70, 262] width 11 height 11
checkbox input "true"
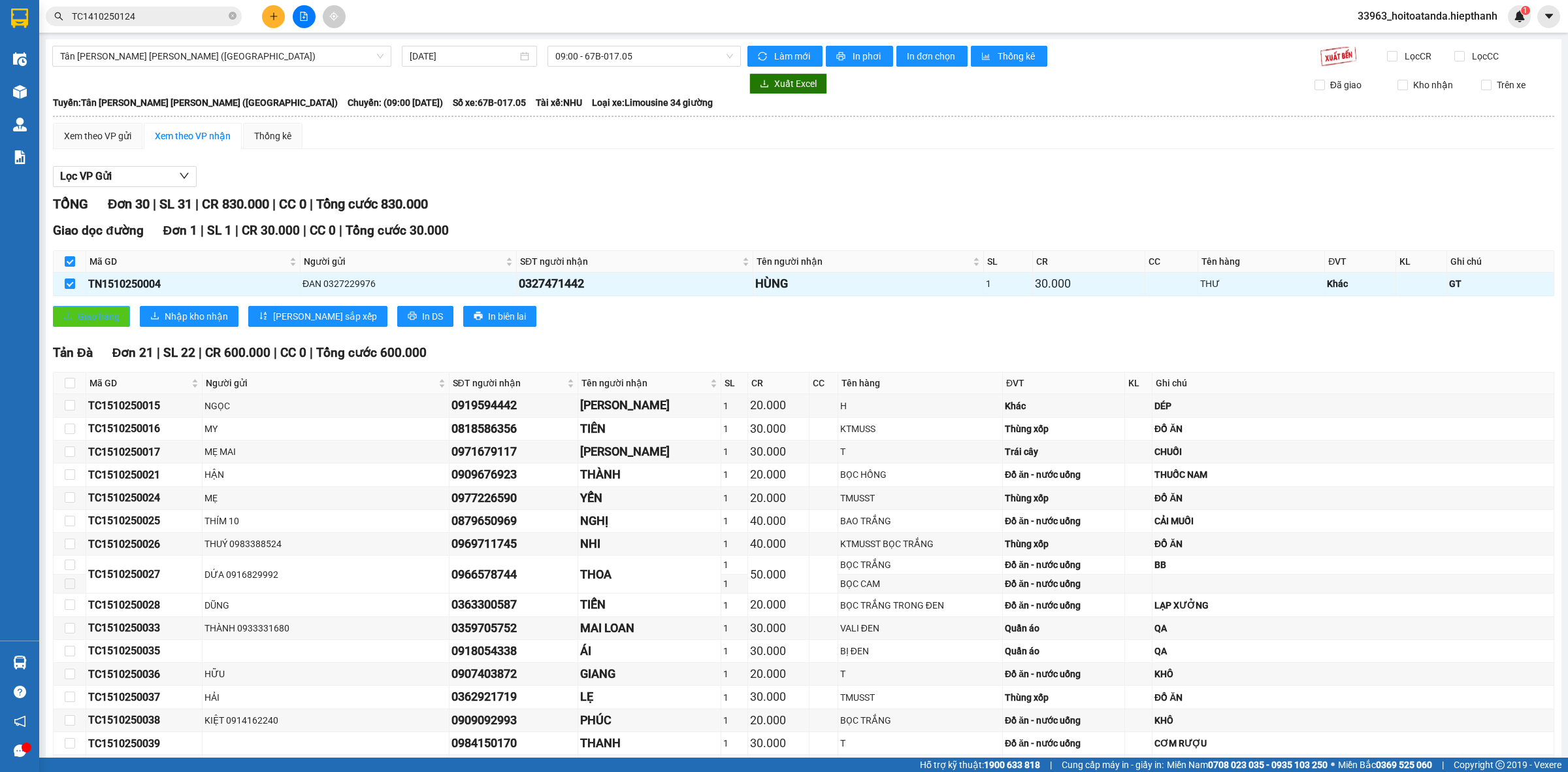
click at [87, 315] on span "Giao hàng" at bounding box center [99, 316] width 42 height 15
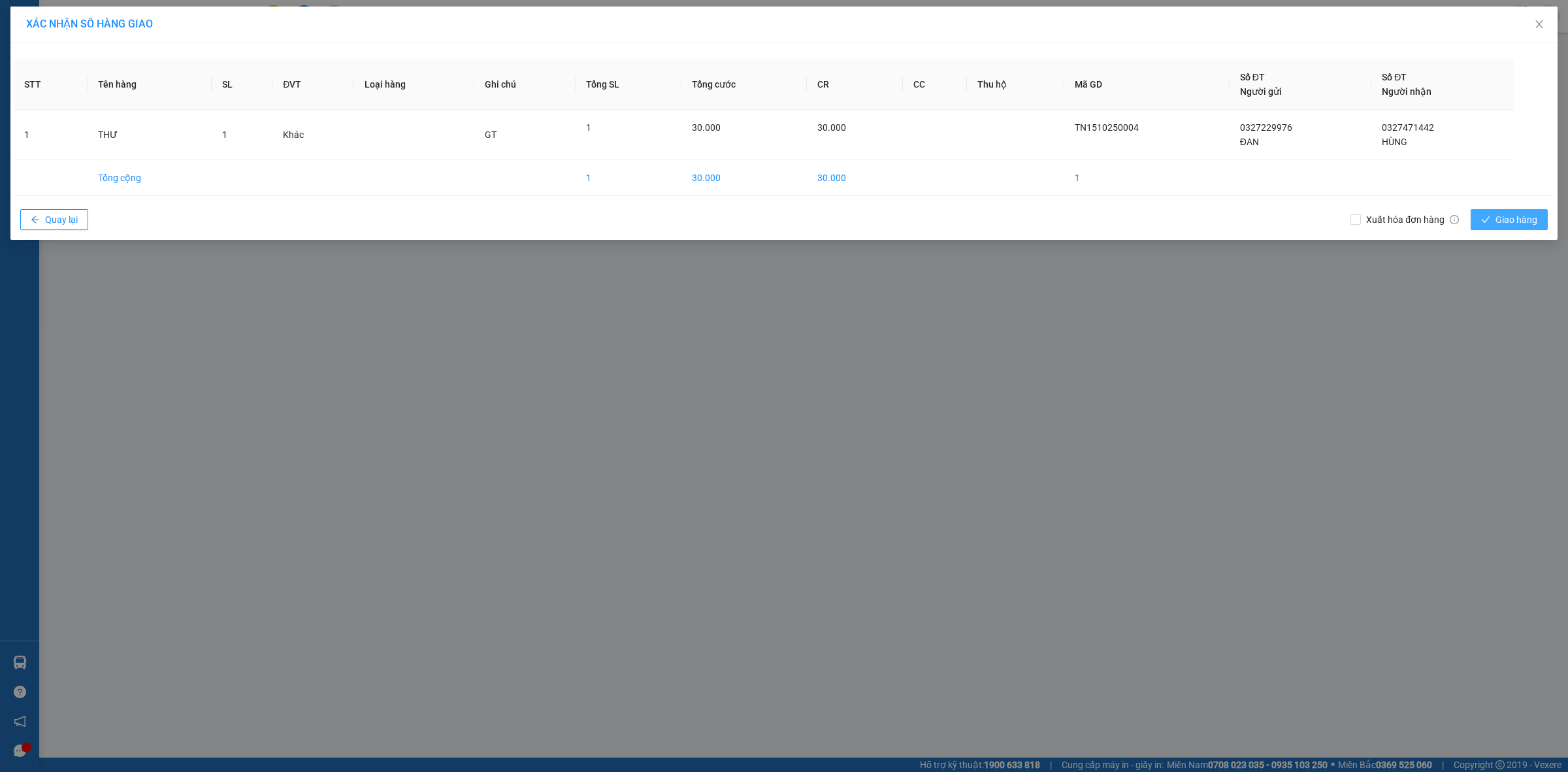
click at [1502, 219] on span "Giao hàng" at bounding box center [1516, 219] width 42 height 15
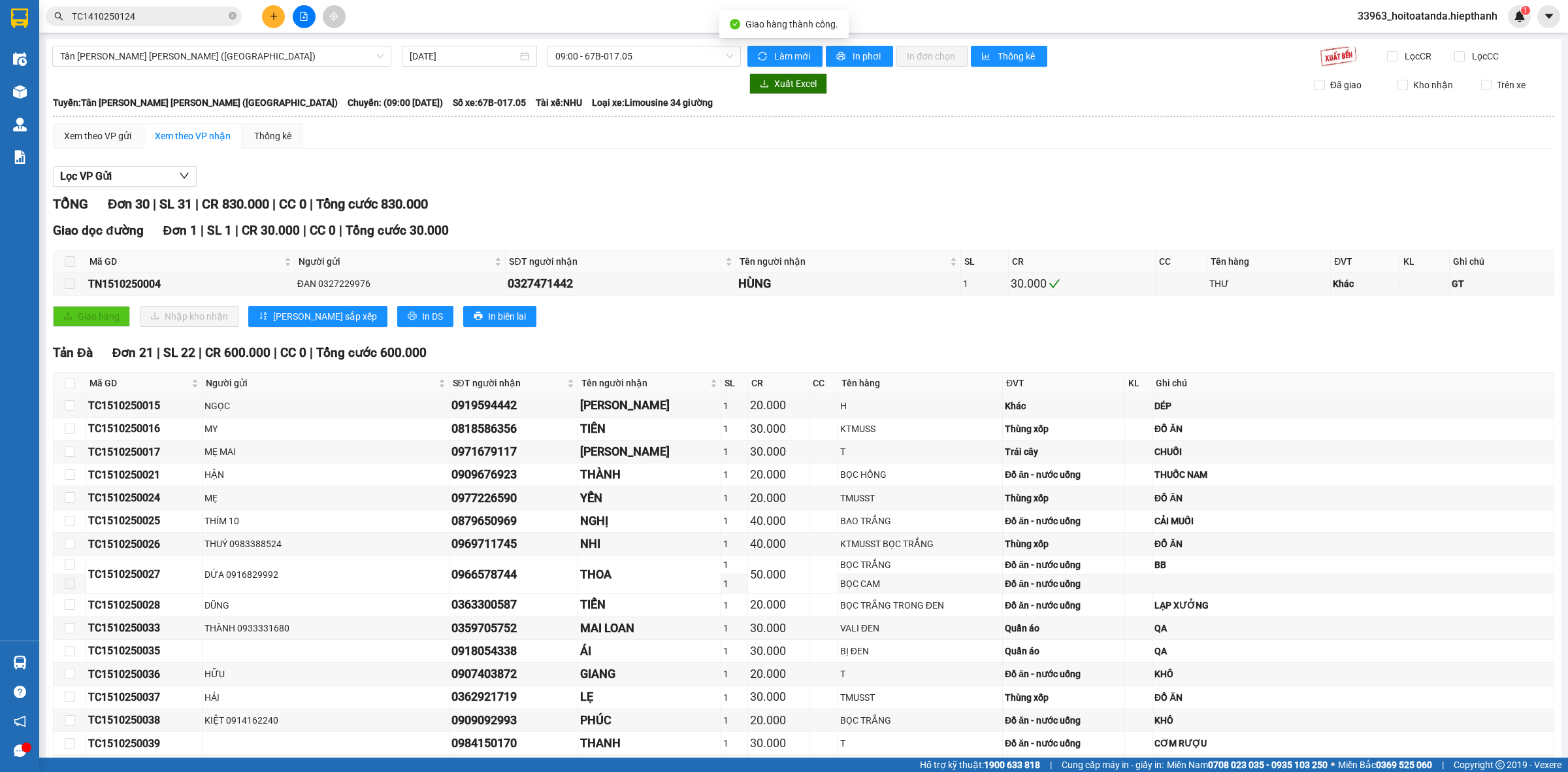
click at [879, 328] on div "Giao dọc đường Đơn 1 | SL 1 | CR 30.000 | CC 0 | [PERSON_NAME] 30.000 Mã GD Ngư…" at bounding box center [804, 278] width 1502 height 115
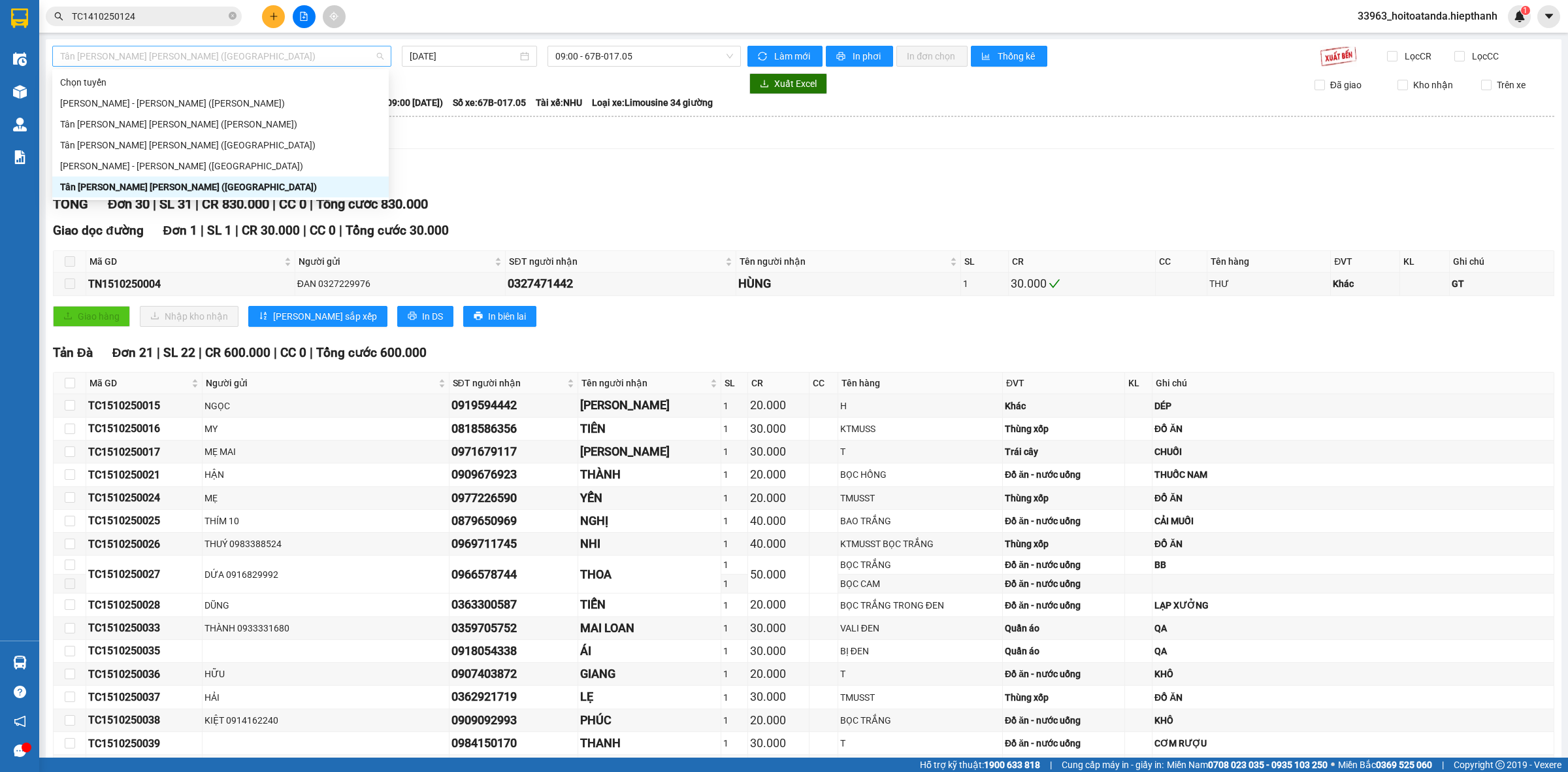
click at [303, 47] on span "Tân [PERSON_NAME] [PERSON_NAME] ([GEOGRAPHIC_DATA])" at bounding box center [222, 56] width 324 height 19
click at [249, 125] on div "Tân [PERSON_NAME] [PERSON_NAME] ([PERSON_NAME])" at bounding box center [220, 124] width 321 height 15
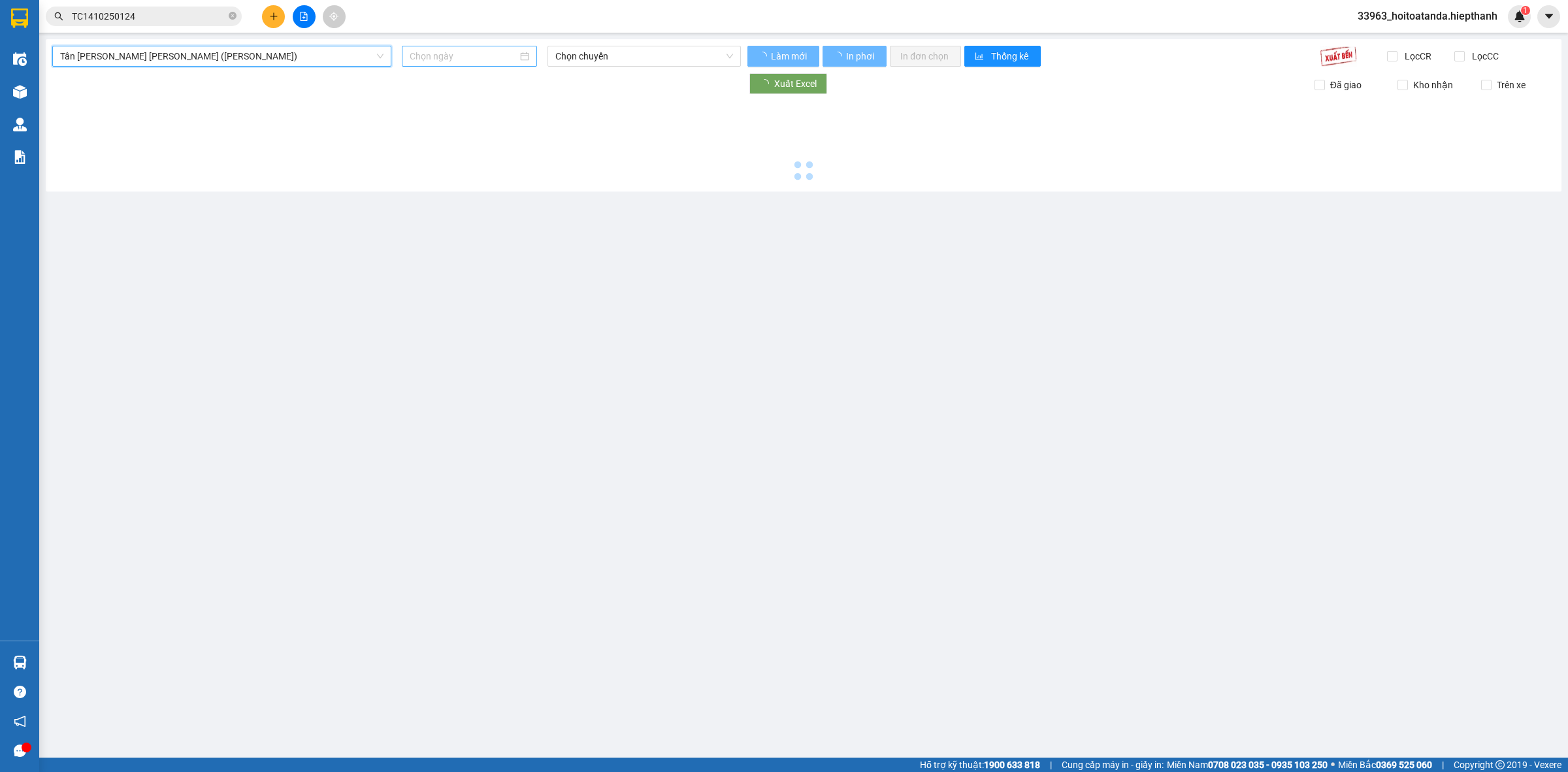
click at [521, 49] on div at bounding box center [469, 56] width 120 height 15
type input "[DATE]"
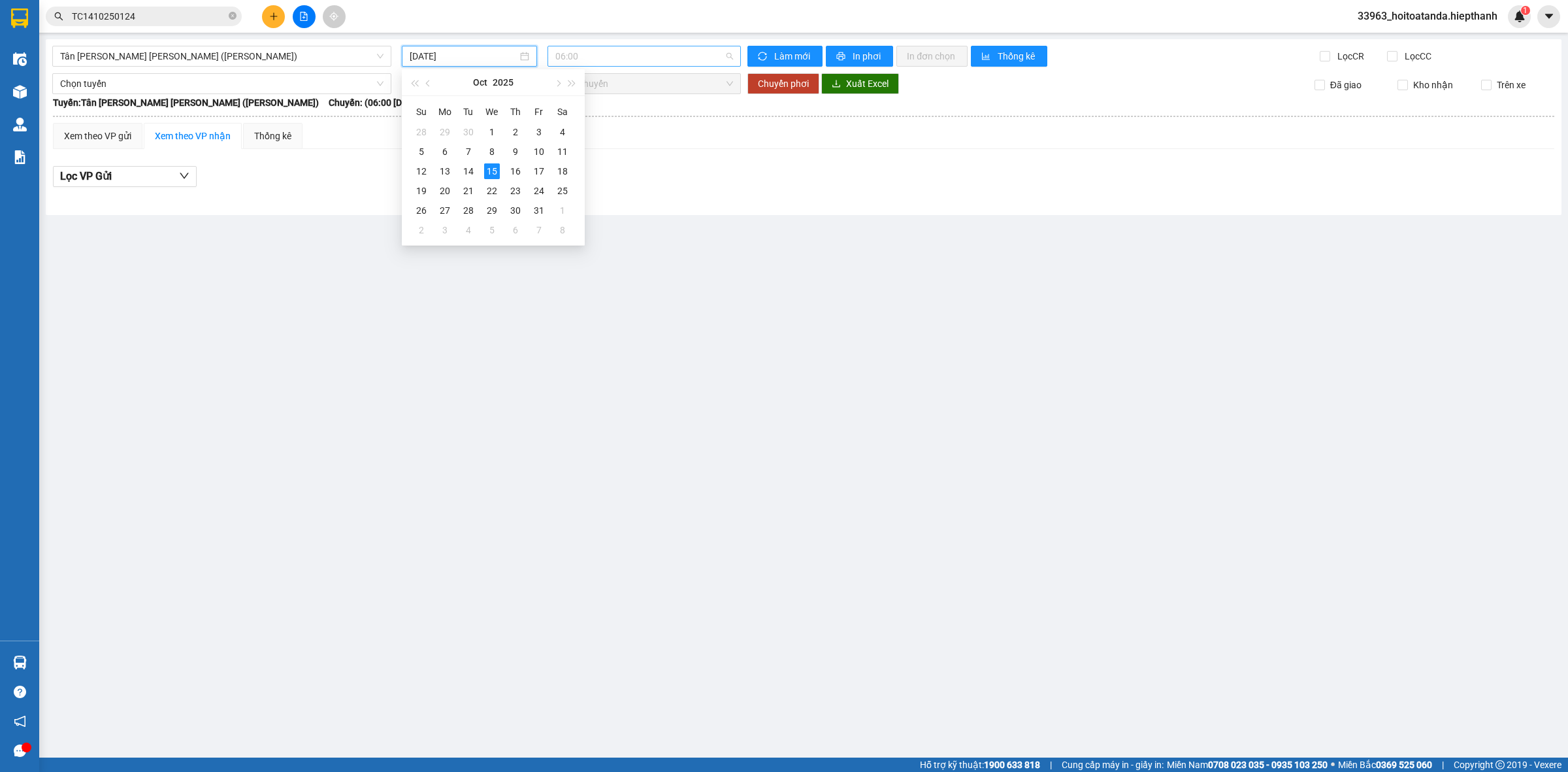
click at [624, 64] on span "06:00" at bounding box center [644, 56] width 178 height 19
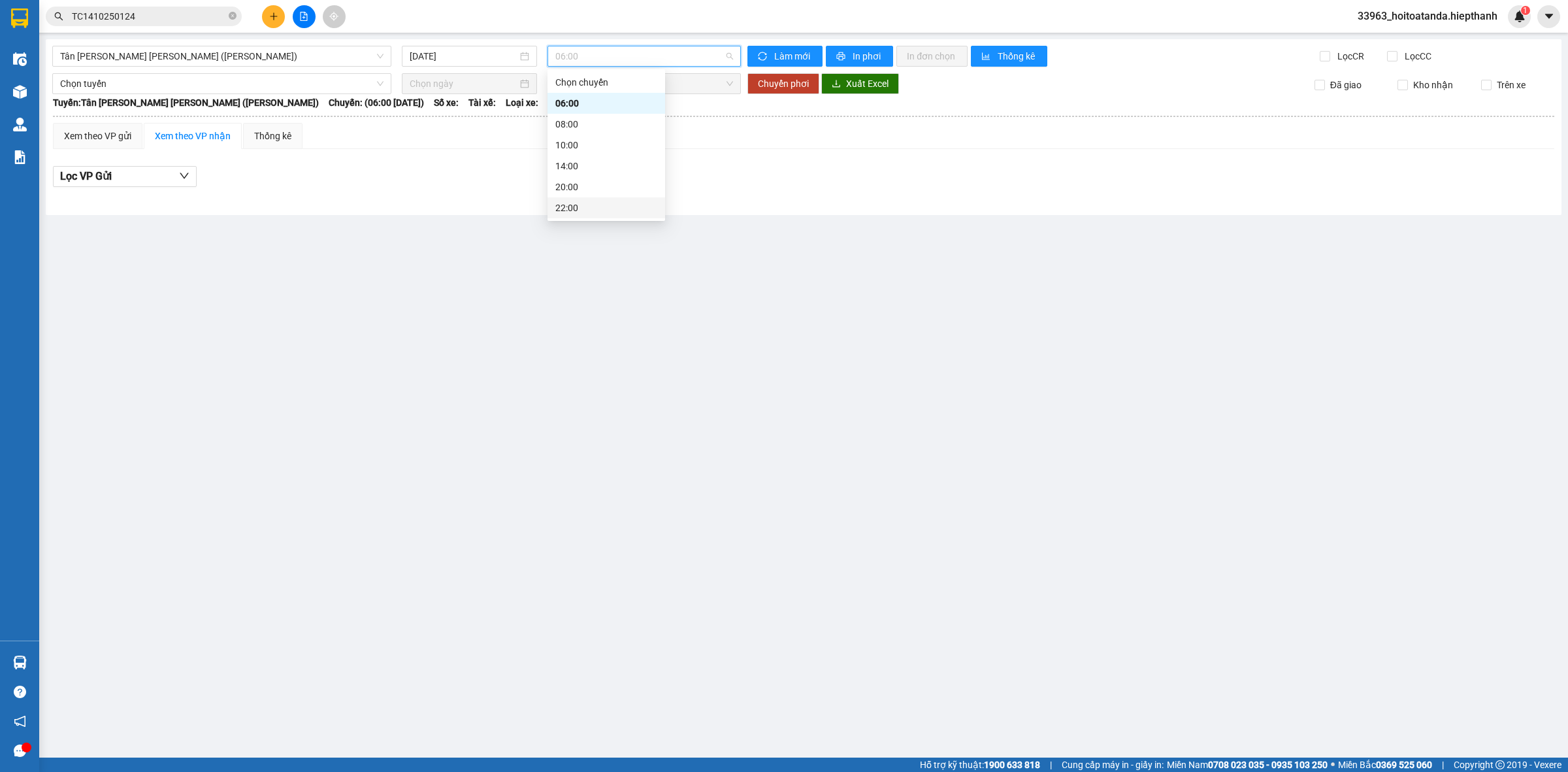
click at [606, 199] on div "22:00" at bounding box center [606, 207] width 117 height 21
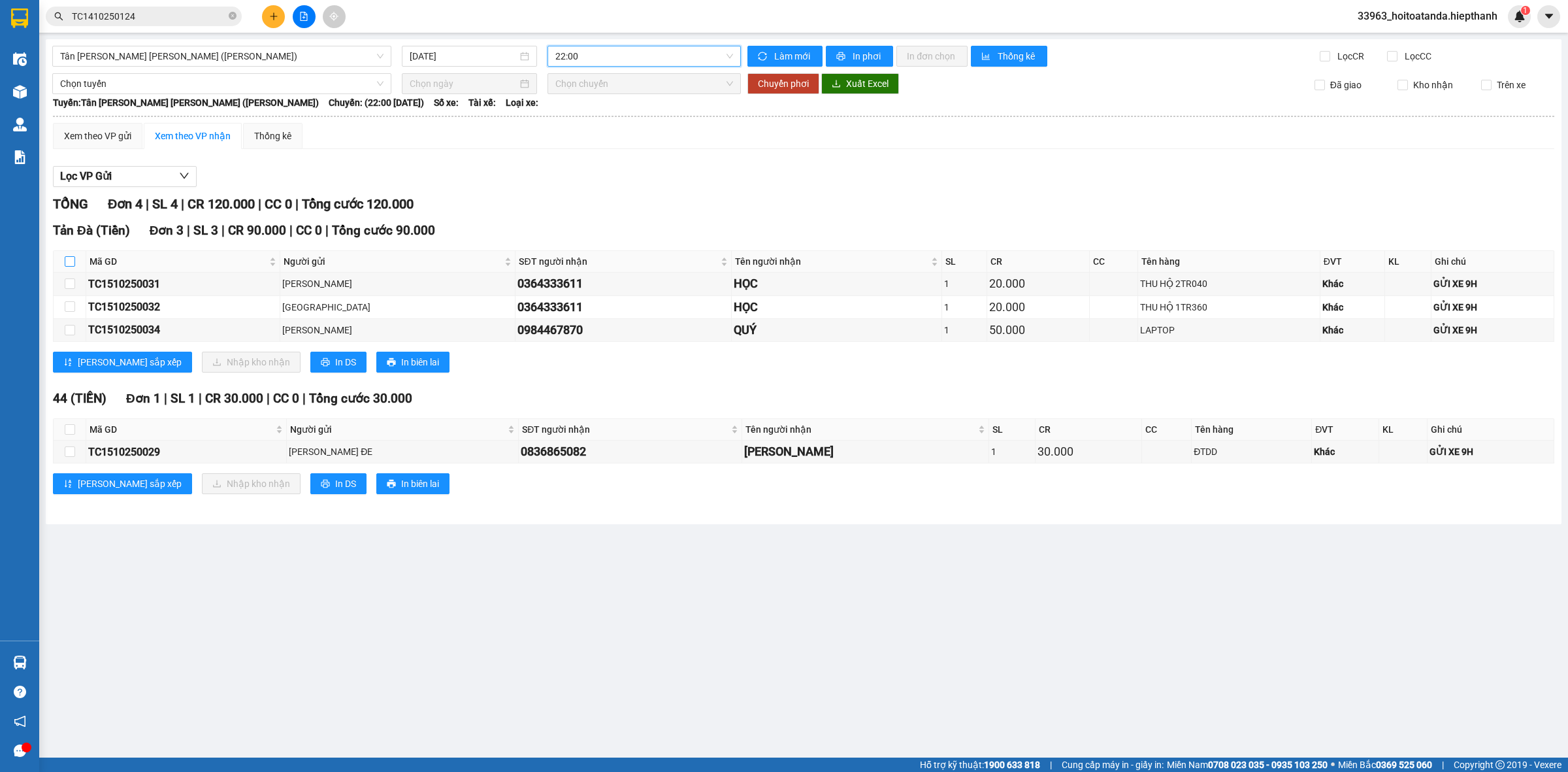
click at [74, 267] on input "checkbox" at bounding box center [70, 262] width 11 height 11
checkbox input "true"
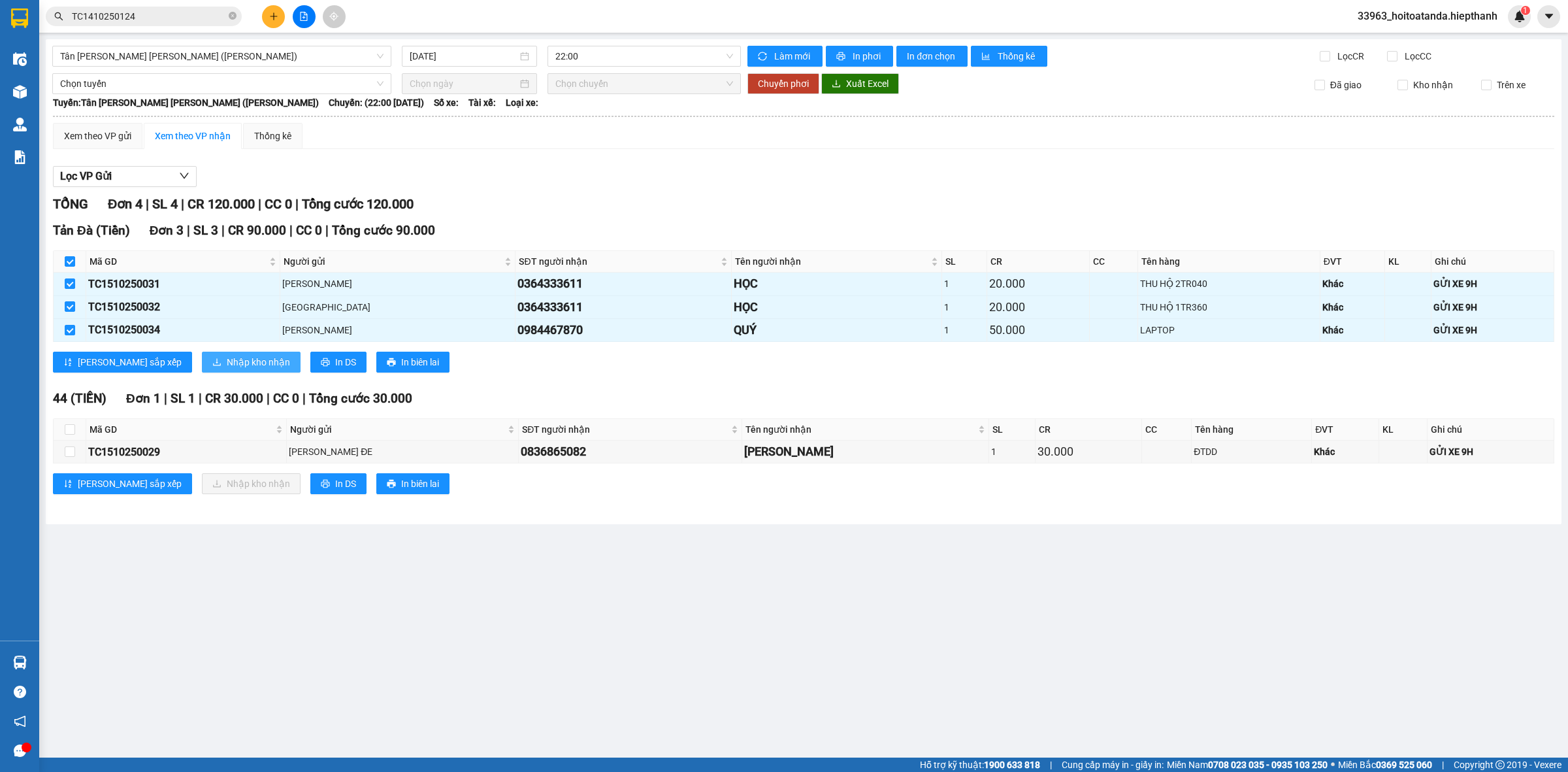
click at [227, 362] on span "Nhập kho nhận" at bounding box center [259, 362] width 63 height 15
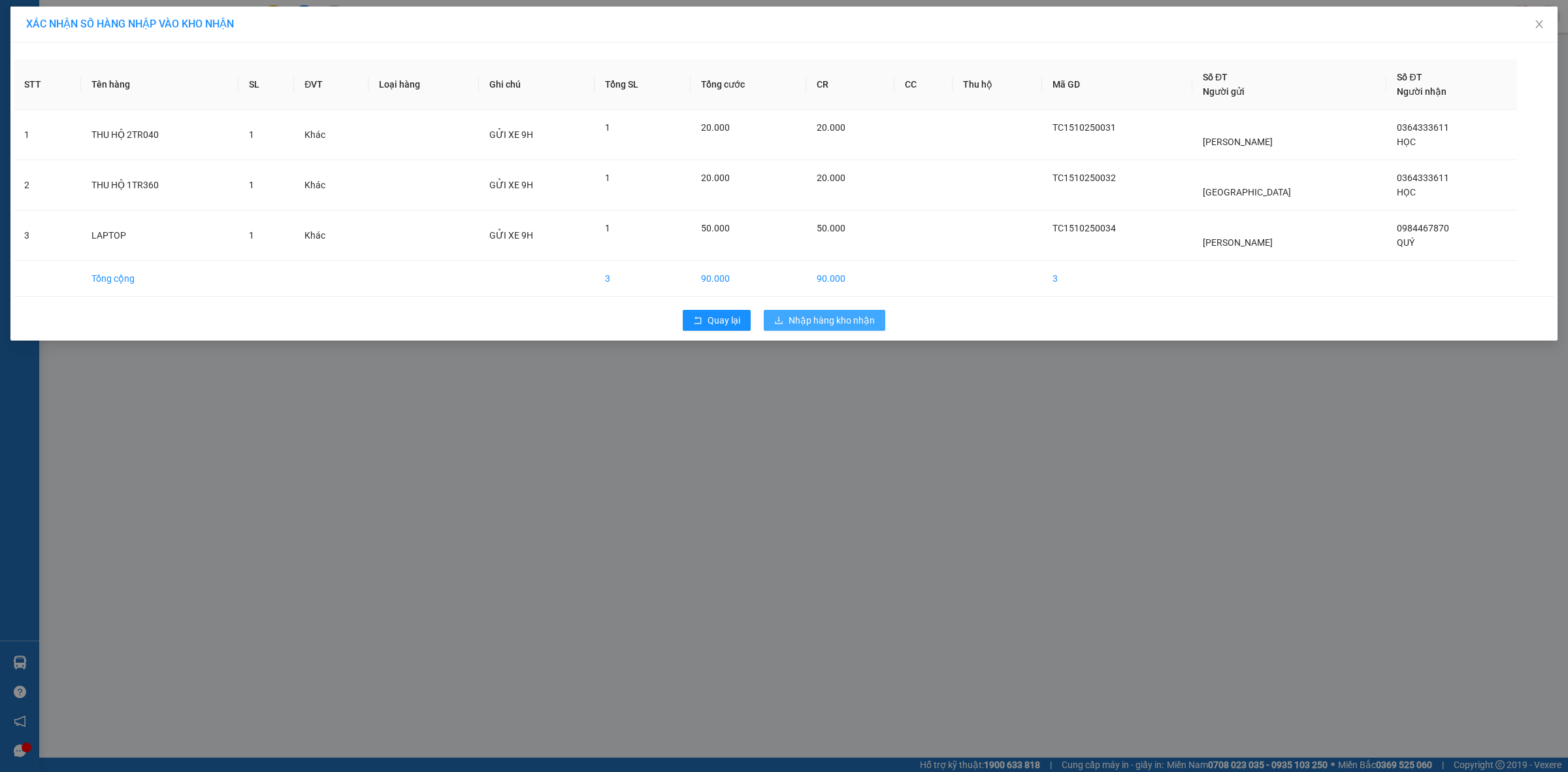
click at [833, 332] on div "Quay lại Nhập hàng kho nhận" at bounding box center [784, 321] width 1541 height 34
click at [830, 328] on span "Nhập hàng kho nhận" at bounding box center [832, 320] width 87 height 15
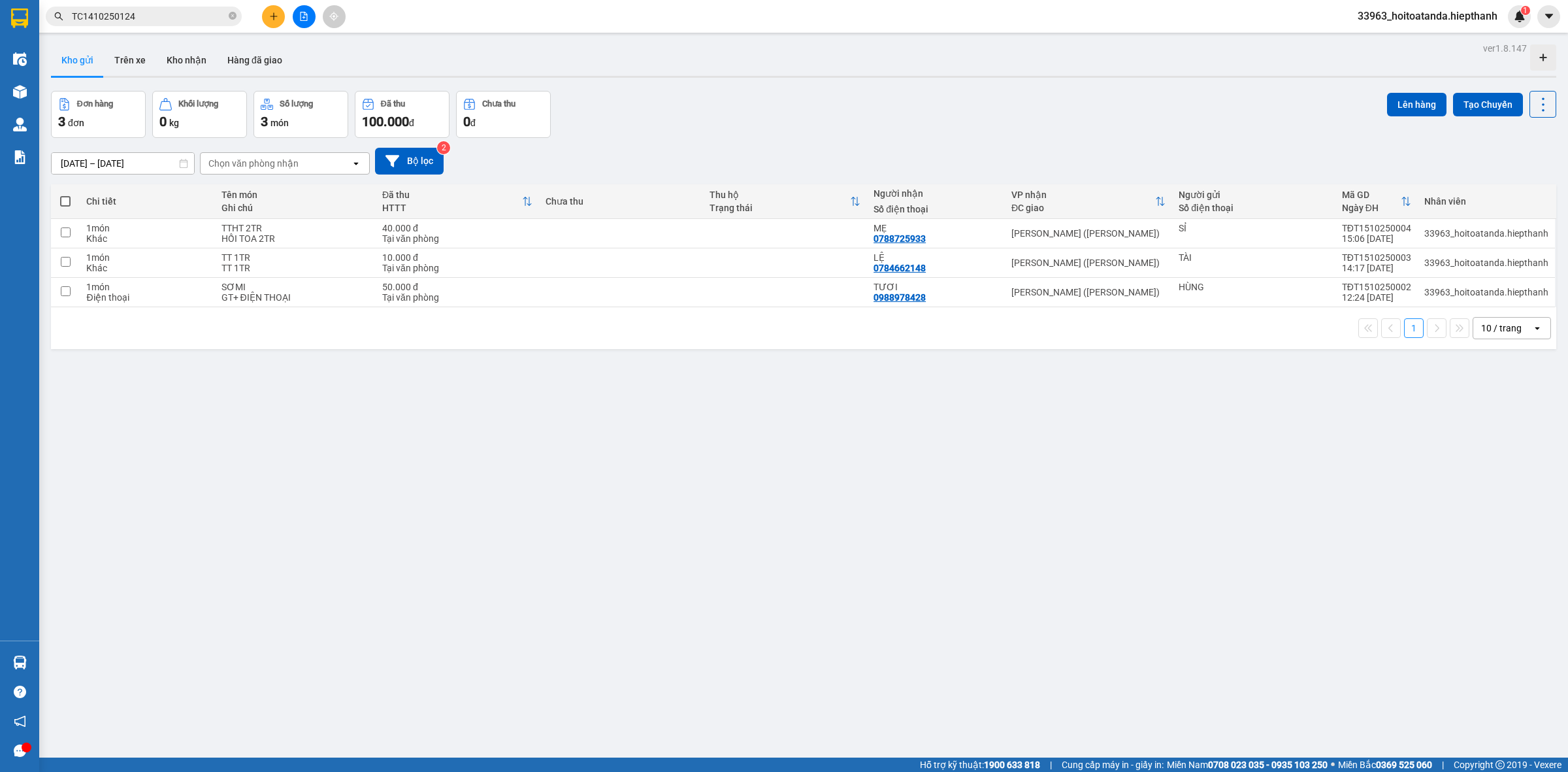
click at [544, 457] on div "ver 1.8.147 Kho gửi Trên xe [PERSON_NAME] Hàng đã [PERSON_NAME] hàng 3 đơn [PER…" at bounding box center [803, 425] width 1516 height 772
click at [505, 486] on div "ver 1.8.147 Kho gửi Trên xe [PERSON_NAME] Hàng đã [PERSON_NAME] hàng 3 đơn [PER…" at bounding box center [803, 425] width 1516 height 772
click at [694, 120] on div "Đơn hàng 3 đơn Khối lượng 0 kg Số lượng 3 món Đã thu 100.000 đ Chưa thu 0 đ Lên…" at bounding box center [803, 114] width 1505 height 47
click at [314, 20] on button at bounding box center [304, 17] width 23 height 23
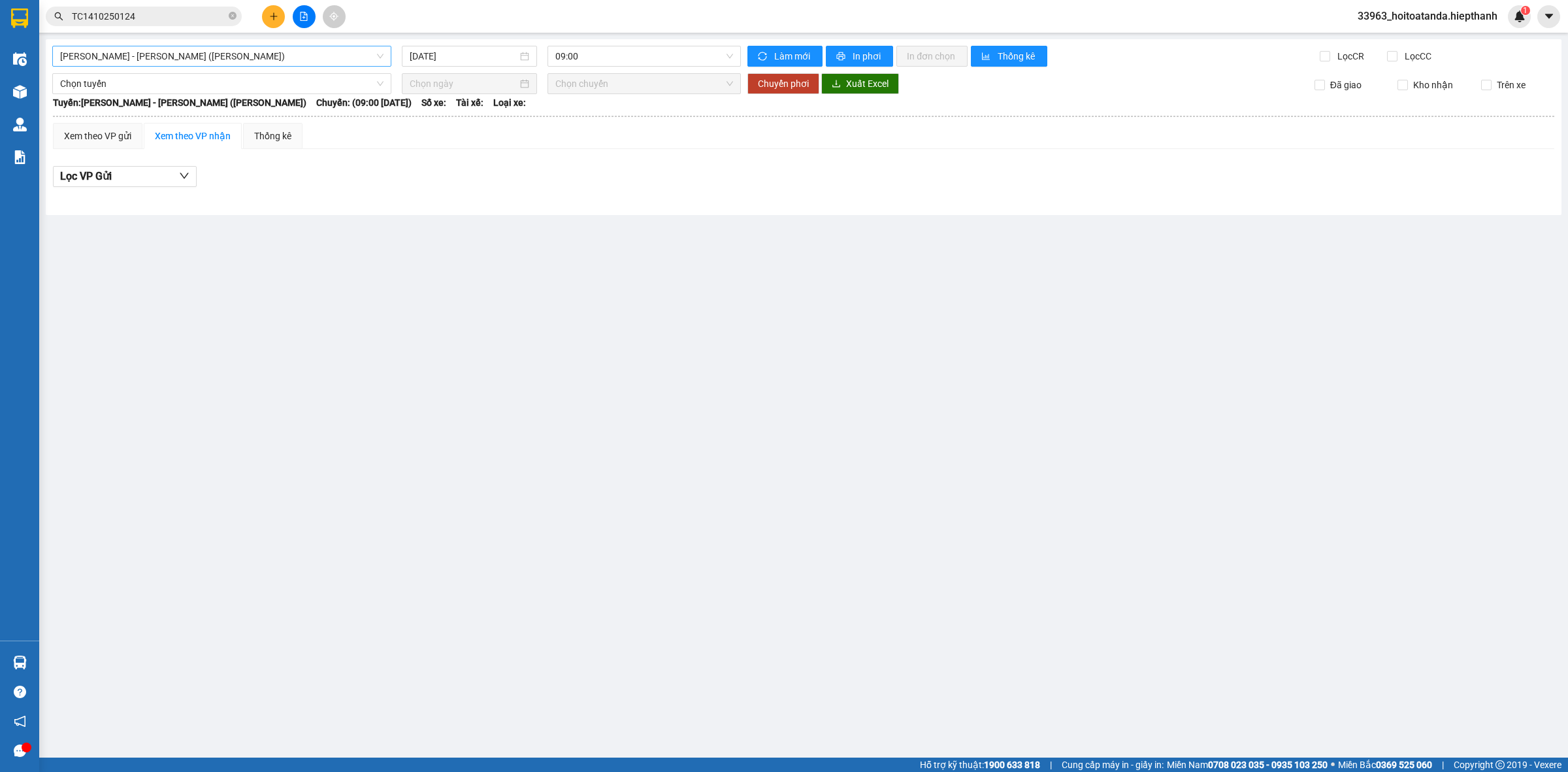
drag, startPoint x: 338, startPoint y: 57, endPoint x: 328, endPoint y: 69, distance: 15.6
click at [337, 57] on span "[PERSON_NAME] - [PERSON_NAME] ([PERSON_NAME])" at bounding box center [222, 56] width 324 height 19
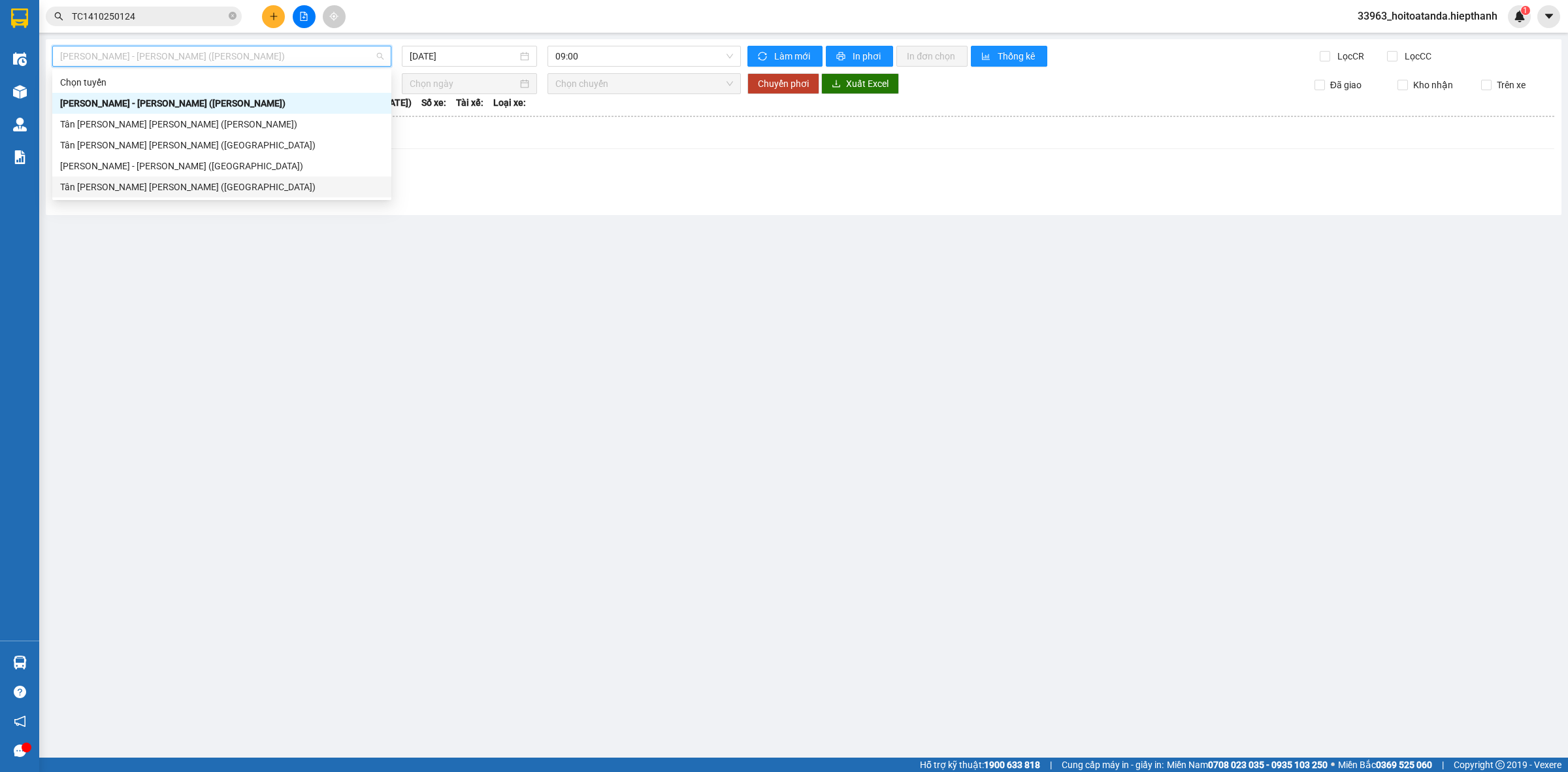
click at [246, 183] on div "Tân [PERSON_NAME] [PERSON_NAME] ([GEOGRAPHIC_DATA])" at bounding box center [222, 187] width 324 height 15
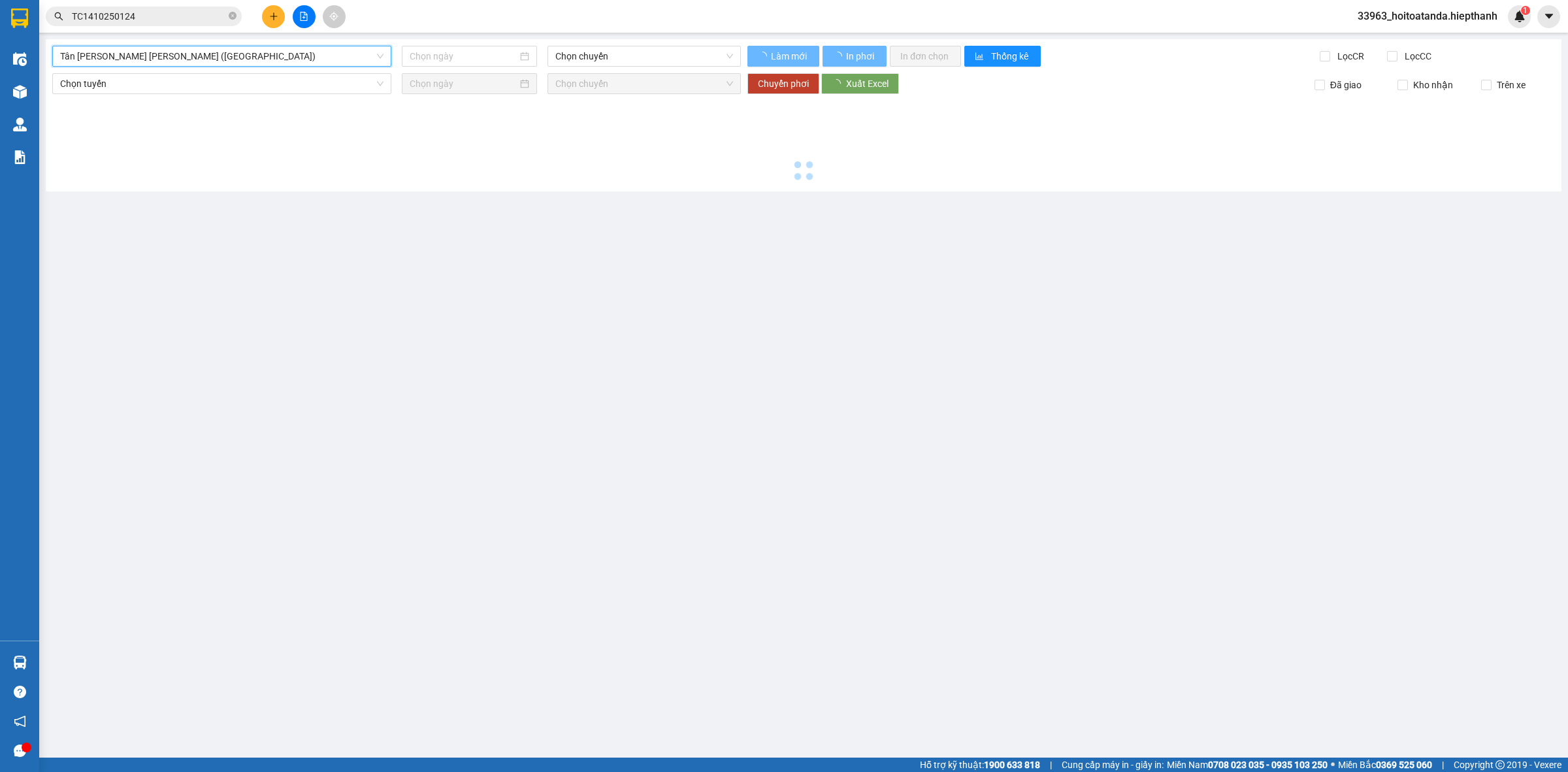
type input "[DATE]"
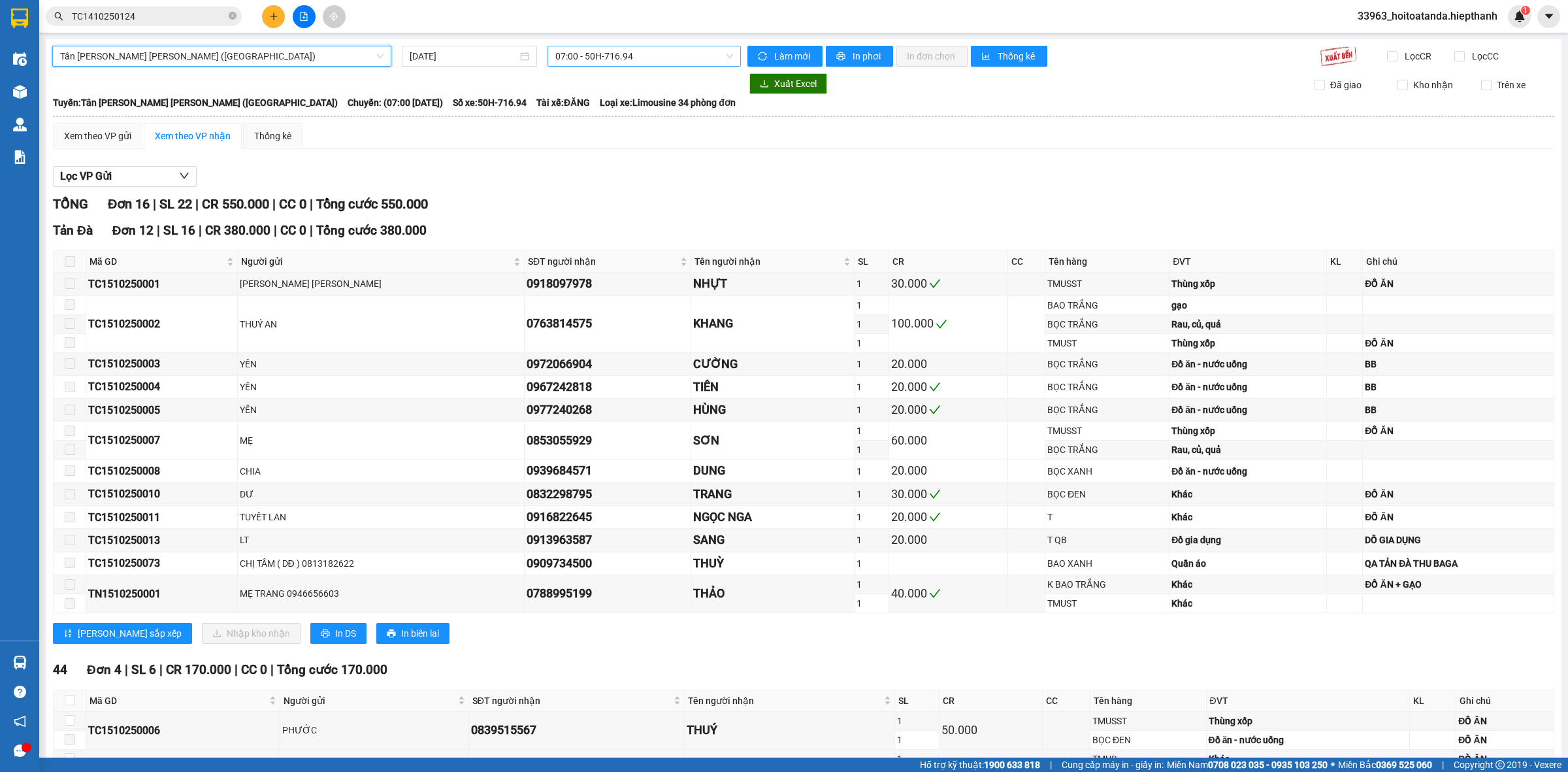
click at [562, 57] on span "07:00 - 50H-716.94" at bounding box center [644, 56] width 178 height 19
click at [576, 54] on span "07:00 - 50H-716.94" at bounding box center [644, 56] width 178 height 19
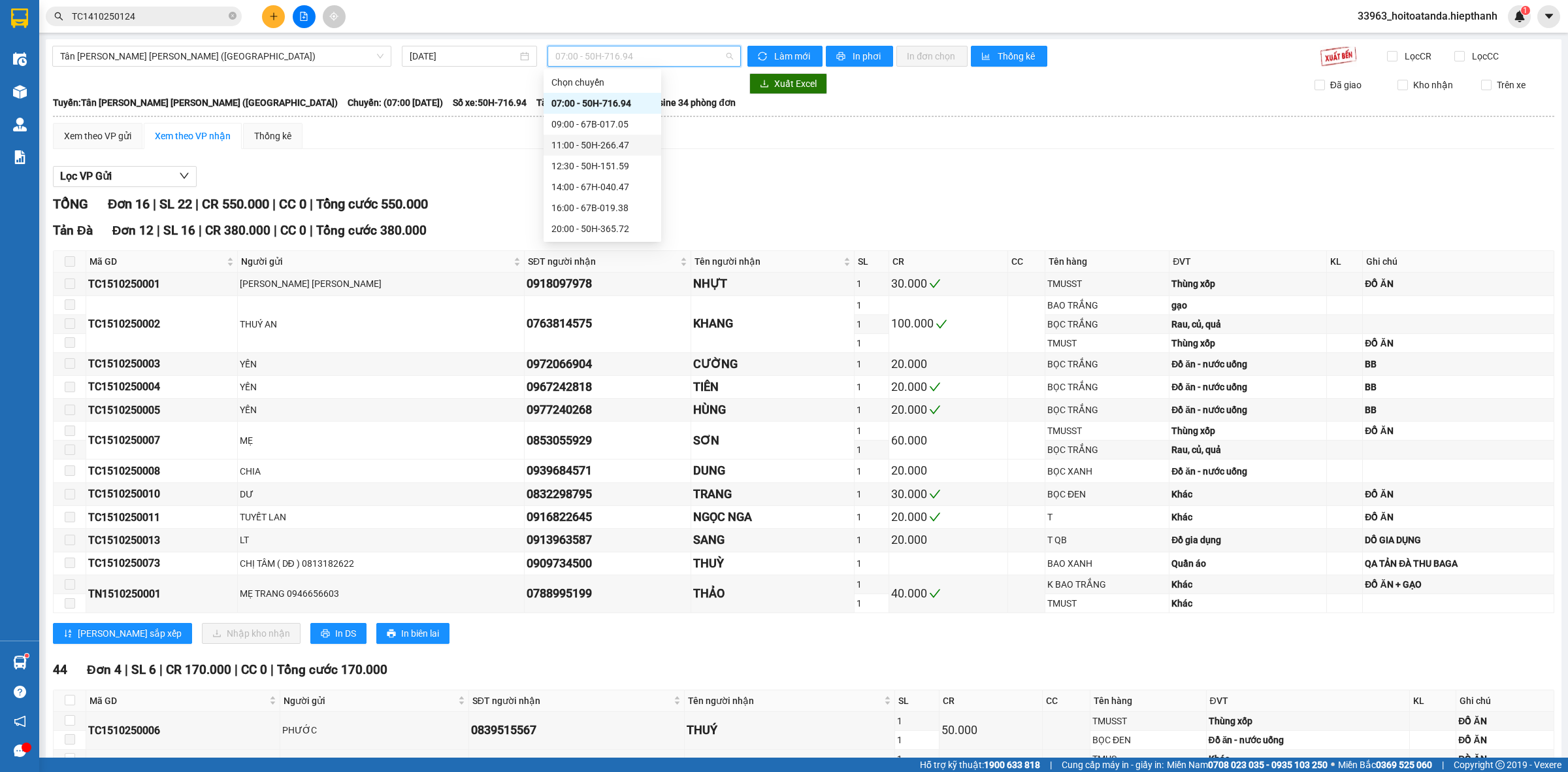
click at [576, 145] on div "11:00 - 50H-266.47" at bounding box center [602, 145] width 102 height 15
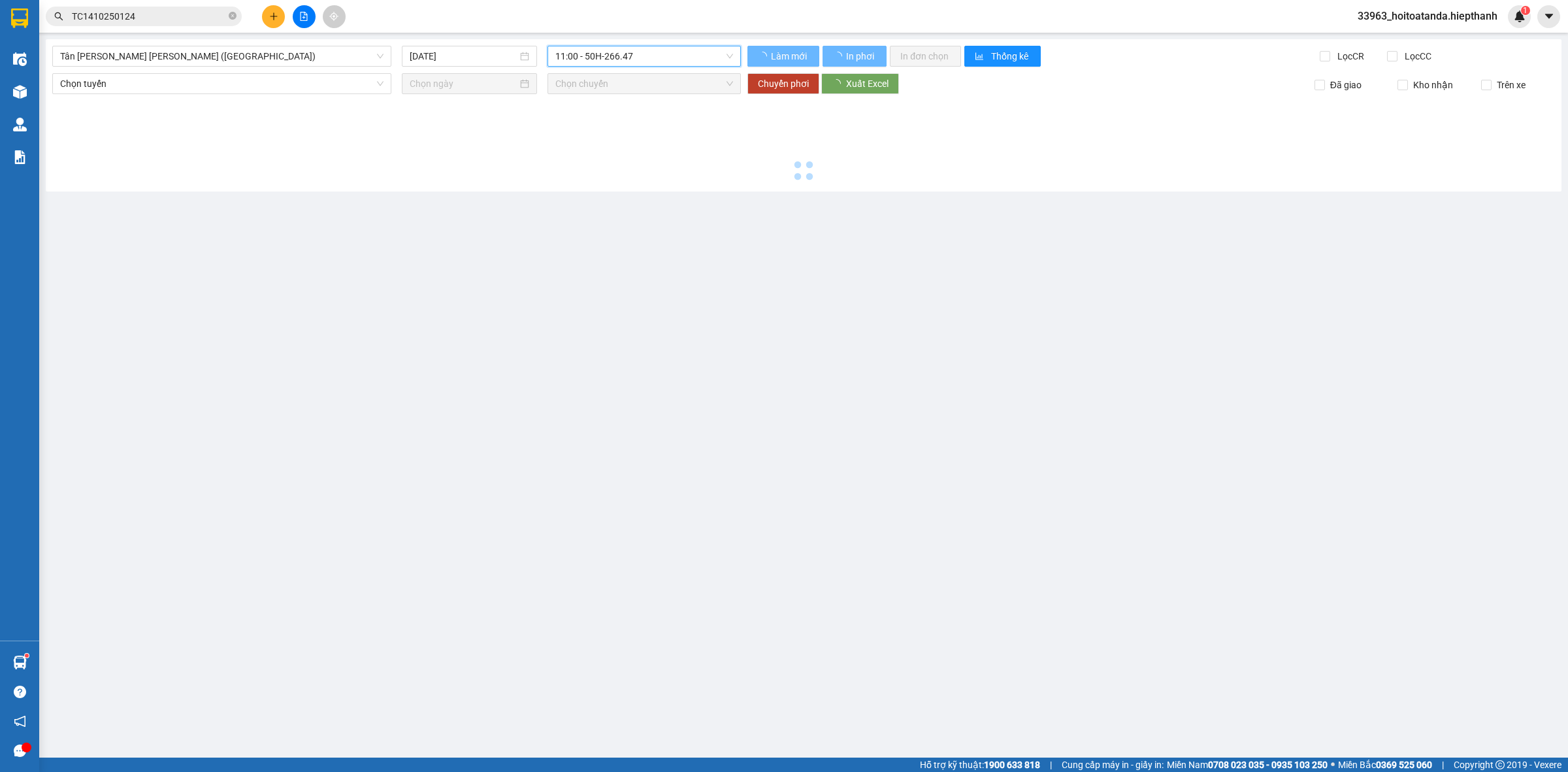
click at [701, 208] on main "[GEOGRAPHIC_DATA][PERSON_NAME][GEOGRAPHIC_DATA][PERSON_NAME] (Giường) [DATE] 11…" at bounding box center [784, 379] width 1568 height 757
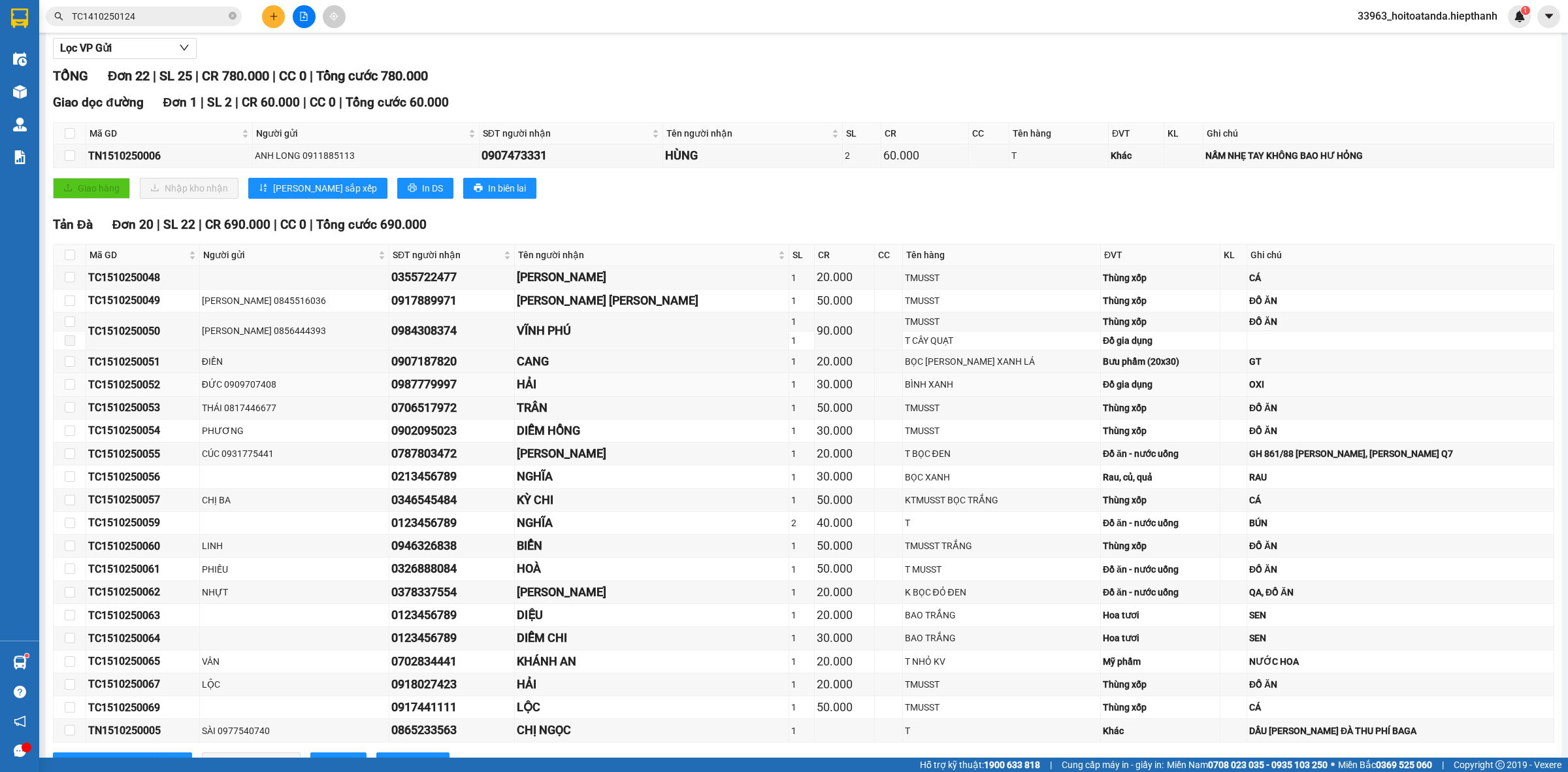
scroll to position [163, 0]
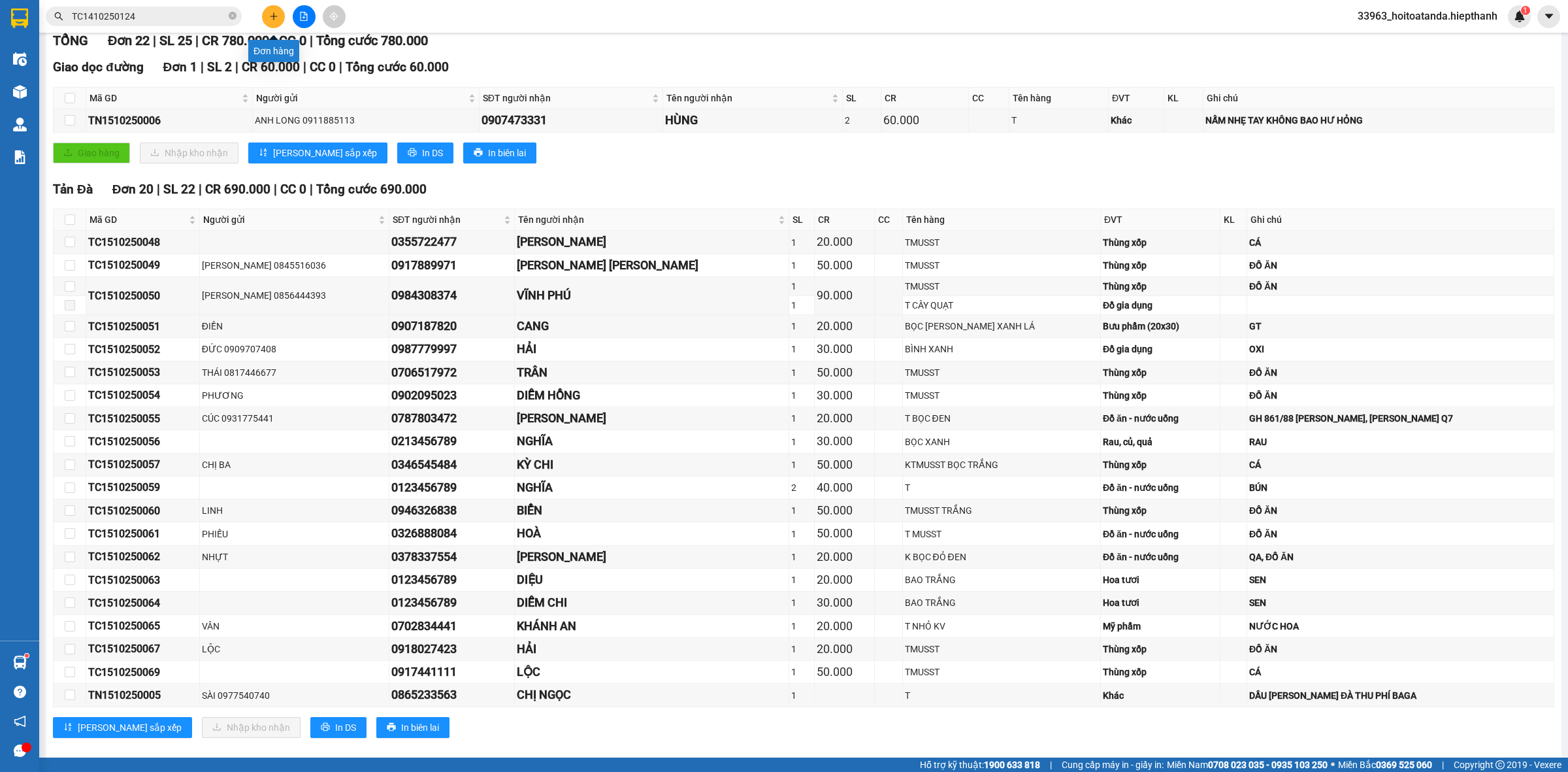
click at [276, 15] on icon "plus" at bounding box center [274, 16] width 9 height 9
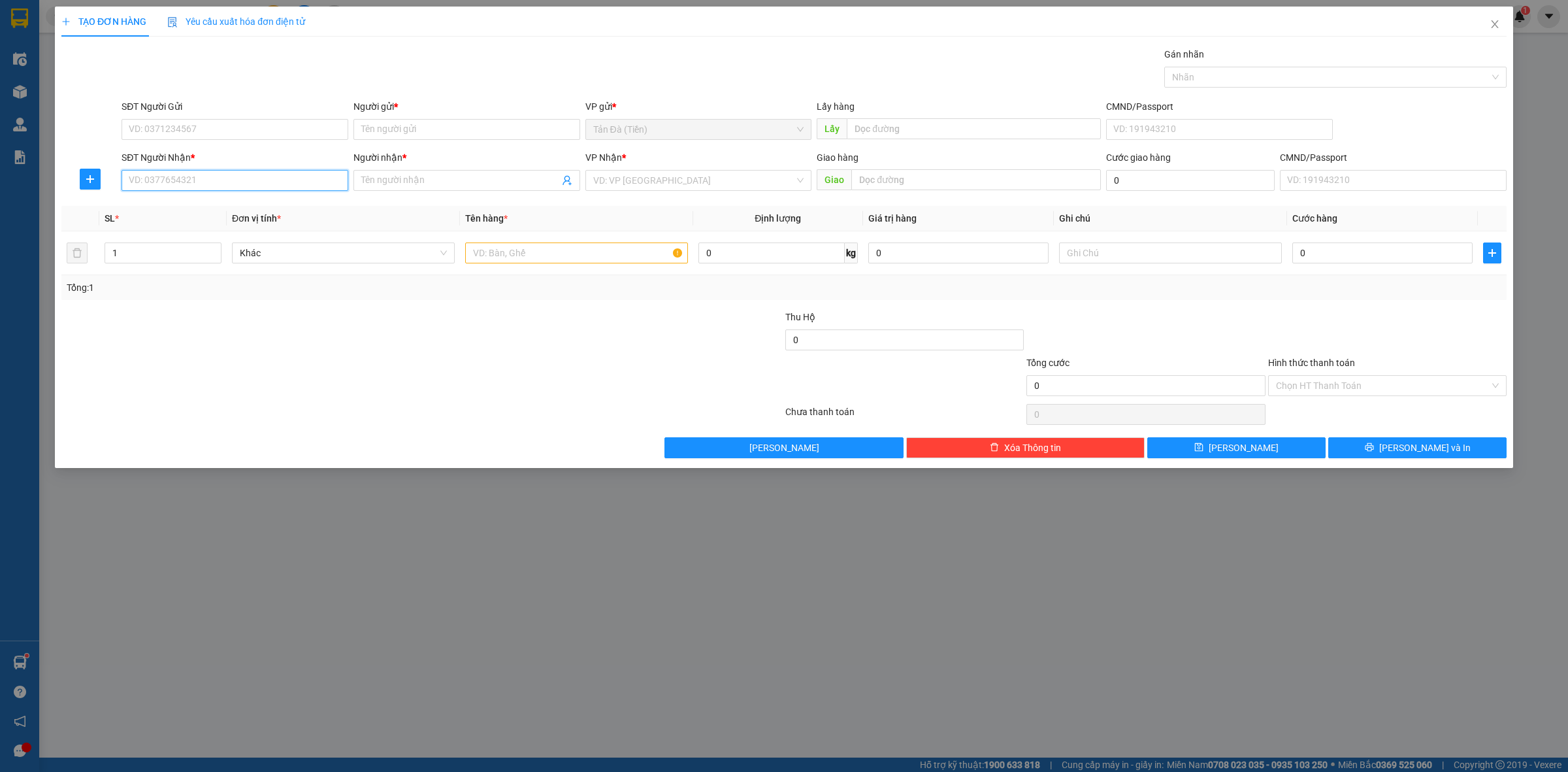
click at [226, 181] on input "SĐT Người Nhận *" at bounding box center [235, 180] width 227 height 21
type input "0382330294"
drag, startPoint x: 214, startPoint y: 210, endPoint x: 244, endPoint y: 176, distance: 45.3
click at [216, 209] on div "0382330294 - HIẾU" at bounding box center [234, 207] width 211 height 15
type input "HIẾU"
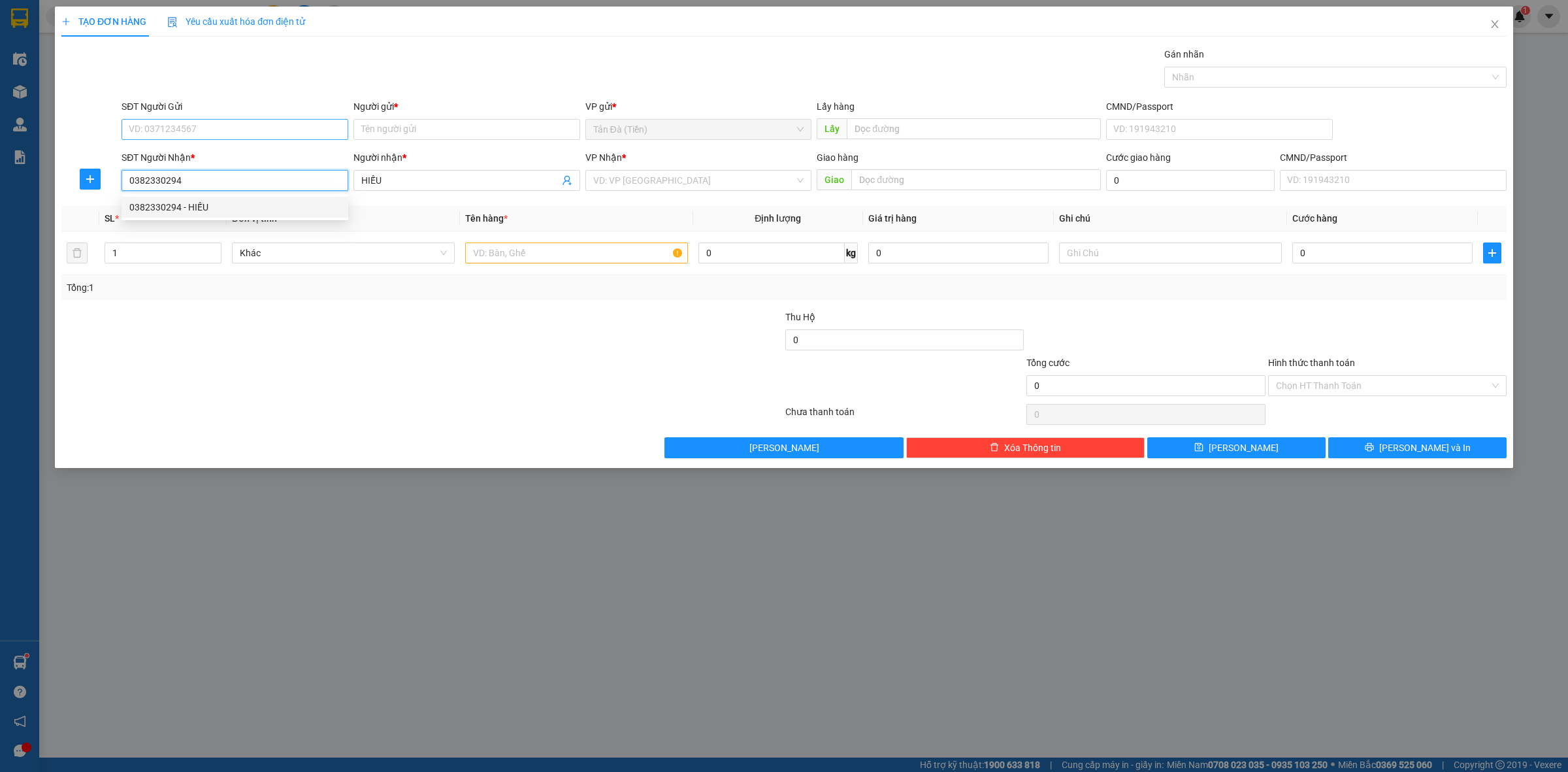
type input "0382330294"
click at [268, 124] on input "SĐT Người Gửi" at bounding box center [235, 129] width 227 height 21
click at [438, 136] on input "Người gửi *" at bounding box center [467, 129] width 227 height 21
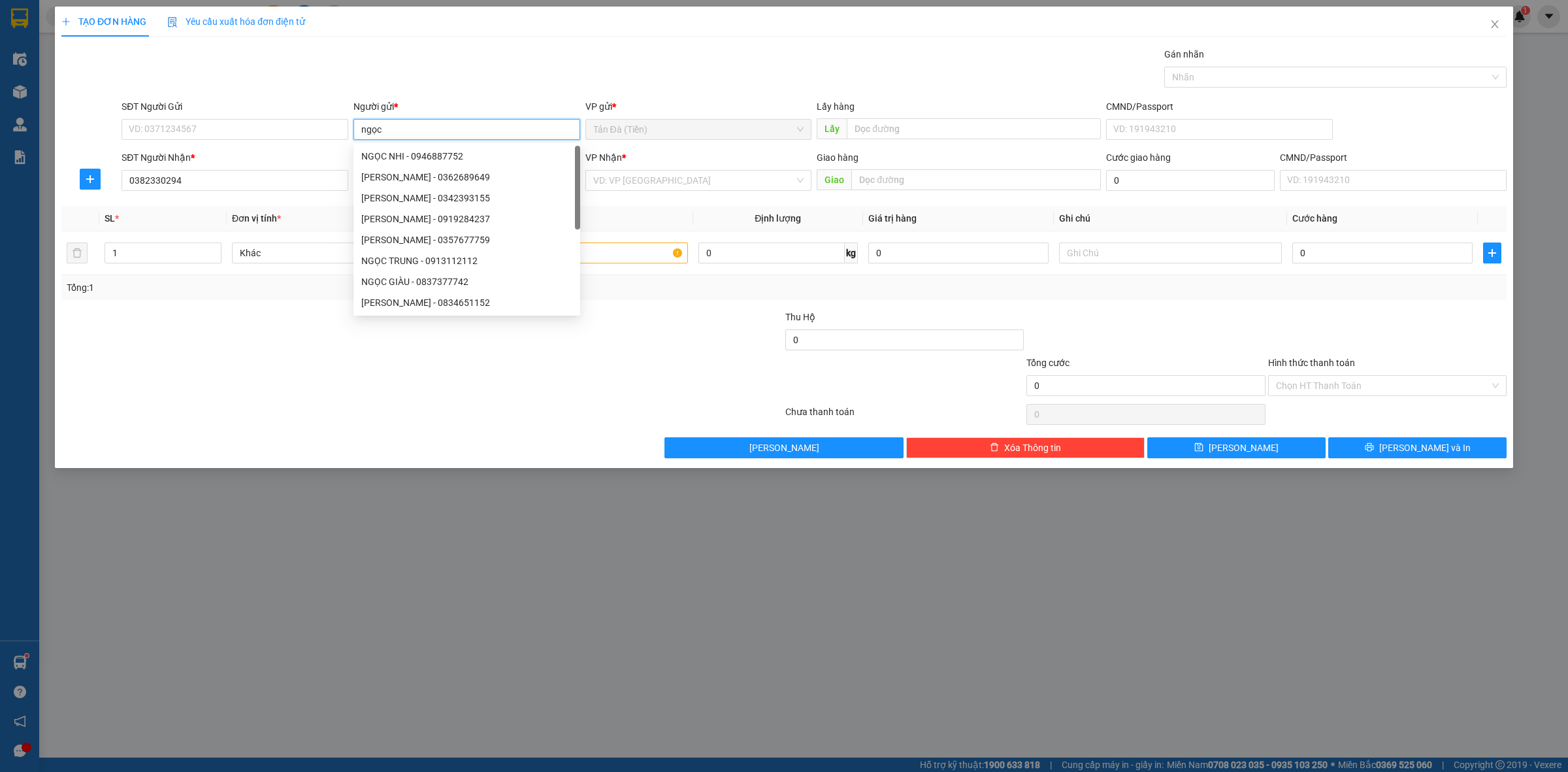
click at [439, 136] on input "ngọc" at bounding box center [467, 129] width 227 height 21
type input "NGỌC"
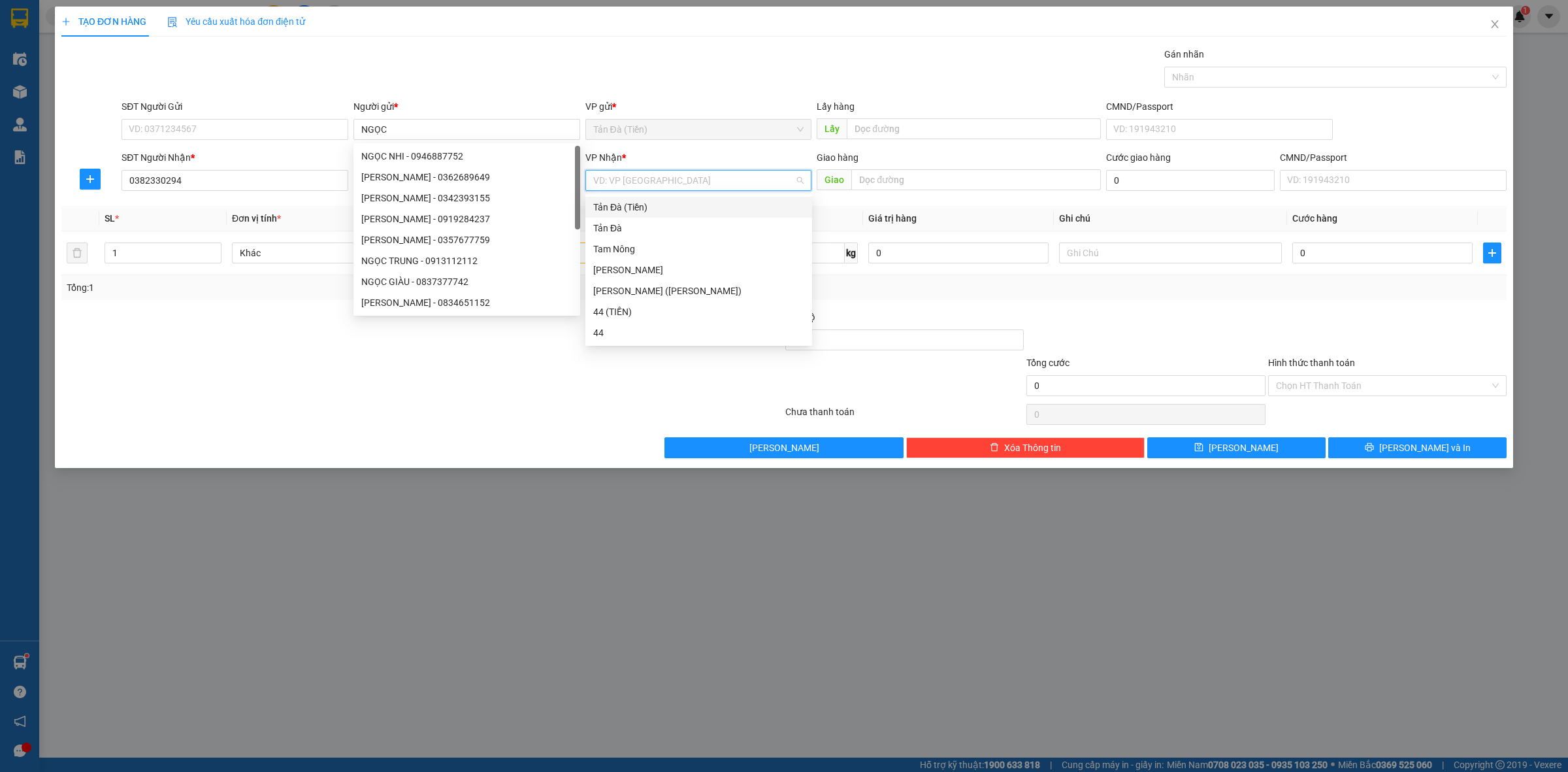
click at [617, 187] on input "search" at bounding box center [694, 180] width 202 height 19
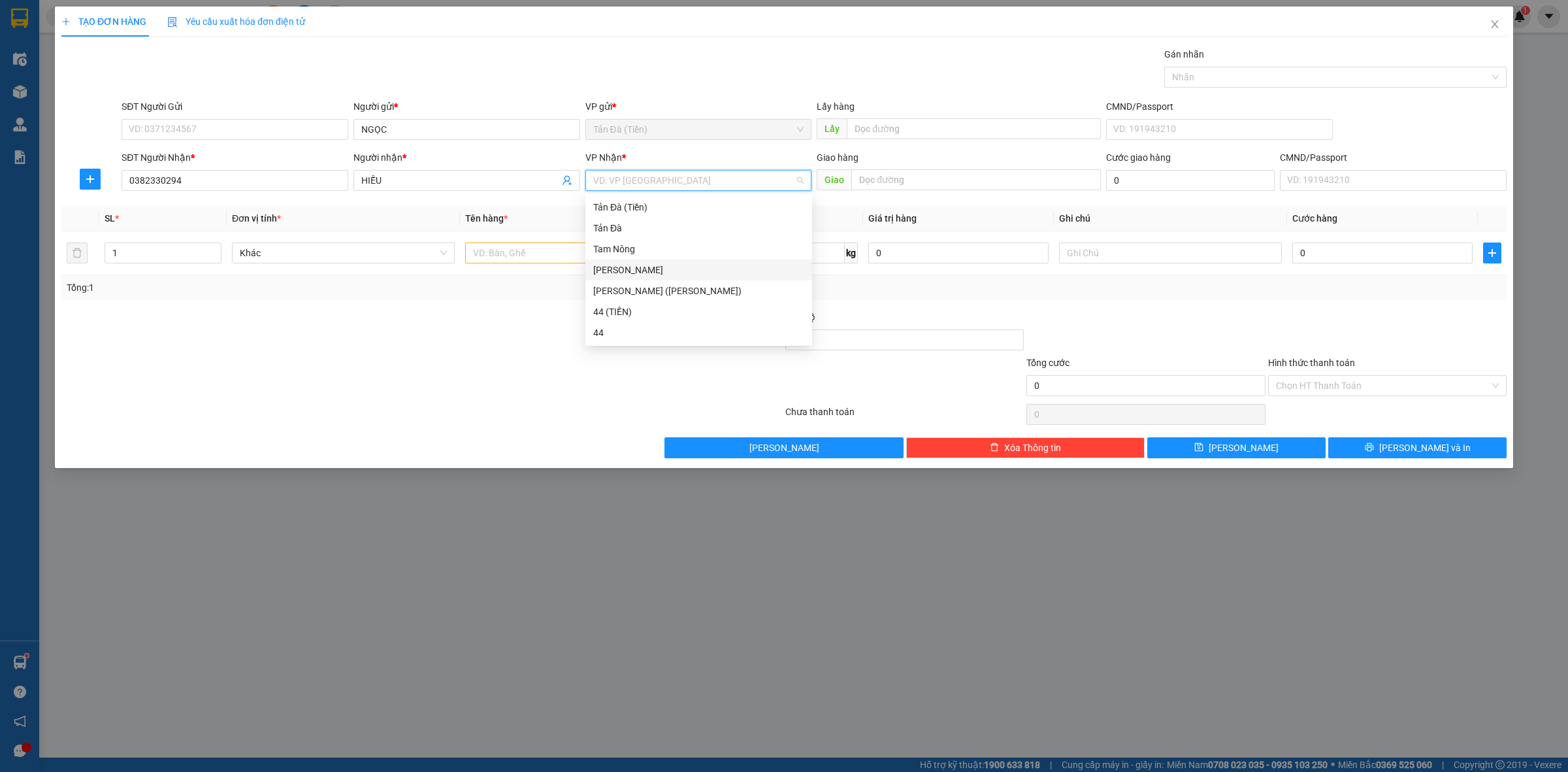
click at [614, 270] on div "[PERSON_NAME]" at bounding box center [698, 270] width 211 height 15
click at [537, 250] on input "text" at bounding box center [576, 253] width 222 height 21
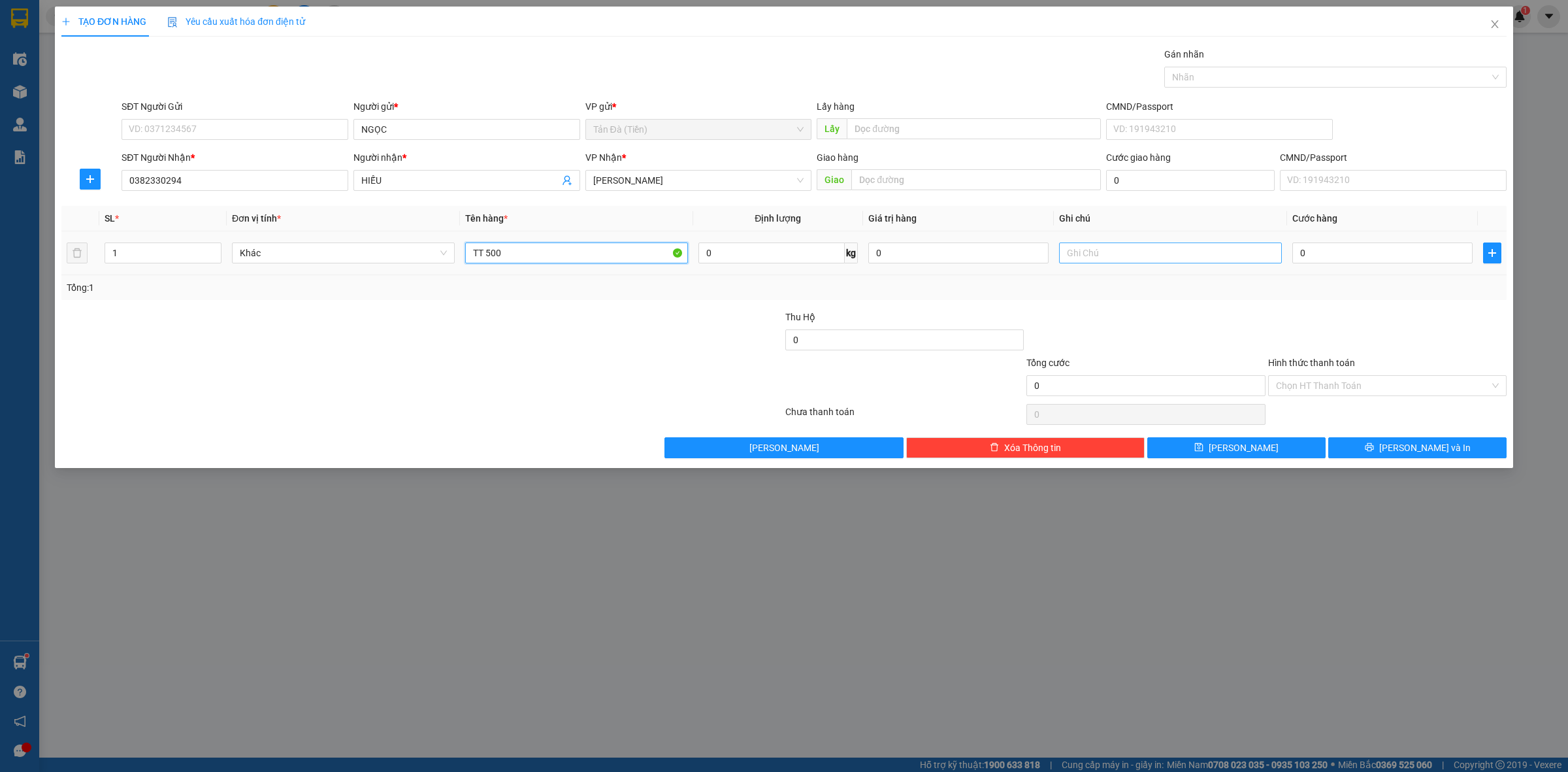
type input "TT 500"
drag, startPoint x: 1096, startPoint y: 264, endPoint x: 1114, endPoint y: 261, distance: 18.2
click at [1099, 264] on input "text" at bounding box center [1170, 253] width 222 height 21
type input "TT 500"
click at [1331, 265] on div "0" at bounding box center [1382, 253] width 180 height 26
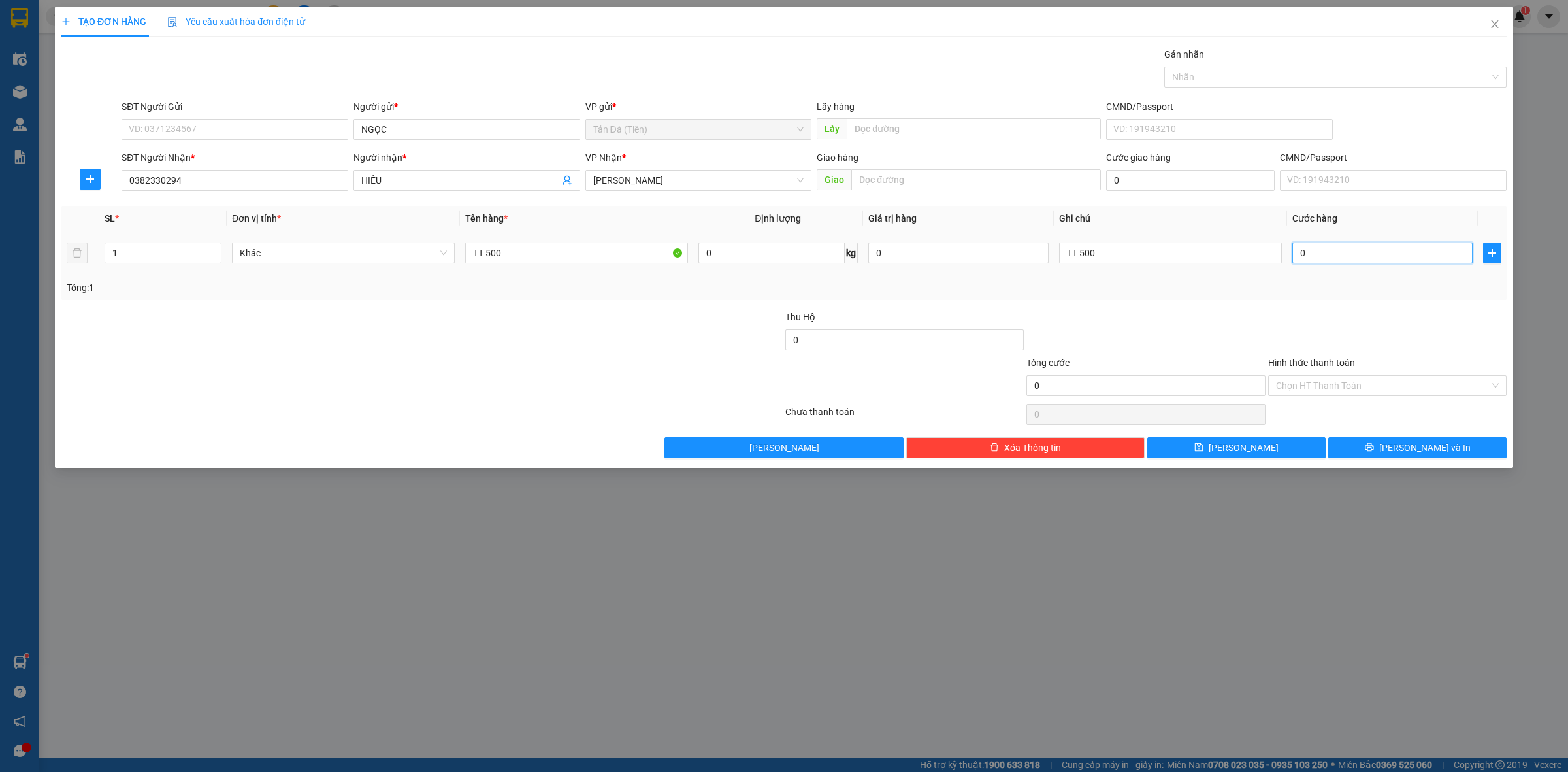
click at [1334, 253] on input "0" at bounding box center [1382, 253] width 180 height 21
type input "1"
type input "10"
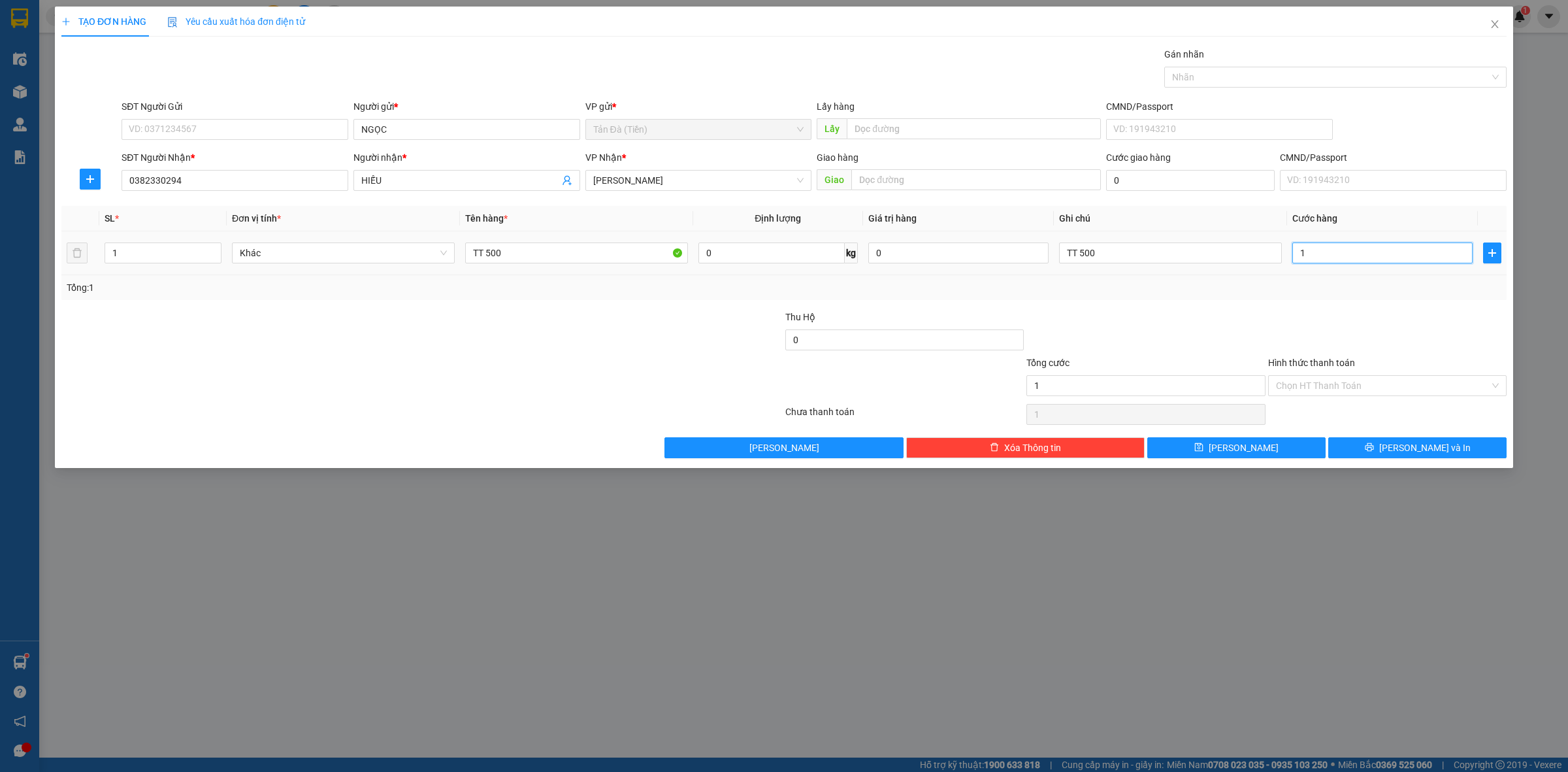
type input "10"
type input "10.000"
click at [1314, 330] on div at bounding box center [1387, 332] width 241 height 46
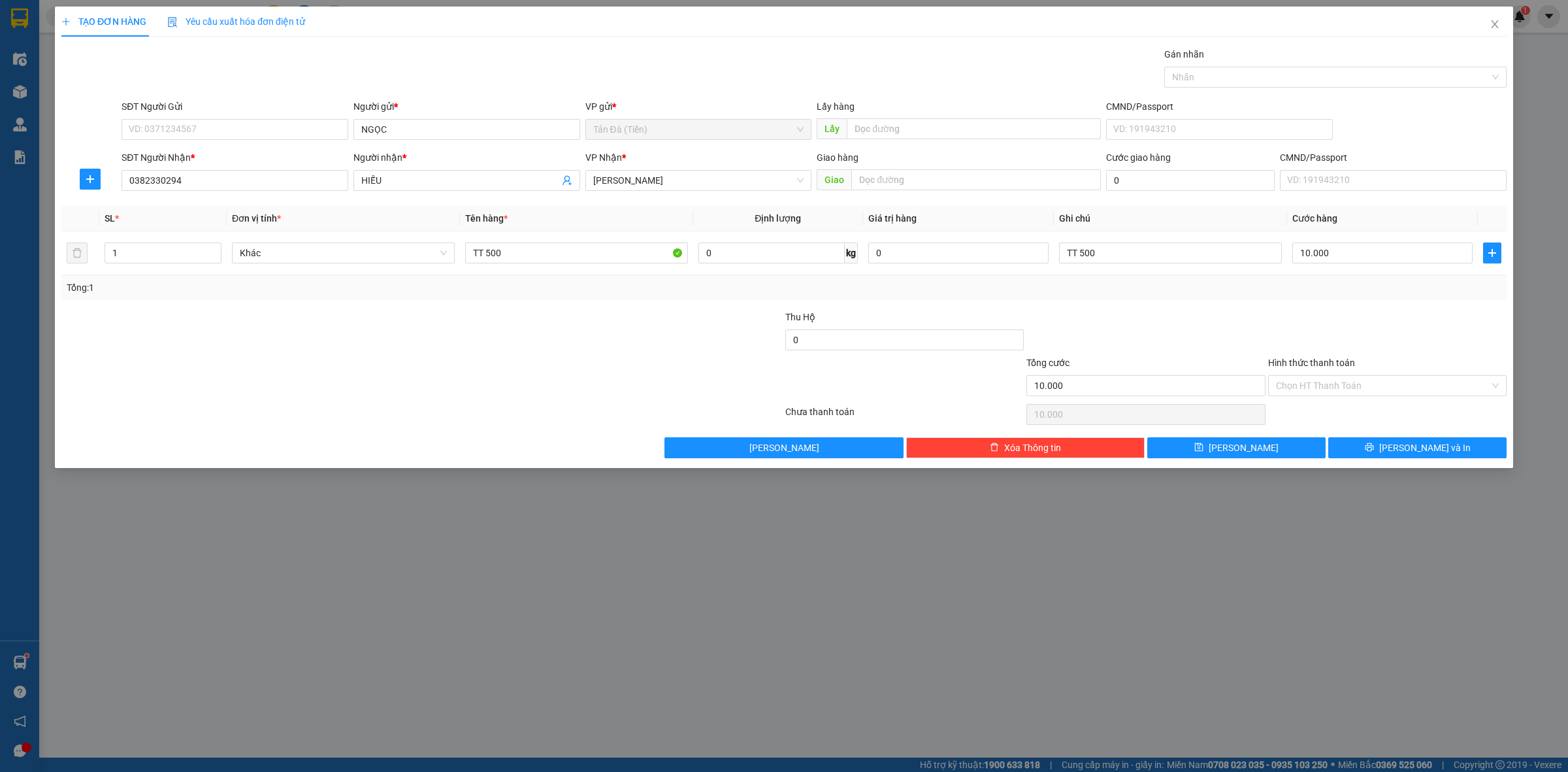
drag, startPoint x: 1315, startPoint y: 380, endPoint x: 1320, endPoint y: 397, distance: 17.7
click at [1317, 384] on input "Hình thức thanh toán" at bounding box center [1383, 385] width 214 height 19
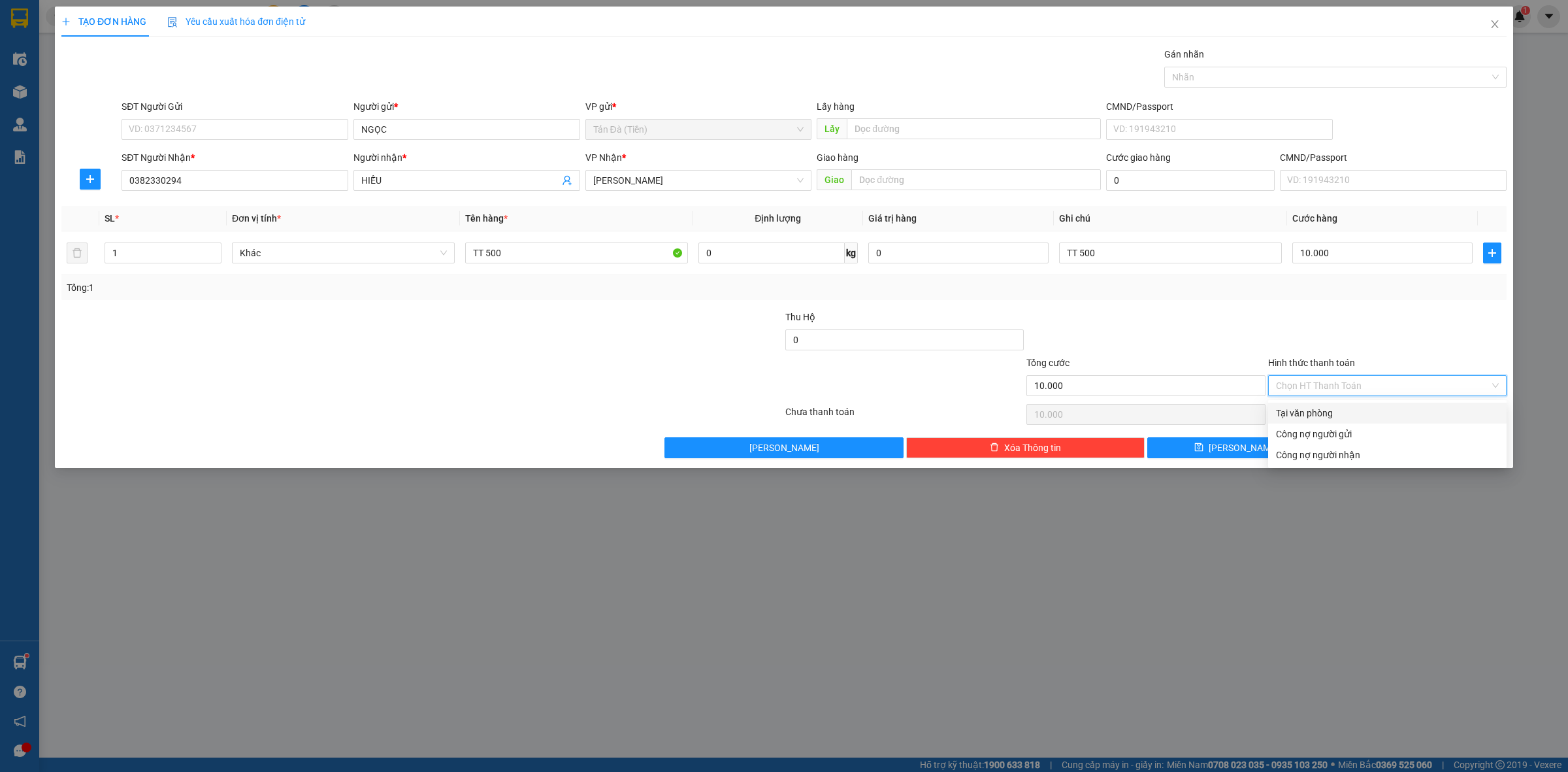
drag, startPoint x: 1323, startPoint y: 422, endPoint x: 1346, endPoint y: 423, distance: 23.0
click at [1324, 422] on div "Tại văn phòng" at bounding box center [1387, 413] width 239 height 21
type input "0"
drag, startPoint x: 1389, startPoint y: 431, endPoint x: 1402, endPoint y: 445, distance: 19.1
click at [1390, 434] on div "Transit Pickup Surcharge Ids Transit Deliver Surcharge Ids Transit Deliver Surc…" at bounding box center [784, 253] width 1445 height 411
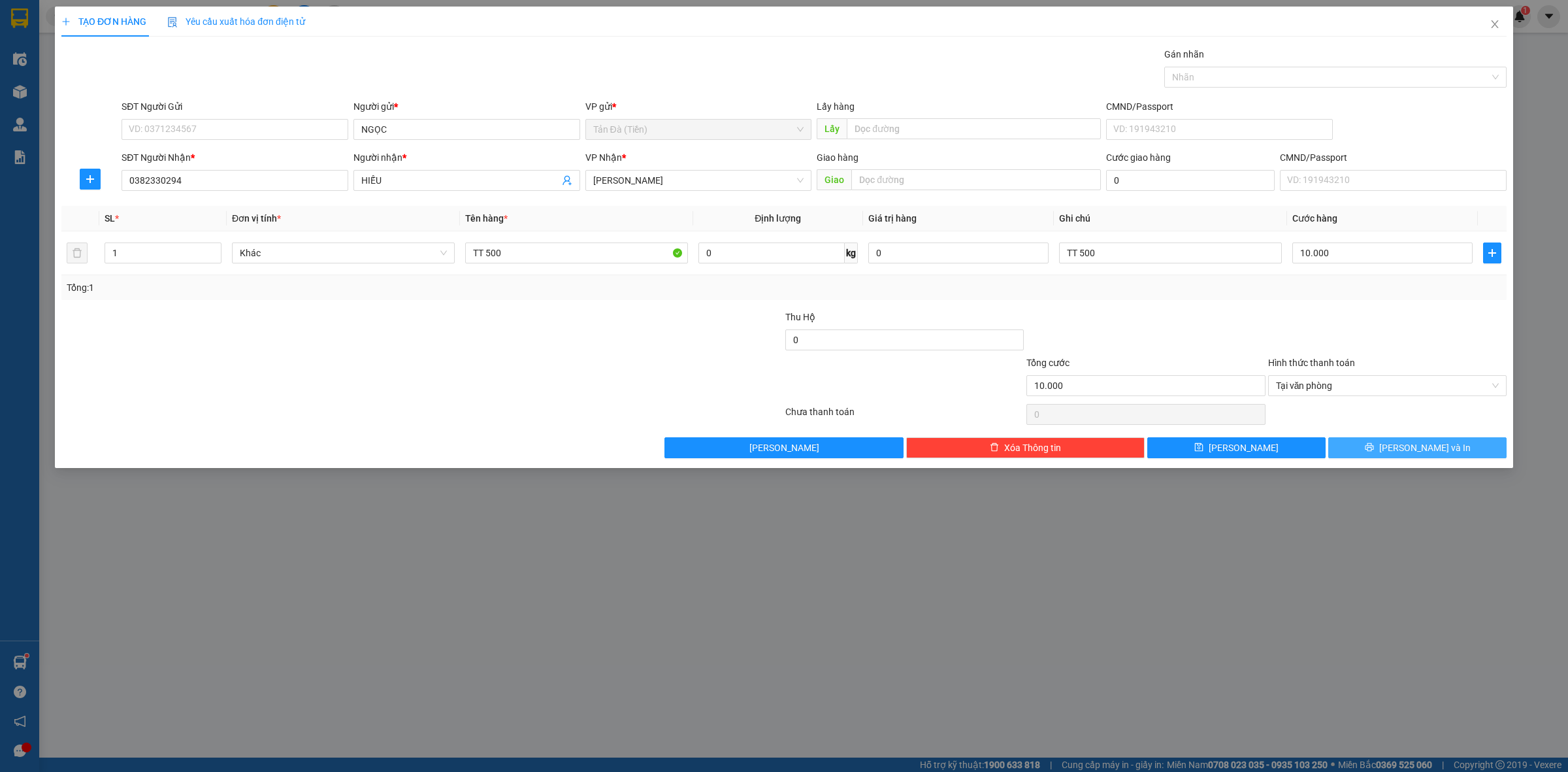
click at [1402, 445] on button "[PERSON_NAME] và In" at bounding box center [1417, 447] width 178 height 21
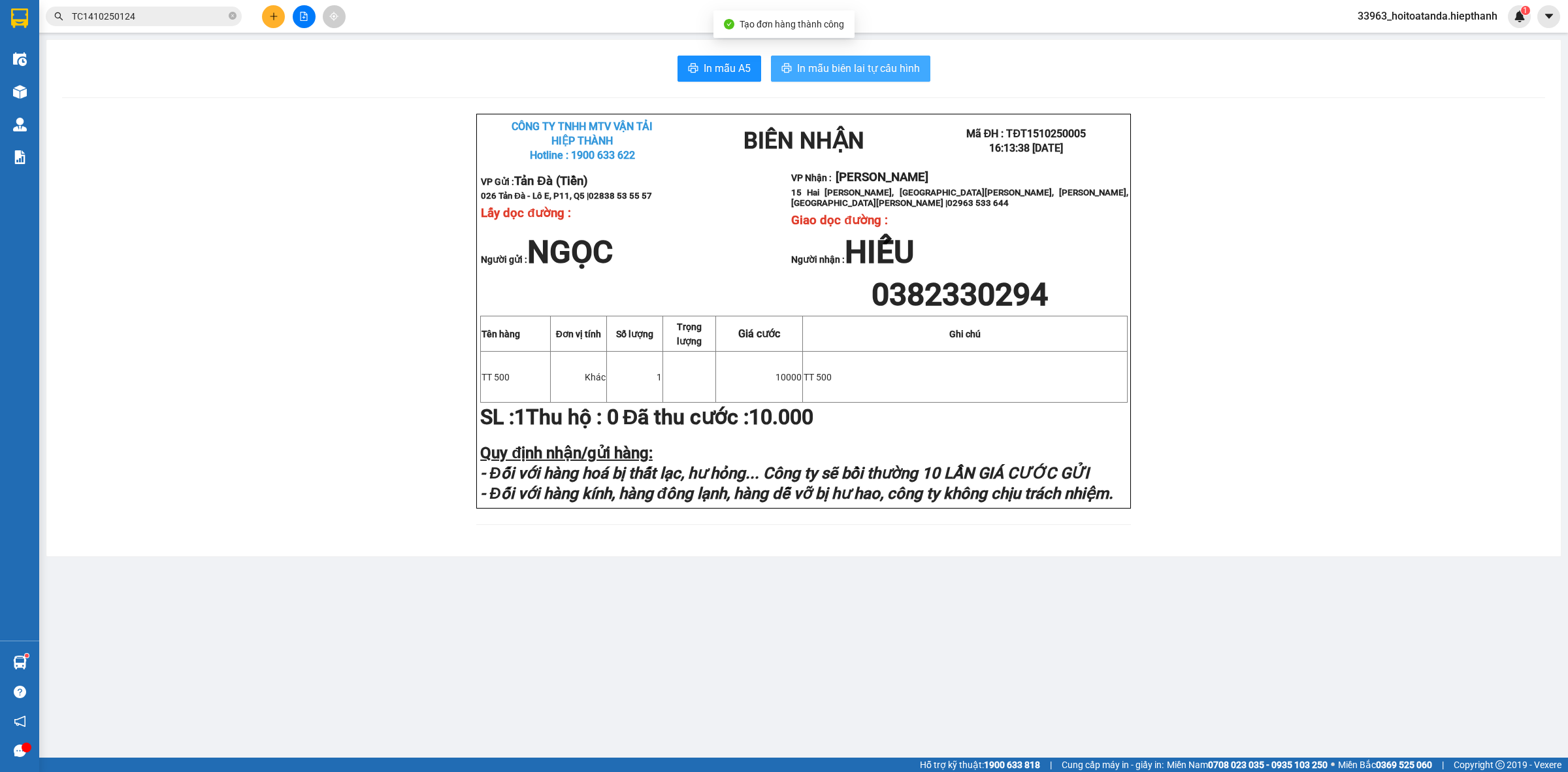
click at [843, 70] on span "In mẫu biên lai tự cấu hình" at bounding box center [858, 68] width 123 height 16
click at [177, 14] on input "TC1410250124" at bounding box center [149, 16] width 154 height 15
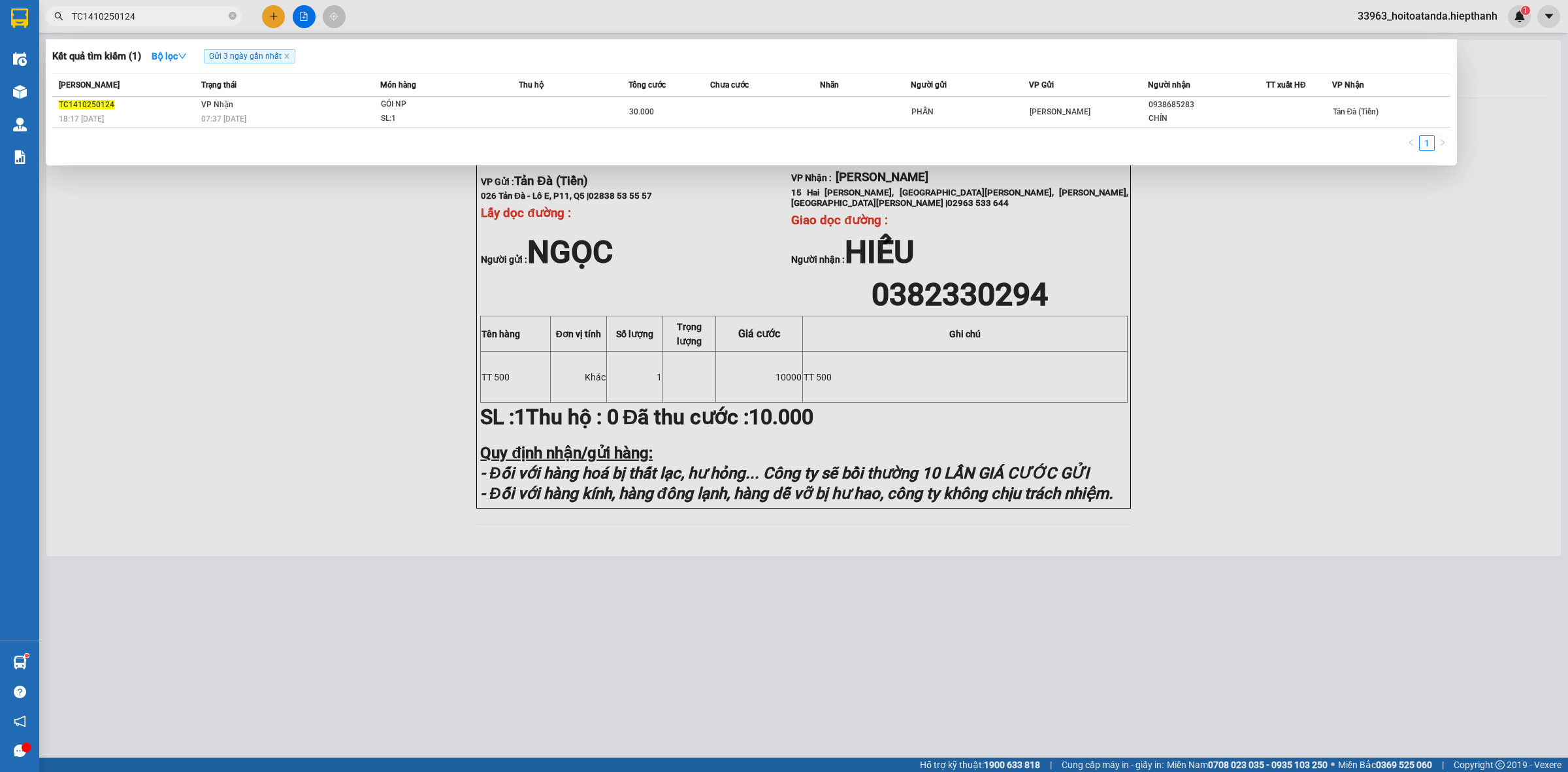
click at [177, 14] on input "TC1410250124" at bounding box center [149, 16] width 154 height 15
type input "0964260909"
click at [289, 56] on icon "close" at bounding box center [287, 56] width 5 height 5
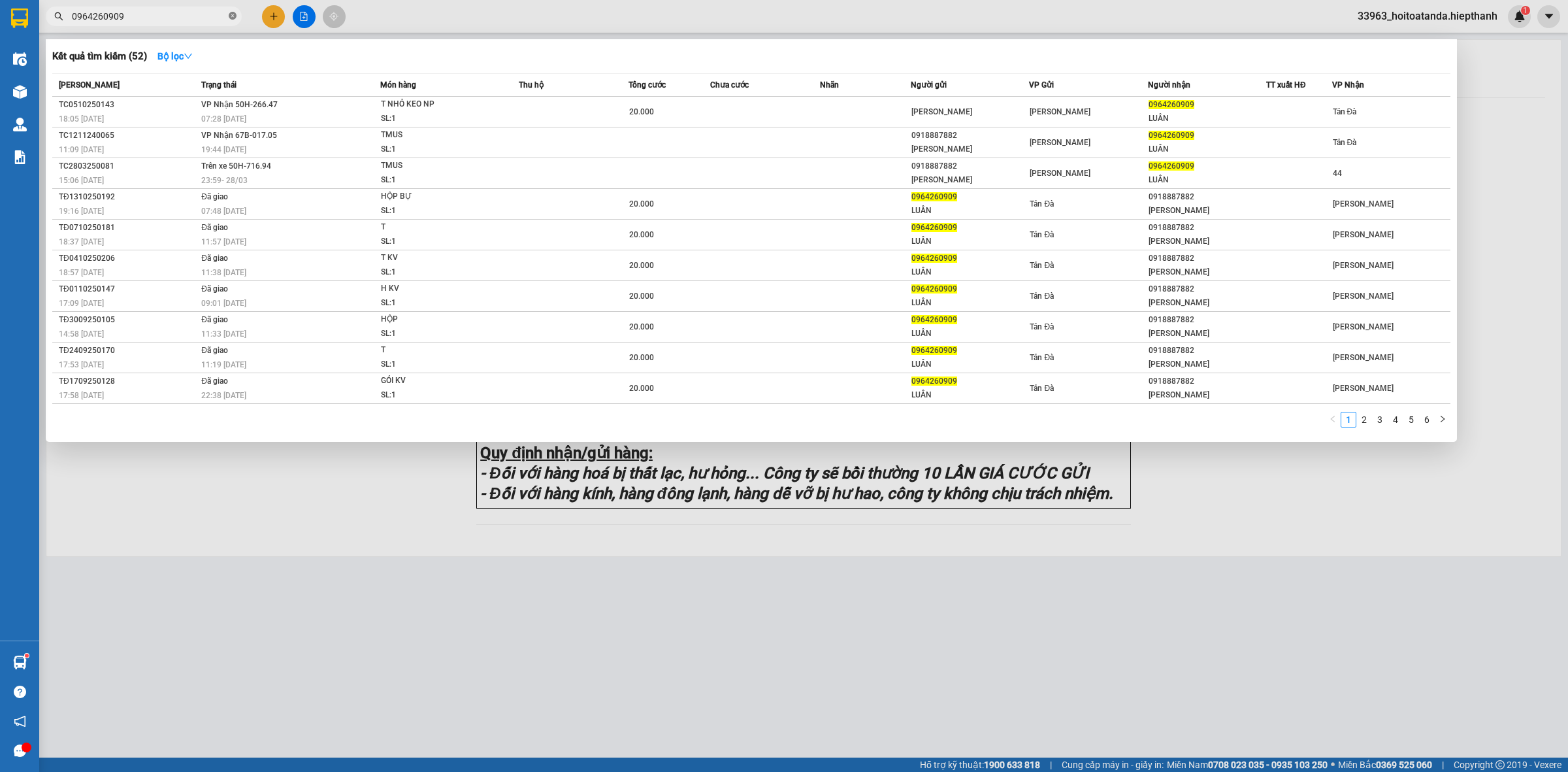
click at [236, 15] on icon "close-circle" at bounding box center [232, 15] width 8 height 8
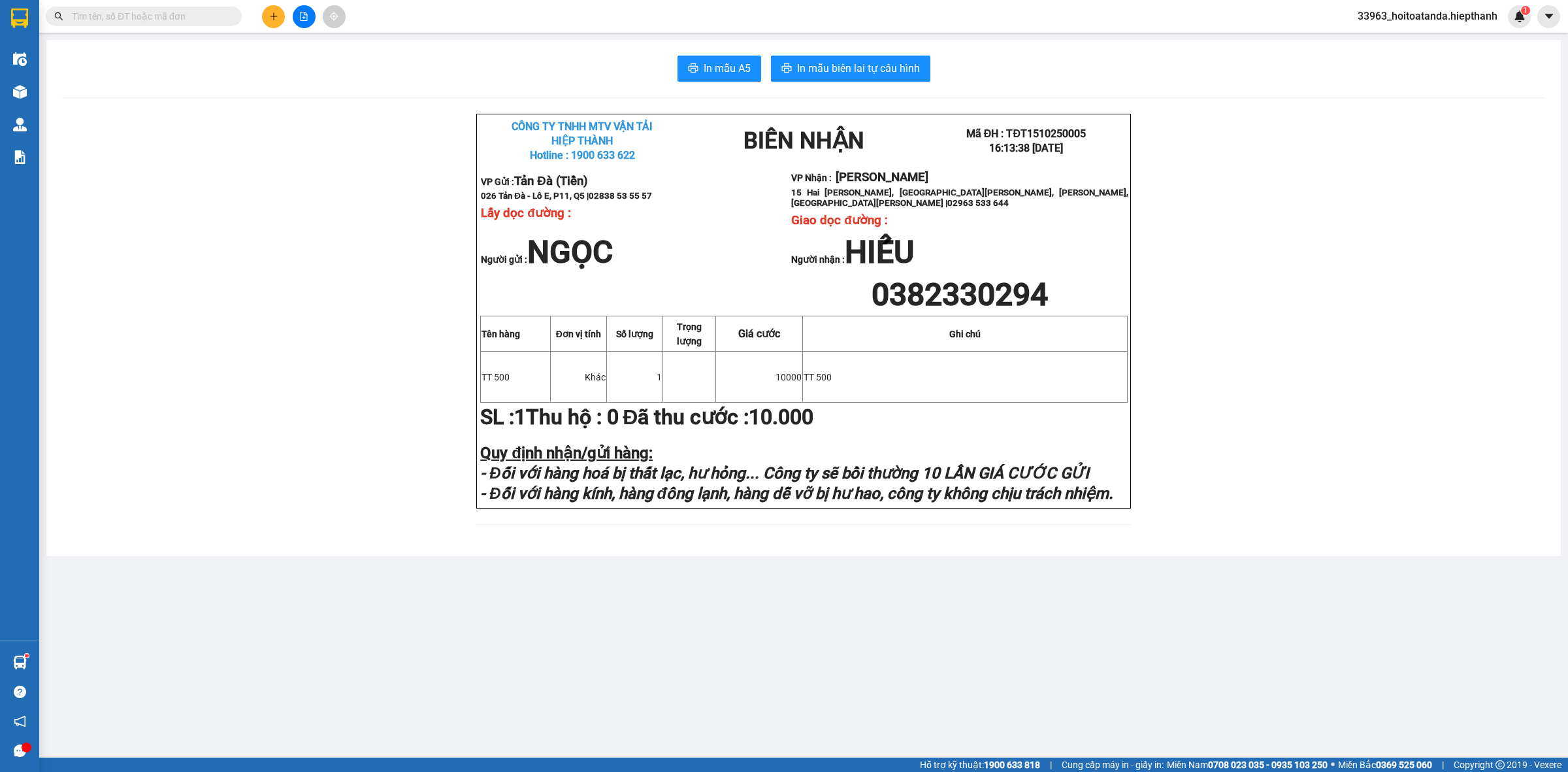
click at [193, 11] on input "text" at bounding box center [149, 16] width 154 height 15
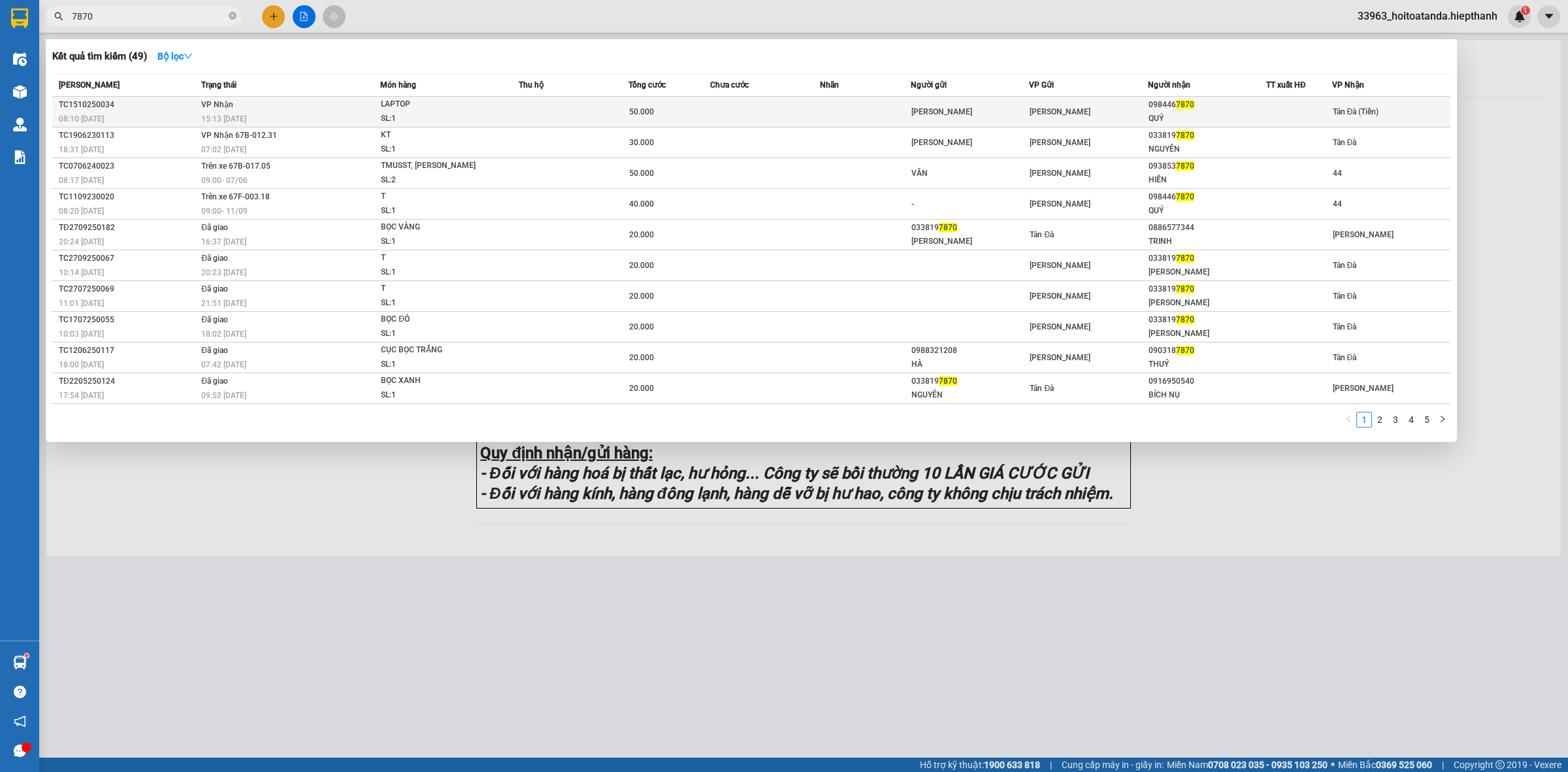
type input "7870"
click at [298, 114] on div "15:13 [DATE]" at bounding box center [290, 119] width 178 height 15
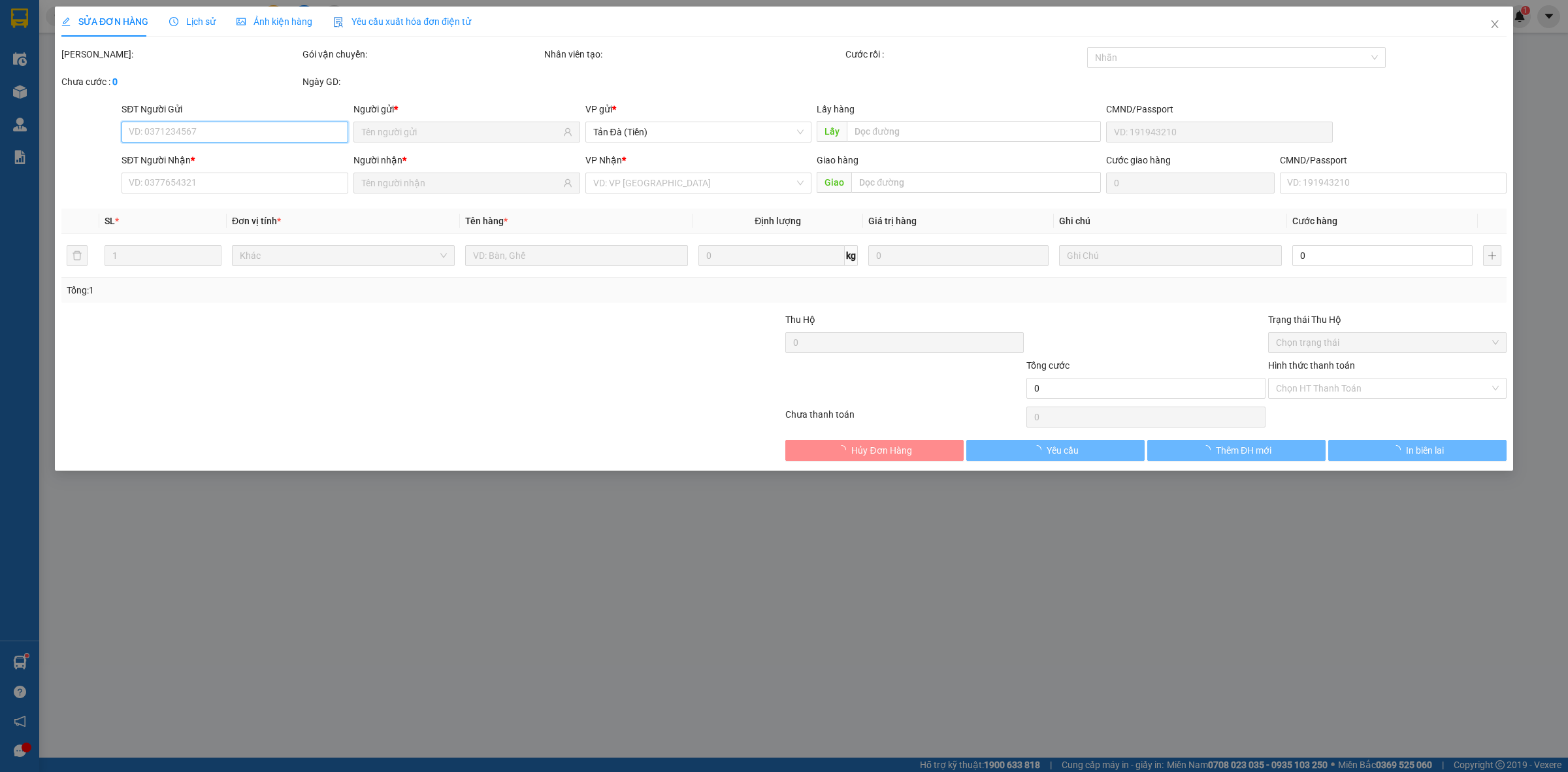
type input "[PERSON_NAME]"
type input "0984467870"
type input "QUÝ"
type input "50.000"
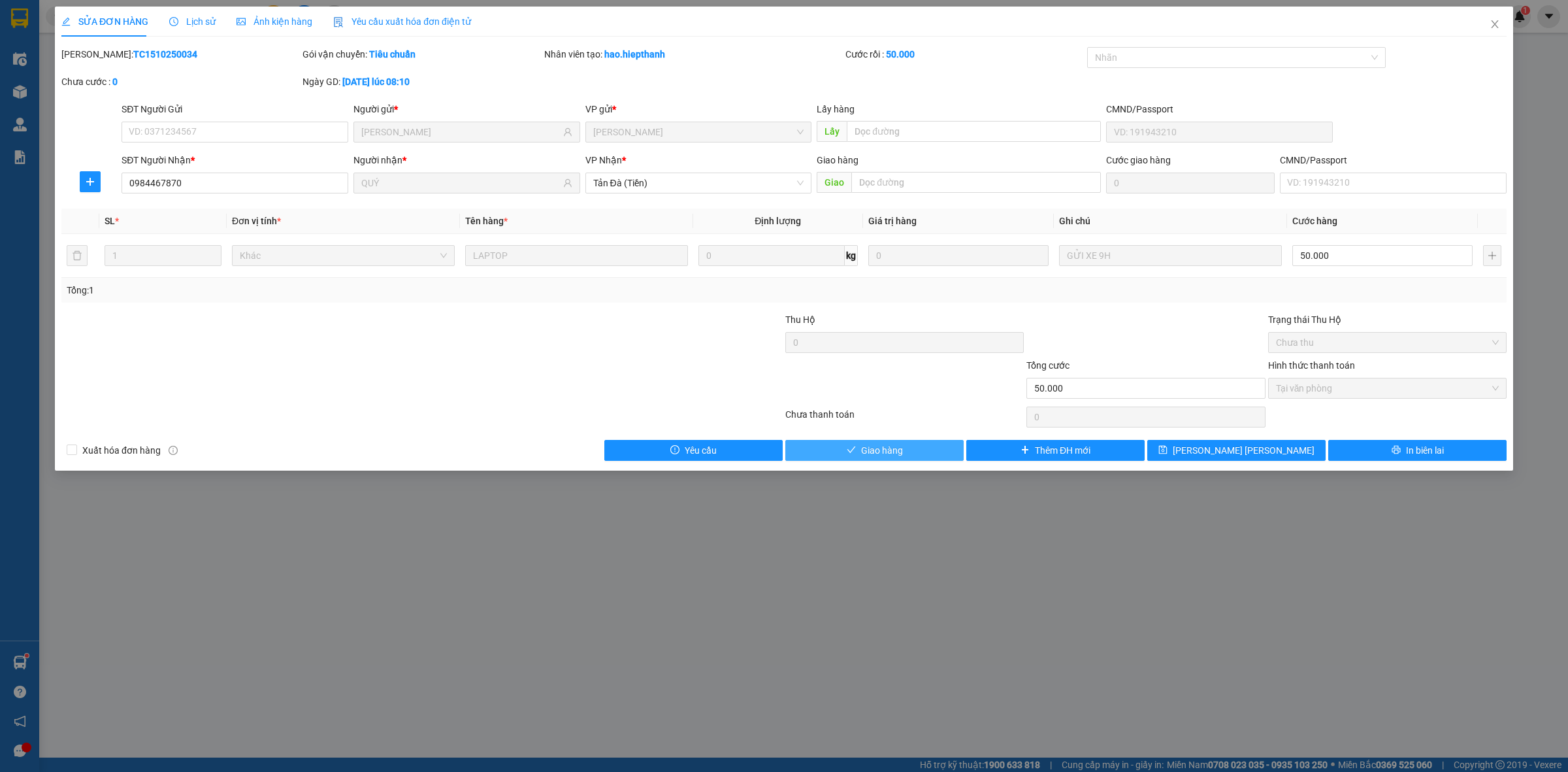
click at [831, 454] on button "Giao hàng" at bounding box center [874, 450] width 178 height 21
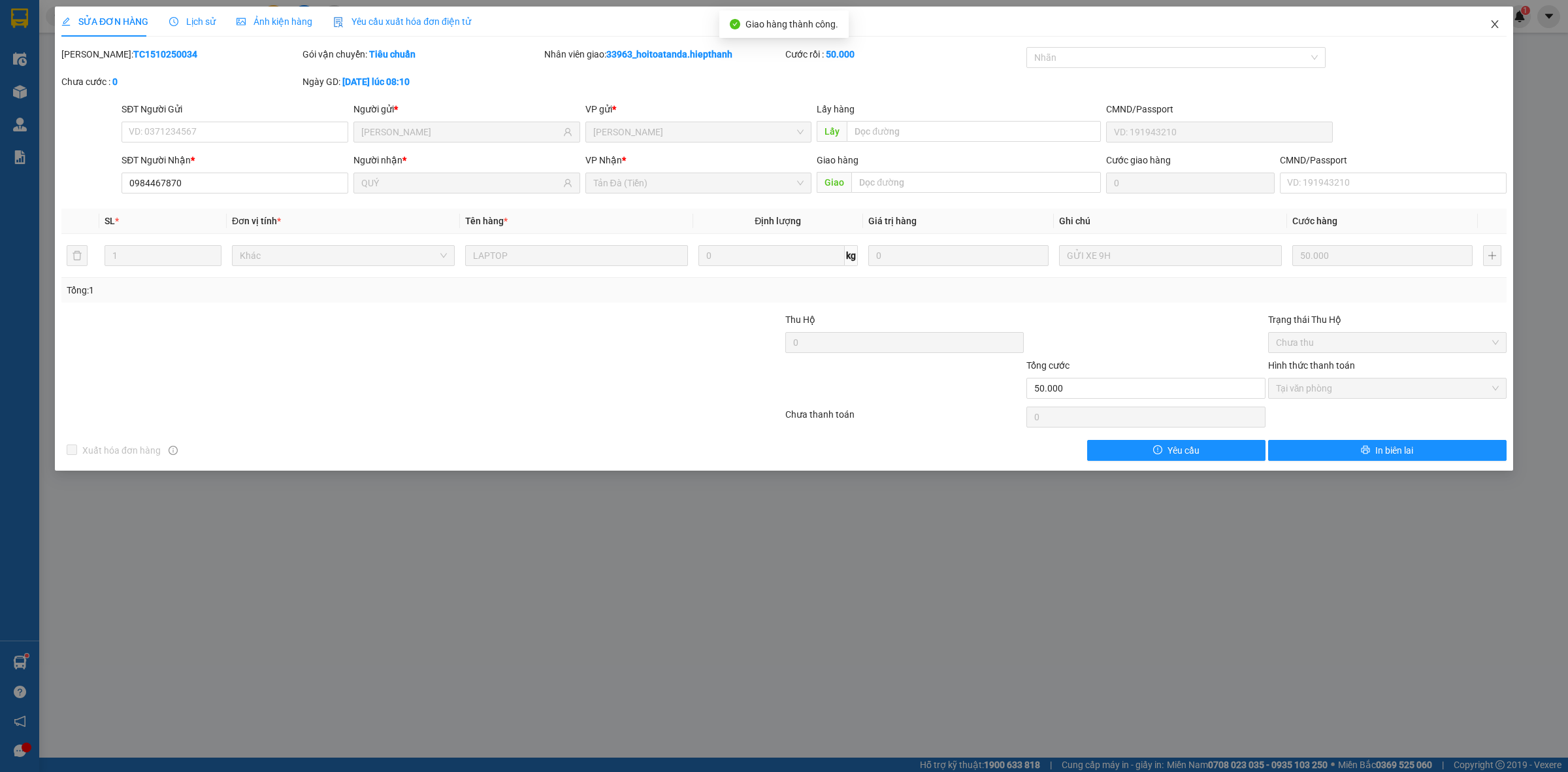
click at [1496, 23] on icon "close" at bounding box center [1494, 24] width 7 height 8
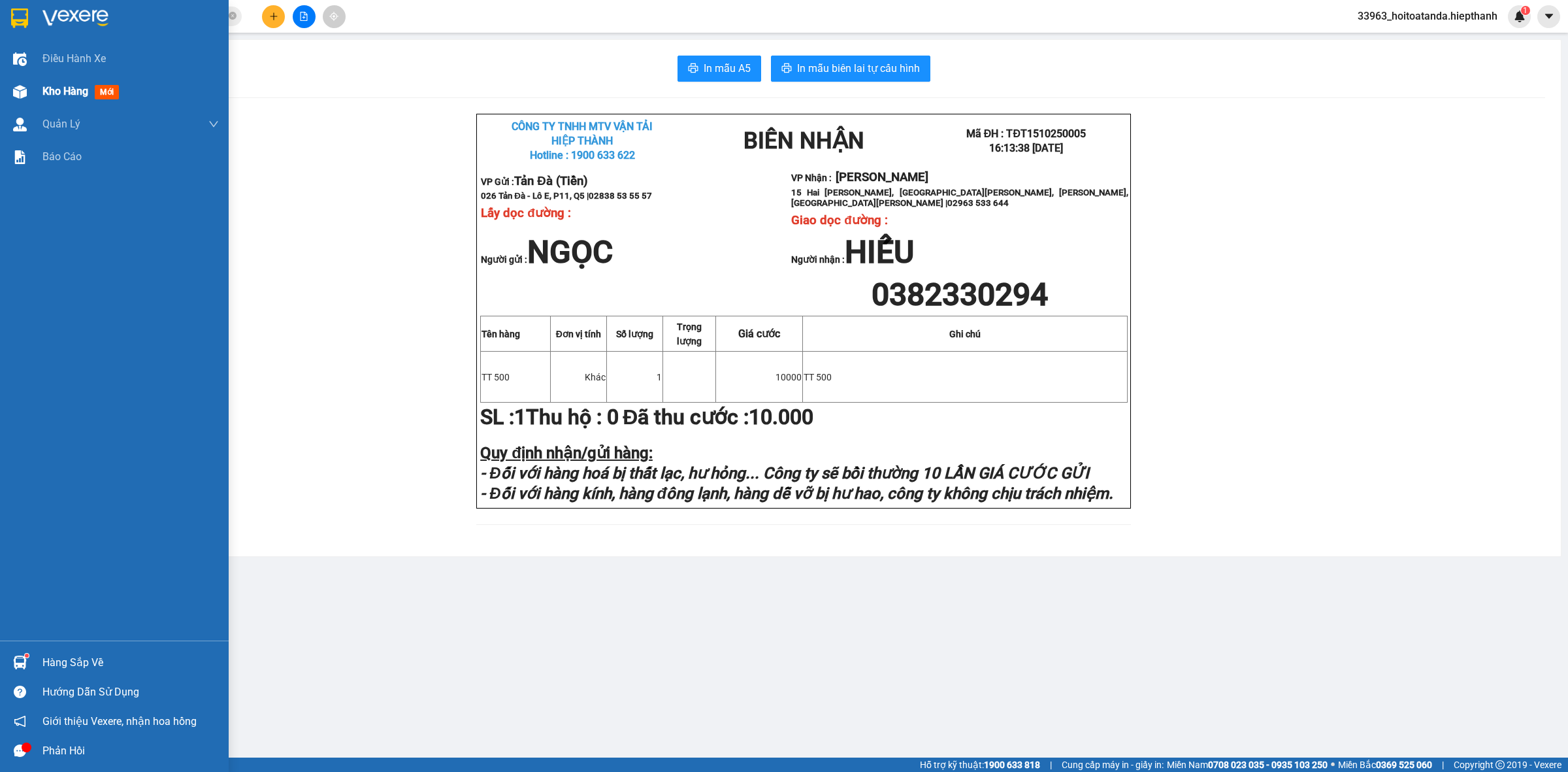
click at [45, 90] on span "Kho hàng" at bounding box center [65, 91] width 46 height 12
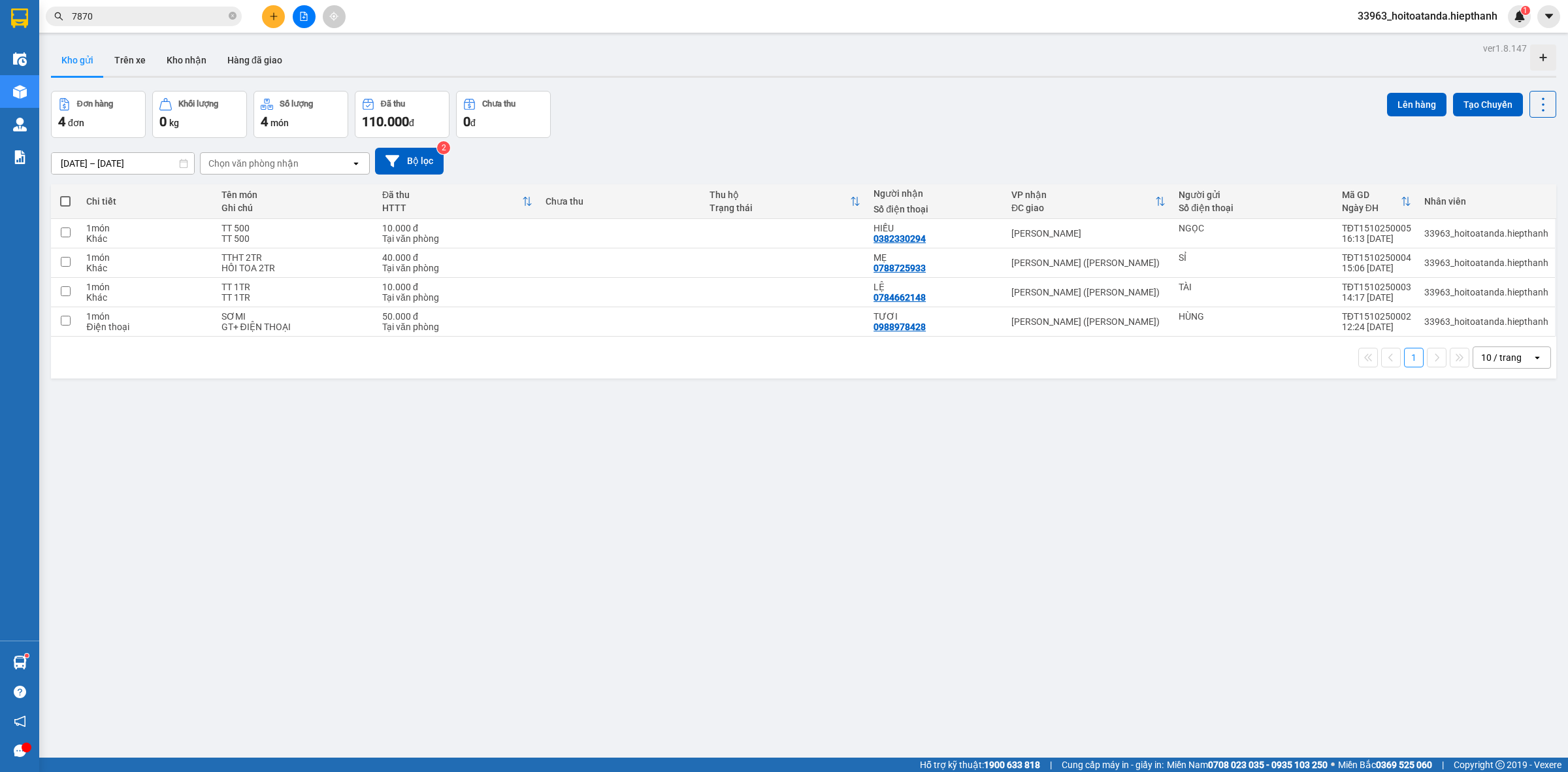
click at [192, 19] on input "7870" at bounding box center [149, 16] width 154 height 15
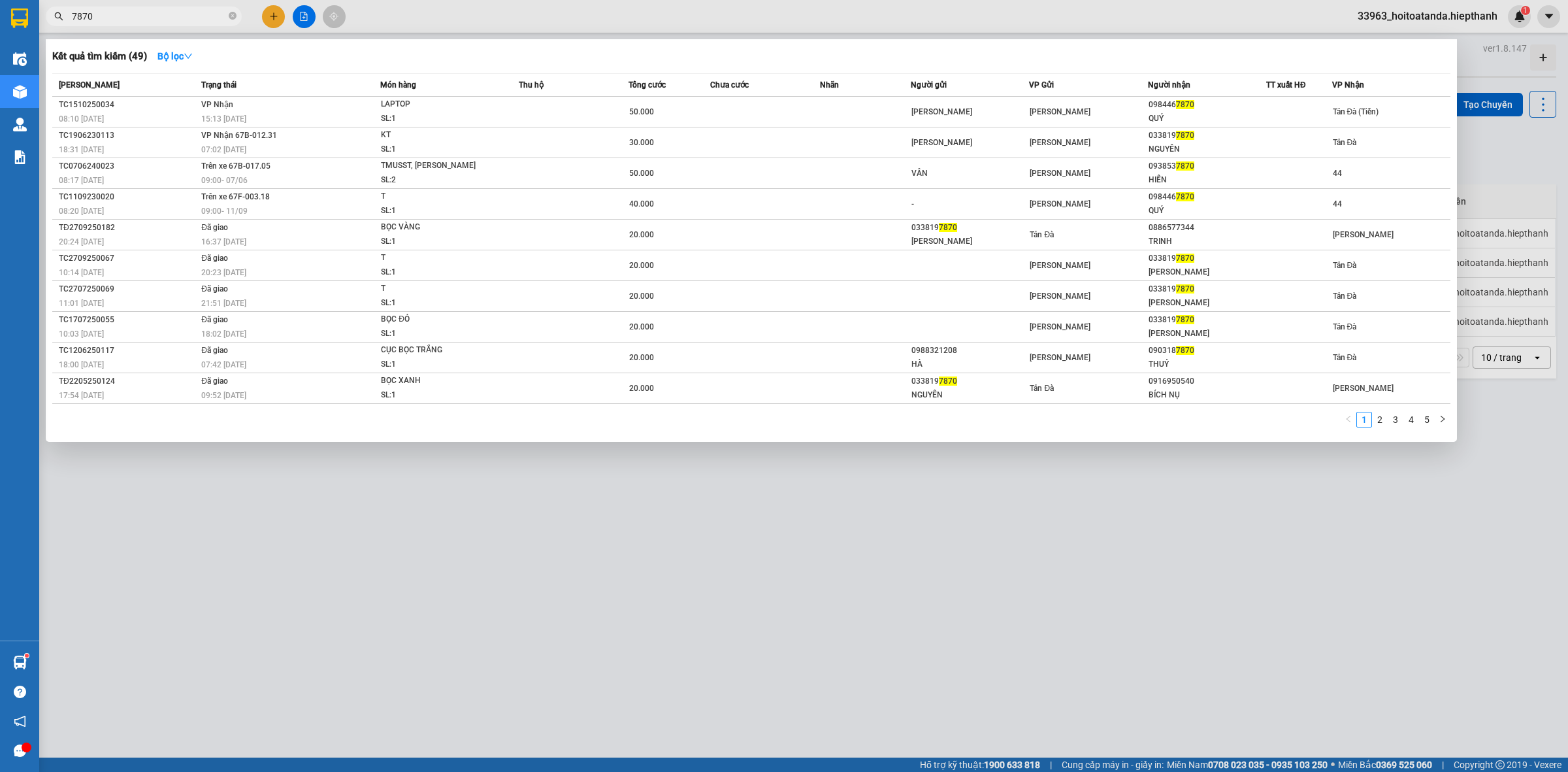
click at [192, 19] on input "7870" at bounding box center [149, 16] width 154 height 15
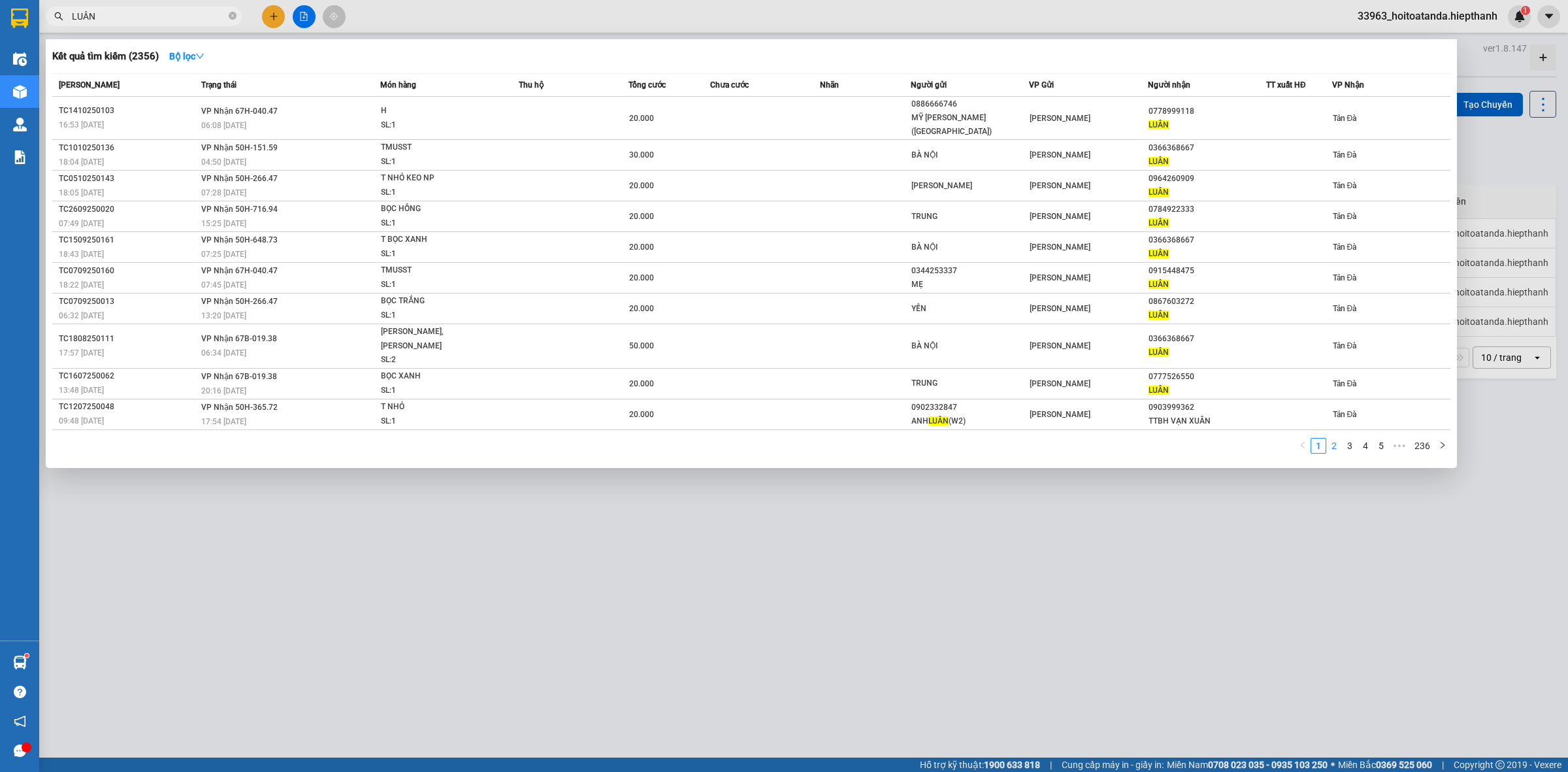
type input "LUÂN"
click at [1335, 439] on link "2" at bounding box center [1334, 446] width 15 height 15
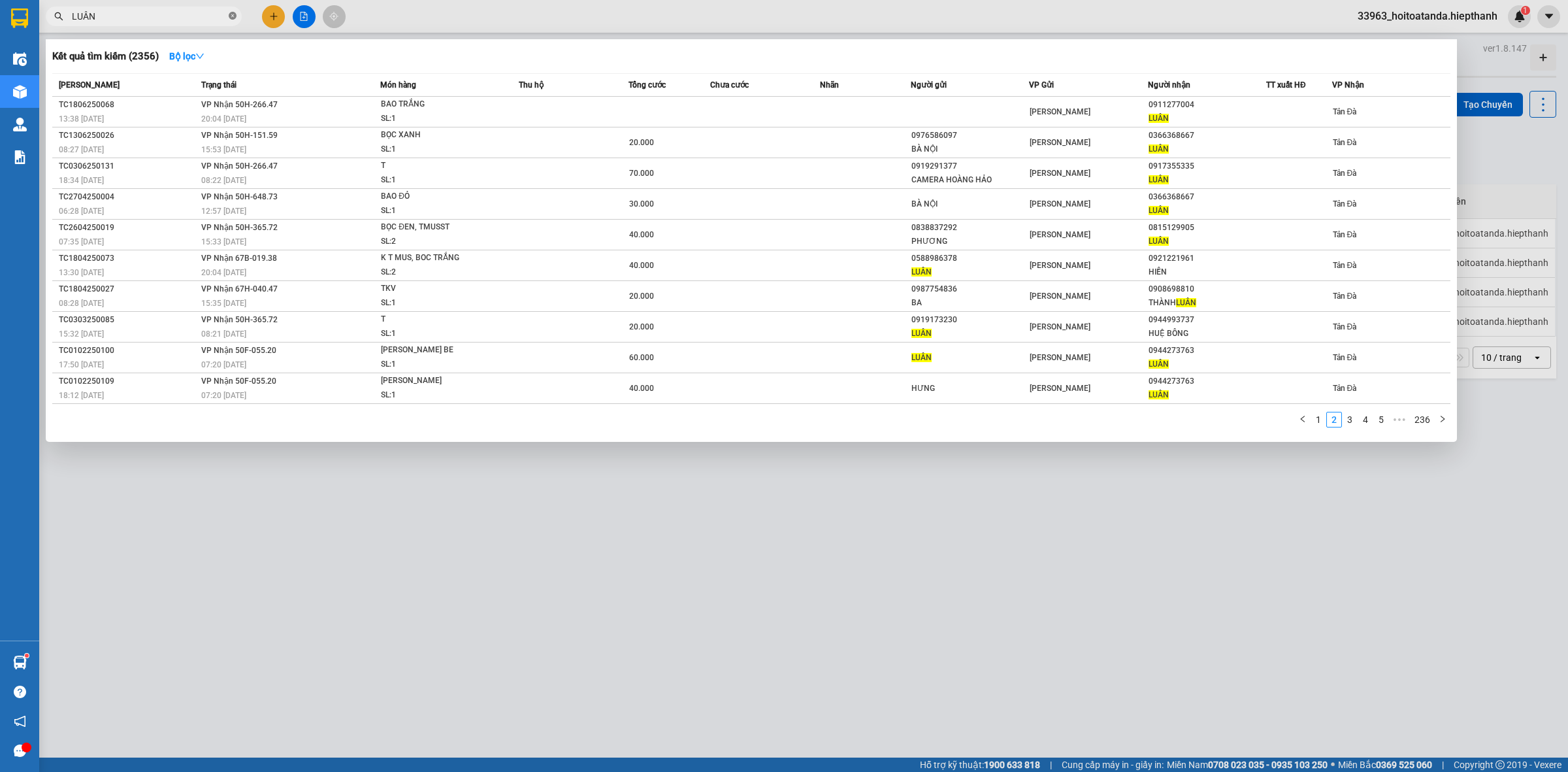
click at [236, 18] on icon "close-circle" at bounding box center [232, 15] width 8 height 8
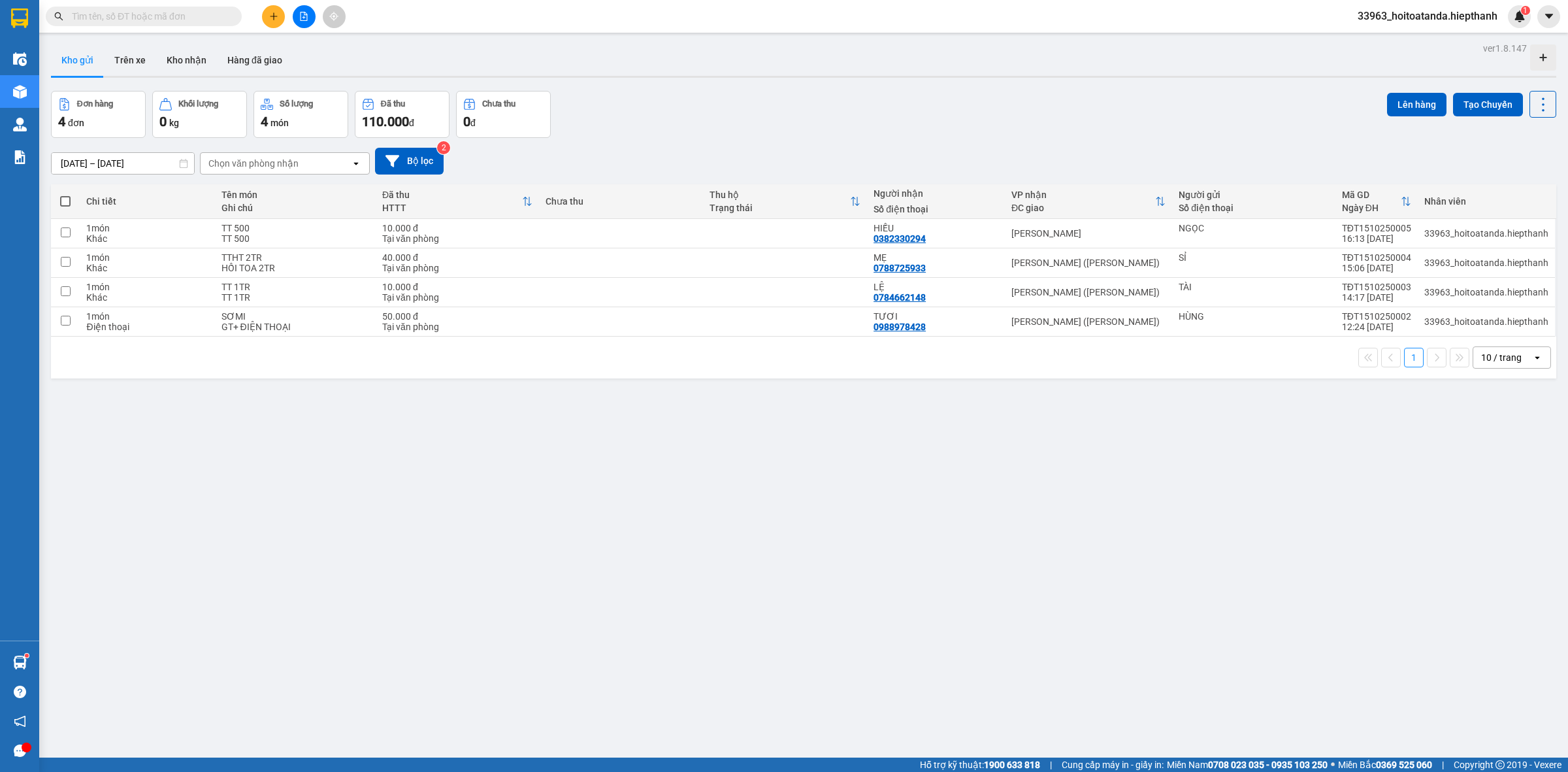
click at [216, 17] on input "text" at bounding box center [149, 16] width 154 height 15
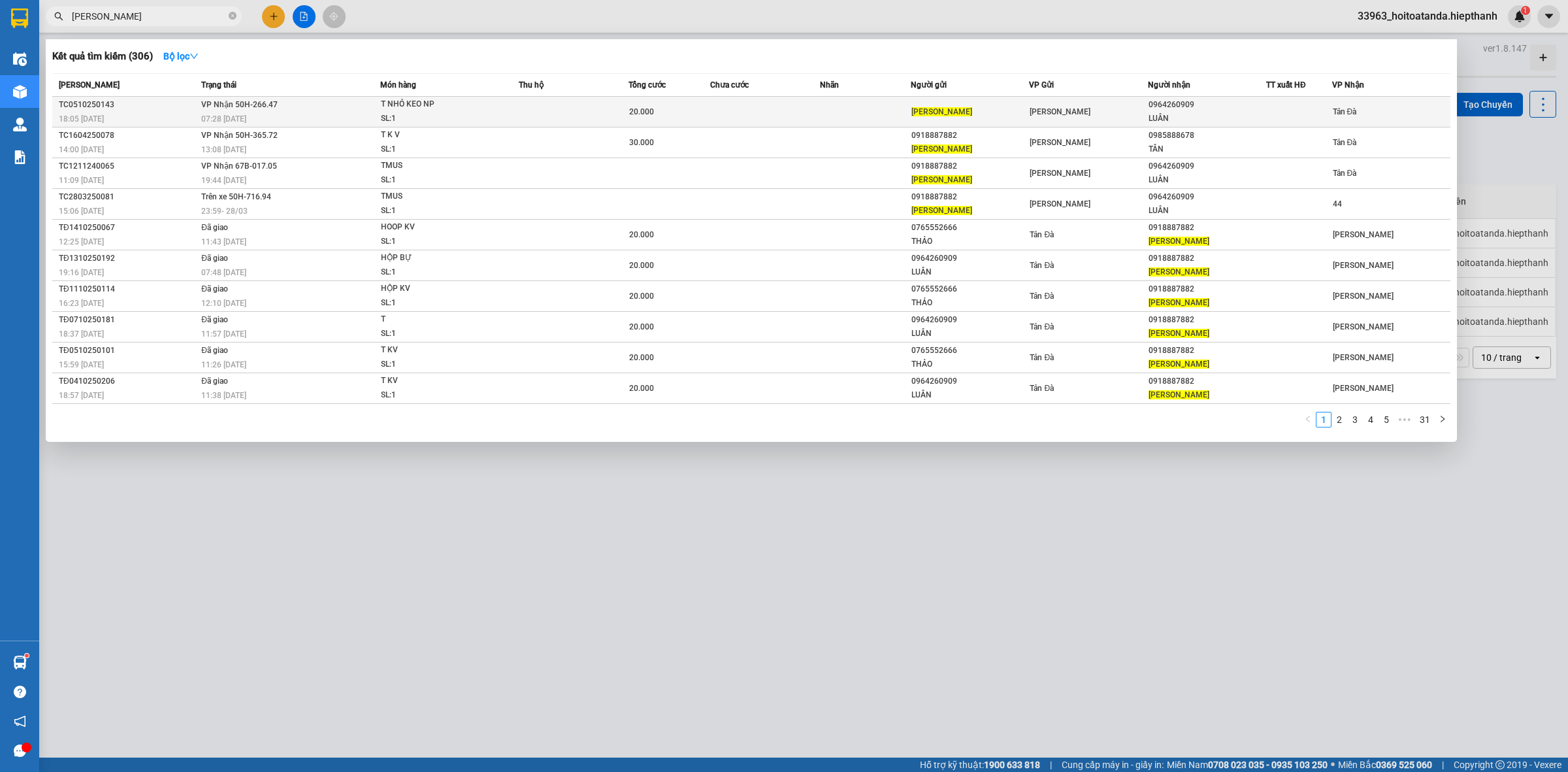
type input "[PERSON_NAME]"
click at [818, 118] on td at bounding box center [765, 112] width 109 height 31
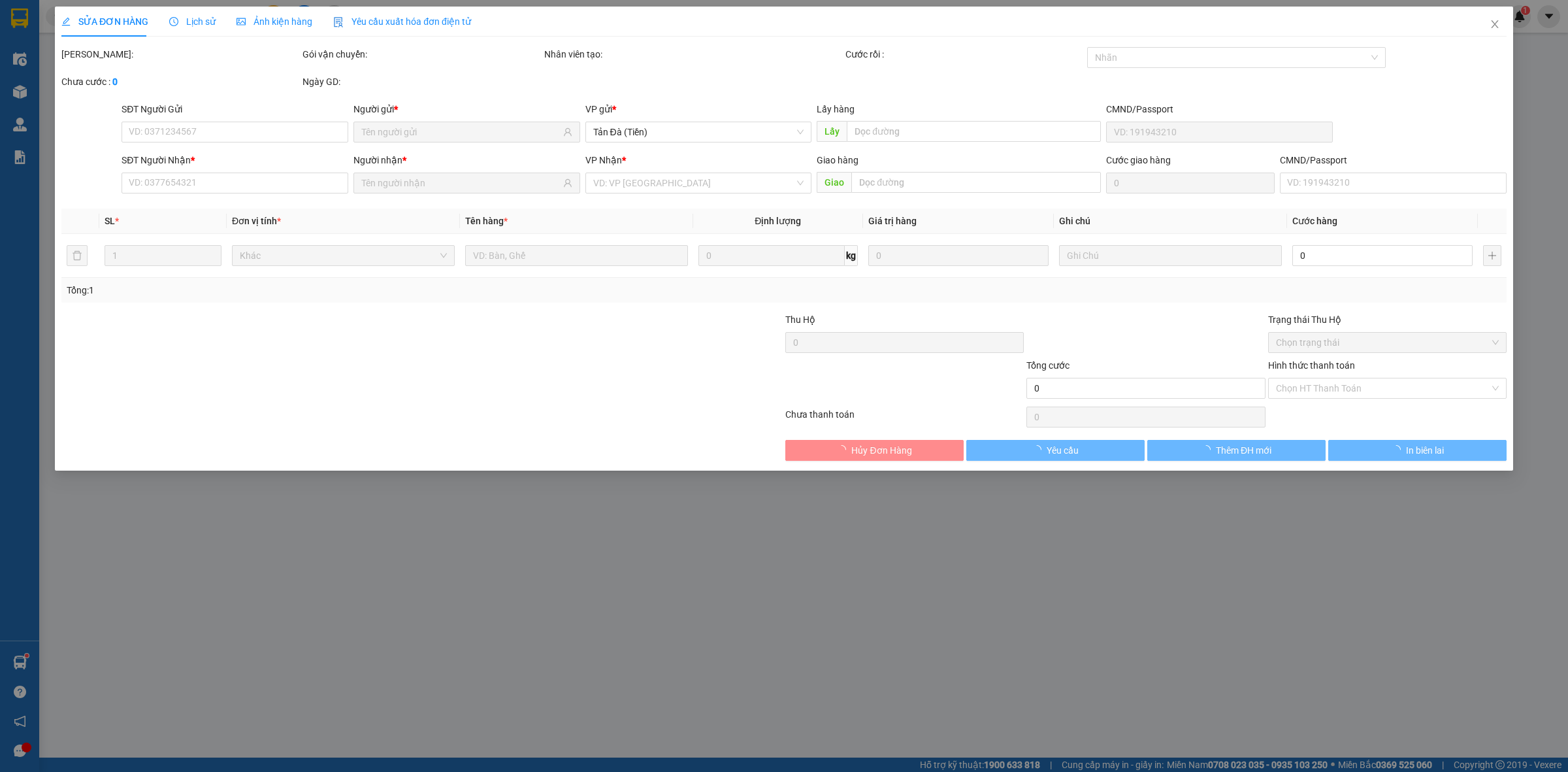
type input "[PERSON_NAME]"
type input "0964260909"
type input "LUÂN"
type input "20.000"
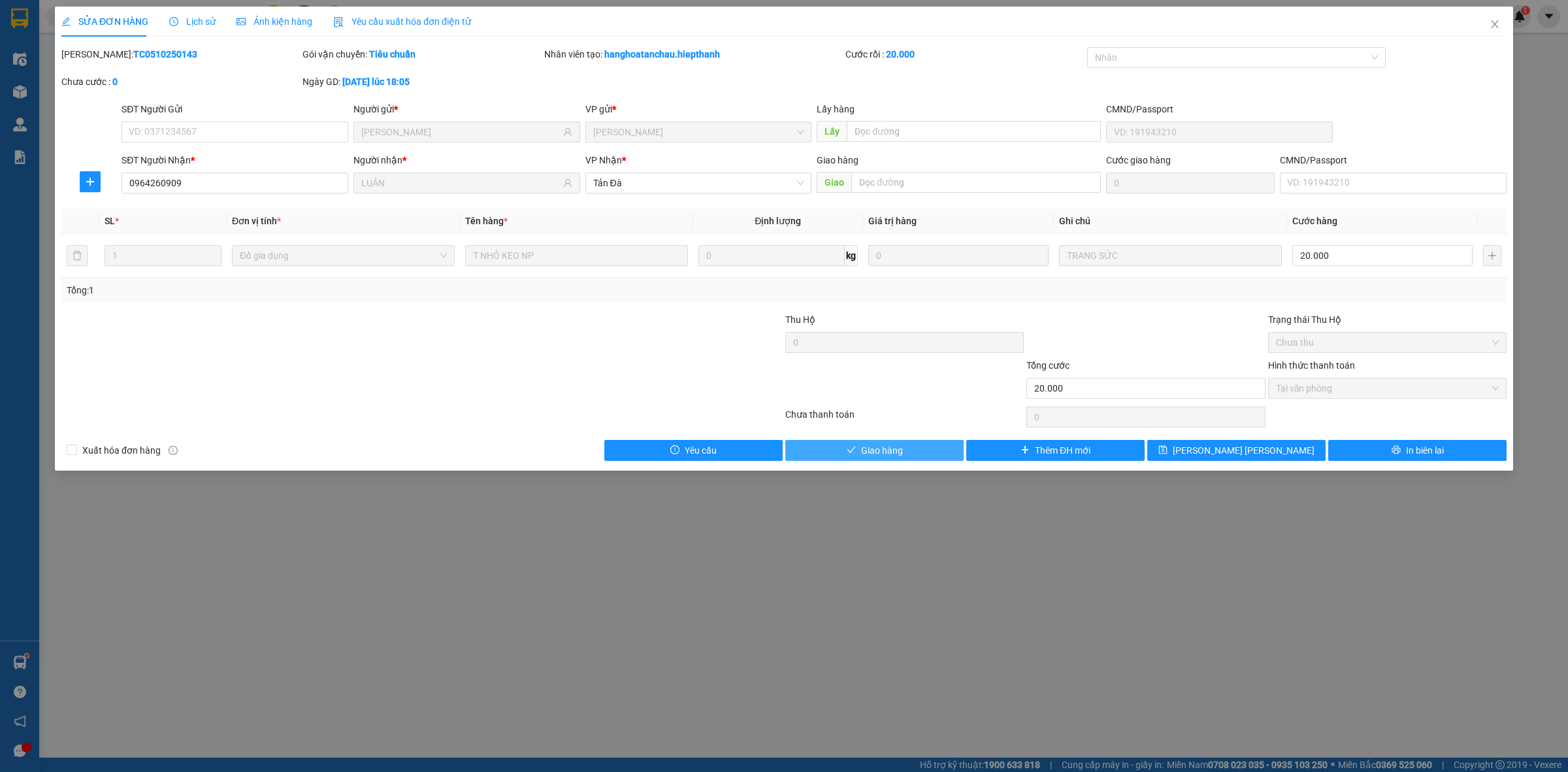
click at [910, 452] on button "Giao hàng" at bounding box center [874, 450] width 178 height 21
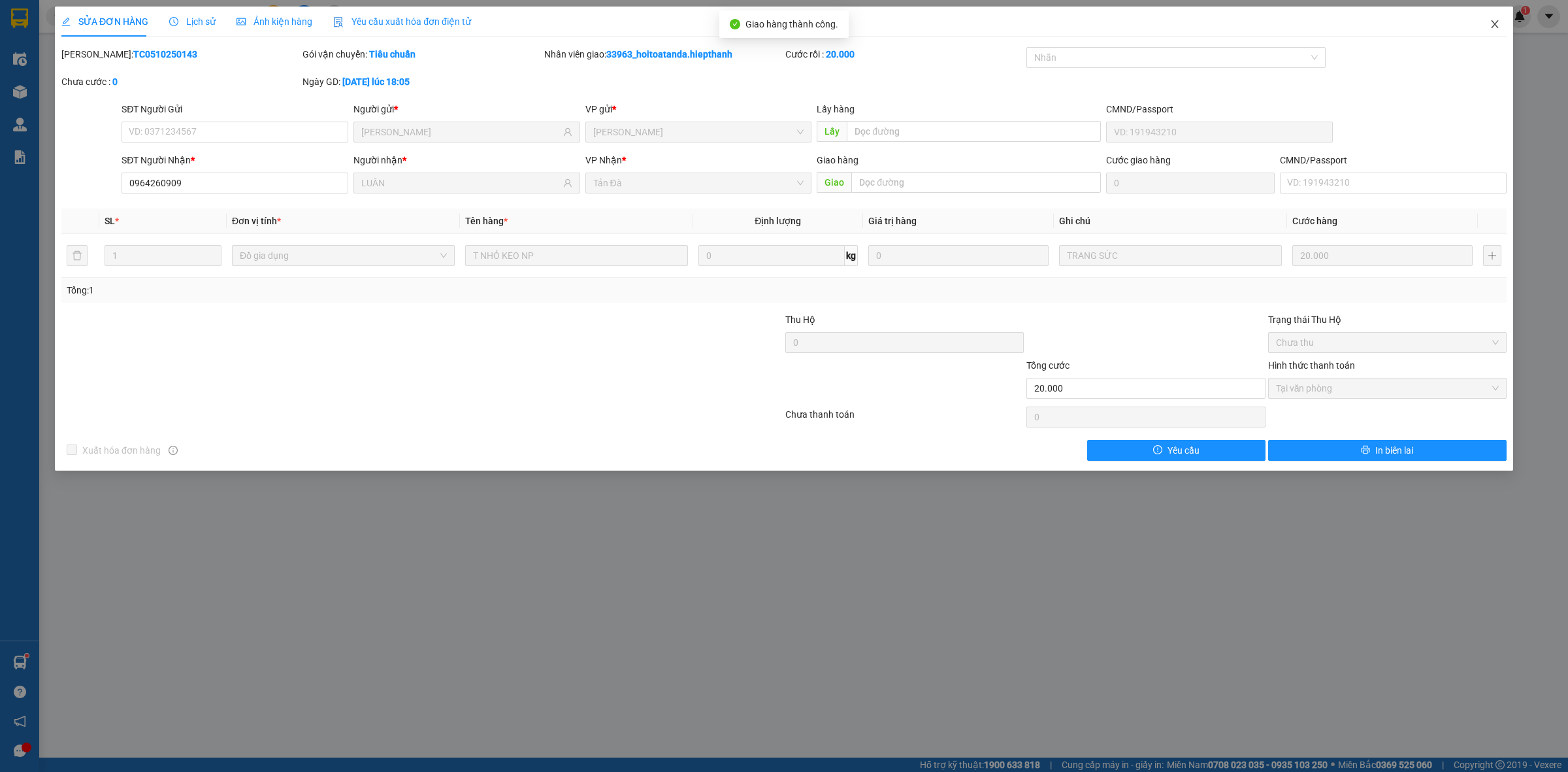
click at [1495, 21] on icon "close" at bounding box center [1495, 25] width 11 height 11
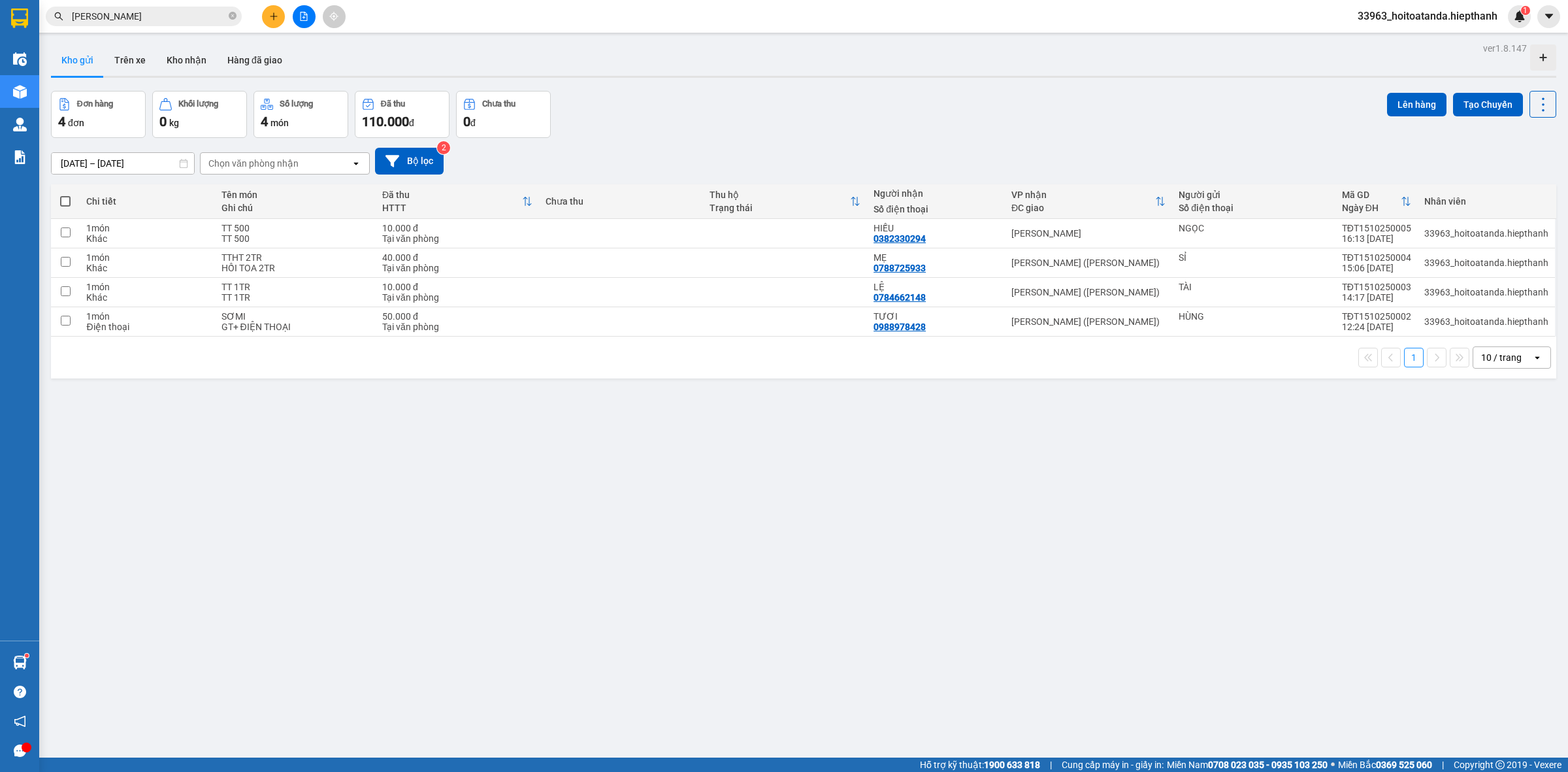
click at [302, 16] on icon "file-add" at bounding box center [304, 16] width 9 height 9
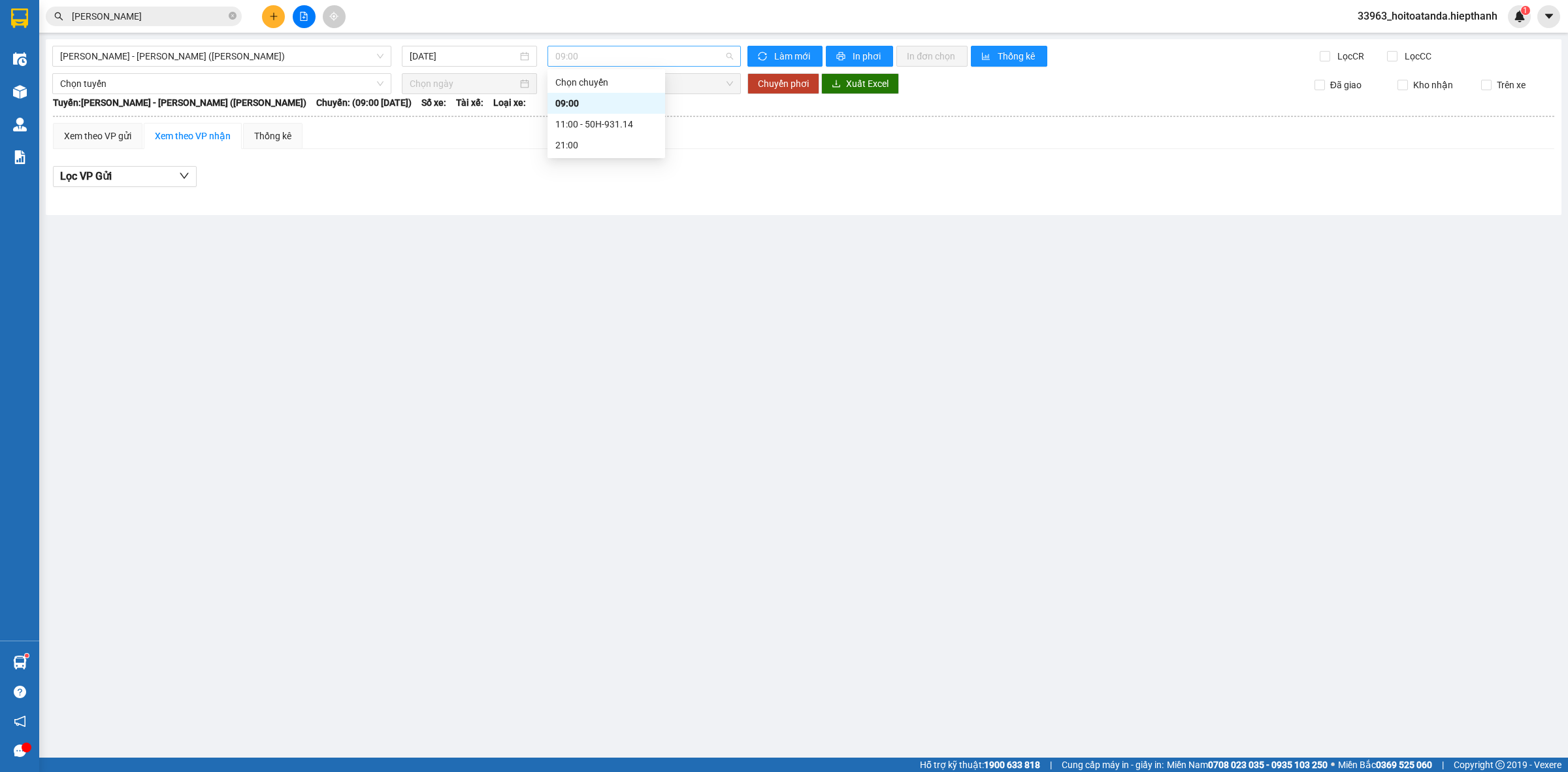
click at [671, 53] on span "09:00" at bounding box center [644, 56] width 178 height 19
click at [351, 49] on span "[PERSON_NAME] - [PERSON_NAME] ([PERSON_NAME])" at bounding box center [222, 56] width 324 height 19
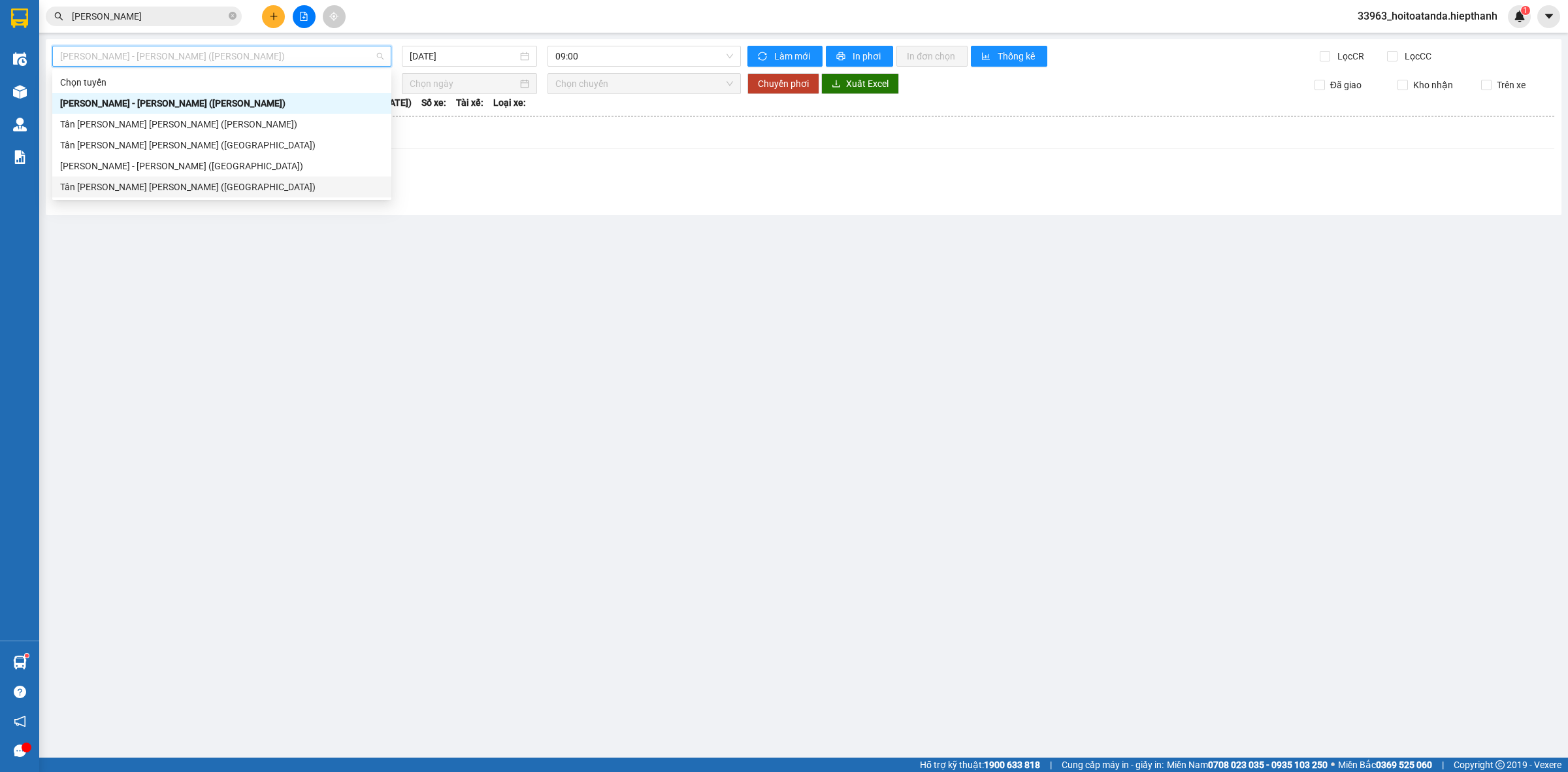
click at [269, 189] on div "Tân [PERSON_NAME] [PERSON_NAME] ([GEOGRAPHIC_DATA])" at bounding box center [222, 187] width 324 height 15
type input "[DATE]"
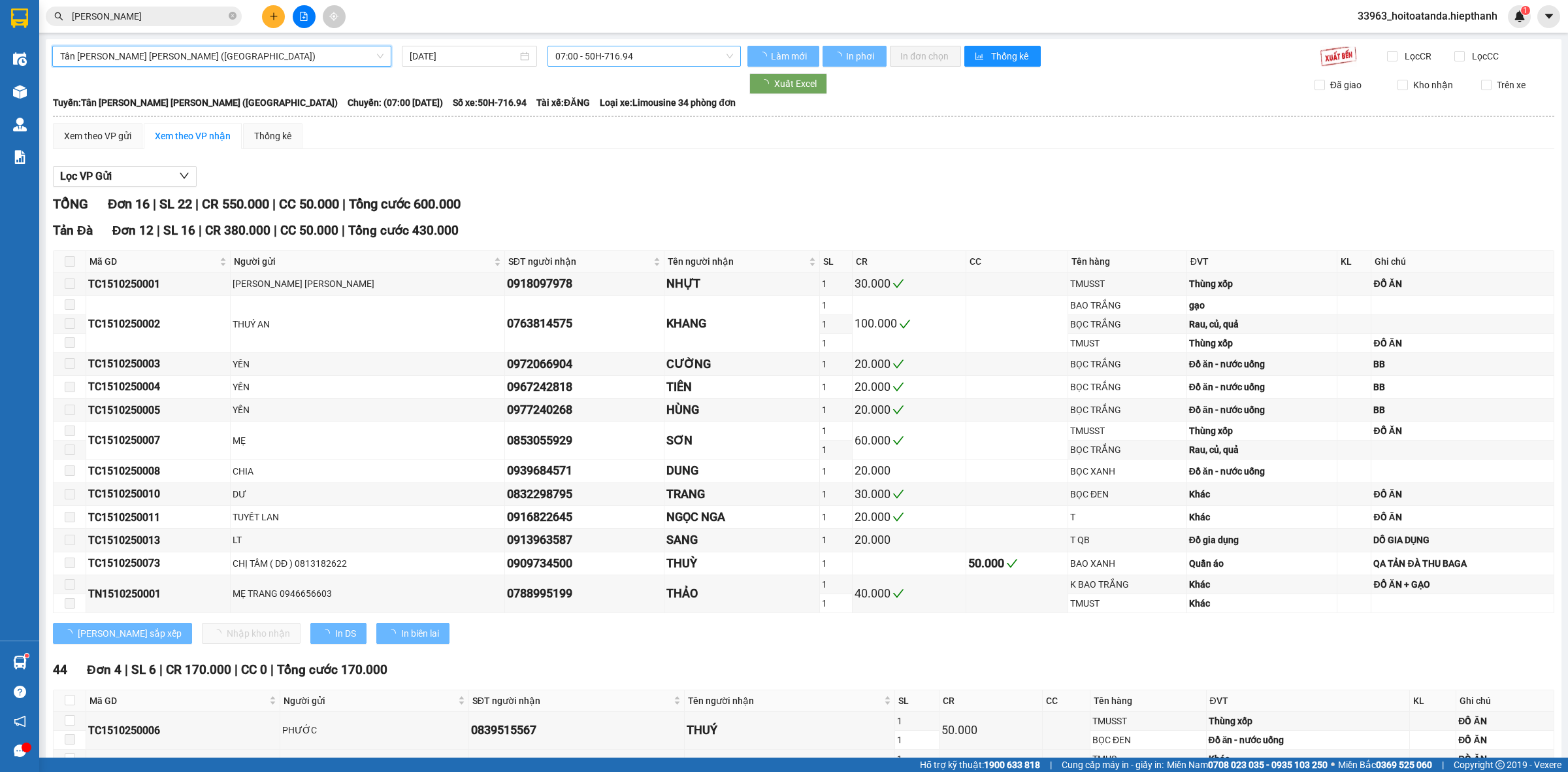
click at [628, 63] on span "07:00 - 50H-716.94" at bounding box center [644, 56] width 178 height 19
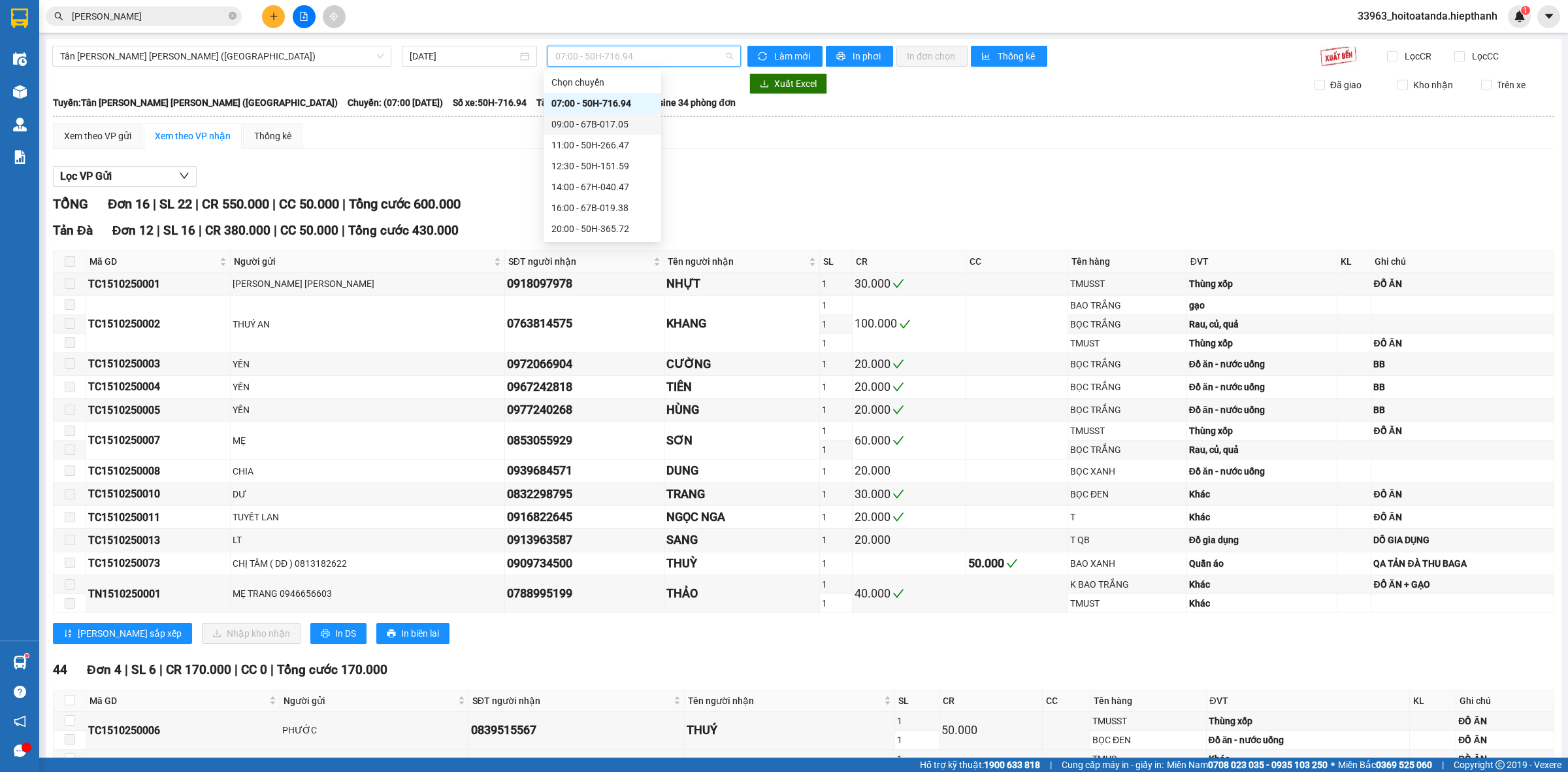
click at [582, 126] on div "09:00 - 67B-017.05" at bounding box center [602, 124] width 102 height 15
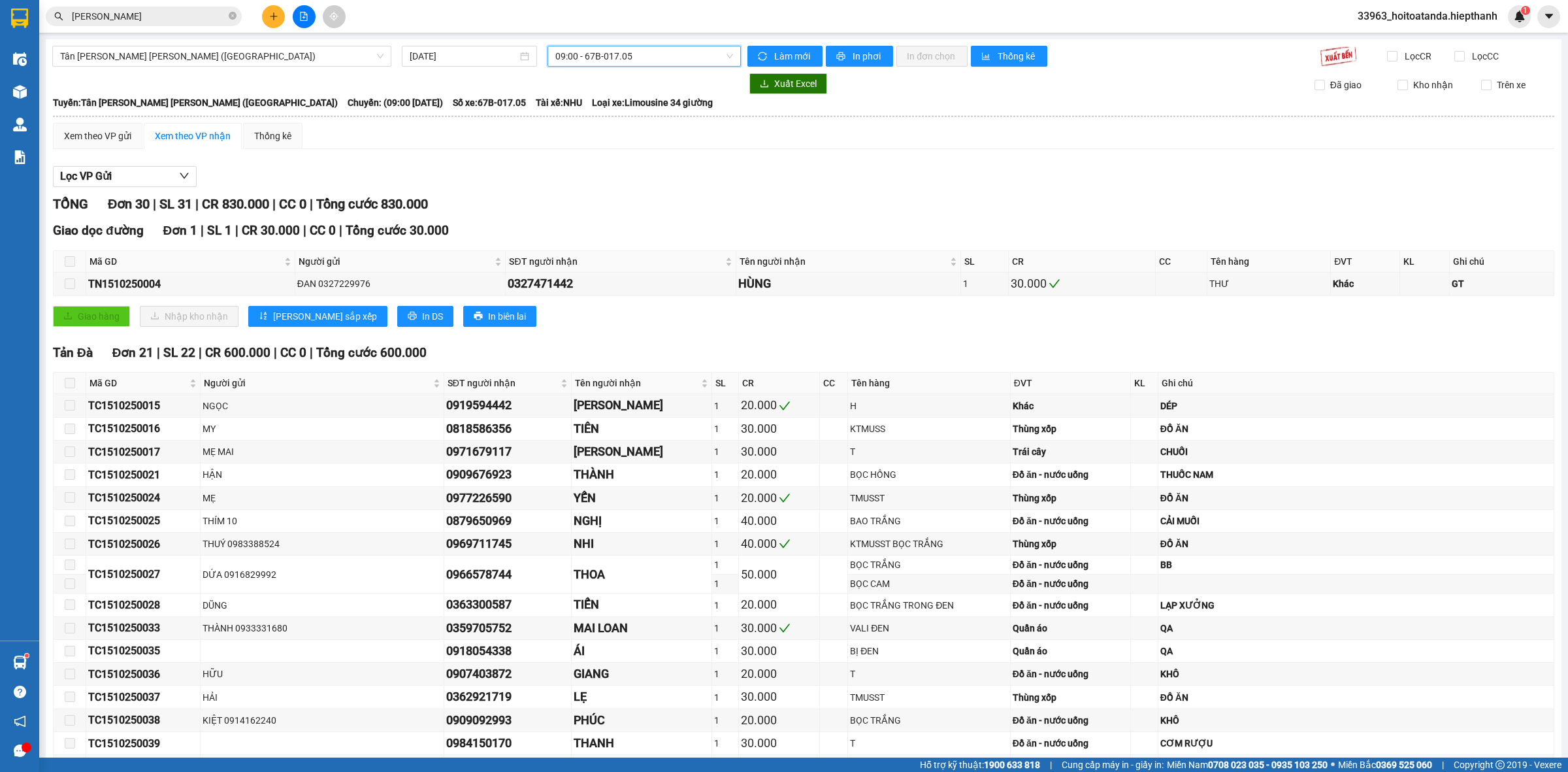
drag, startPoint x: 605, startPoint y: 61, endPoint x: 593, endPoint y: 87, distance: 28.6
click at [604, 62] on span "09:00 - 67B-017.05" at bounding box center [644, 56] width 178 height 19
click at [592, 148] on div "11:00 - 50H-266.47" at bounding box center [602, 145] width 102 height 15
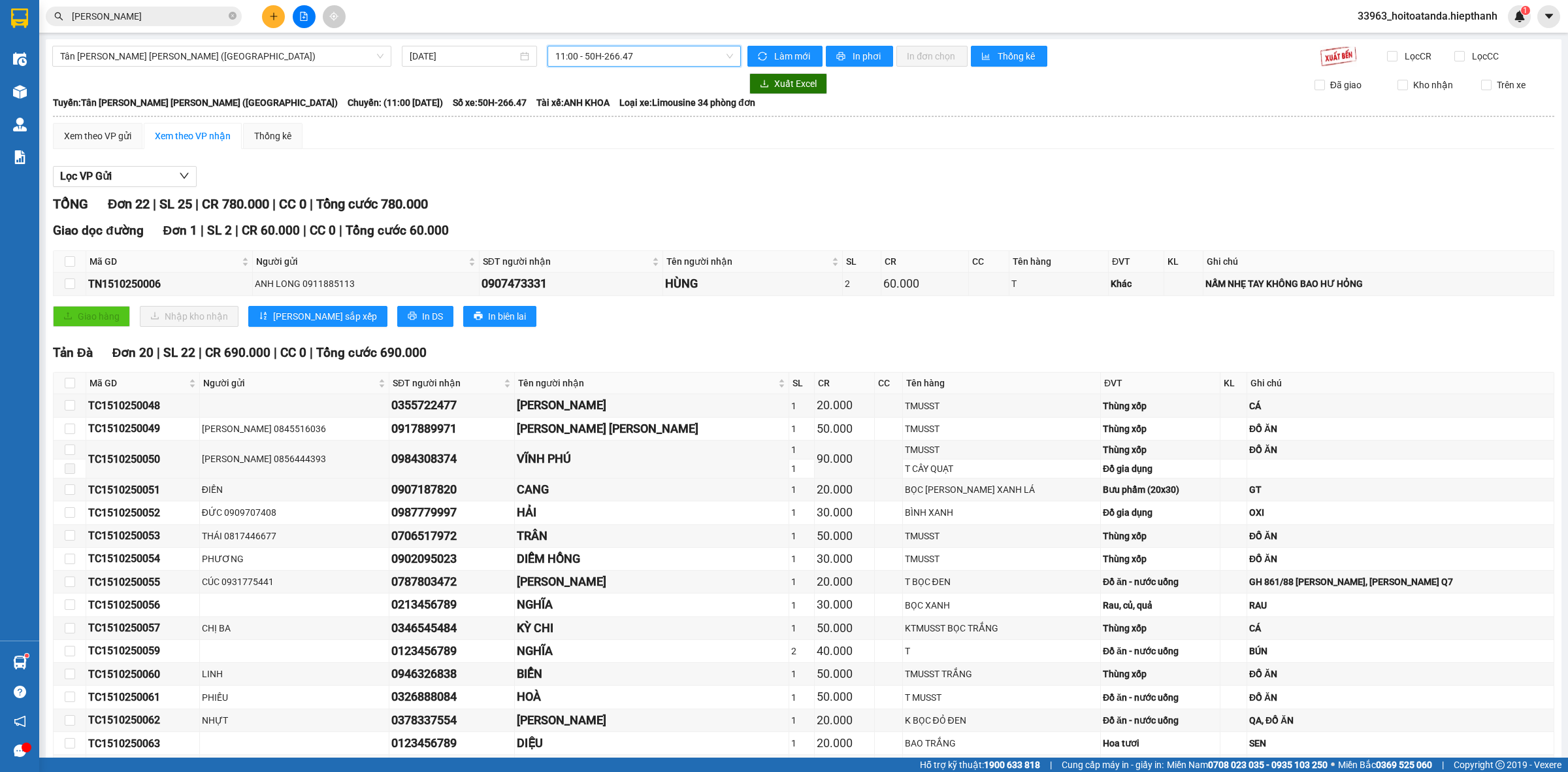
click at [634, 57] on span "11:00 - 50H-266.47" at bounding box center [644, 56] width 178 height 19
click at [592, 125] on div "09:00 - 67B-017.05" at bounding box center [602, 124] width 102 height 15
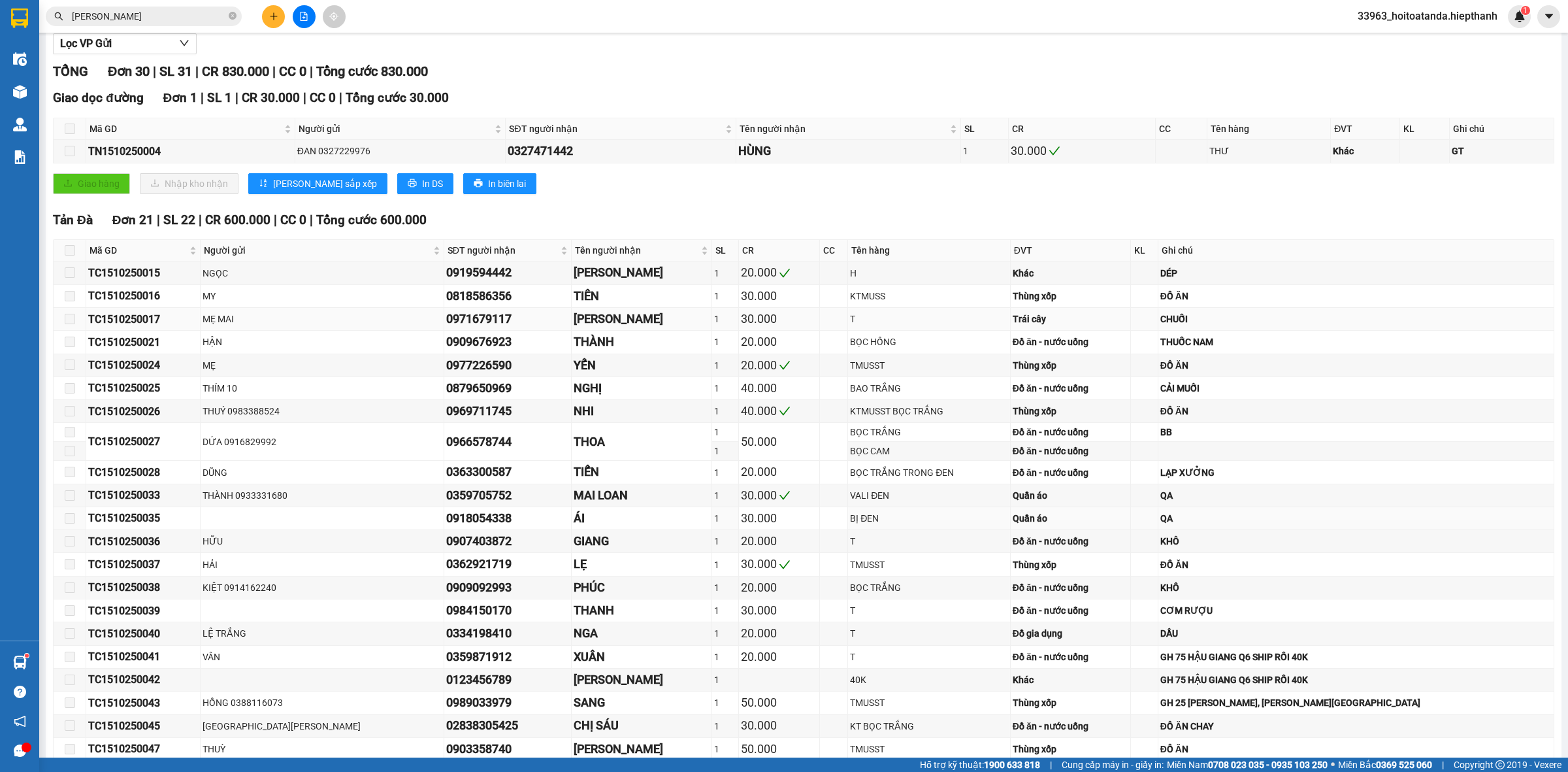
scroll to position [409, 0]
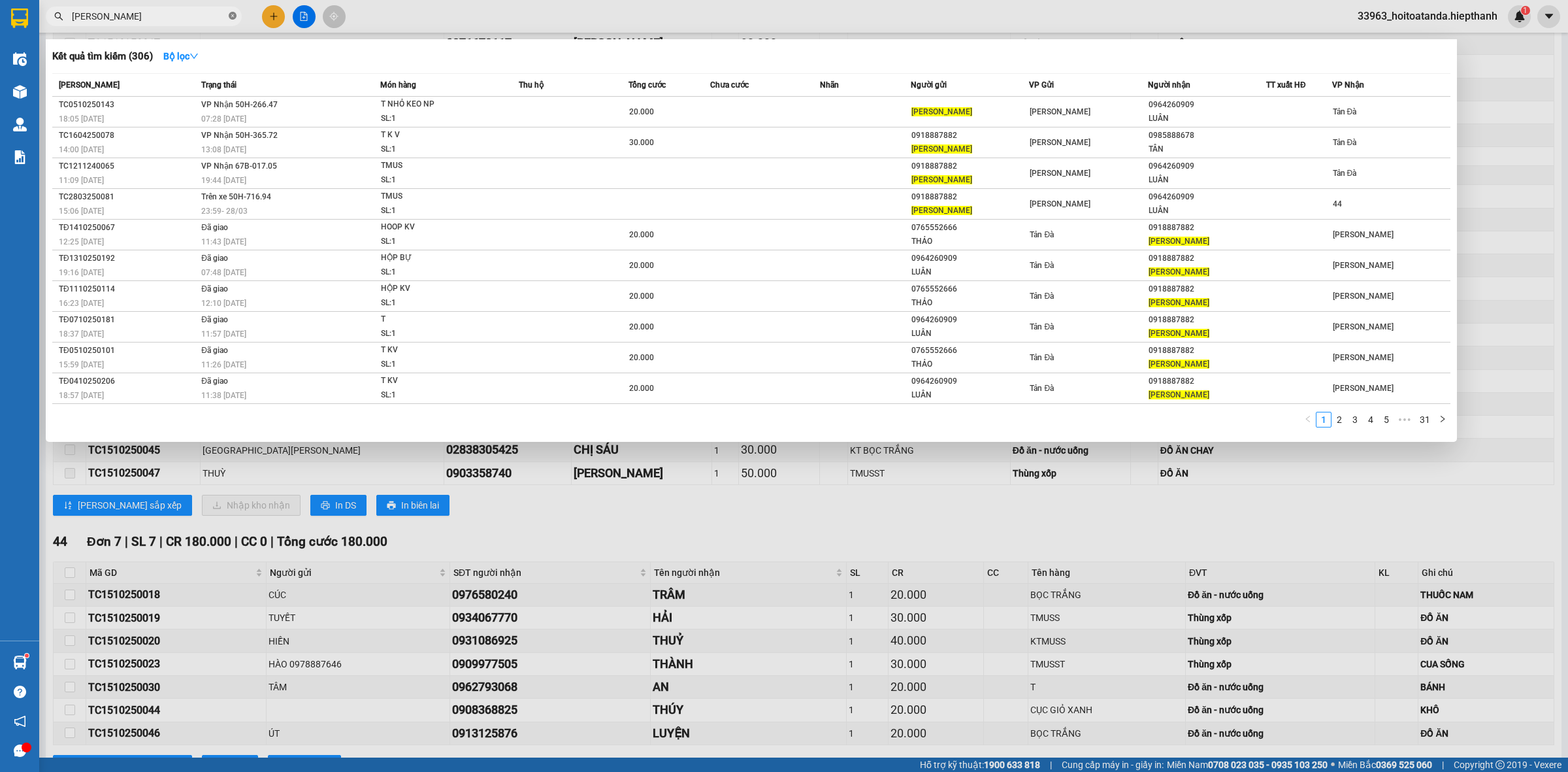
click at [231, 15] on icon "close-circle" at bounding box center [232, 15] width 8 height 8
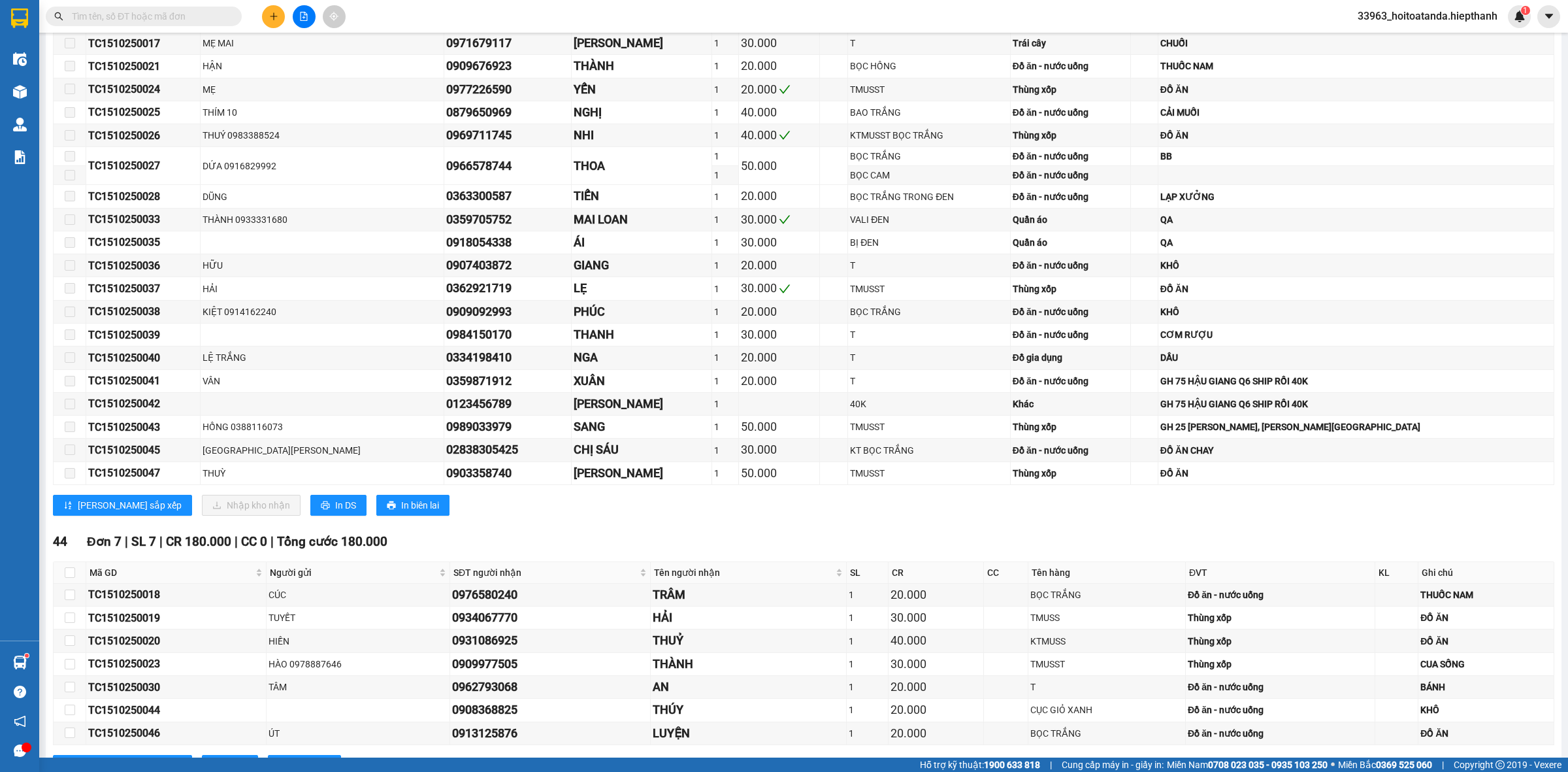
click at [177, 19] on input "text" at bounding box center [149, 16] width 154 height 15
click at [175, 15] on input "text" at bounding box center [149, 16] width 154 height 15
click at [160, 10] on input "text" at bounding box center [149, 16] width 154 height 15
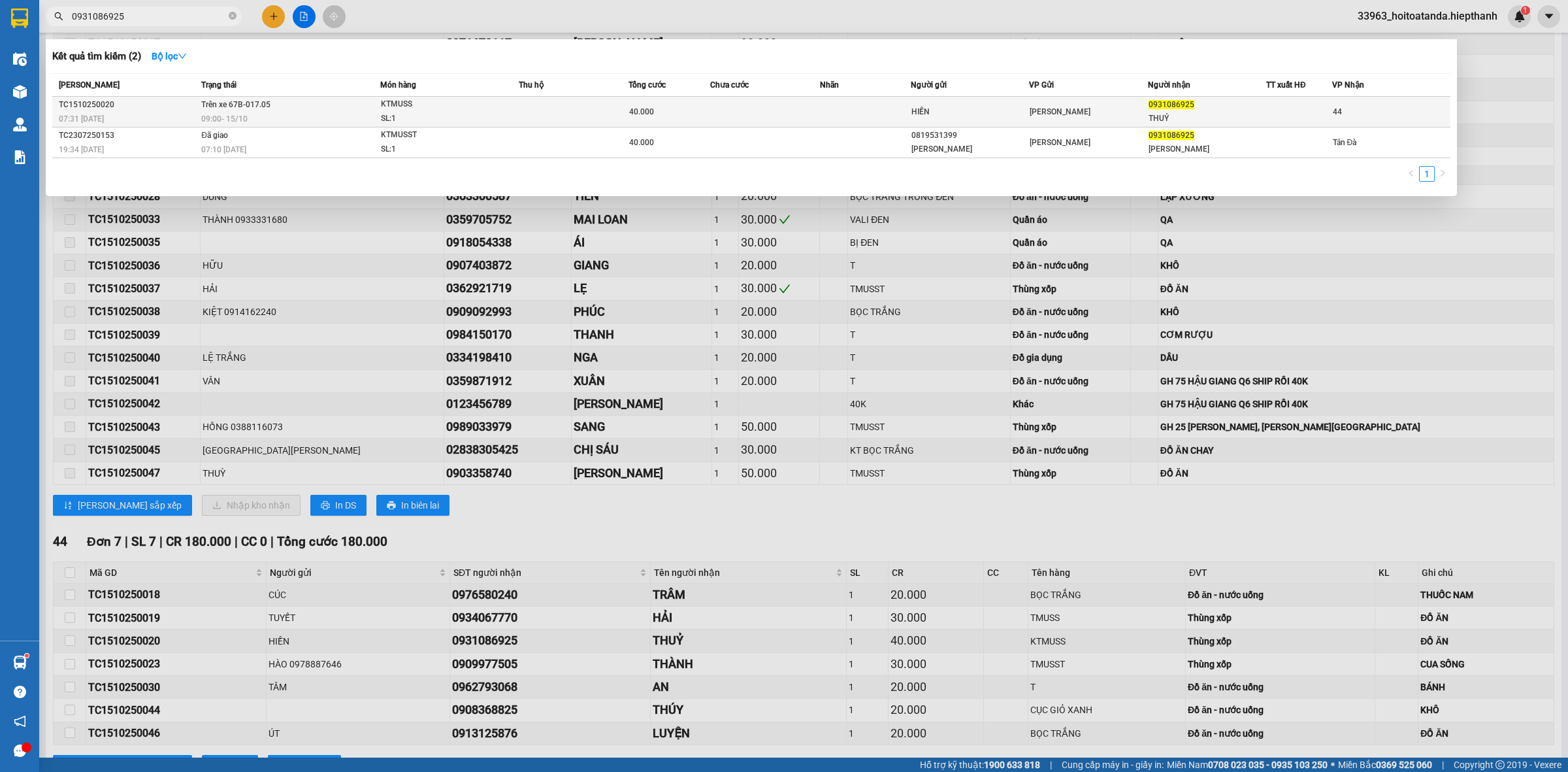
type input "0931086925"
click at [231, 112] on div "09:00 [DATE]" at bounding box center [290, 119] width 178 height 15
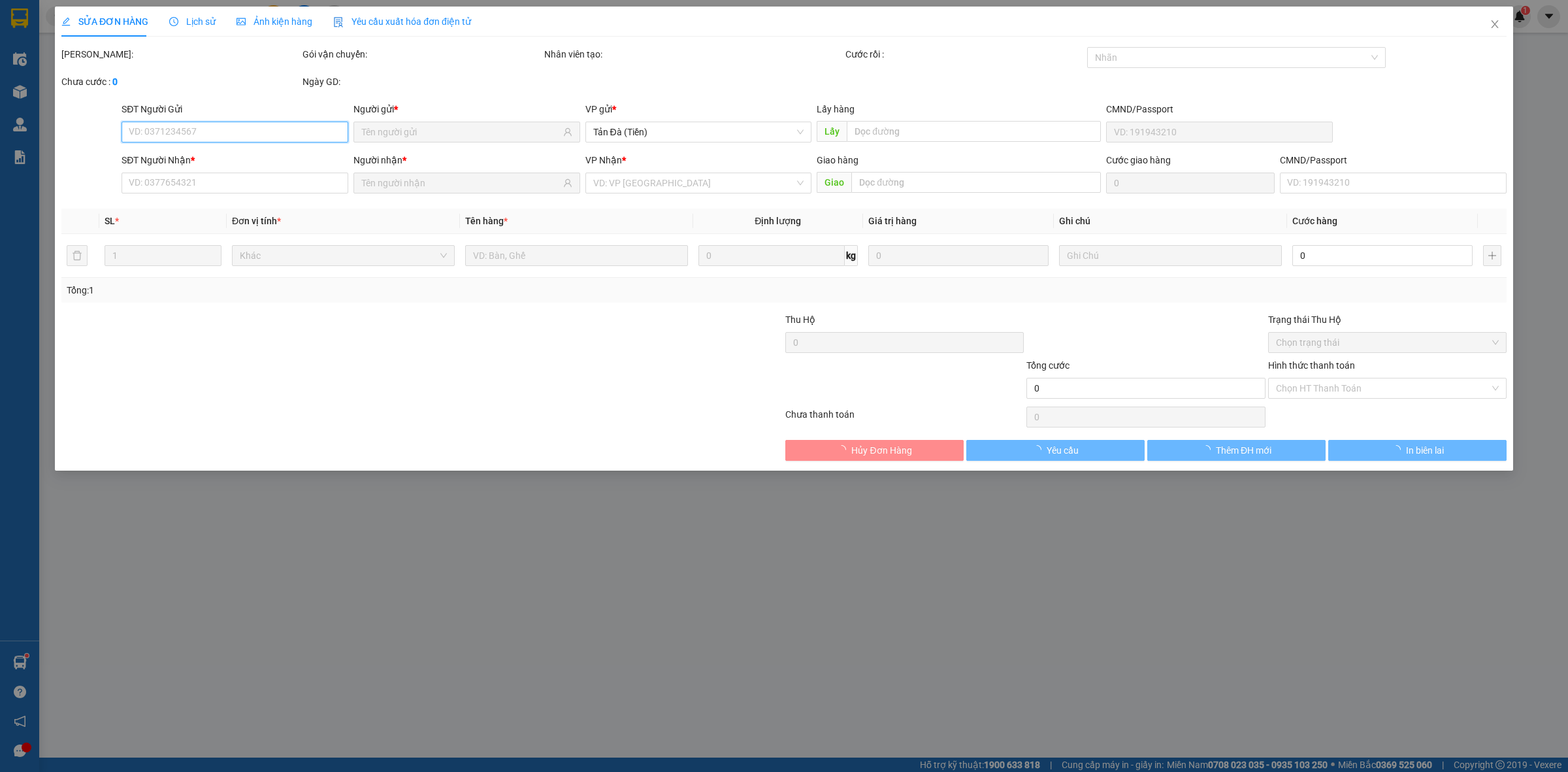
type input "HIỀN"
type input "0931086925"
type input "THUỶ"
type input "40.000"
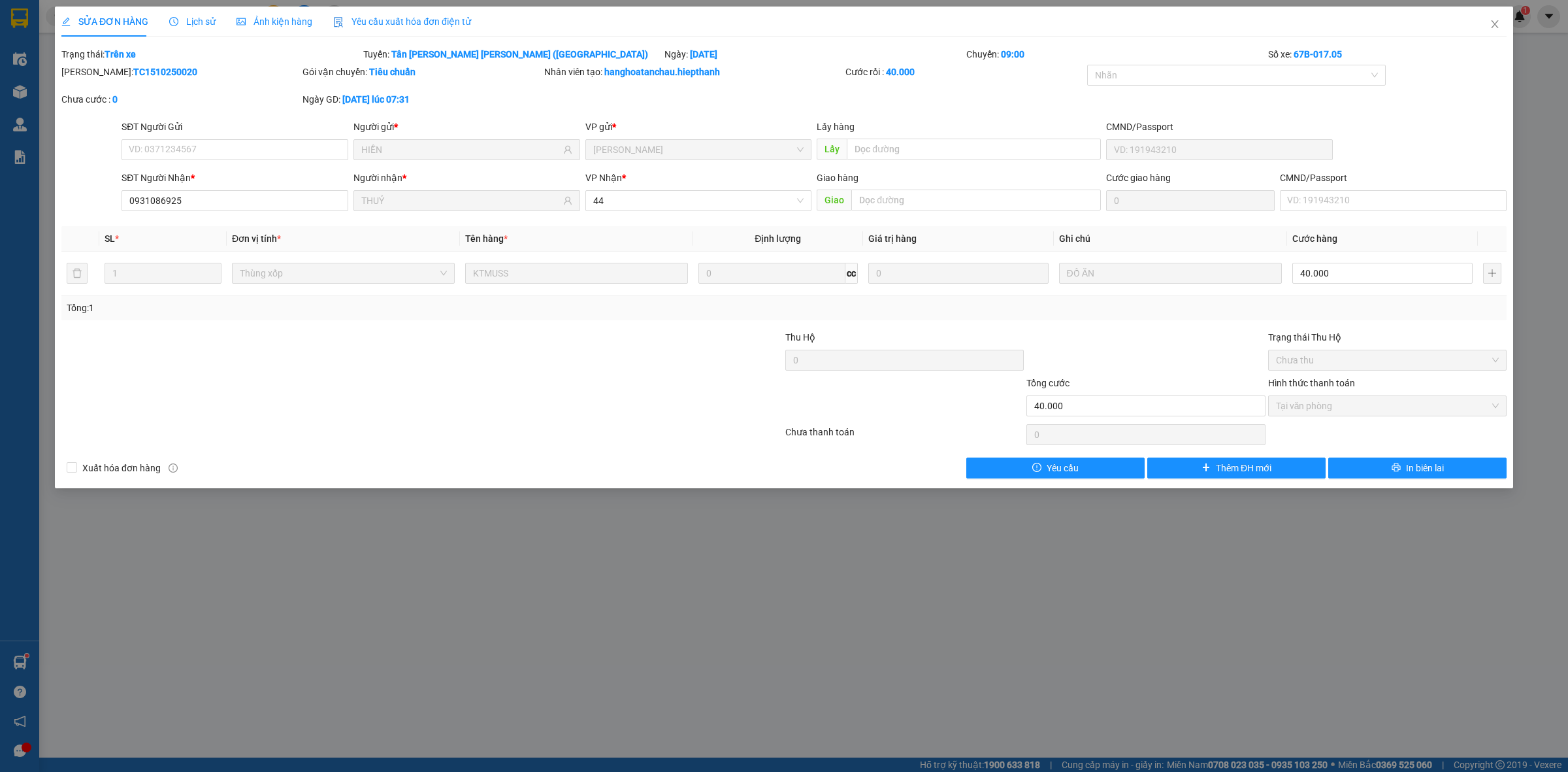
click at [1118, 365] on div at bounding box center [1145, 352] width 241 height 46
click at [1494, 22] on icon "close" at bounding box center [1495, 25] width 11 height 11
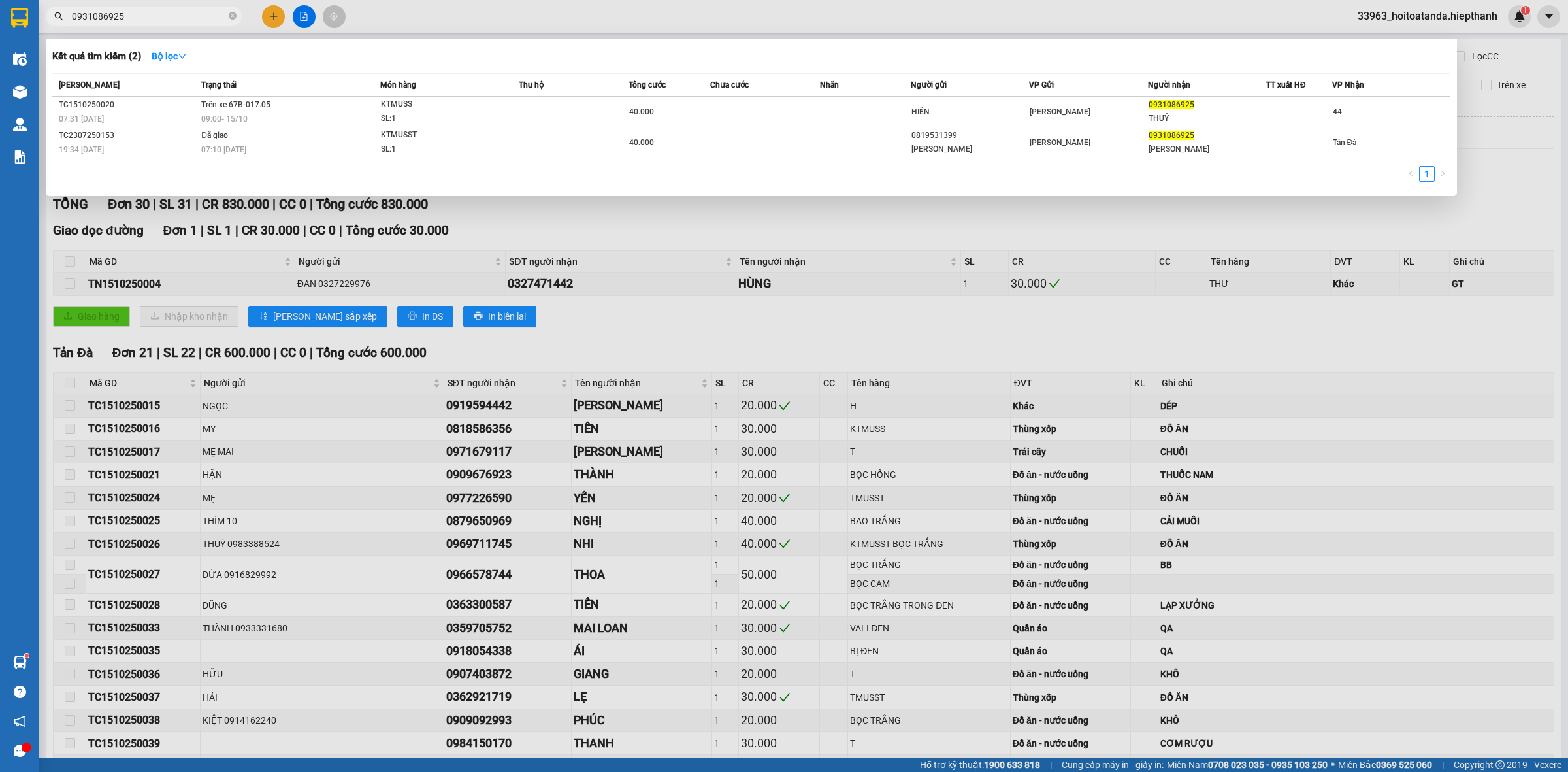
click at [152, 21] on input "0931086925" at bounding box center [149, 16] width 154 height 15
click at [724, 341] on div at bounding box center [784, 386] width 1568 height 772
click at [163, 14] on input "0931086925" at bounding box center [149, 16] width 154 height 15
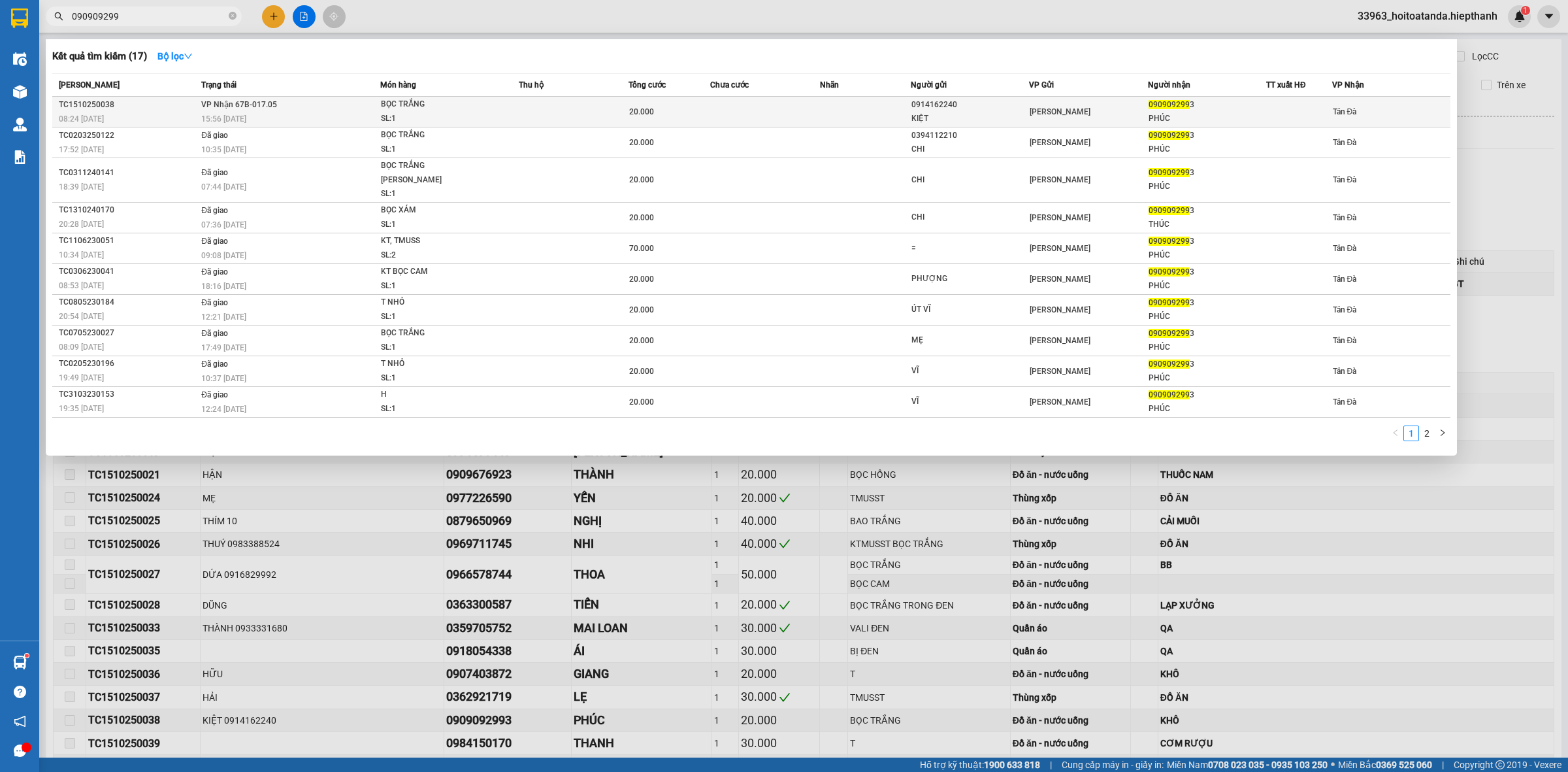
type input "090909299"
click at [419, 104] on div "BỌC TRẮNG" at bounding box center [429, 104] width 98 height 15
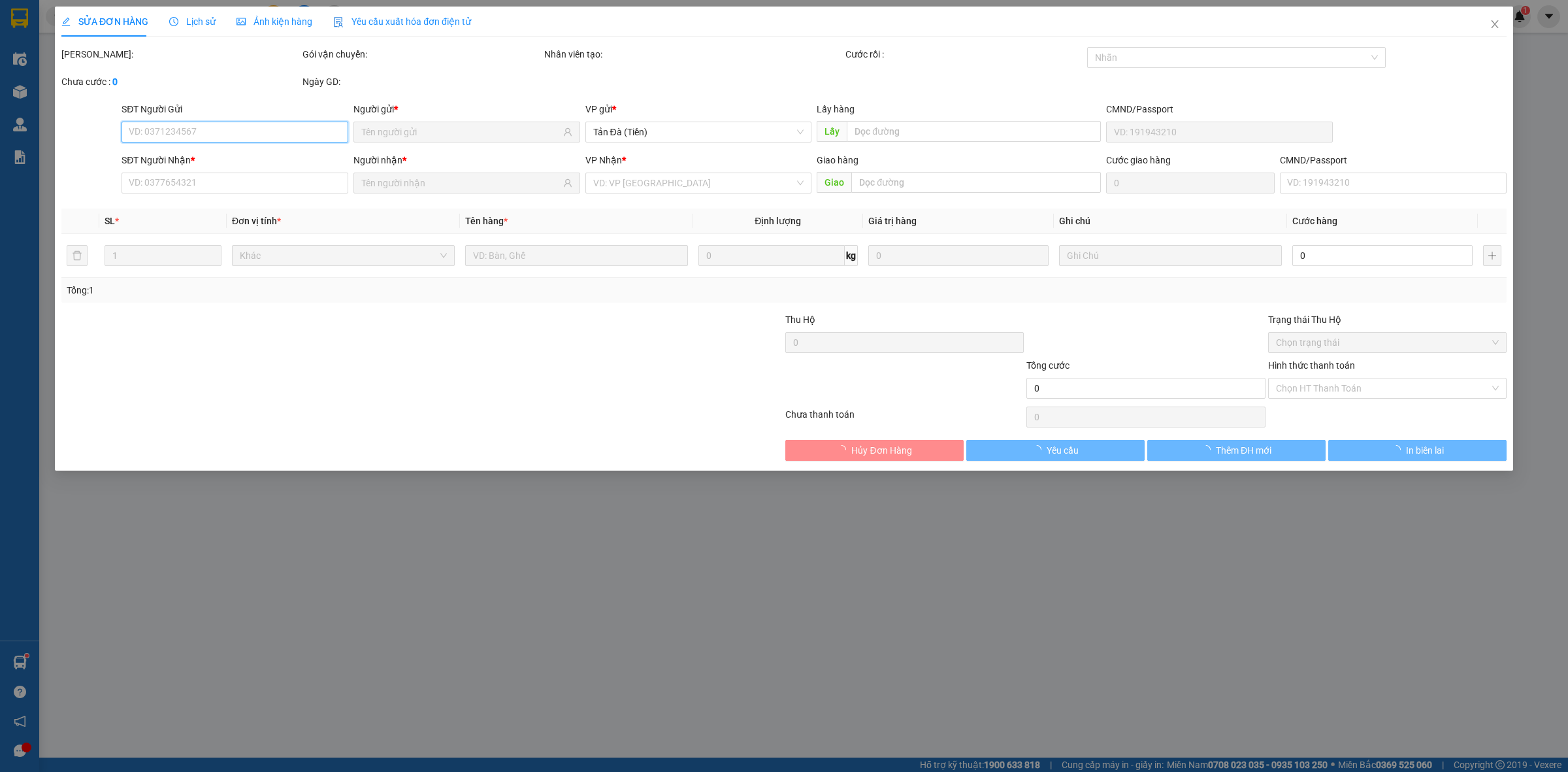
type input "0914162240"
type input "KIỆT"
type input "0909092993"
type input "PHÚC"
type input "20.000"
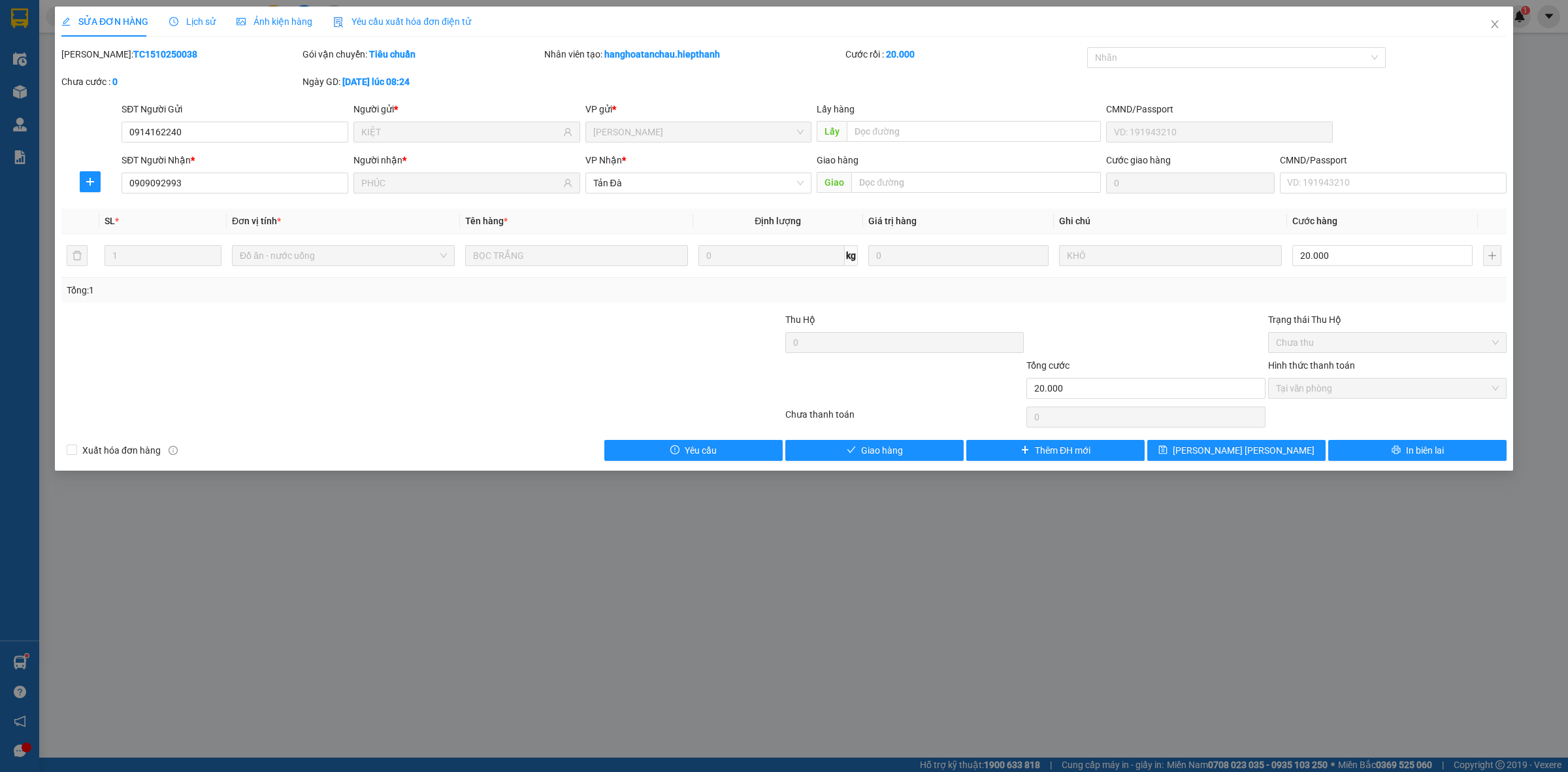
click at [535, 335] on div at bounding box center [301, 335] width 483 height 46
click at [837, 438] on div "Total Paid Fee 20.000 Total UnPaid Fee 0 Cash Collection Total Fee Mã ĐH: TC151…" at bounding box center [784, 253] width 1445 height 413
click at [843, 441] on div "Total Paid Fee 20.000 Total UnPaid Fee 0 Cash Collection Total Fee Mã ĐH: TC151…" at bounding box center [784, 253] width 1445 height 413
click at [843, 441] on button "Giao hàng" at bounding box center [874, 450] width 178 height 21
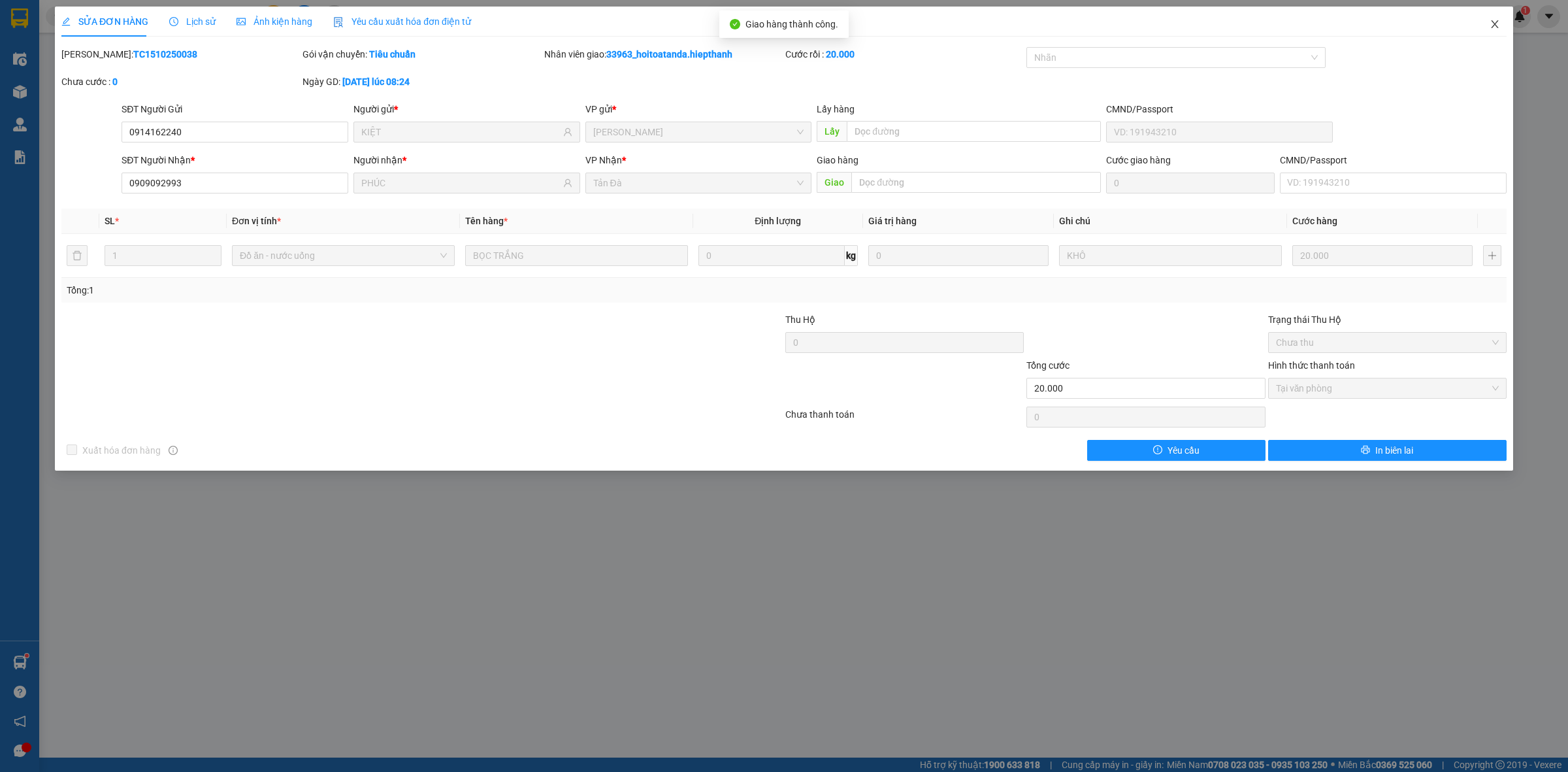
click at [1497, 19] on icon "close" at bounding box center [1495, 25] width 11 height 11
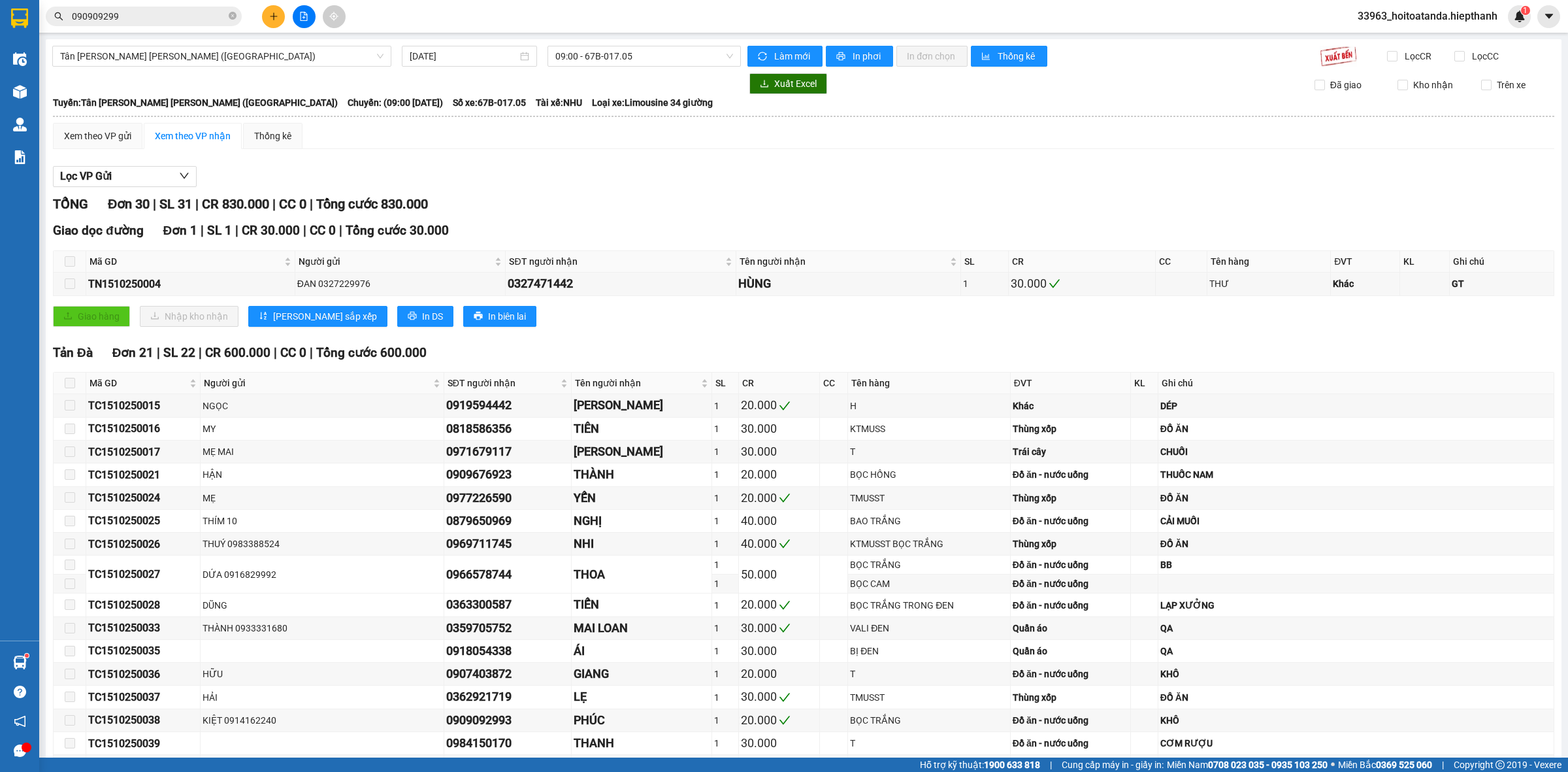
click at [596, 165] on div "Lọc VP Gửi [PERSON_NAME] 30 | SL 31 | CR 830.000 | CC 0 | [PERSON_NAME] 830.00…" at bounding box center [804, 740] width 1502 height 1163
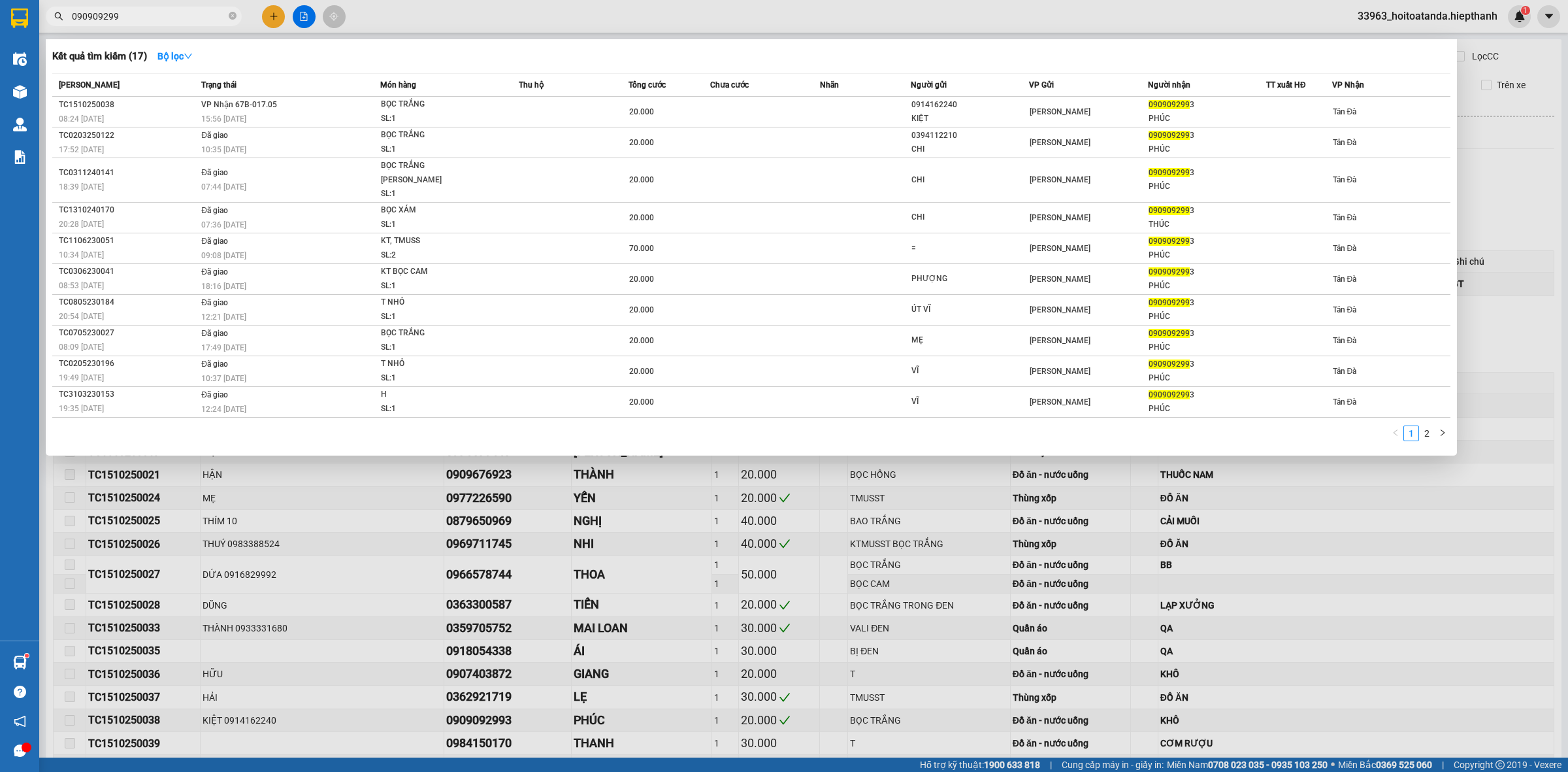
drag, startPoint x: 93, startPoint y: 21, endPoint x: 53, endPoint y: 23, distance: 40.0
click at [34, 26] on section "Kết quả [PERSON_NAME] ( 17 ) Bộ lọc Mã ĐH Trạng thái Món hàng Thu hộ Tổng [PERS…" at bounding box center [784, 386] width 1568 height 772
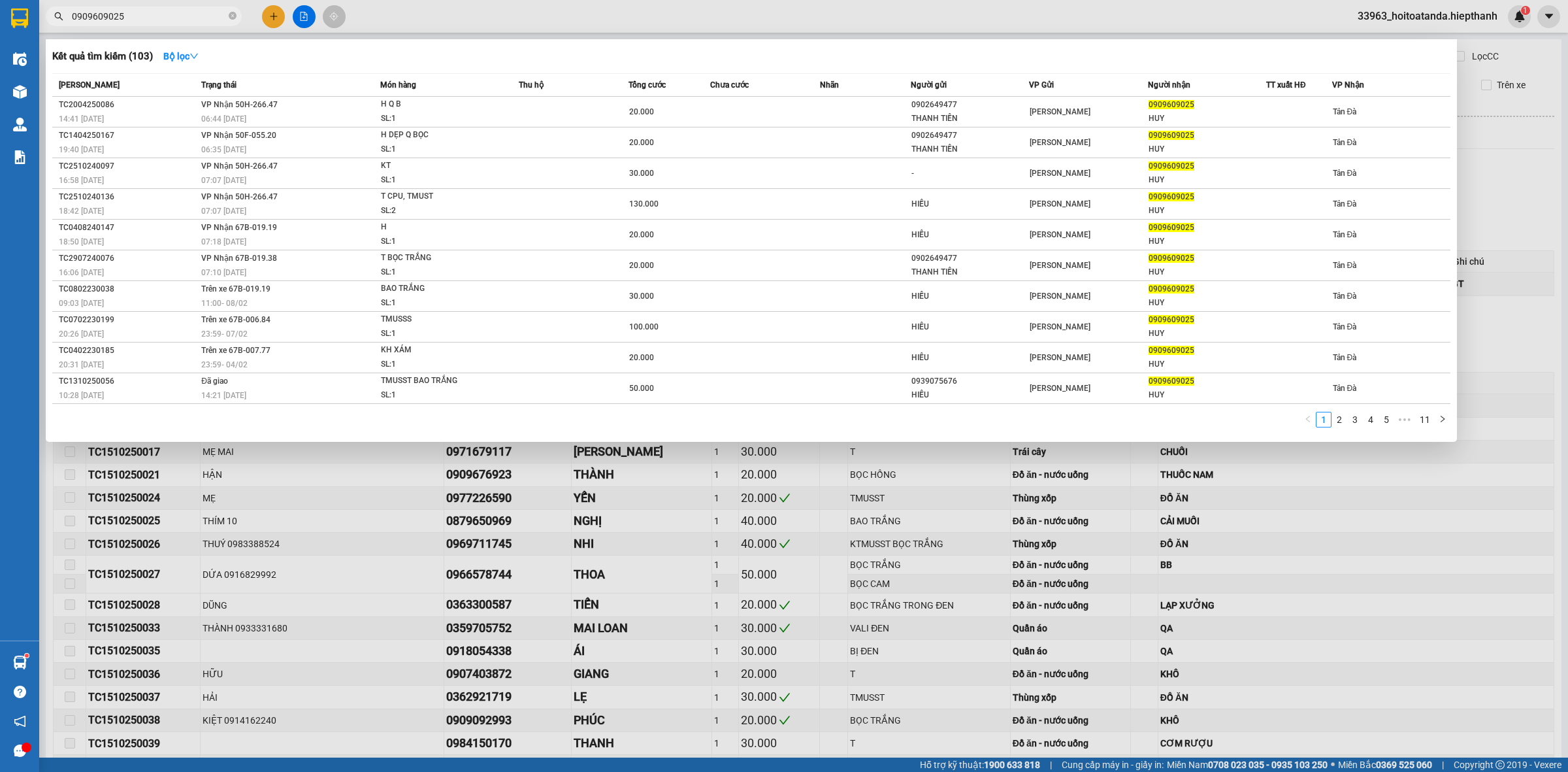
type input "0909609025"
click at [1027, 15] on div at bounding box center [784, 386] width 1568 height 772
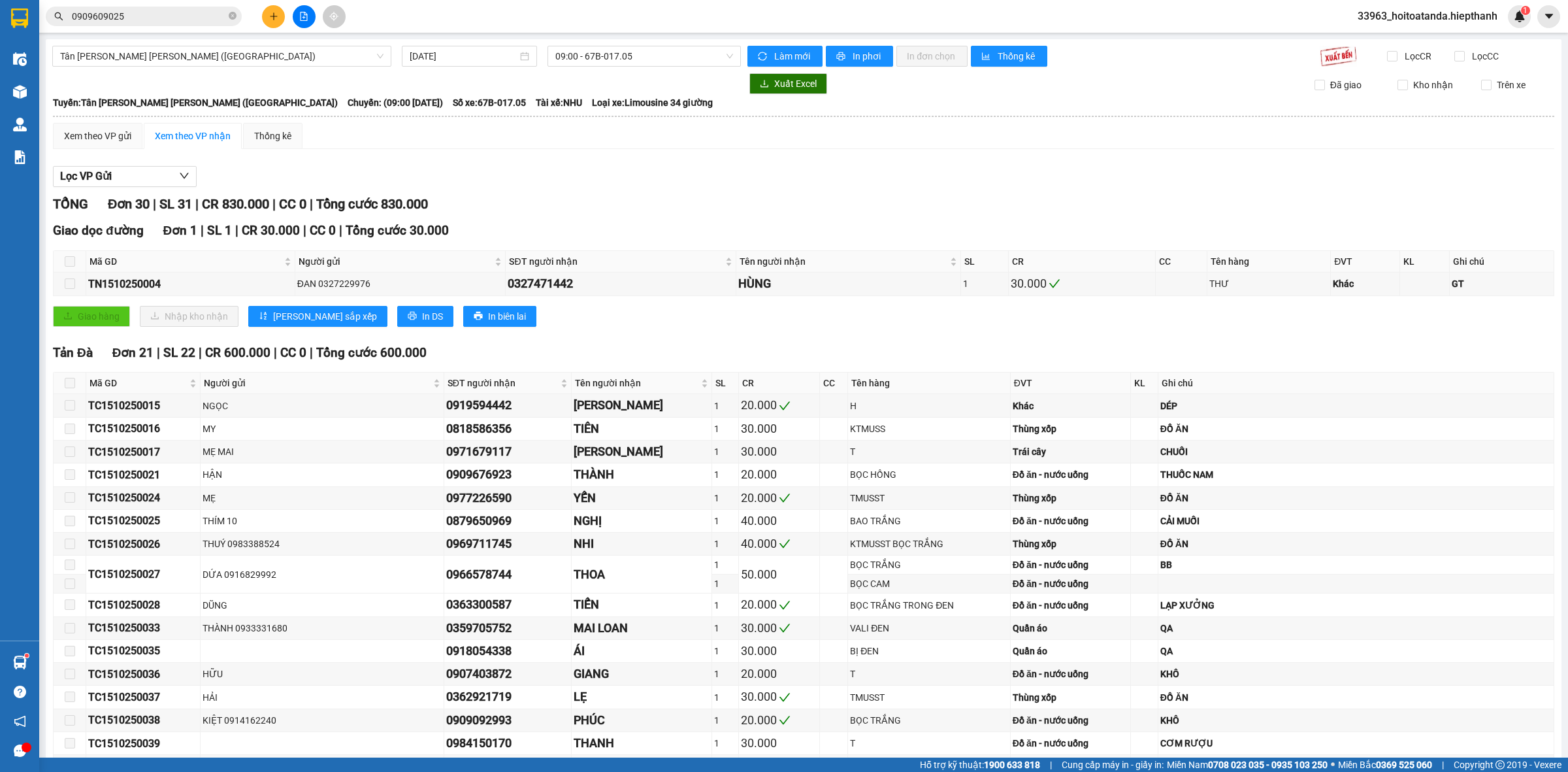
click at [279, 14] on button at bounding box center [273, 17] width 23 height 23
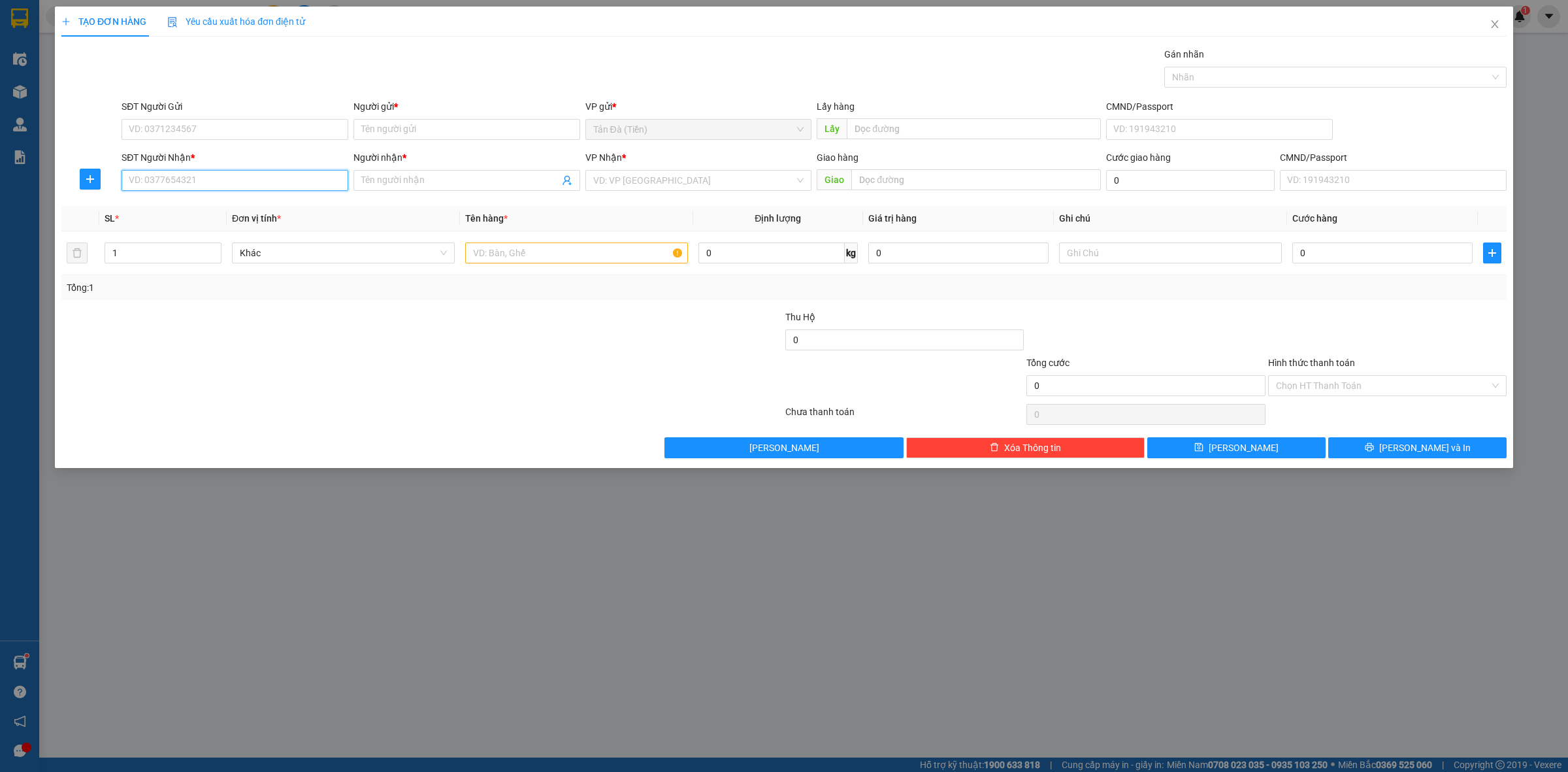
click at [224, 185] on input "SĐT Người Nhận *" at bounding box center [235, 180] width 227 height 21
type input "0919199321"
click at [158, 205] on div "0919199321 - [PERSON_NAME]" at bounding box center [234, 207] width 211 height 15
type input "[PERSON_NAME]"
type input "0919199321"
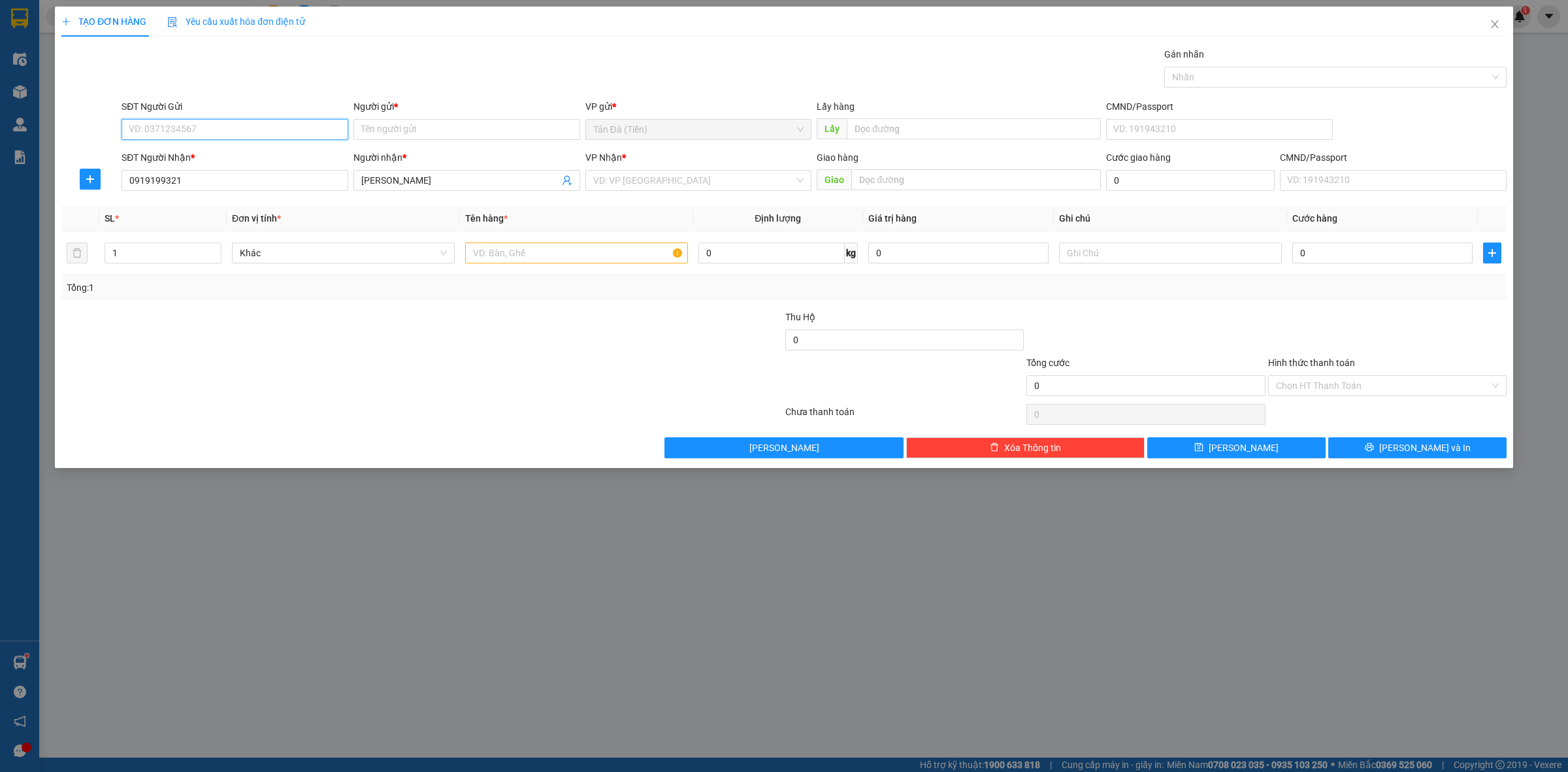
click at [229, 126] on input "SĐT Người Gửi" at bounding box center [235, 129] width 227 height 21
type input "0977629899"
click at [226, 147] on div "0977629899 - [PERSON_NAME]" at bounding box center [235, 156] width 227 height 21
type input "[PERSON_NAME]"
type input "0977629899"
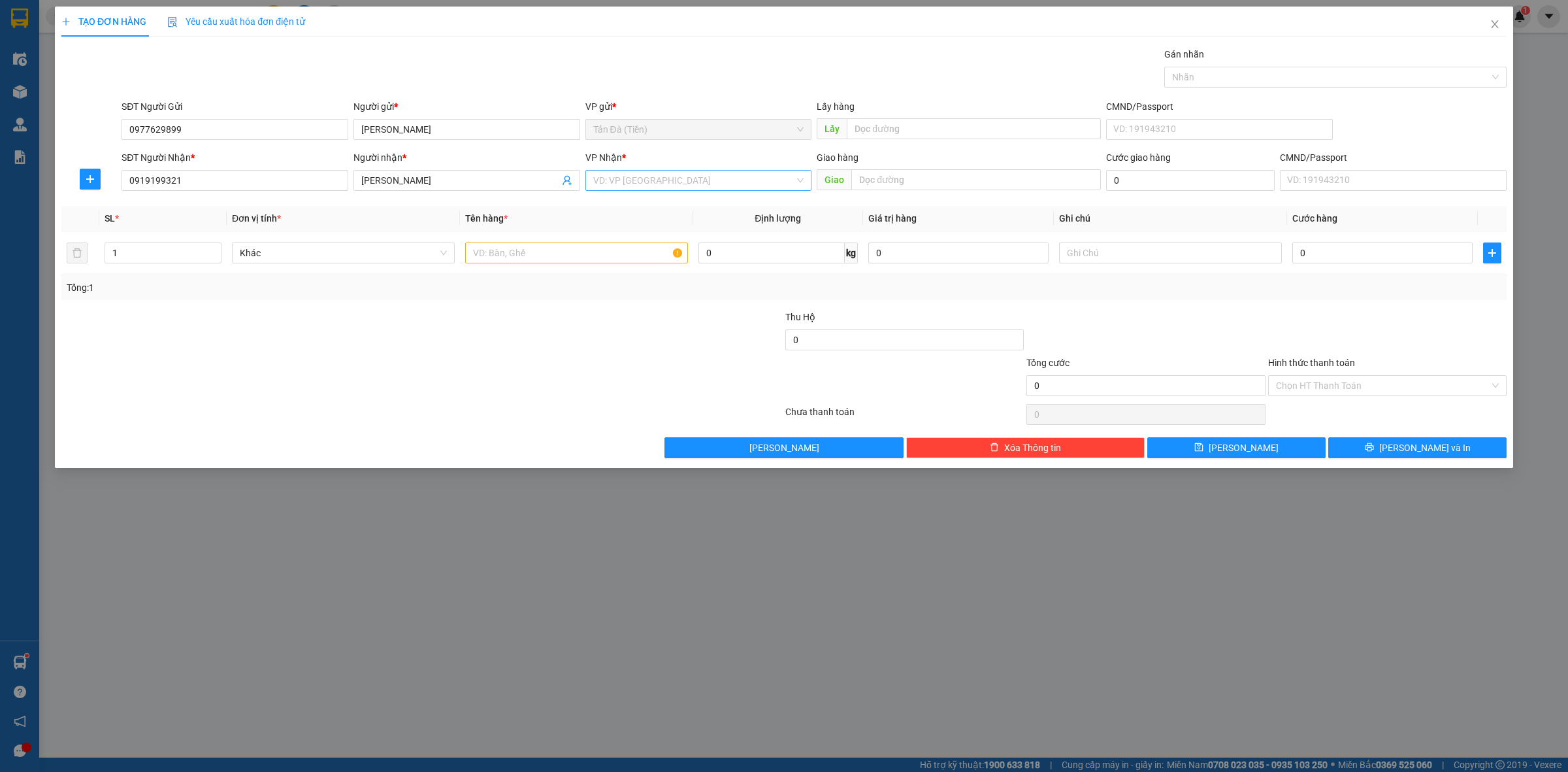
click at [643, 185] on input "search" at bounding box center [694, 180] width 202 height 19
click at [631, 293] on div "[PERSON_NAME] ([PERSON_NAME])" at bounding box center [698, 291] width 211 height 15
click at [523, 255] on input "text" at bounding box center [576, 253] width 222 height 21
click at [651, 189] on span "[PERSON_NAME] ([PERSON_NAME])" at bounding box center [698, 180] width 211 height 19
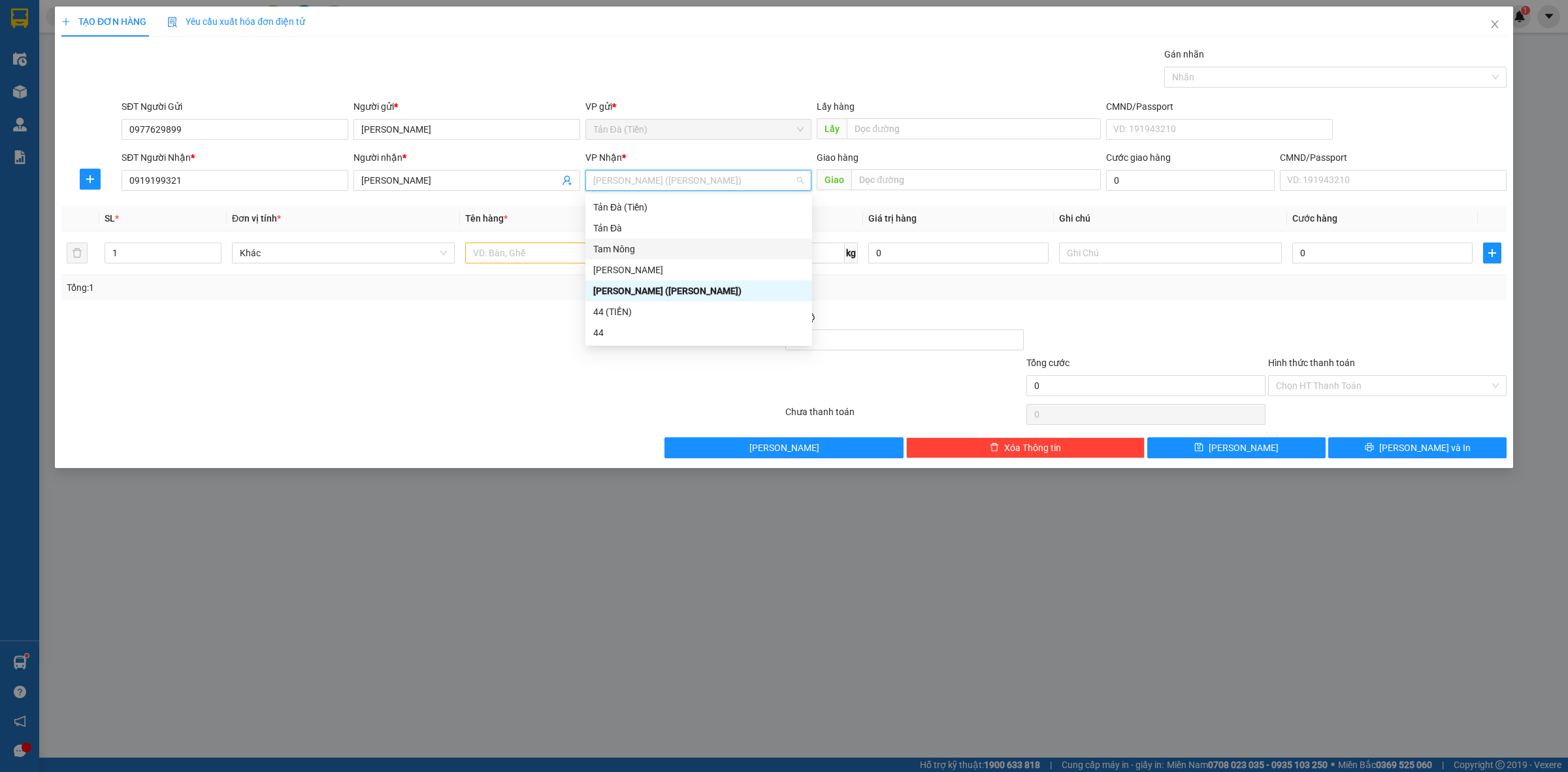
click at [635, 245] on div "Tam Nông" at bounding box center [698, 249] width 211 height 15
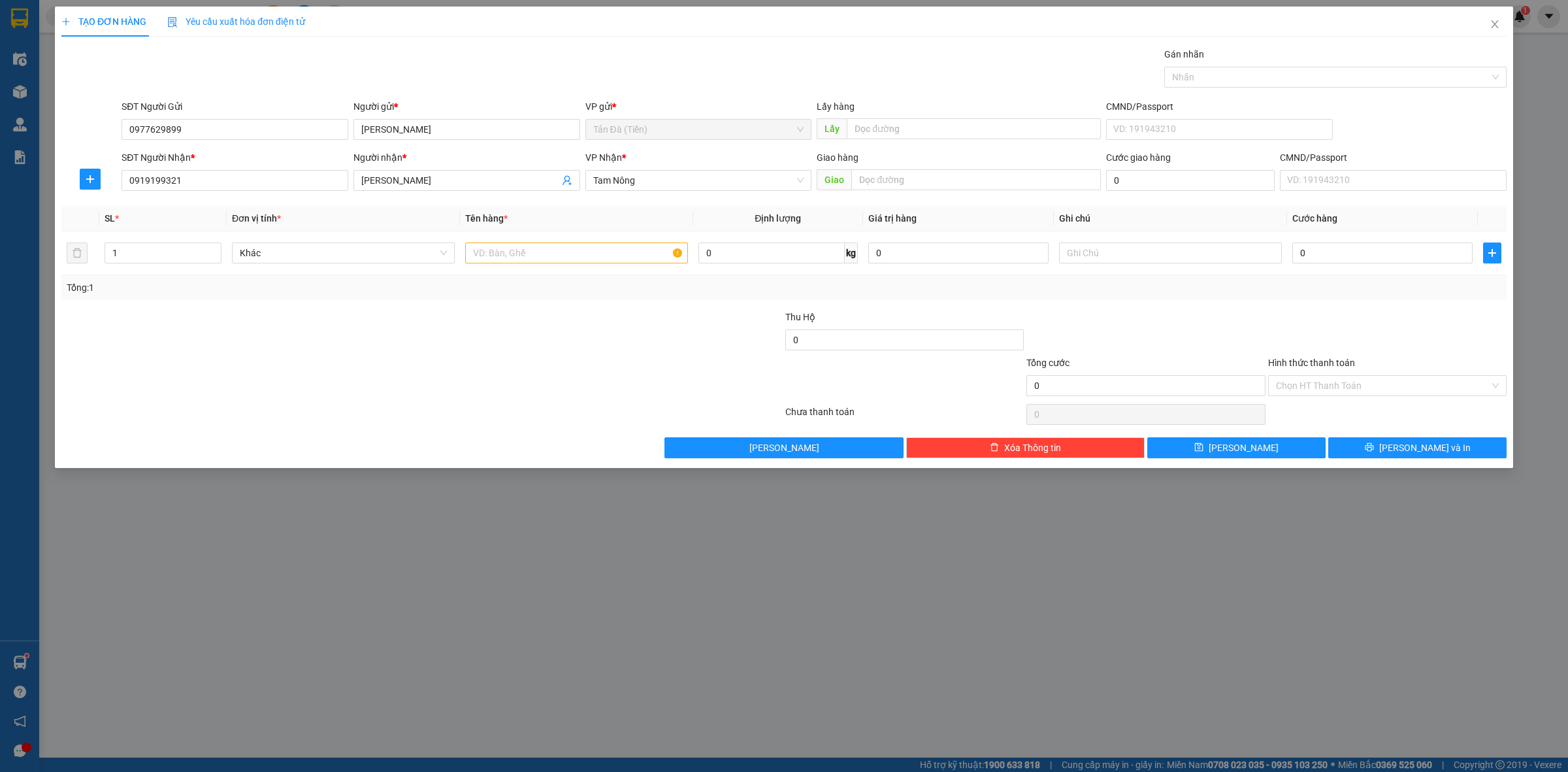
click at [426, 393] on div at bounding box center [301, 378] width 483 height 46
click at [309, 258] on span "Khác" at bounding box center [343, 253] width 207 height 19
type input "H"
type input "D"
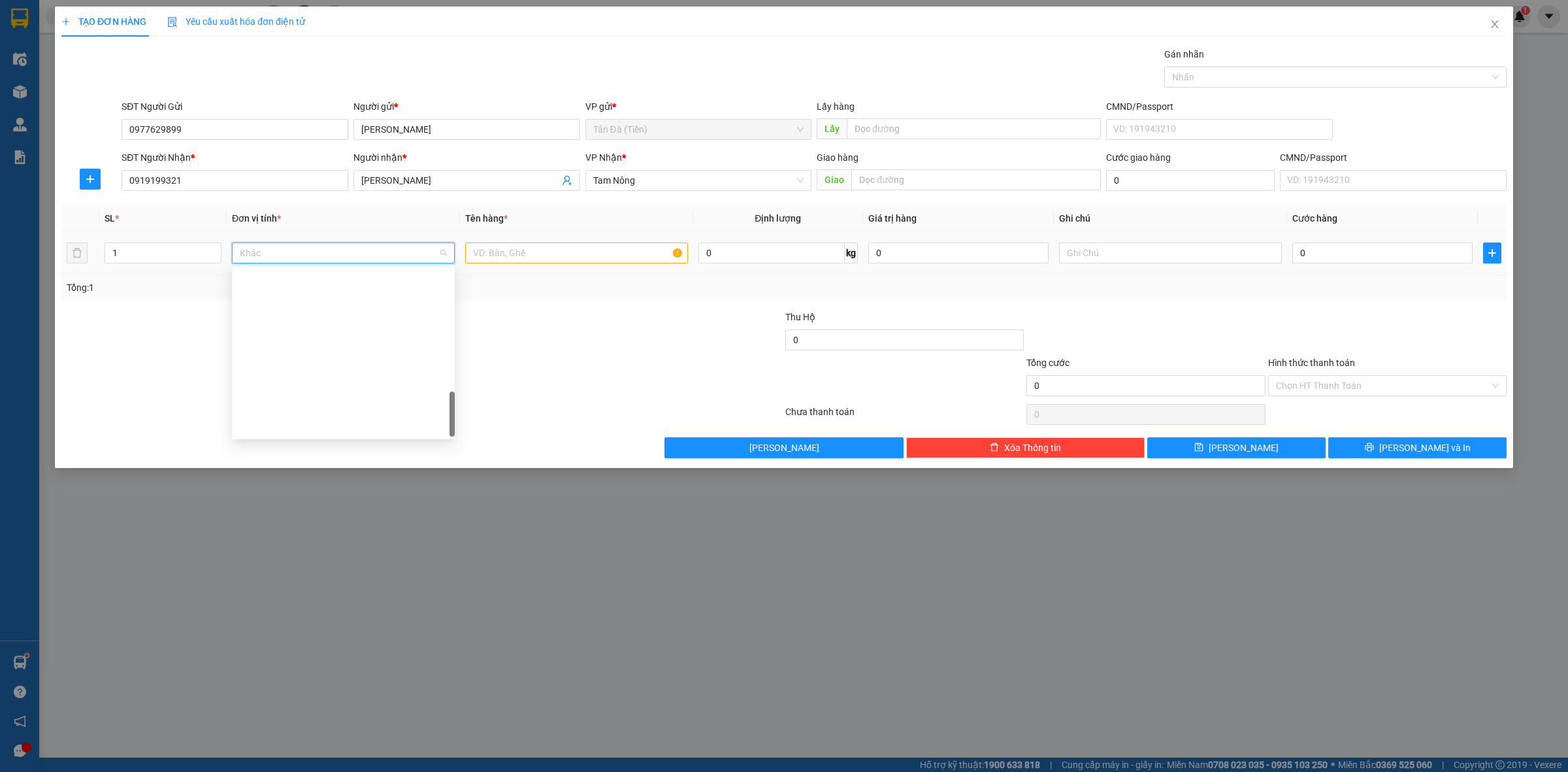
type input "Đ"
click at [309, 291] on div "Đồ ăn - nước uống" at bounding box center [343, 301] width 222 height 21
drag, startPoint x: 321, startPoint y: 250, endPoint x: 216, endPoint y: 274, distance: 107.7
click at [216, 274] on tr "1 Đồ ăn - nước [PERSON_NAME] Đồ ăn - nước [PERSON_NAME] 0 kg 0 0" at bounding box center [784, 253] width 1445 height 44
type input "D"
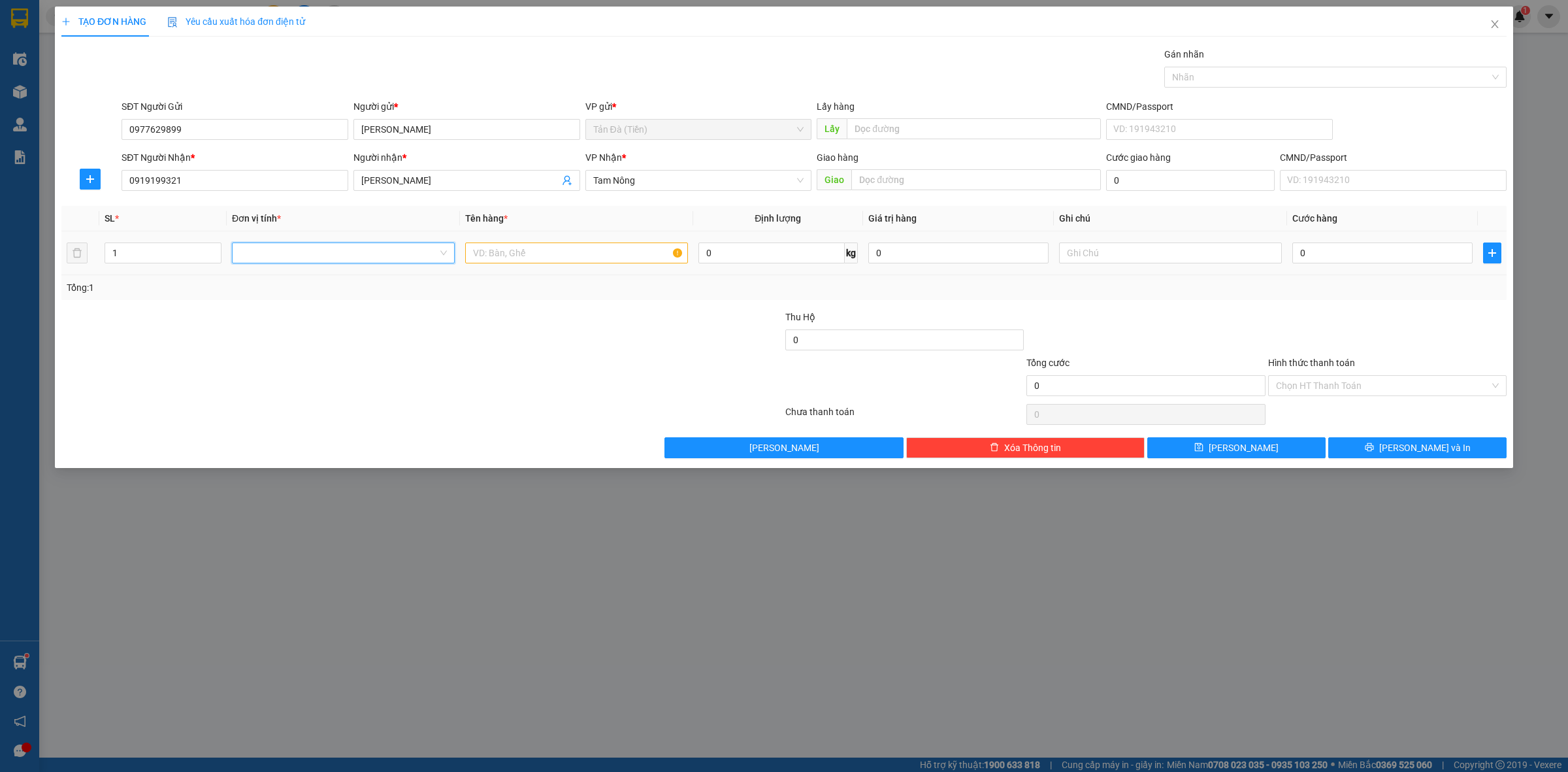
type input "Đ"
click at [341, 257] on input "Đ" at bounding box center [338, 253] width 198 height 19
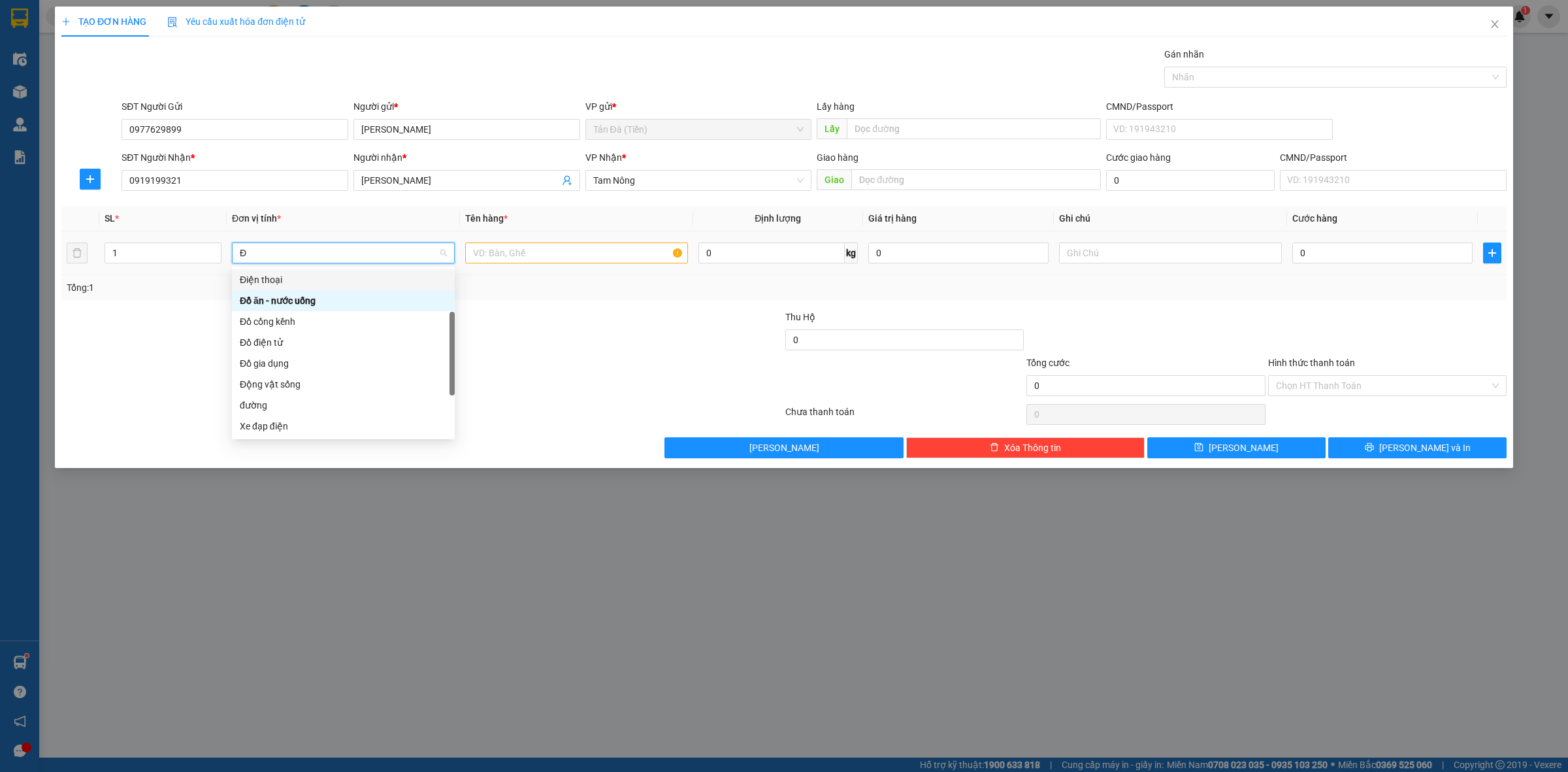
click at [307, 280] on div "Điện thoại" at bounding box center [343, 280] width 207 height 15
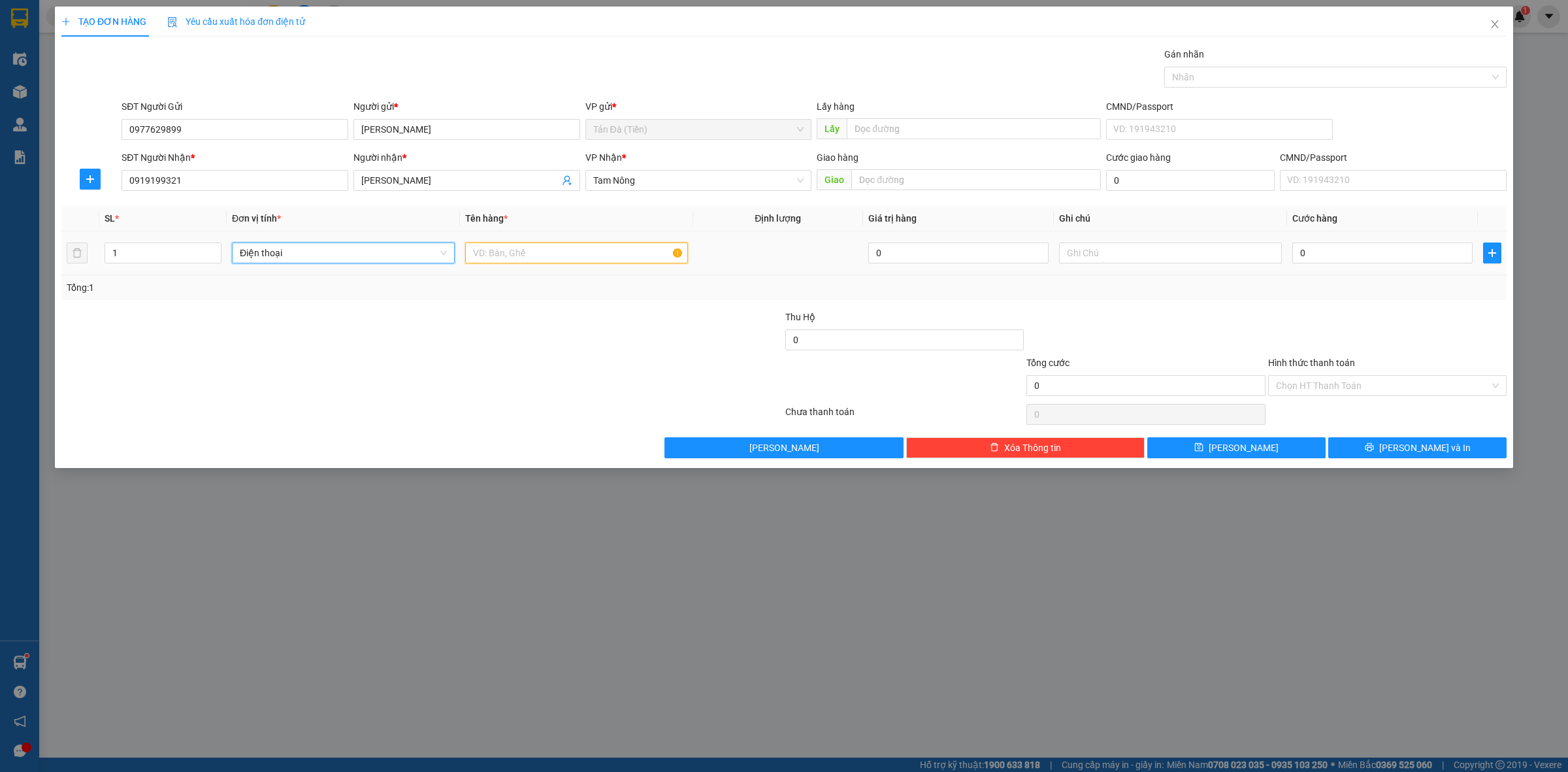
click at [541, 257] on input "text" at bounding box center [576, 253] width 222 height 21
type input "H Q KEO ĐEN"
click at [1125, 247] on input "text" at bounding box center [1170, 253] width 222 height 21
type input "D"
type input "ĐIỆN THOẠI"
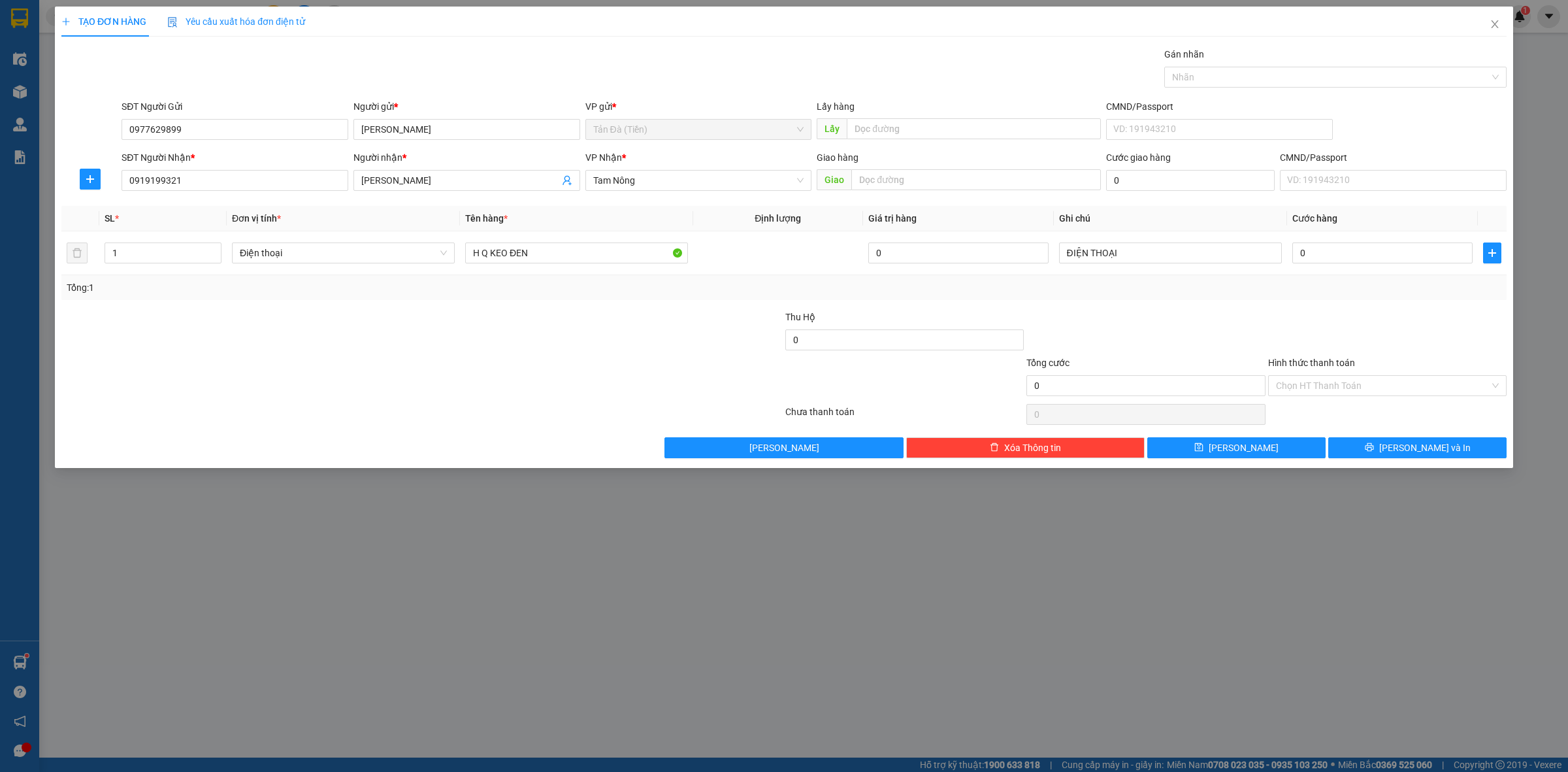
click at [1219, 315] on div at bounding box center [1145, 332] width 241 height 46
click at [1405, 452] on button "[PERSON_NAME] và In" at bounding box center [1417, 447] width 178 height 21
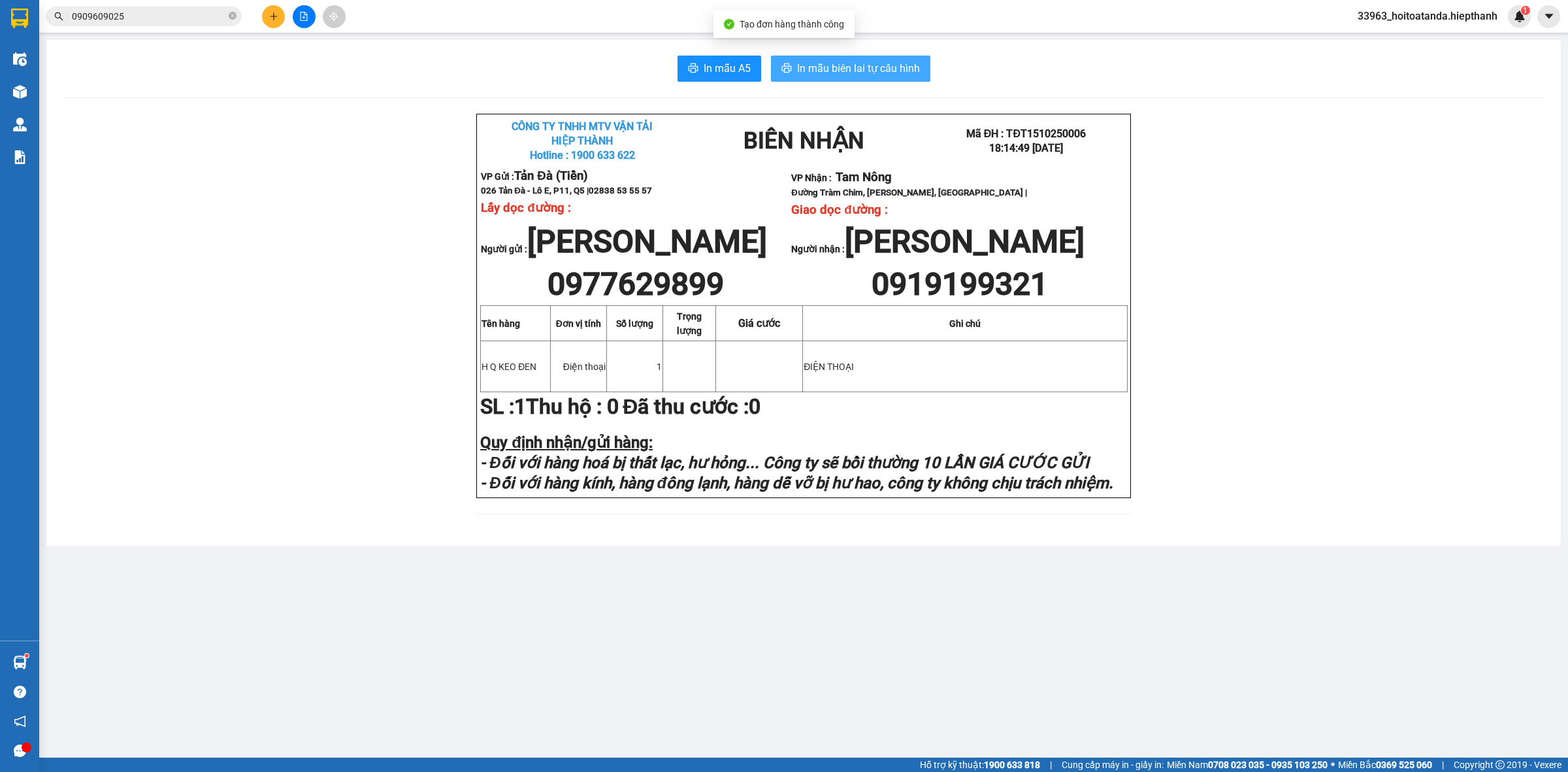
click at [860, 64] on span "In mẫu biên lai tự cấu hình" at bounding box center [858, 68] width 123 height 16
click at [1059, 79] on div "In mẫu A5 In mẫu biên lai tự cấu hình" at bounding box center [803, 69] width 1483 height 26
